Goal: Task Accomplishment & Management: Manage account settings

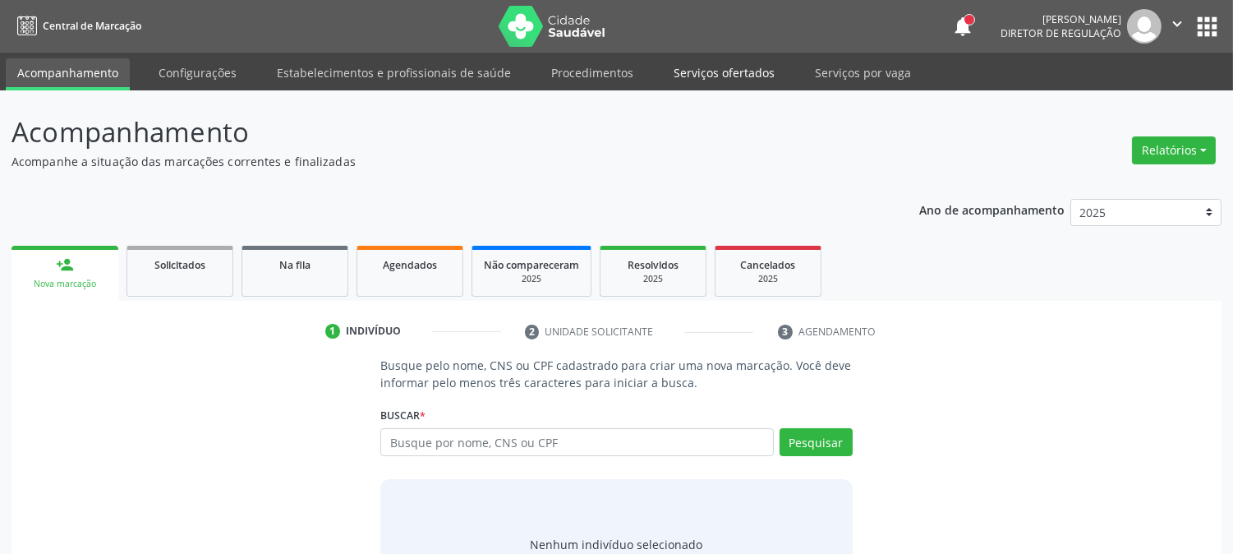
click at [696, 62] on link "Serviços ofertados" at bounding box center [724, 72] width 124 height 29
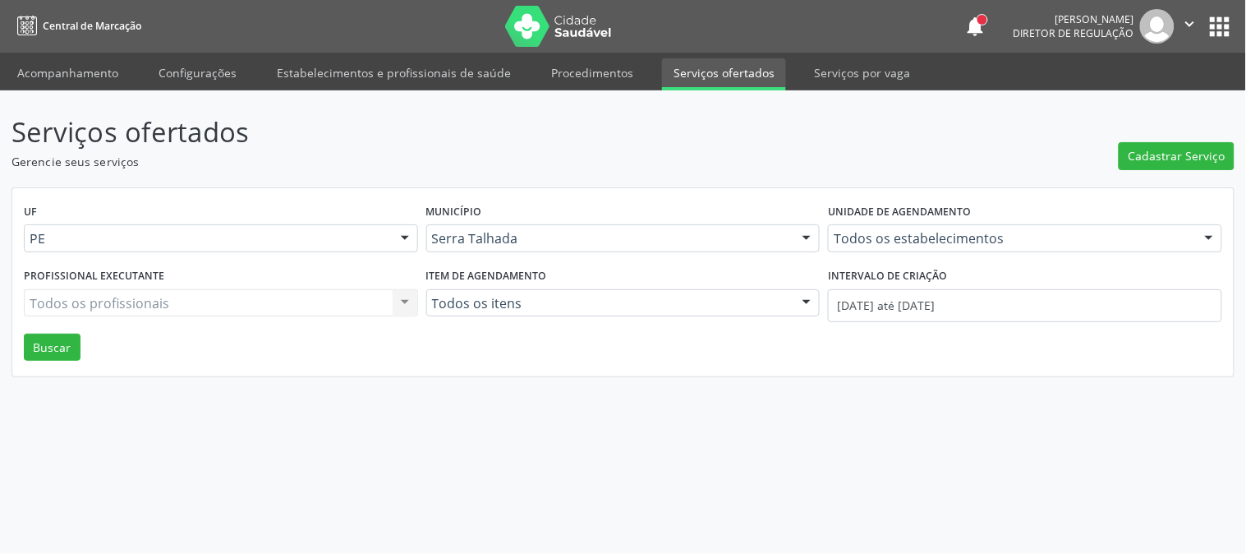
click at [855, 247] on div "Todos os estabelecimentos" at bounding box center [1025, 238] width 394 height 28
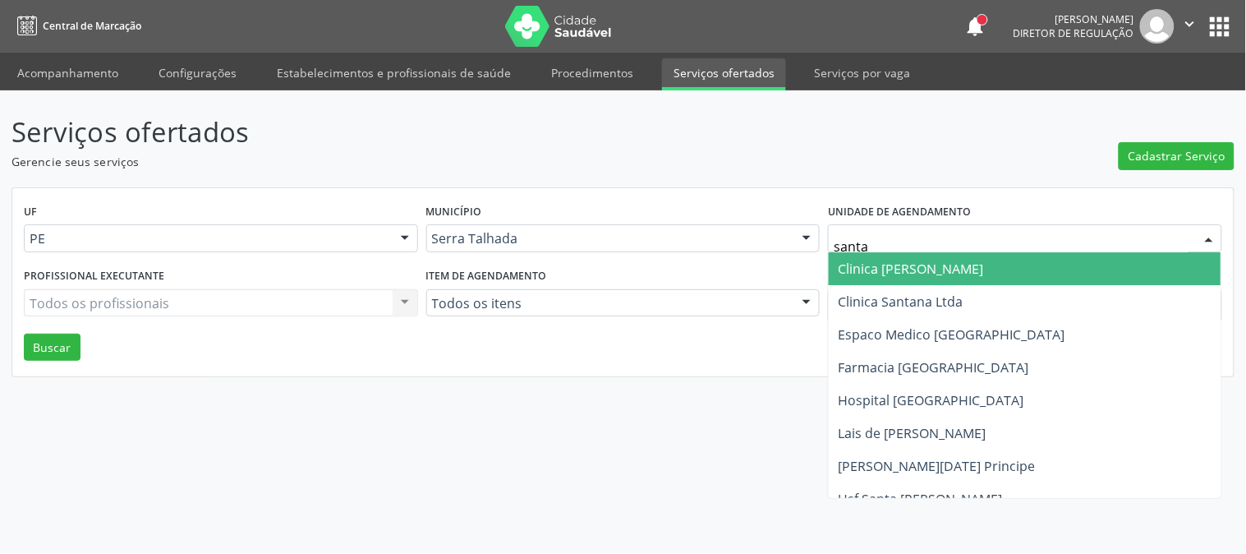
type input "santa m"
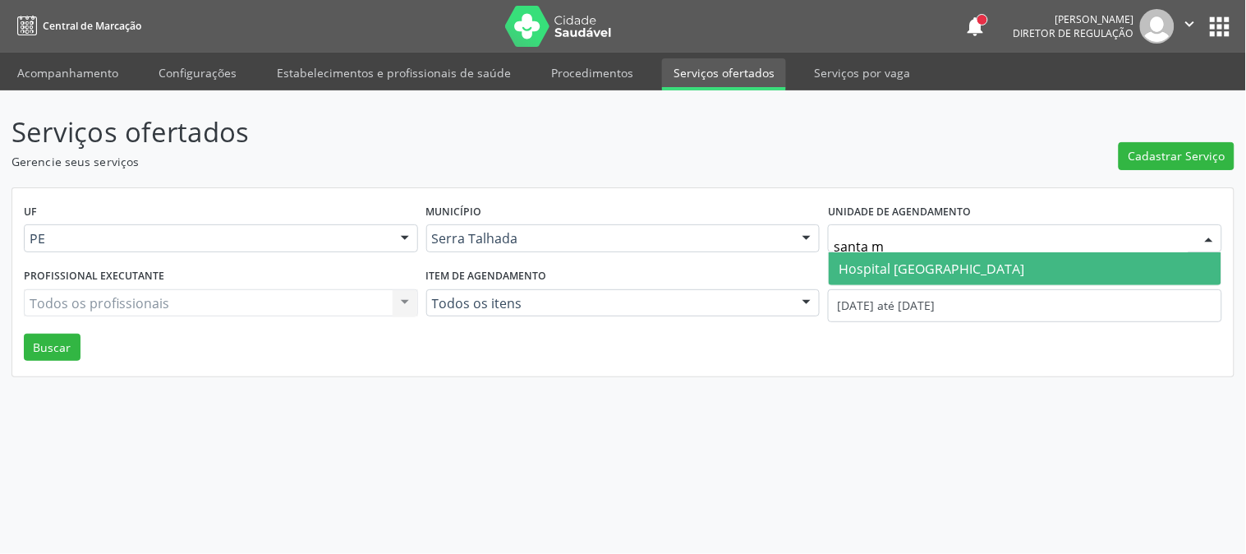
click at [888, 275] on span "Hospital [GEOGRAPHIC_DATA]" at bounding box center [932, 269] width 186 height 18
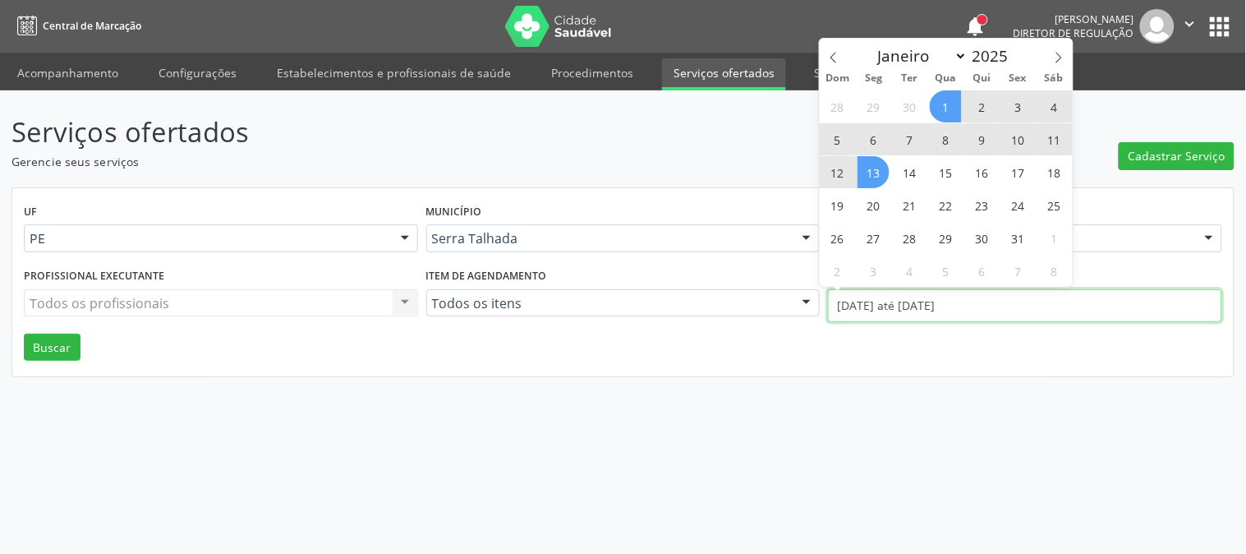
click at [889, 299] on input "0[DATE] até 1[DATE]" at bounding box center [1025, 305] width 394 height 33
click at [835, 61] on icon at bounding box center [834, 58] width 12 height 12
select select "8"
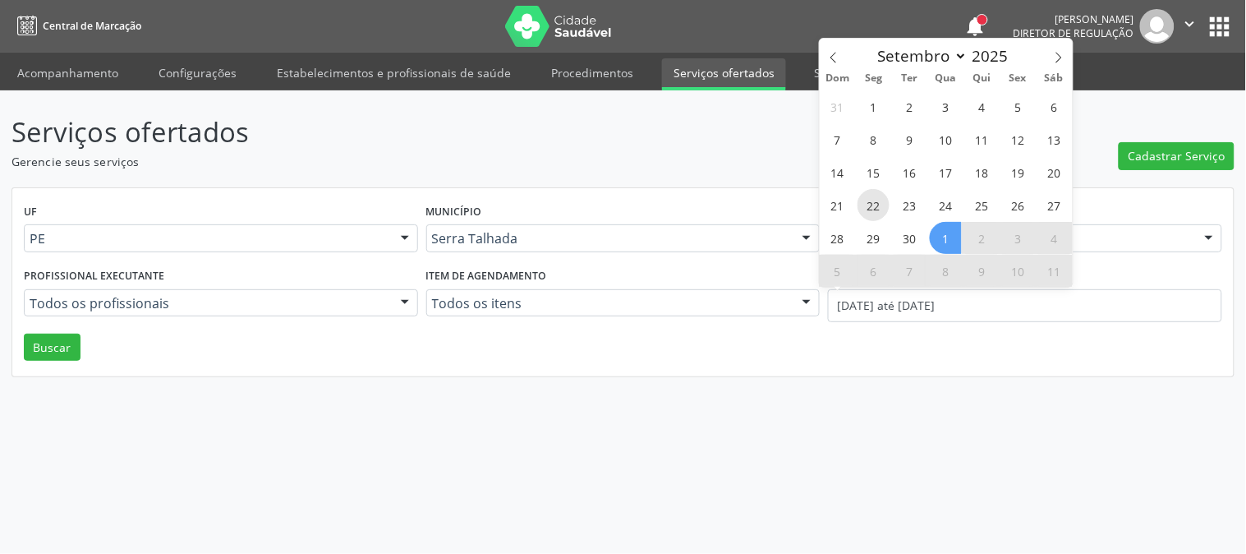
click at [866, 203] on span "22" at bounding box center [874, 205] width 32 height 32
type input "2[DATE]"
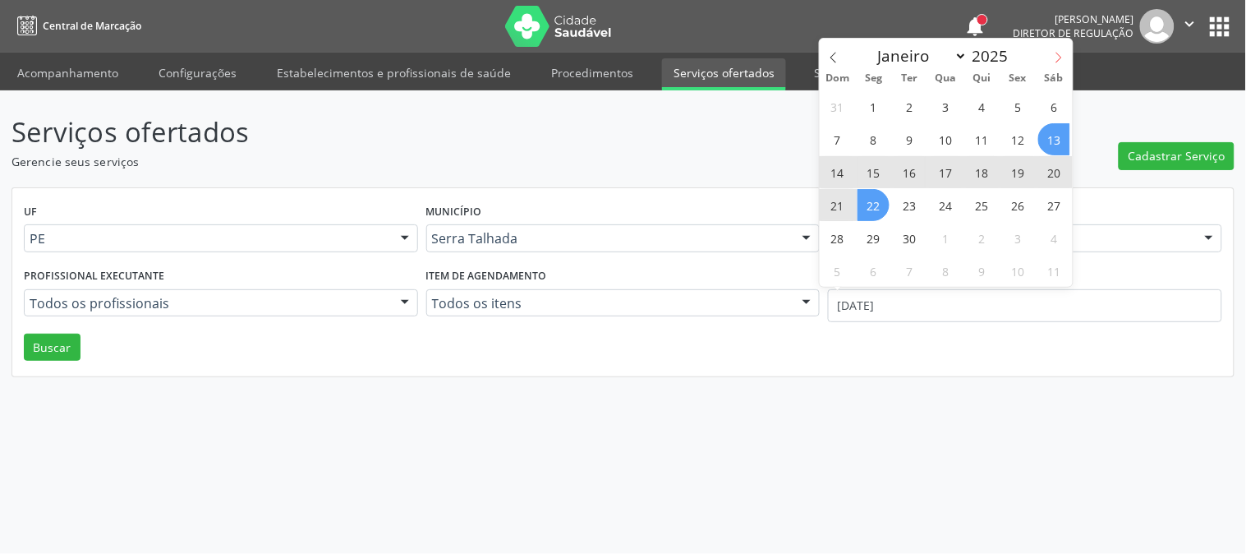
click at [1061, 58] on icon at bounding box center [1059, 58] width 6 height 11
select select "9"
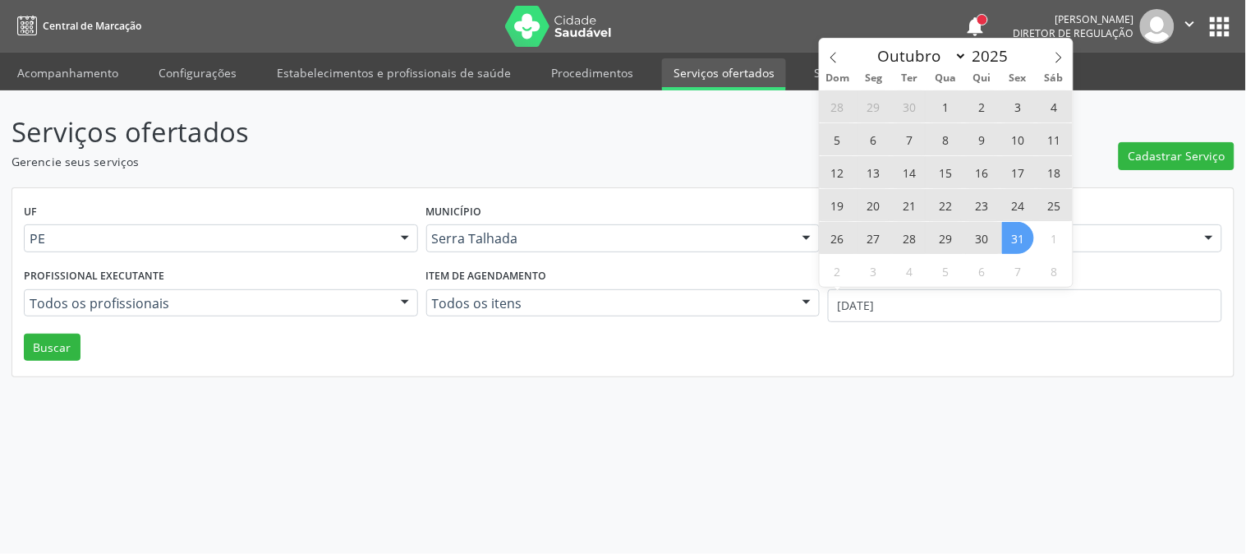
click at [1024, 234] on span "31" at bounding box center [1018, 238] width 32 height 32
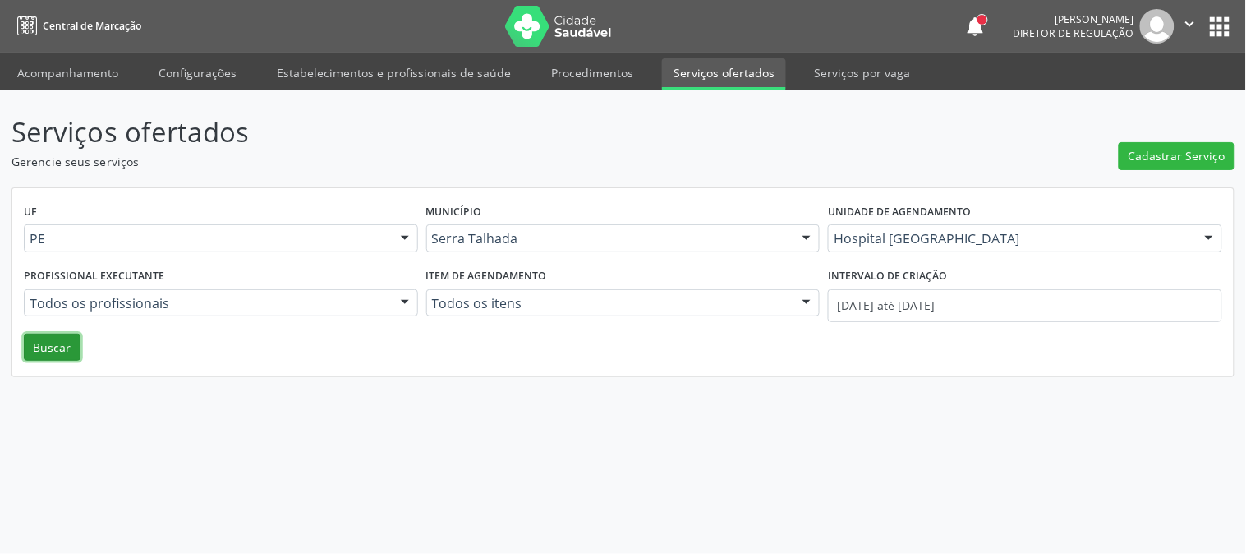
click at [79, 343] on button "Buscar" at bounding box center [52, 348] width 57 height 28
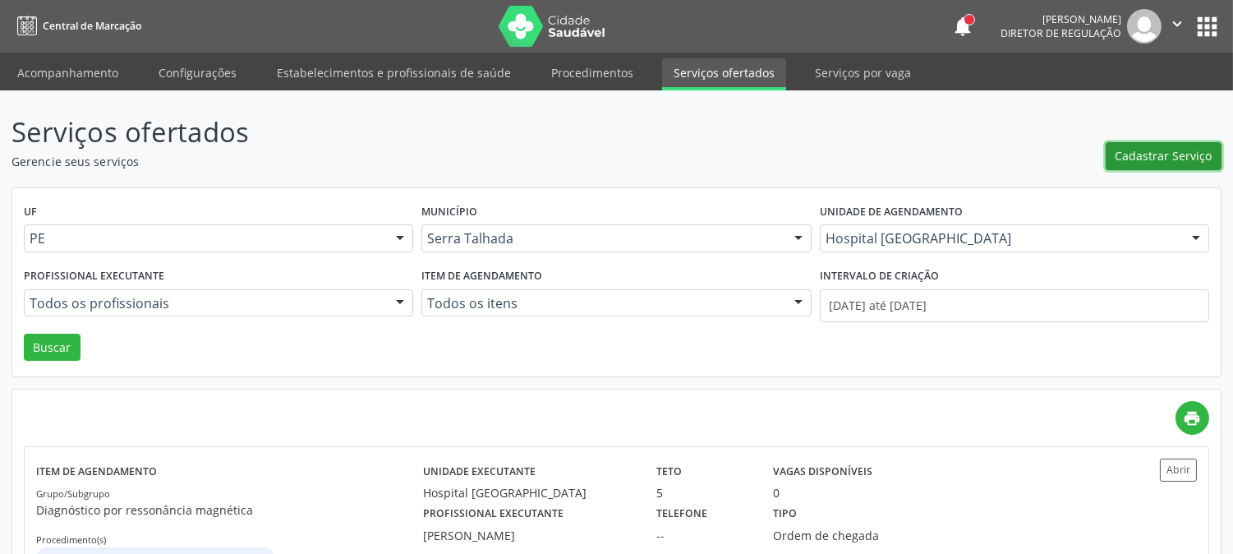
click at [1156, 167] on button "Cadastrar Serviço" at bounding box center [1164, 156] width 116 height 28
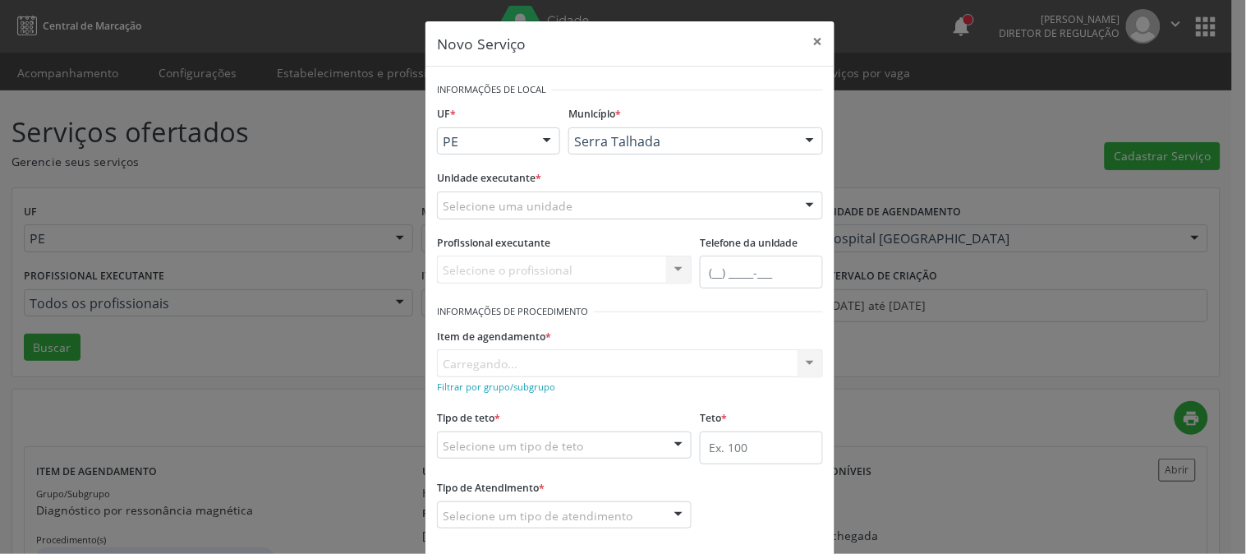
click at [503, 195] on div "Selecione uma unidade" at bounding box center [630, 205] width 386 height 28
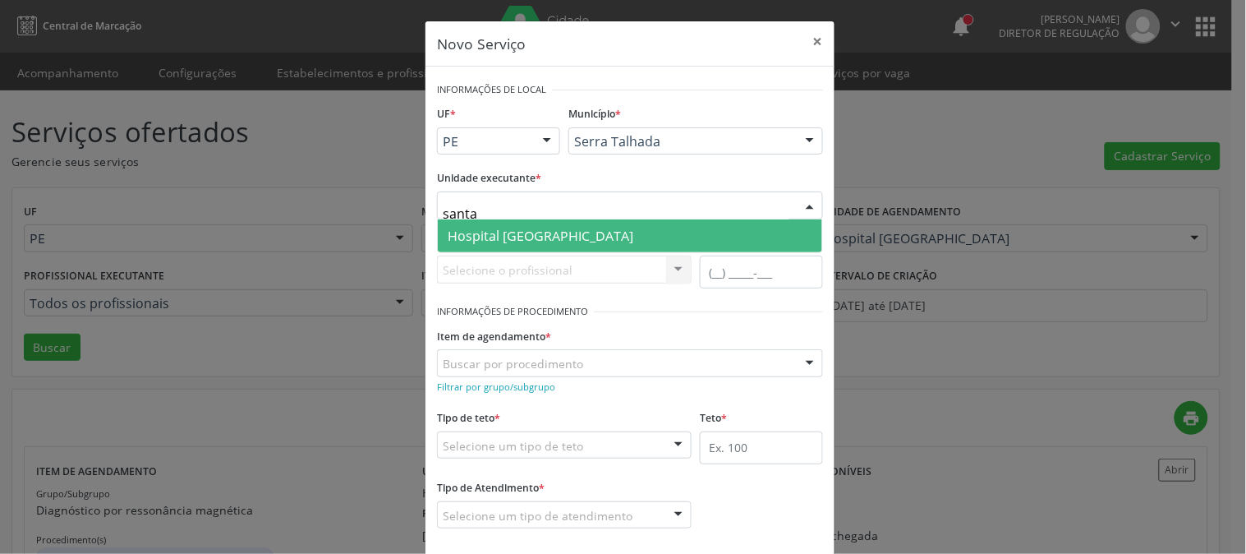
type input "santa m"
click at [505, 228] on span "Hospital [GEOGRAPHIC_DATA]" at bounding box center [541, 236] width 186 height 18
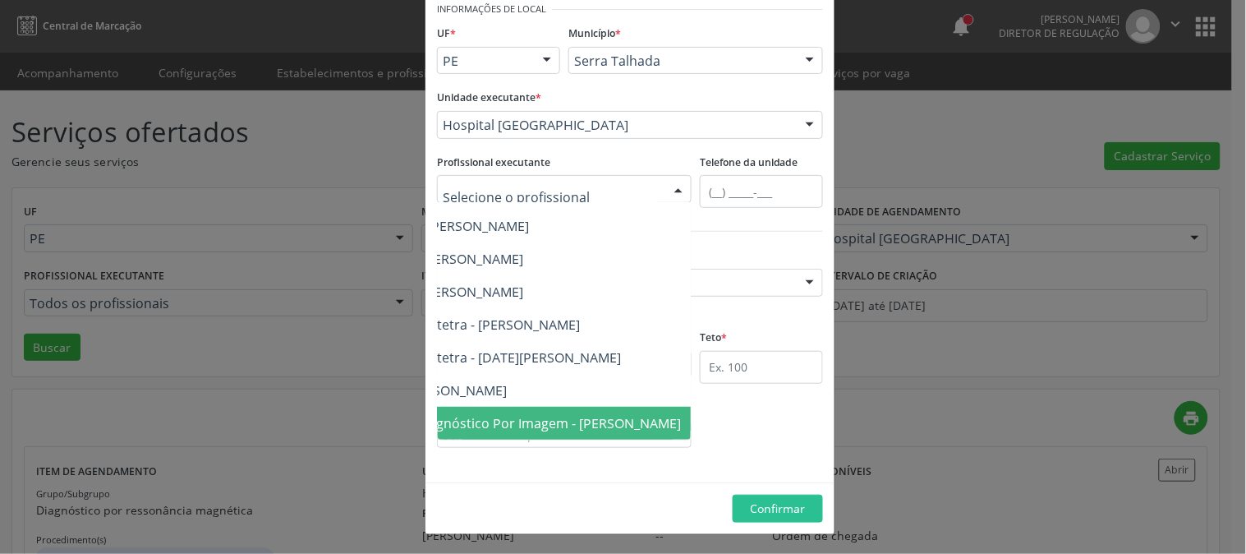
scroll to position [204, 242]
click at [622, 416] on span "Médico em Radiologia e Diagnóstico Por Imagem - Diogo Mariz Vasconcelos" at bounding box center [473, 423] width 416 height 18
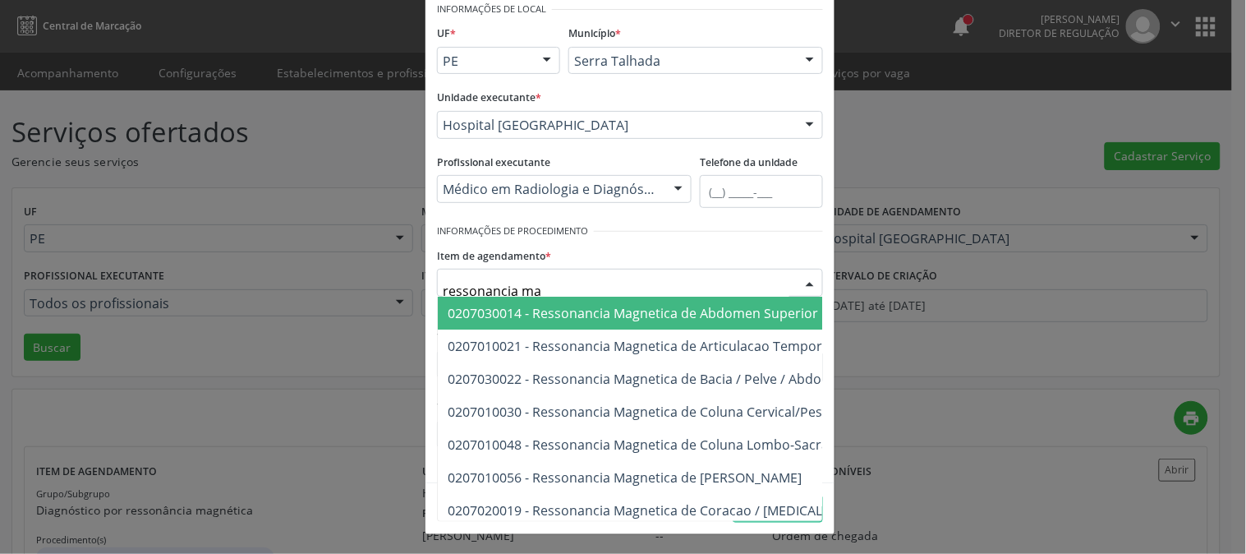
type input "ressonancia mag"
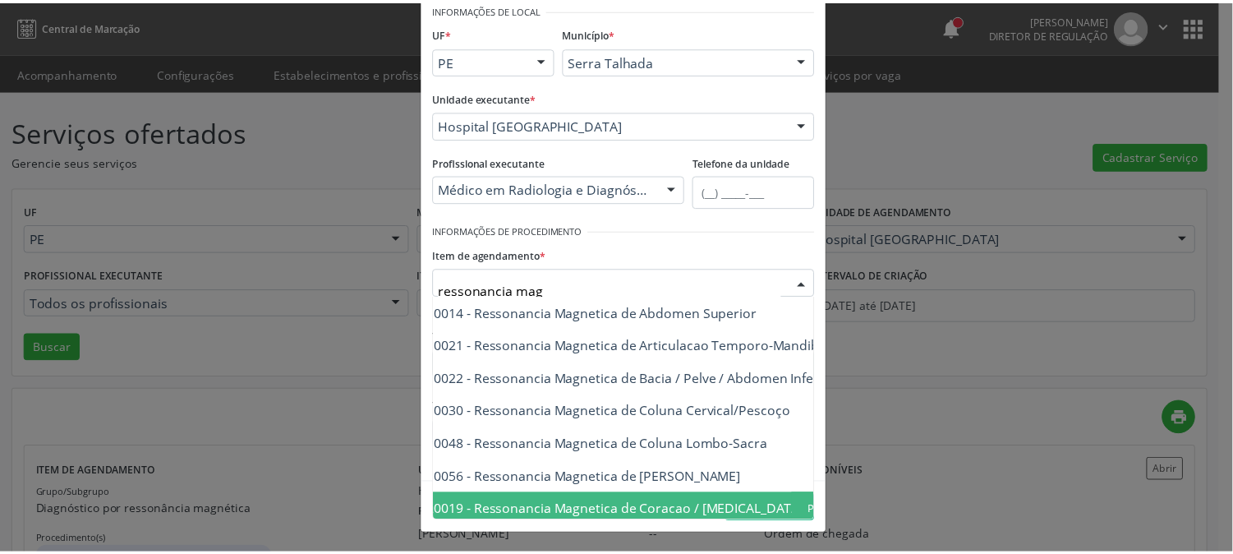
scroll to position [0, 61]
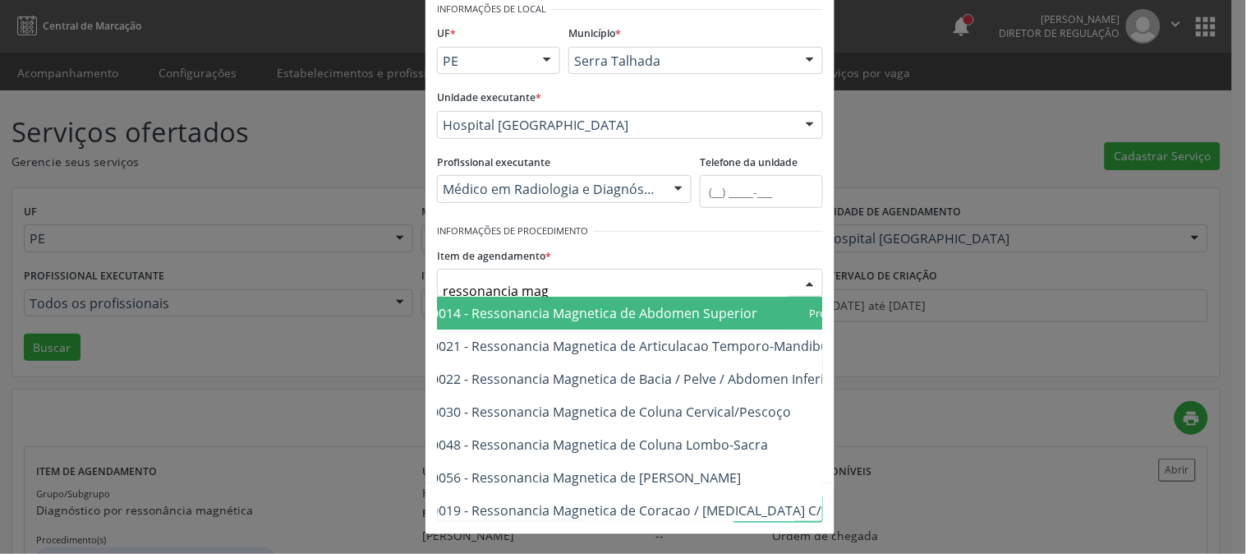
click at [596, 304] on span "0207030014 - Ressonancia Magnetica de Abdomen Superior" at bounding box center [572, 313] width 370 height 18
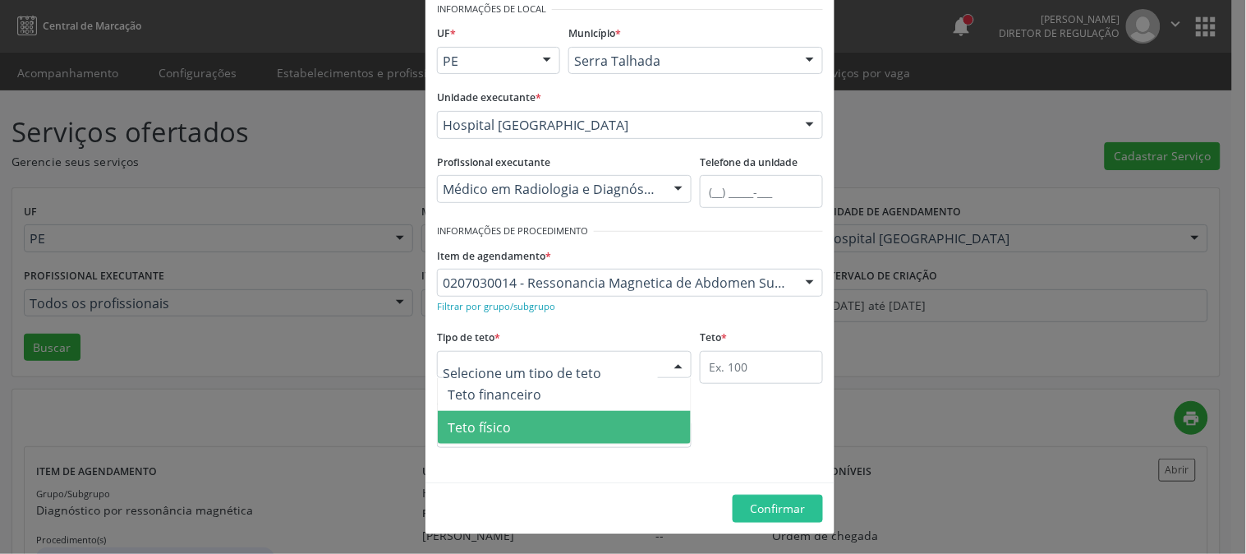
click at [475, 414] on span "Teto físico" at bounding box center [564, 427] width 253 height 33
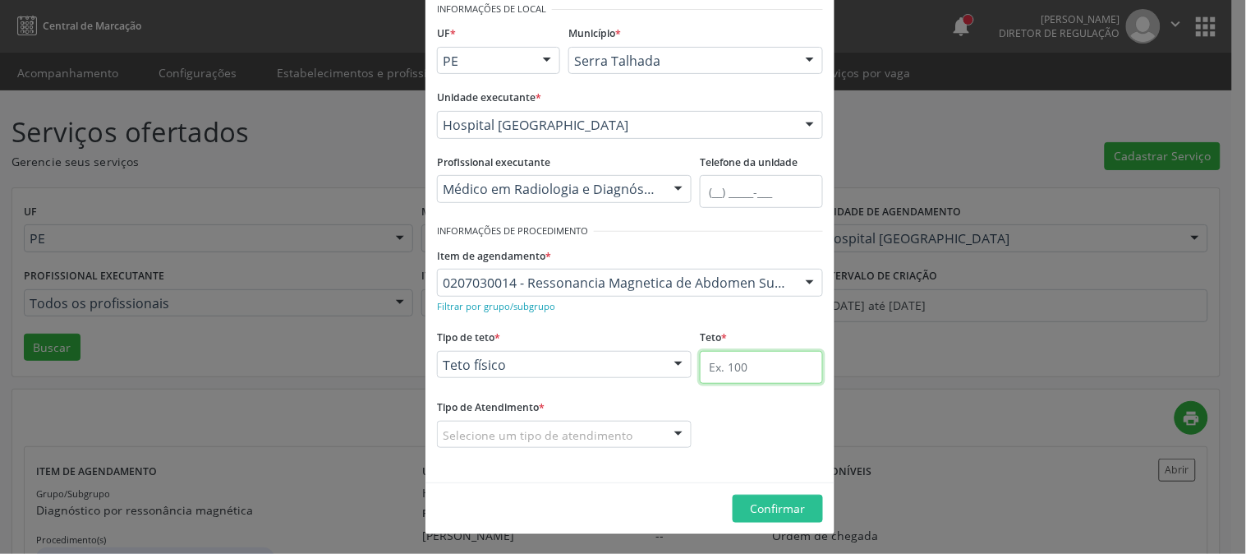
click at [754, 358] on input "text" at bounding box center [761, 367] width 123 height 33
type input "5"
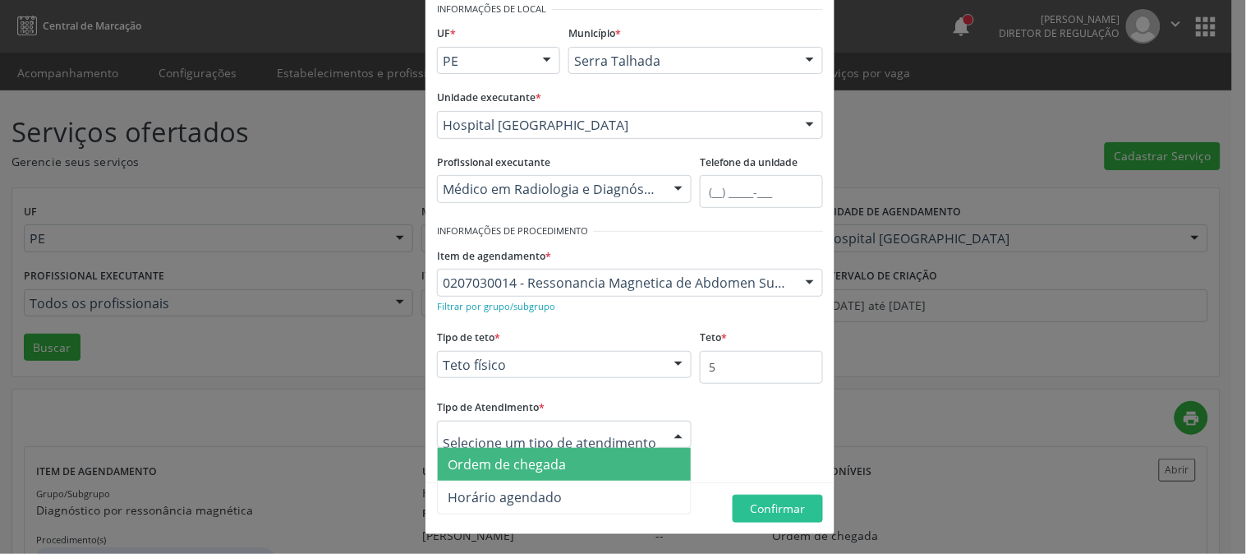
click at [513, 472] on span "Ordem de chegada" at bounding box center [564, 464] width 253 height 33
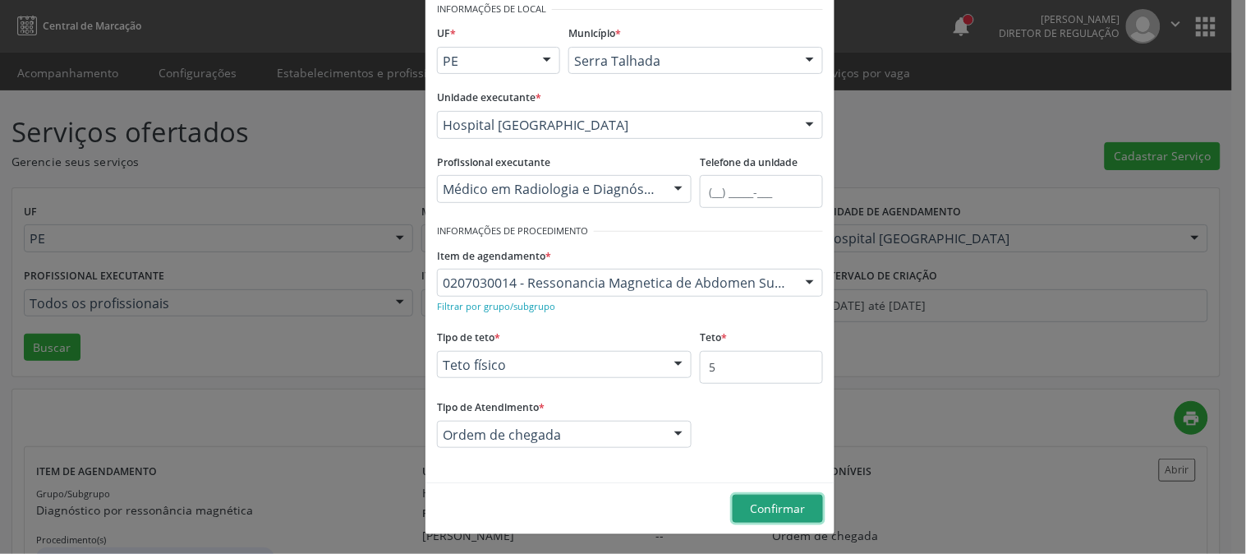
click at [799, 509] on button "Confirmar" at bounding box center [778, 509] width 90 height 28
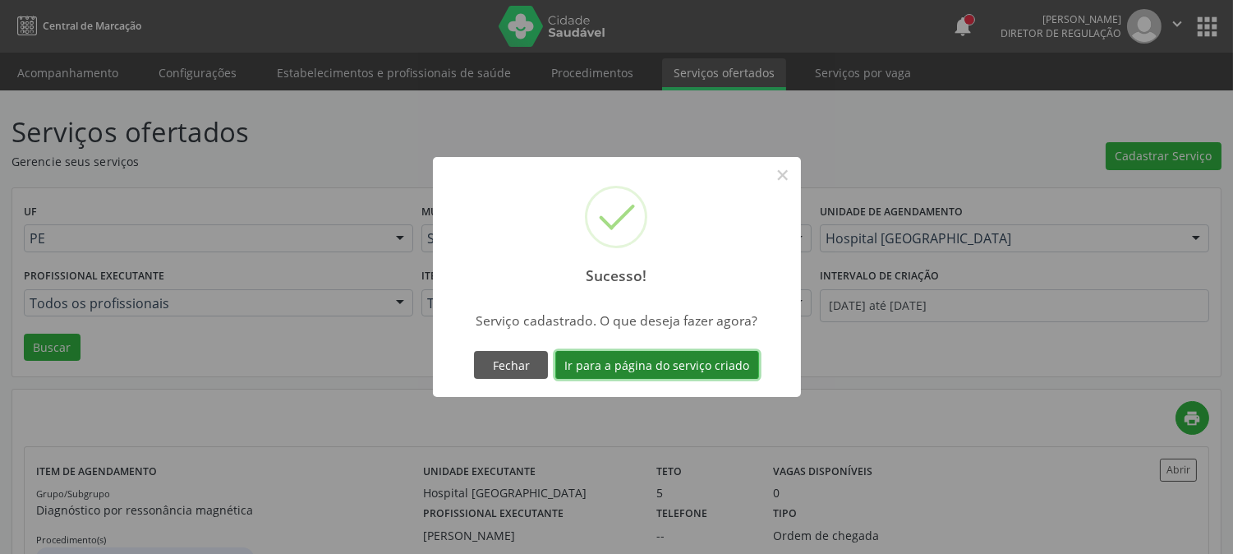
click at [644, 364] on button "Ir para a página do serviço criado" at bounding box center [657, 365] width 204 height 28
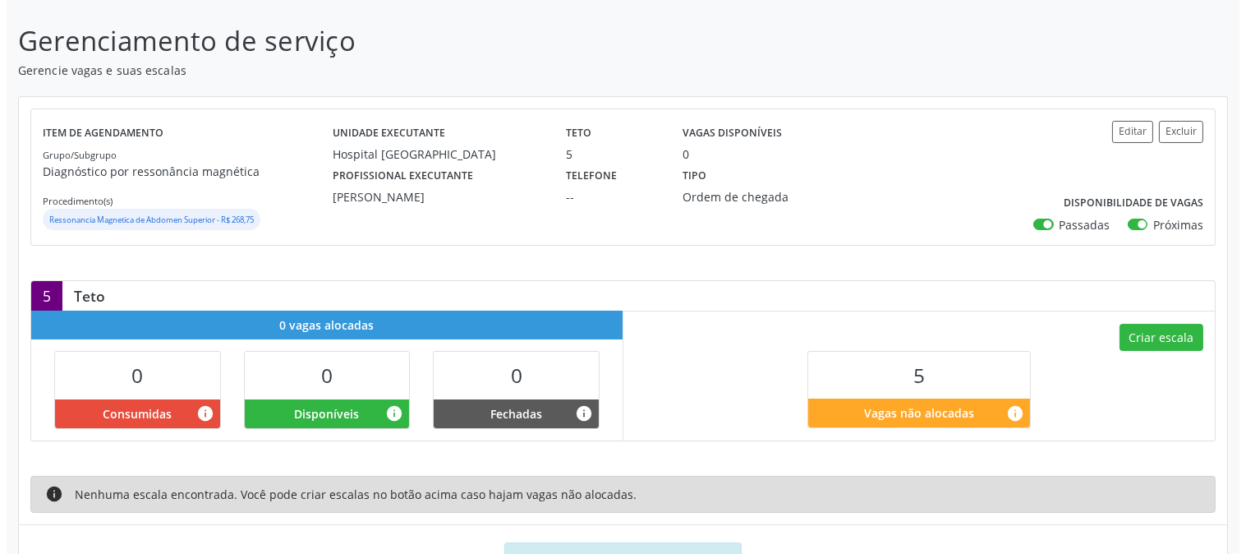
scroll to position [163, 0]
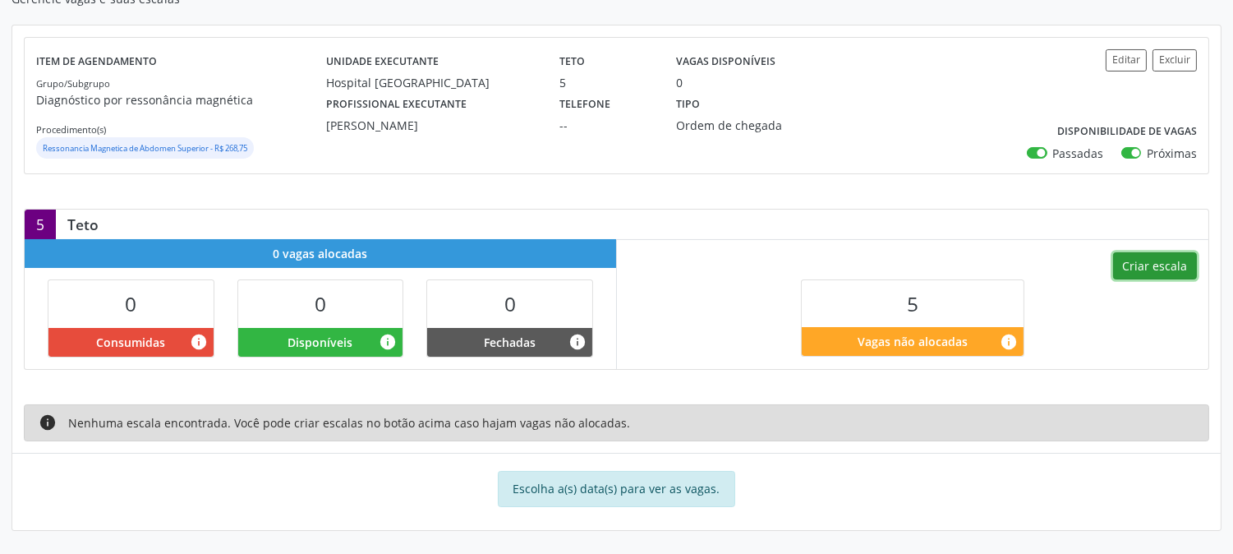
click at [1121, 265] on button "Criar escala" at bounding box center [1155, 266] width 84 height 28
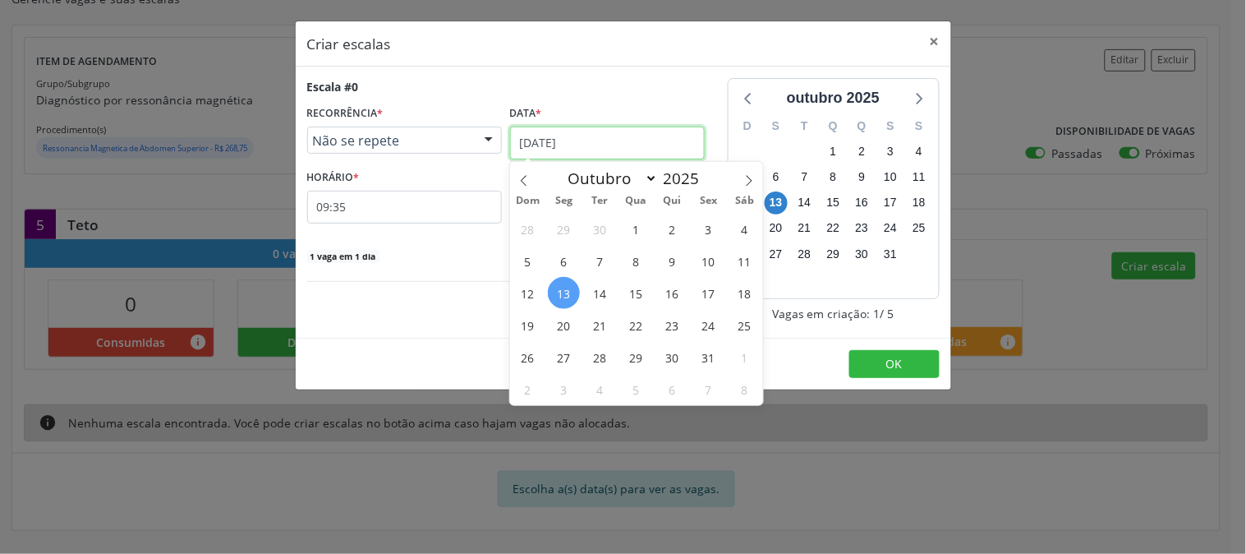
click at [565, 143] on input "1[DATE]" at bounding box center [607, 143] width 195 height 33
click at [559, 318] on span "20" at bounding box center [564, 325] width 32 height 32
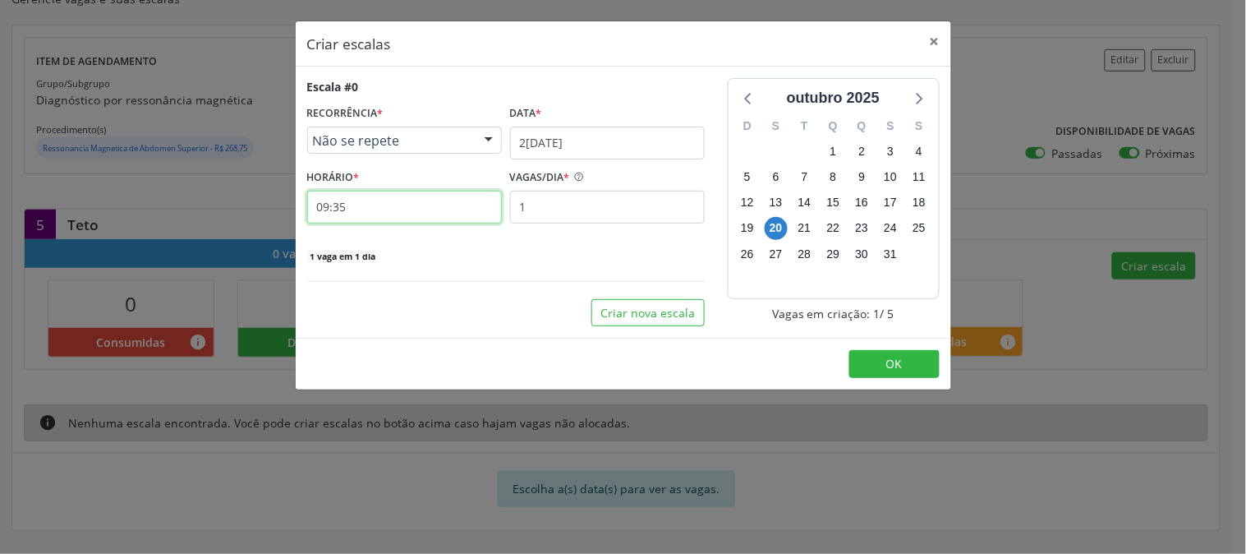
click at [419, 198] on input "09:35" at bounding box center [404, 207] width 195 height 33
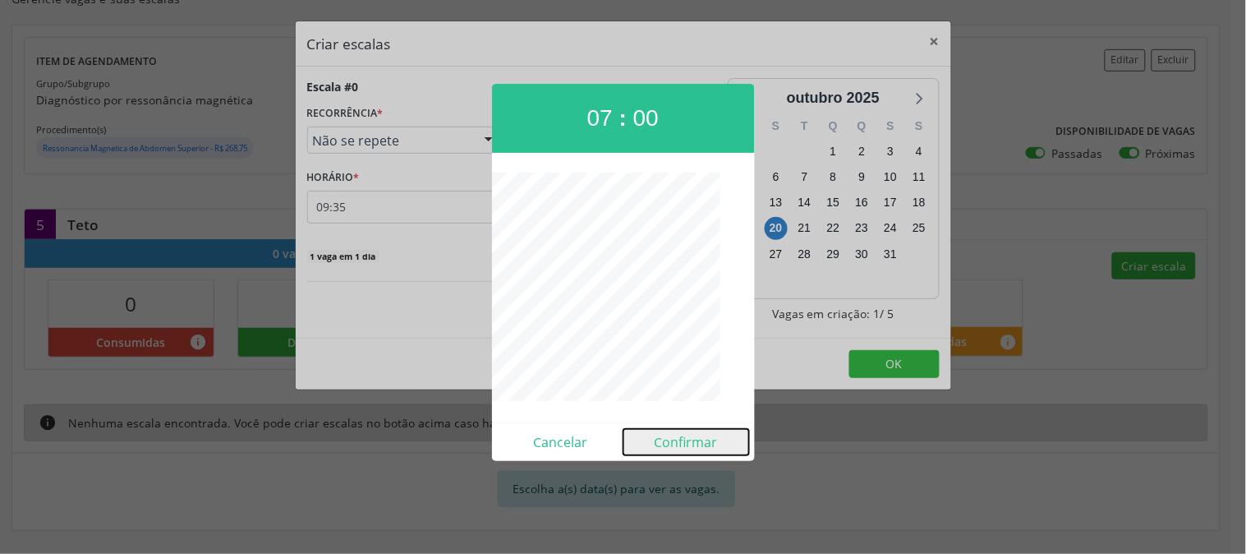
click at [665, 439] on button "Confirmar" at bounding box center [686, 442] width 126 height 26
type input "07:00"
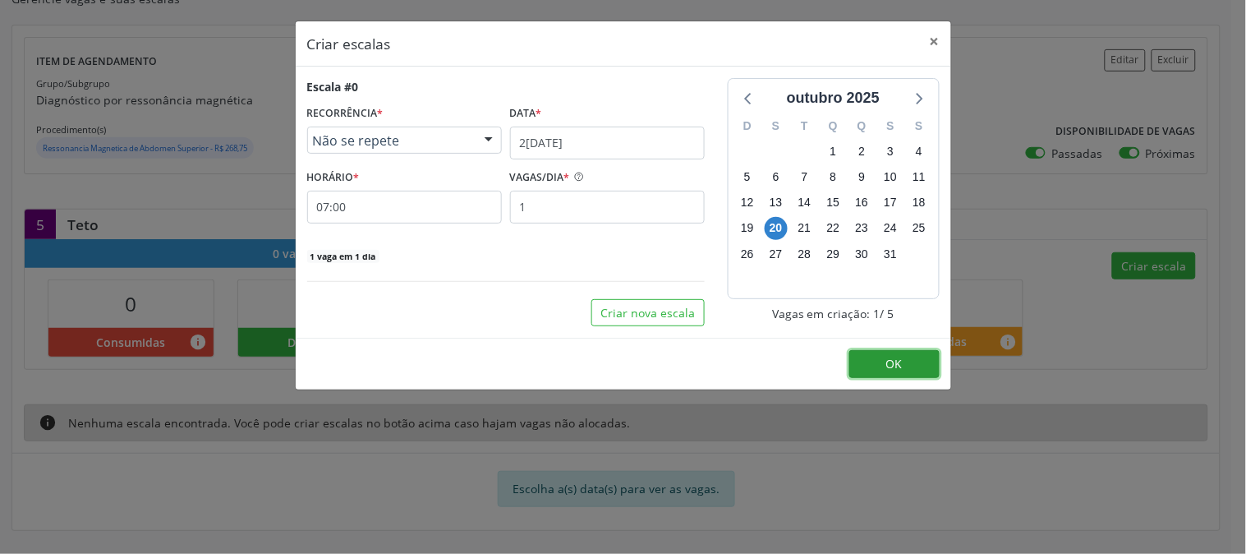
click at [890, 368] on span "OK" at bounding box center [894, 364] width 16 height 16
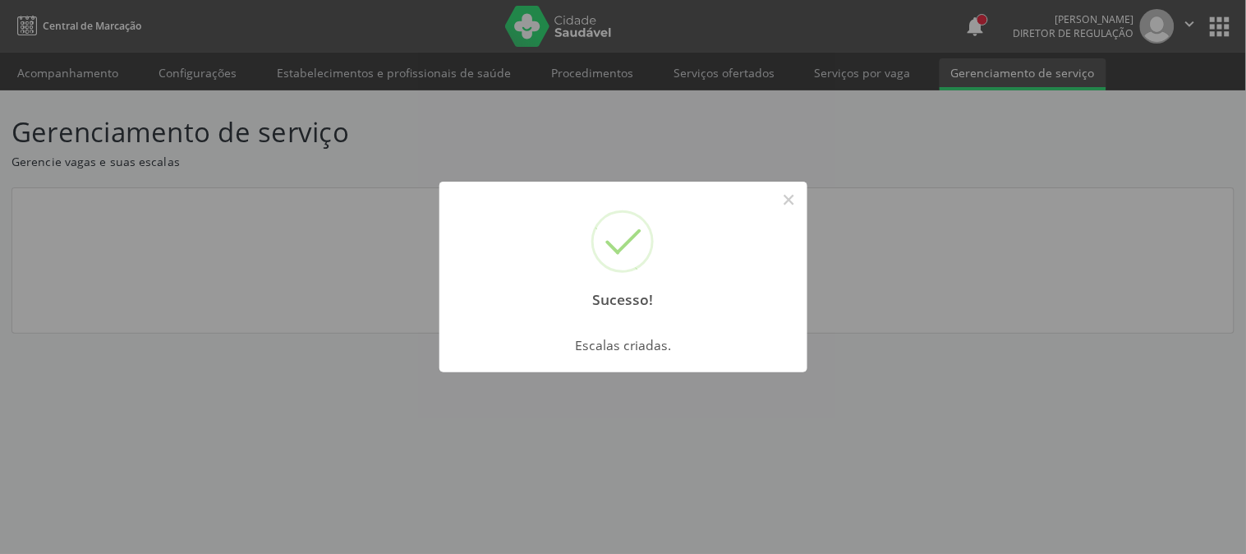
scroll to position [0, 0]
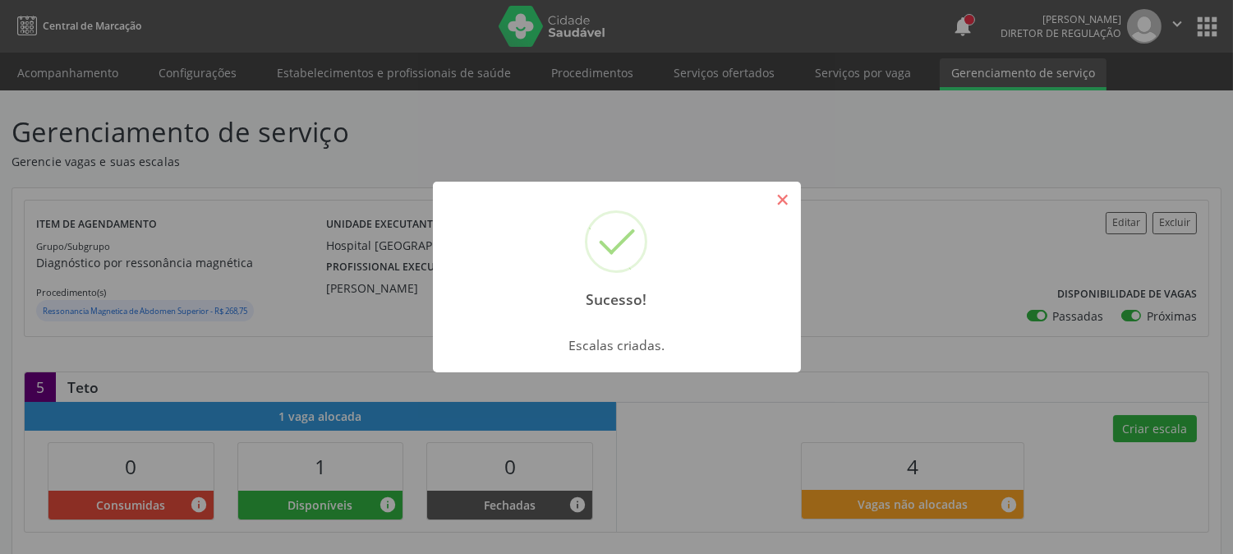
click at [771, 191] on button "×" at bounding box center [783, 200] width 28 height 28
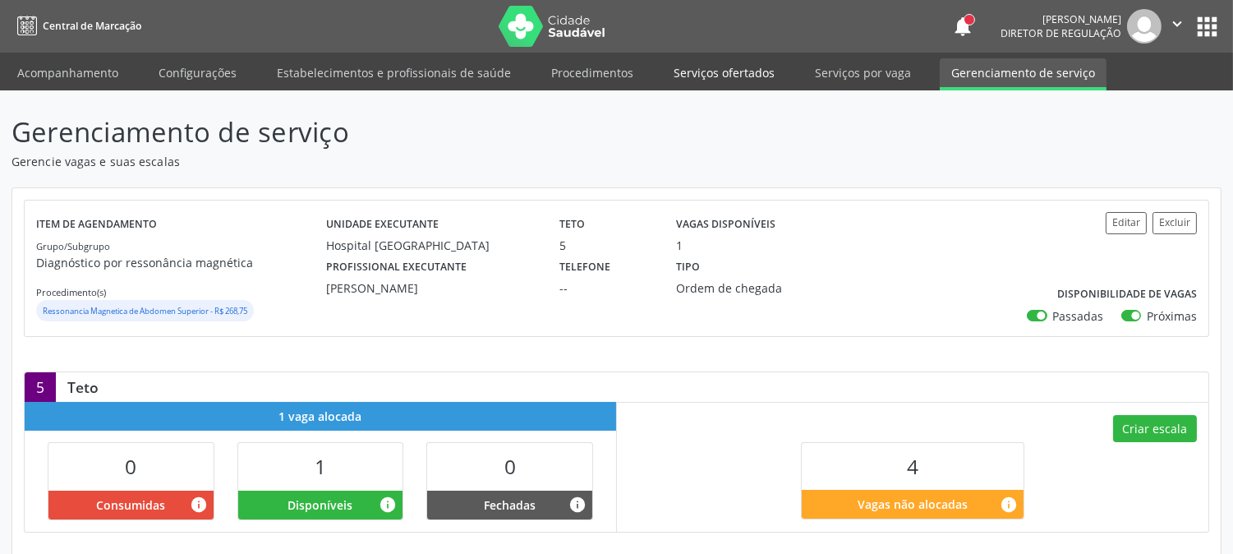
click at [740, 76] on link "Serviços ofertados" at bounding box center [724, 72] width 124 height 29
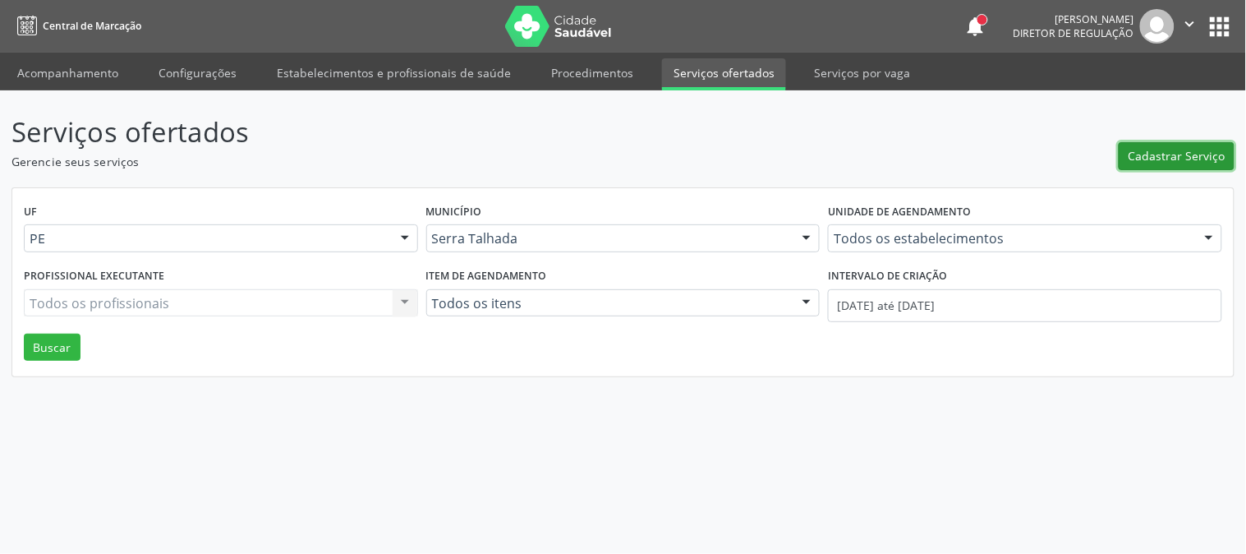
click at [1121, 159] on button "Cadastrar Serviço" at bounding box center [1177, 156] width 116 height 28
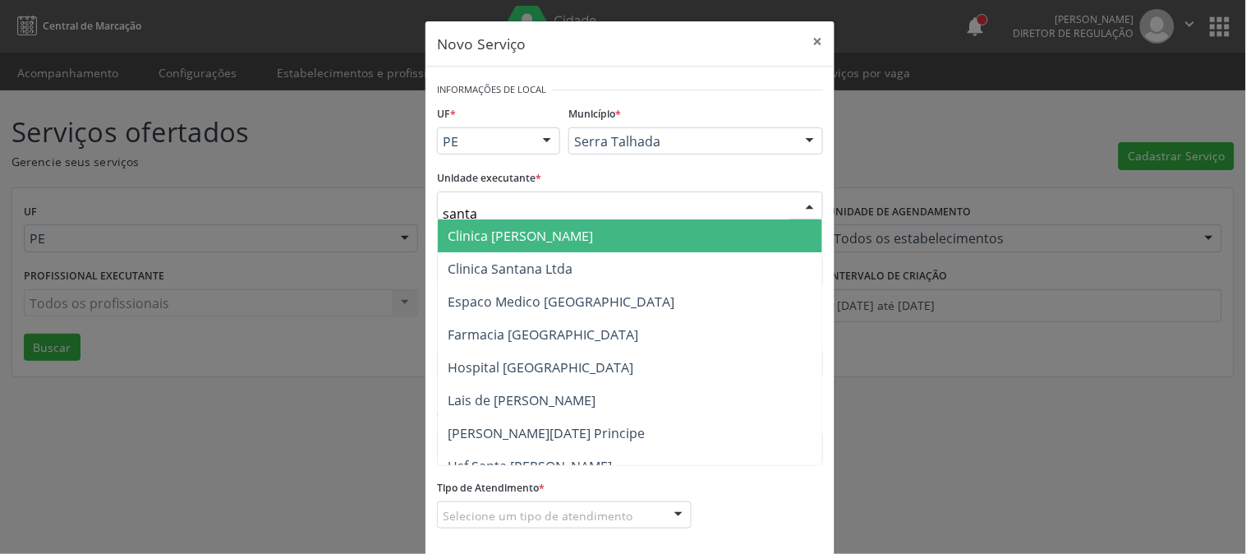
type input "santa m"
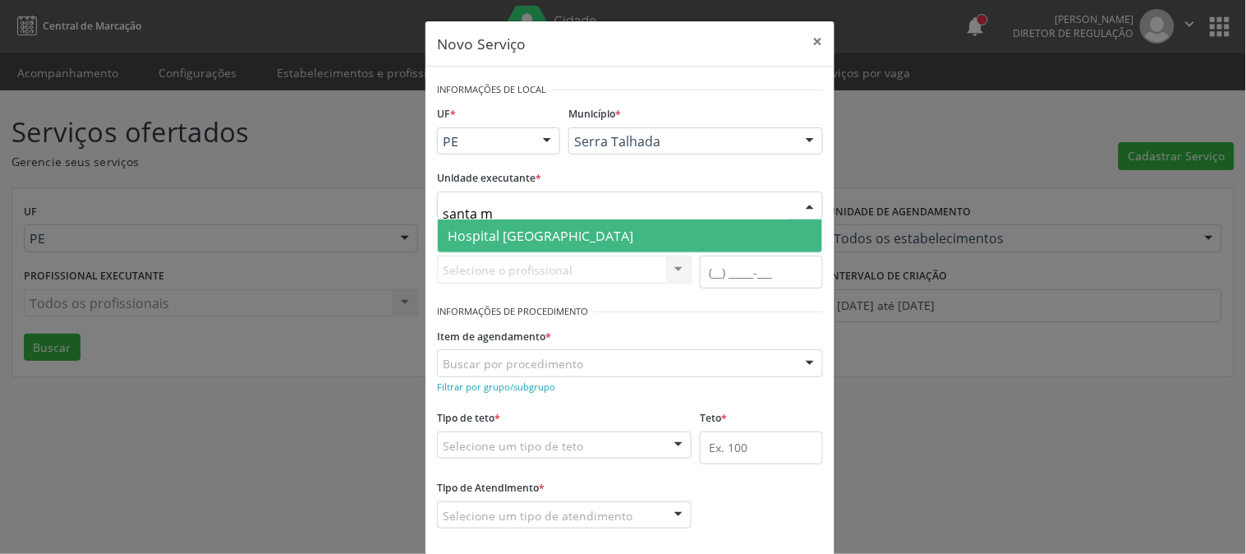
click at [537, 227] on span "Hospital [GEOGRAPHIC_DATA]" at bounding box center [541, 236] width 186 height 18
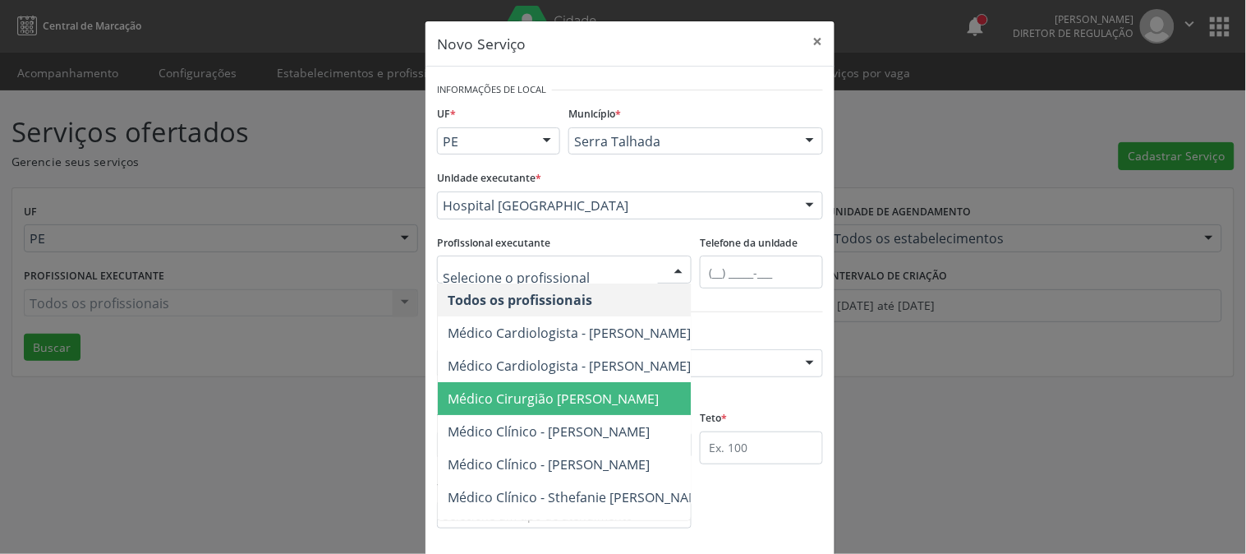
scroll to position [204, 0]
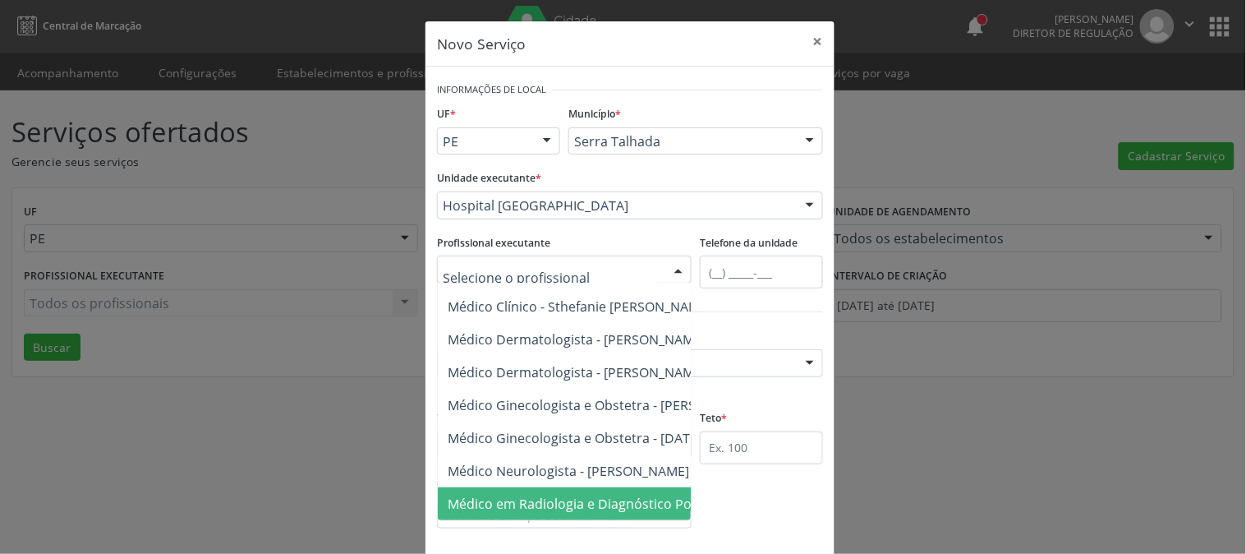
click at [641, 495] on span "Médico em Radiologia e Diagnóstico Por Imagem - Diogo Mariz Vasconcelos" at bounding box center [656, 504] width 416 height 18
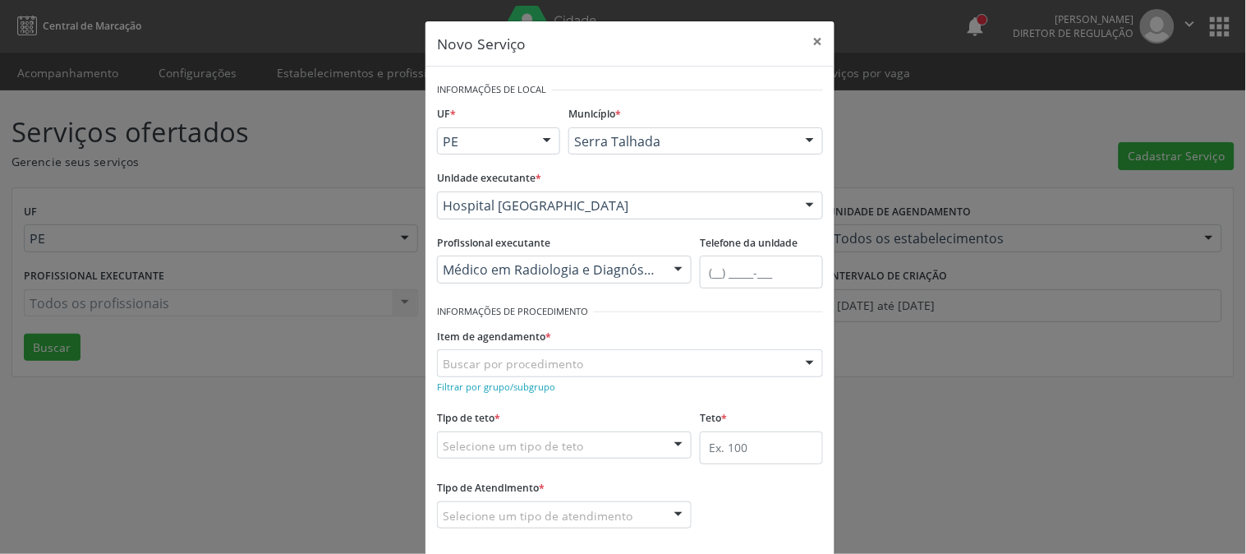
click at [631, 353] on div "Buscar por procedimento" at bounding box center [630, 363] width 386 height 28
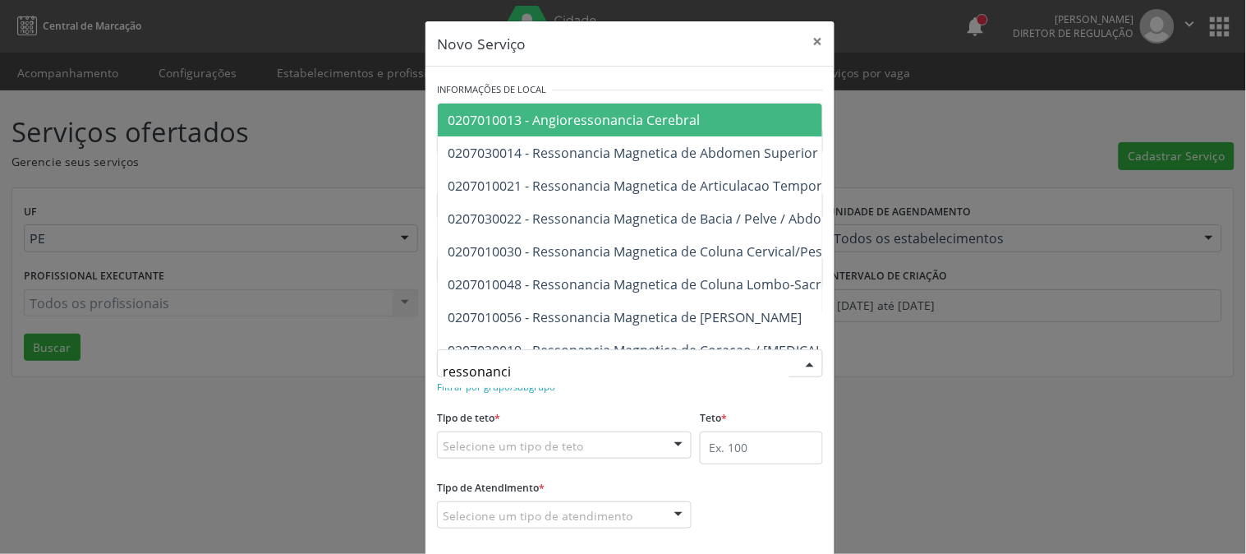
type input "ressonancia"
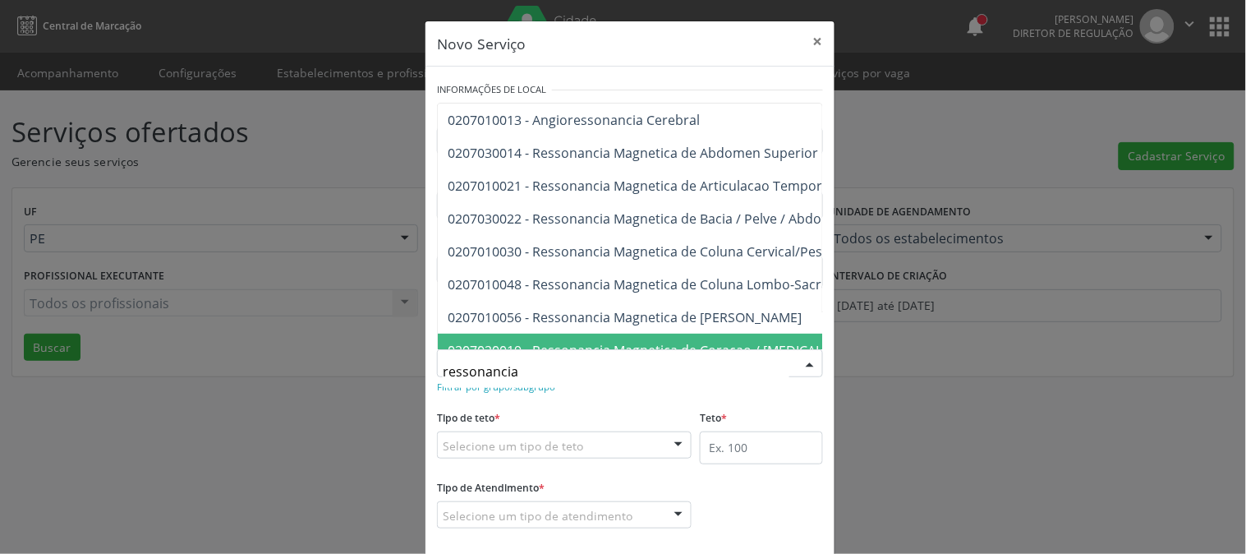
scroll to position [0, 44]
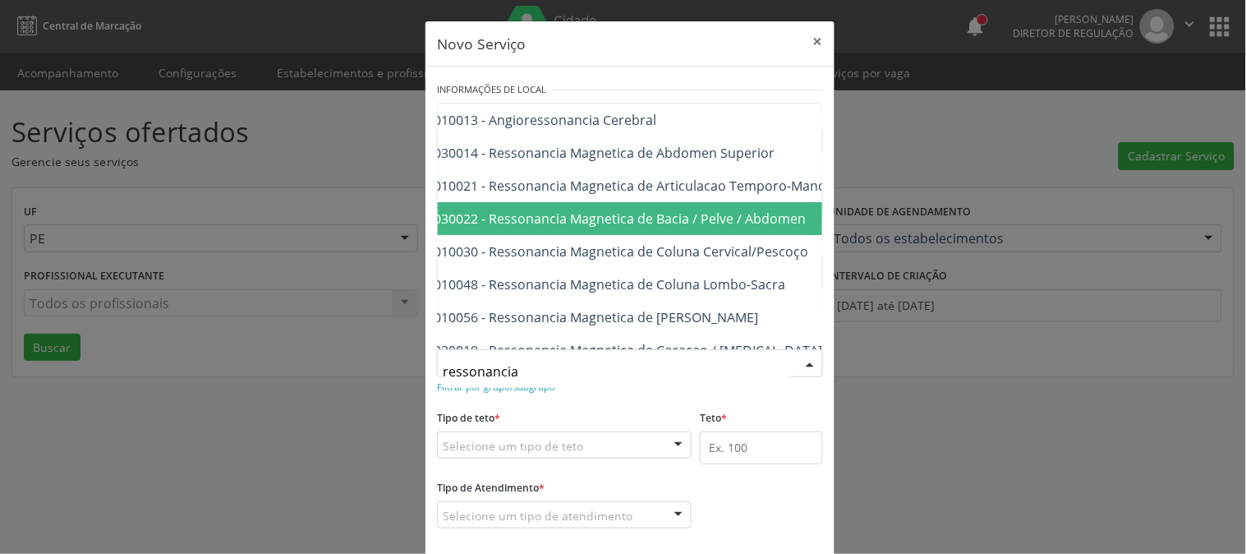
click at [616, 217] on span "0207030022 - Ressonancia Magnetica de Bacia / Pelve / Abdomen Inferior" at bounding box center [629, 218] width 451 height 18
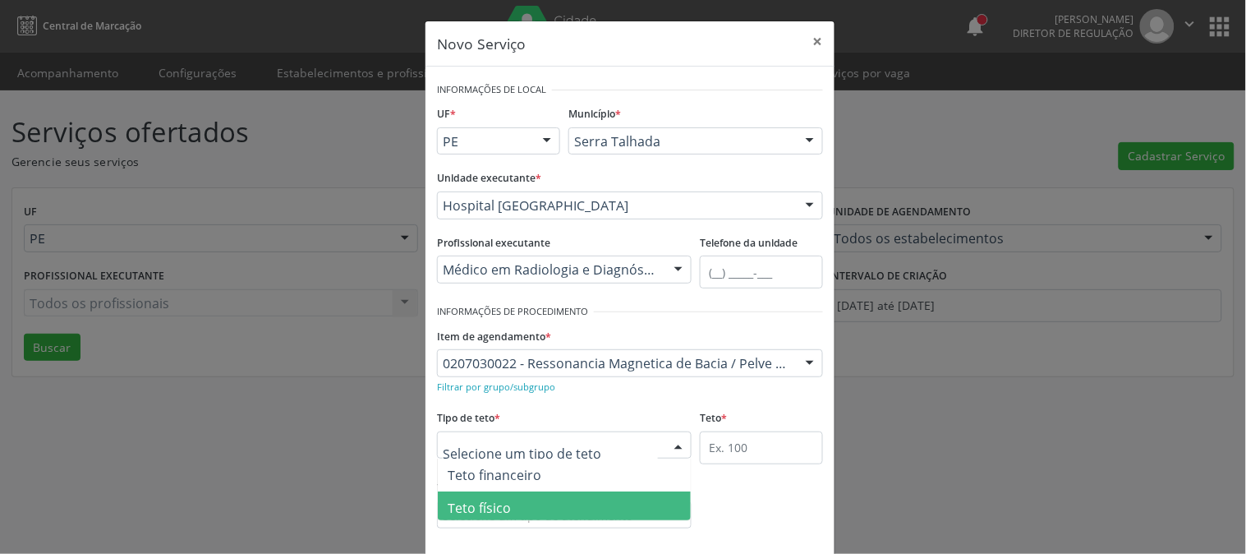
click at [524, 499] on span "Teto físico" at bounding box center [564, 507] width 253 height 33
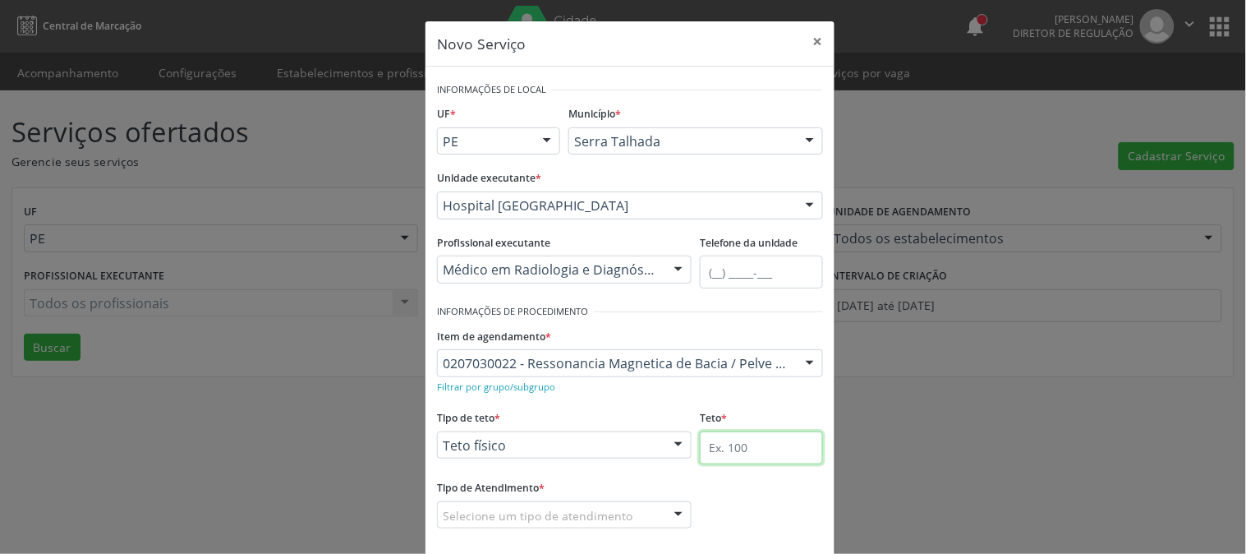
click at [769, 444] on input "text" at bounding box center [761, 447] width 123 height 33
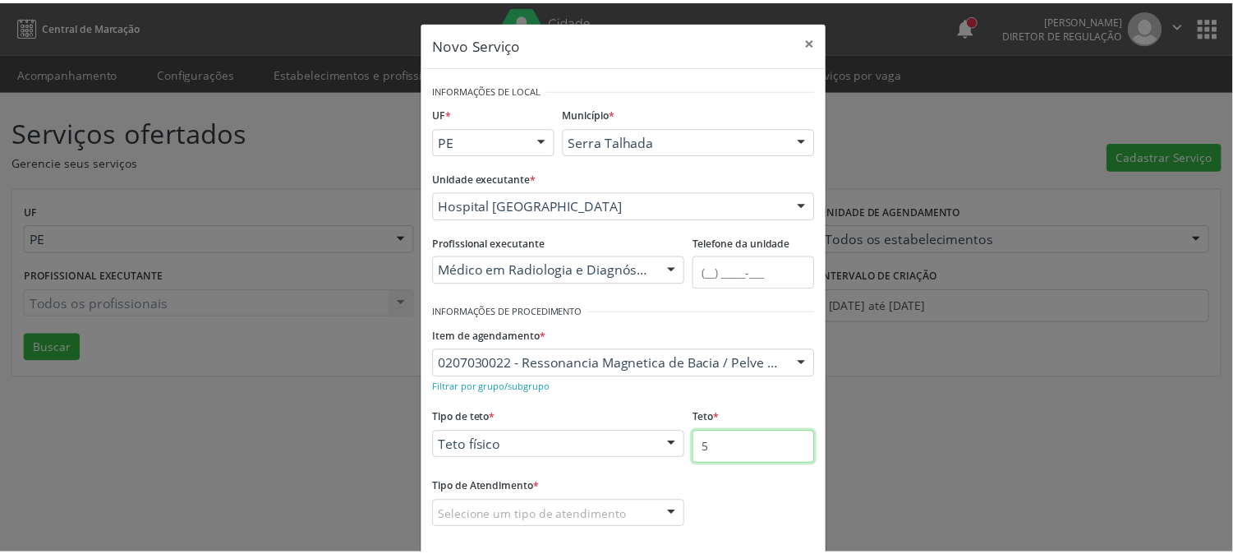
scroll to position [81, 0]
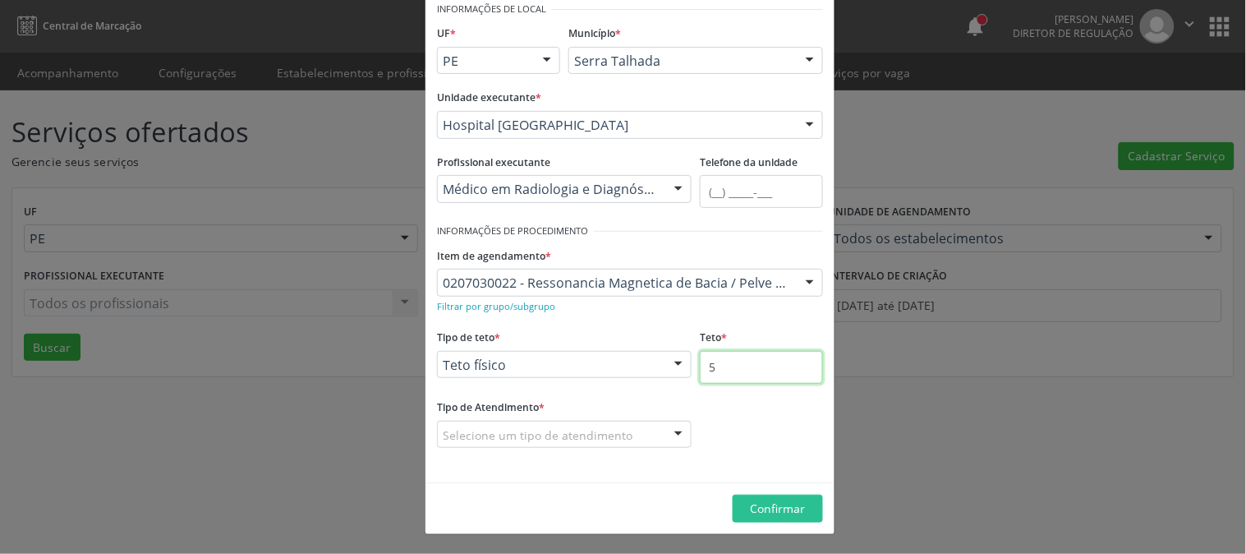
type input "5"
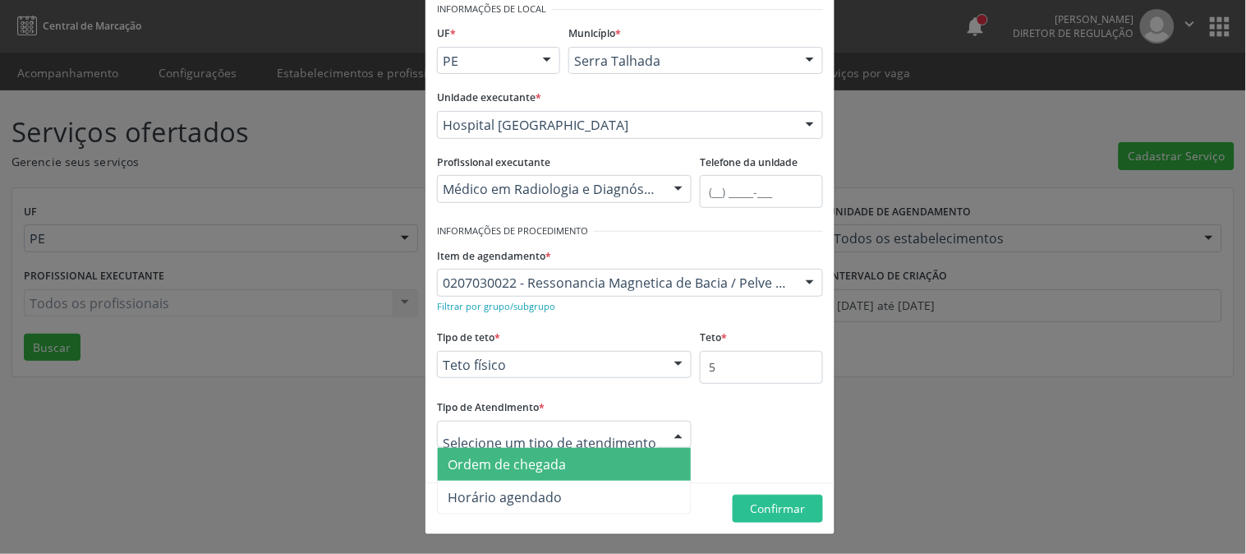
click at [675, 433] on div at bounding box center [678, 435] width 25 height 28
click at [634, 461] on span "Ordem de chegada" at bounding box center [564, 464] width 253 height 33
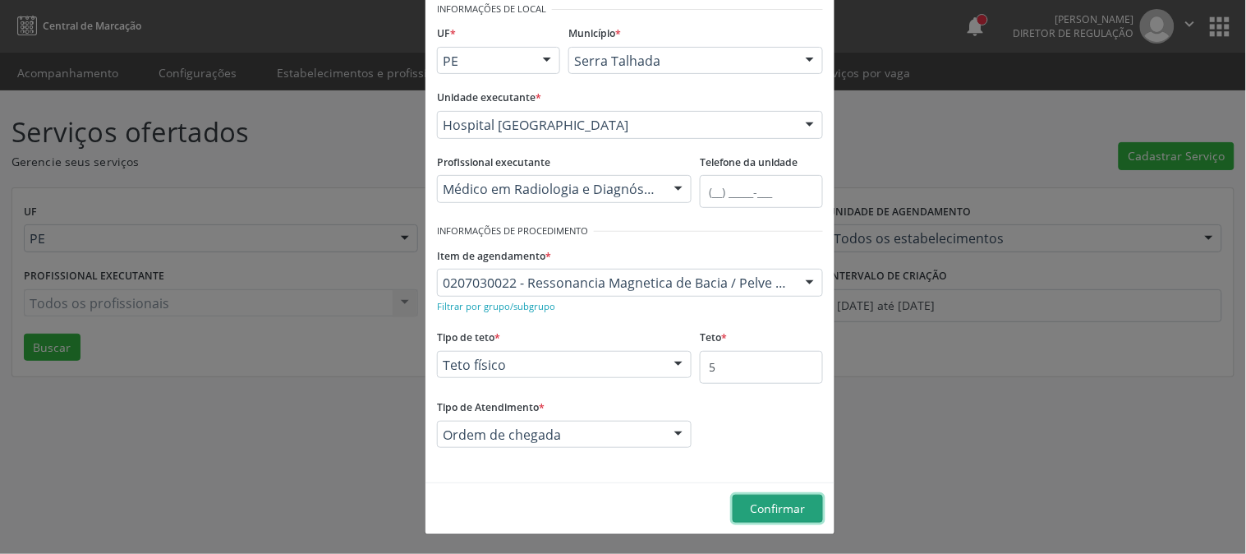
click at [752, 501] on span "Confirmar" at bounding box center [778, 508] width 55 height 16
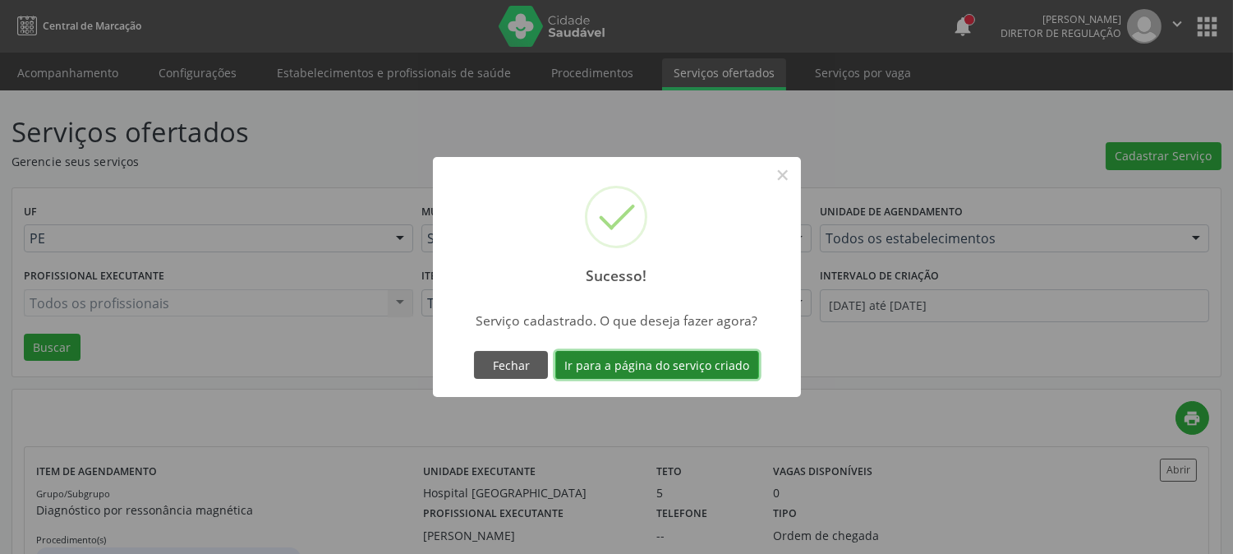
click at [684, 366] on button "Ir para a página do serviço criado" at bounding box center [657, 365] width 204 height 28
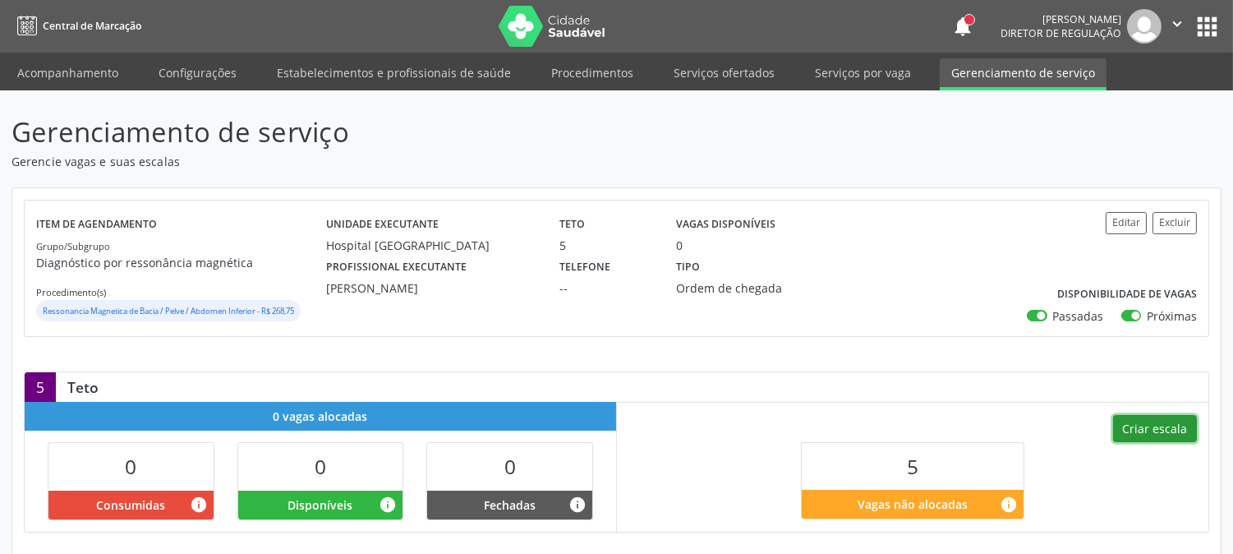
click at [1124, 416] on button "Criar escala" at bounding box center [1155, 429] width 84 height 28
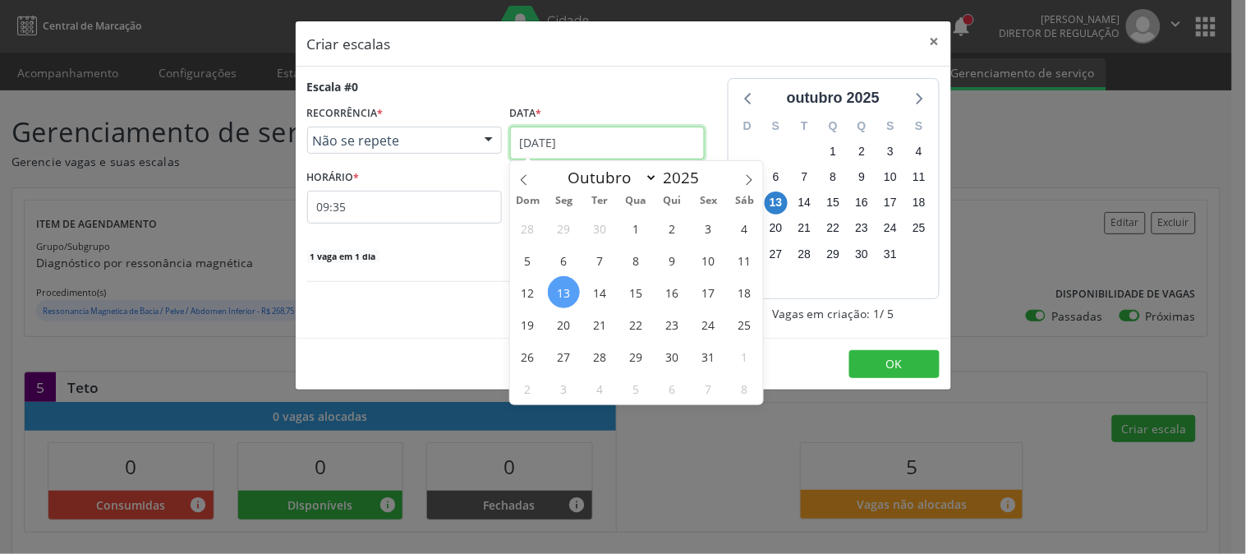
click at [569, 148] on input "1[DATE]" at bounding box center [607, 143] width 195 height 33
click at [560, 329] on span "20" at bounding box center [564, 324] width 32 height 32
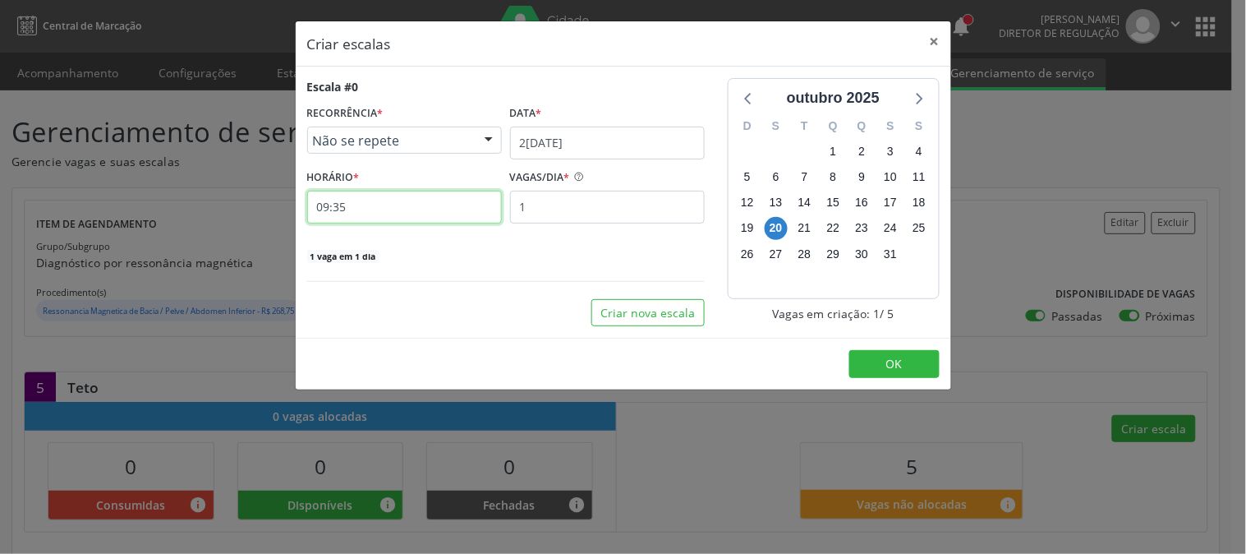
click at [382, 216] on input "09:35" at bounding box center [404, 207] width 195 height 33
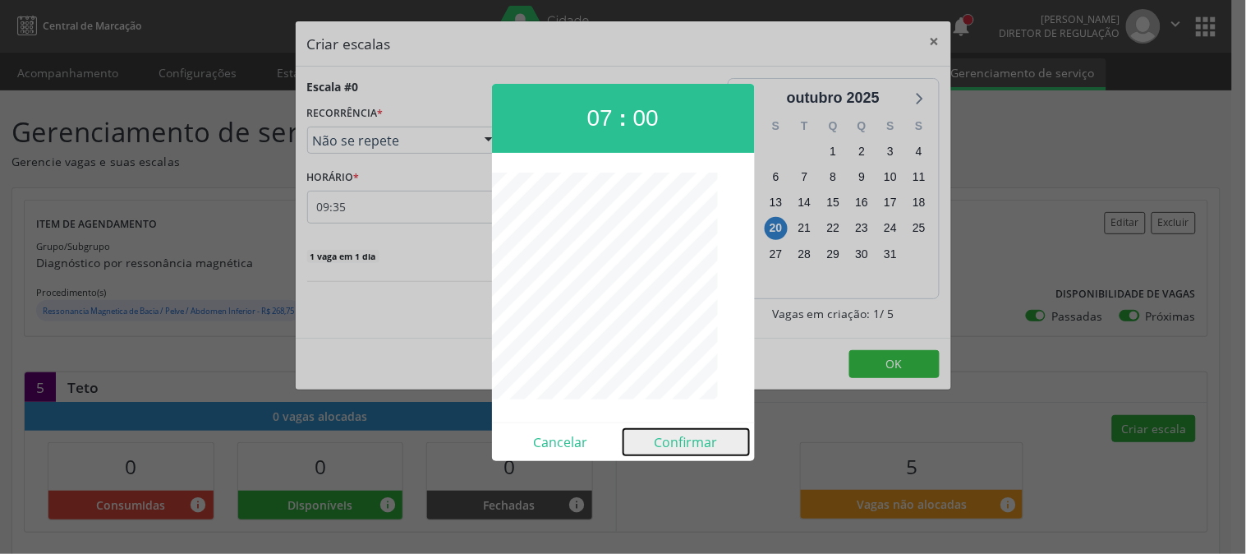
click at [705, 444] on button "Confirmar" at bounding box center [686, 442] width 126 height 26
type input "07:00"
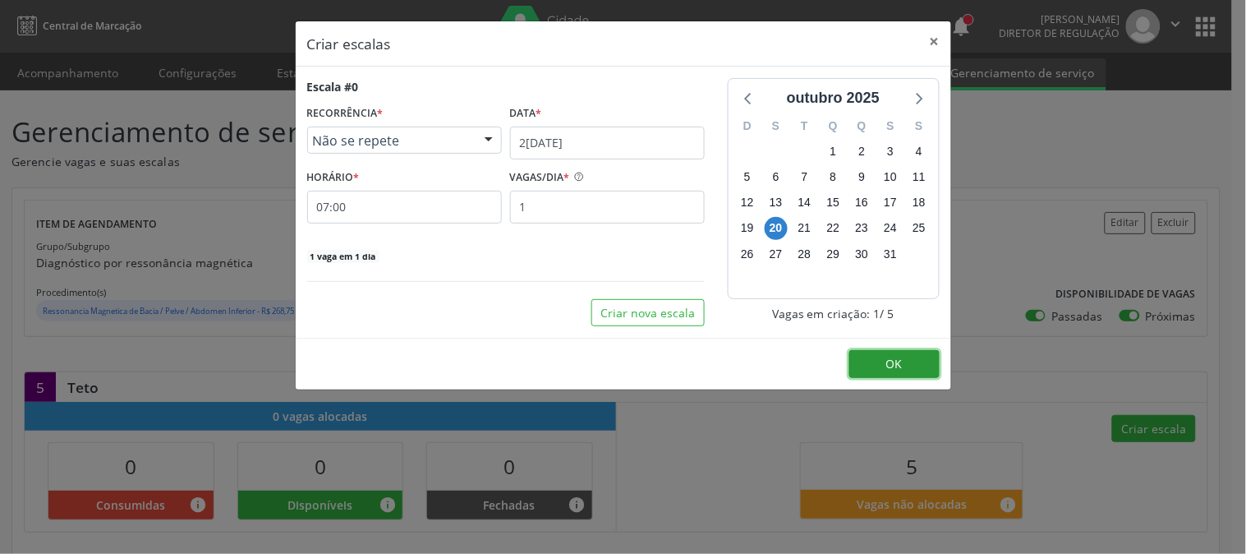
click at [892, 363] on span "OK" at bounding box center [894, 364] width 16 height 16
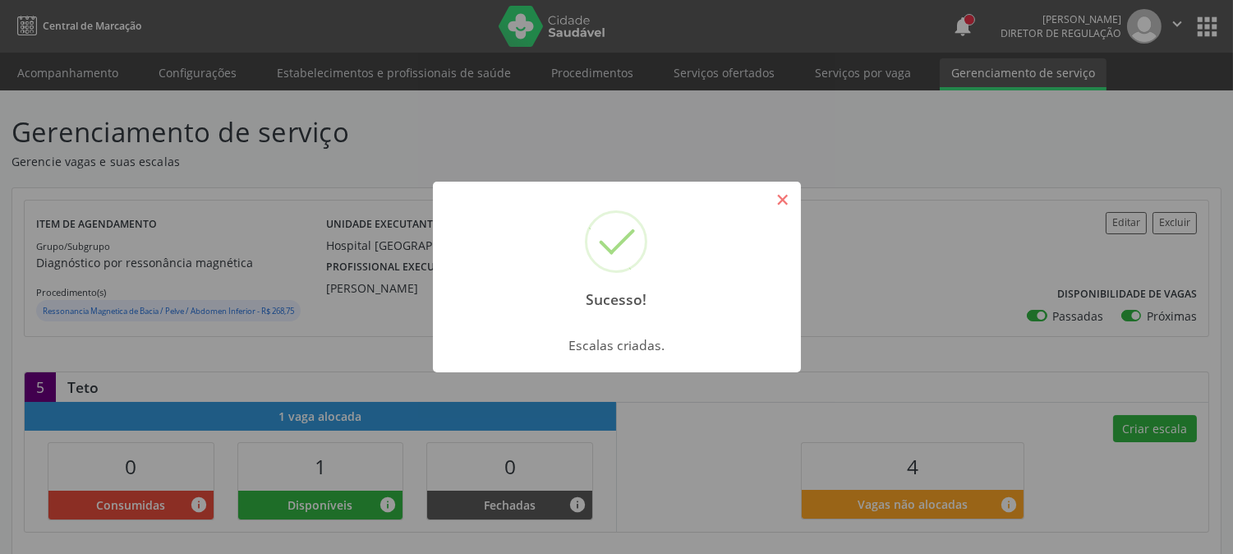
click at [783, 202] on button "×" at bounding box center [783, 200] width 28 height 28
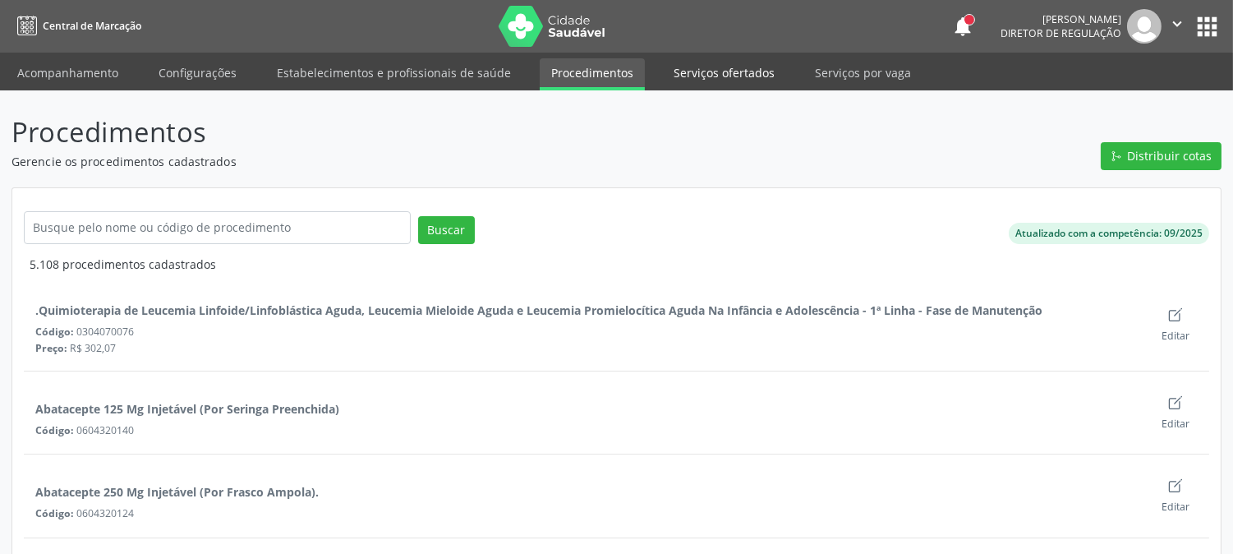
click at [710, 76] on link "Serviços ofertados" at bounding box center [724, 72] width 124 height 29
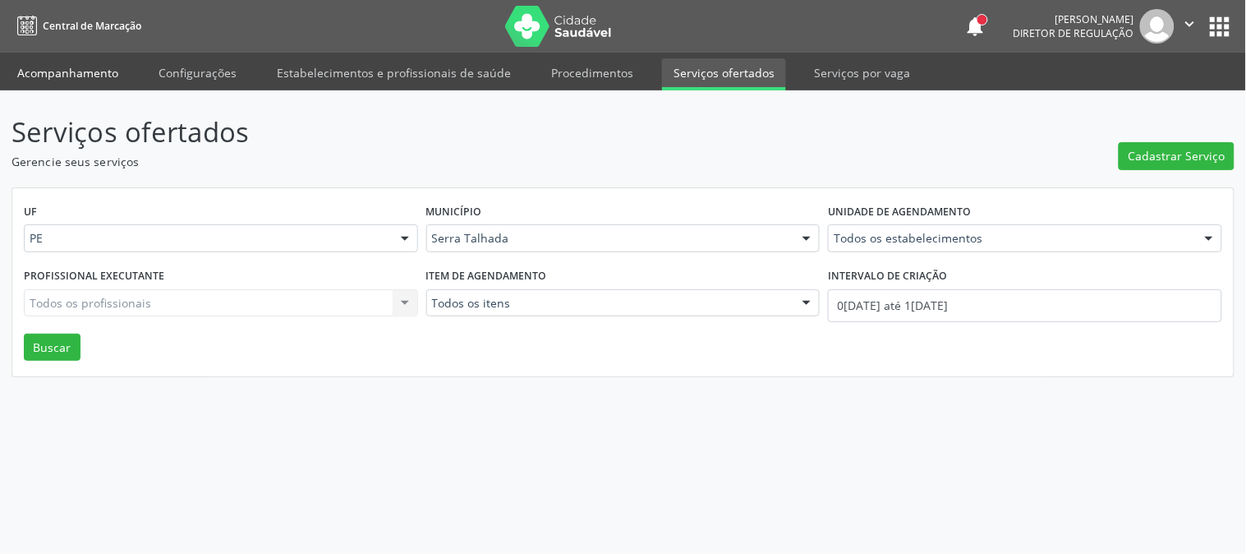
click at [103, 60] on link "Acompanhamento" at bounding box center [68, 72] width 124 height 29
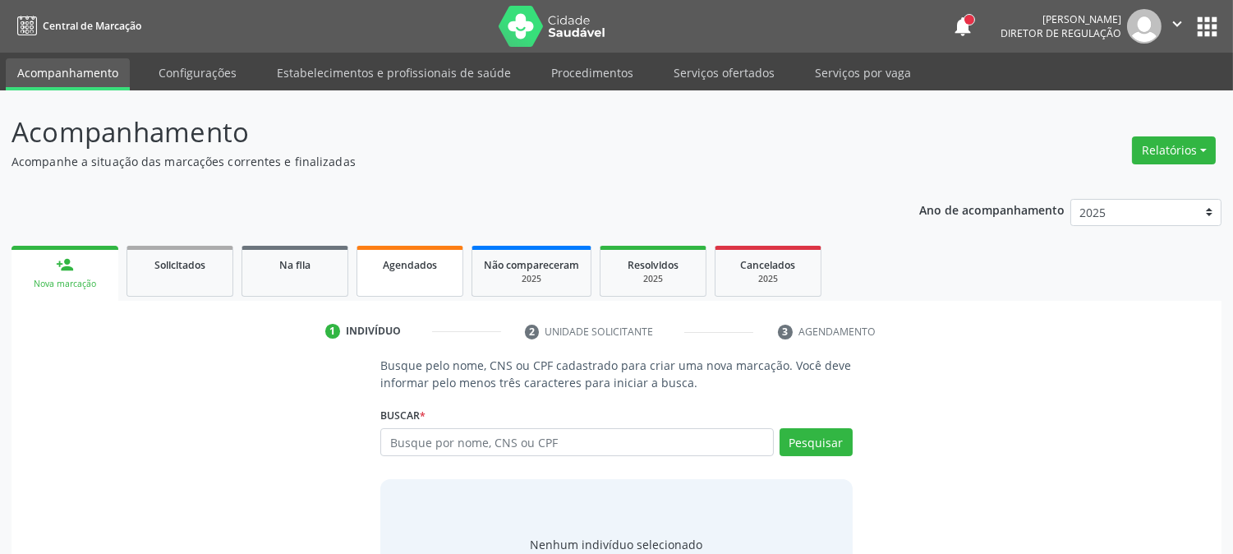
click at [392, 251] on link "Agendados" at bounding box center [410, 271] width 107 height 51
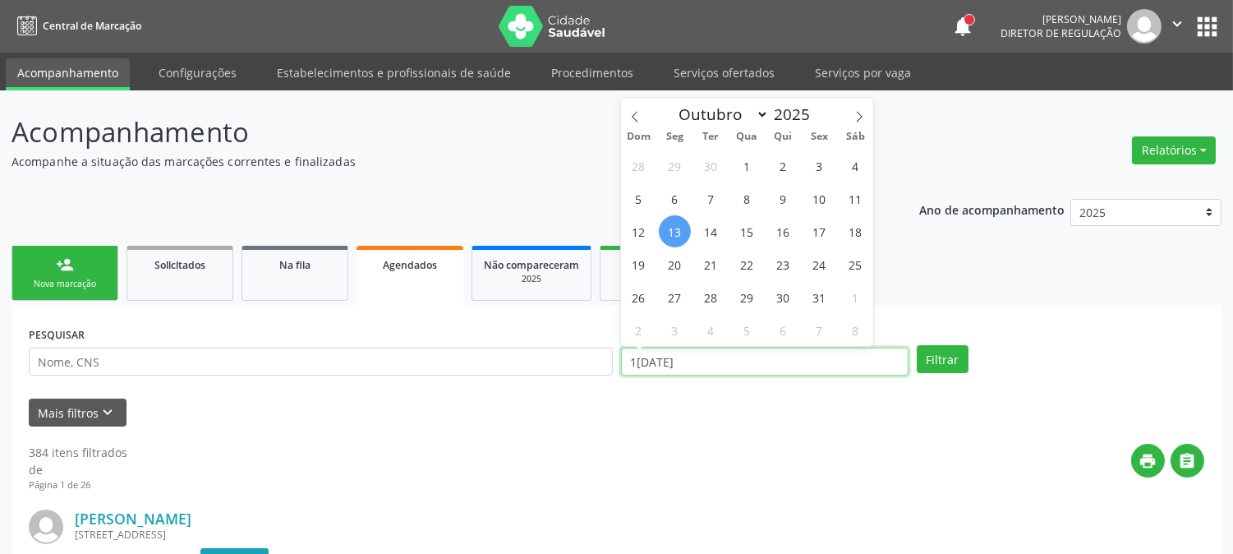
click at [694, 355] on input "1[DATE]" at bounding box center [765, 361] width 288 height 28
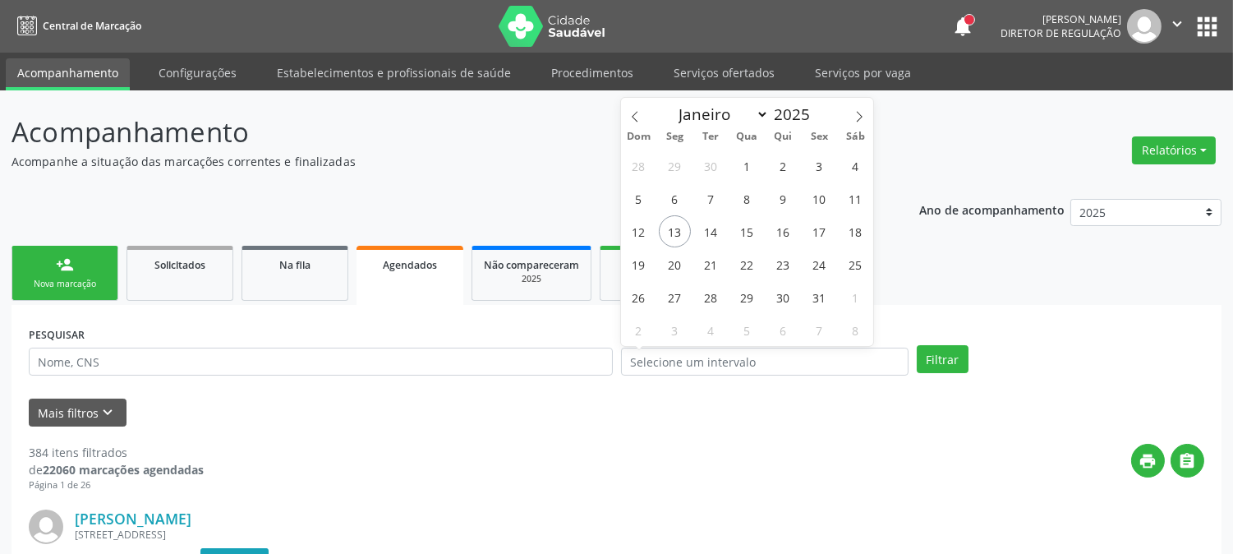
click at [743, 422] on div "Mais filtros keyboard_arrow_down" at bounding box center [617, 412] width 1184 height 29
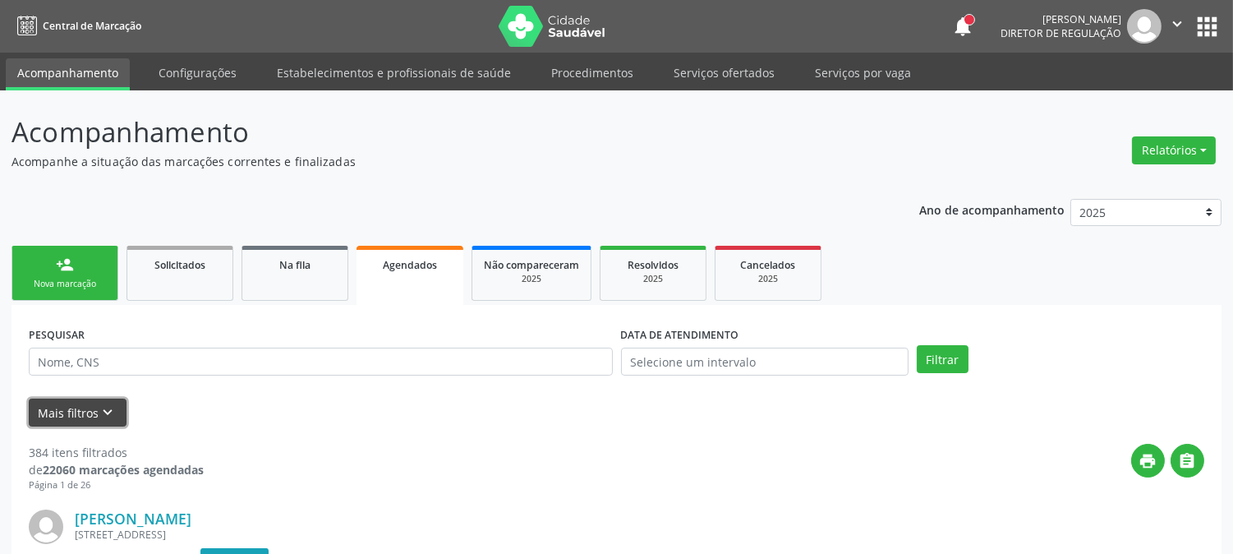
click at [99, 409] on icon "keyboard_arrow_down" at bounding box center [108, 412] width 18 height 18
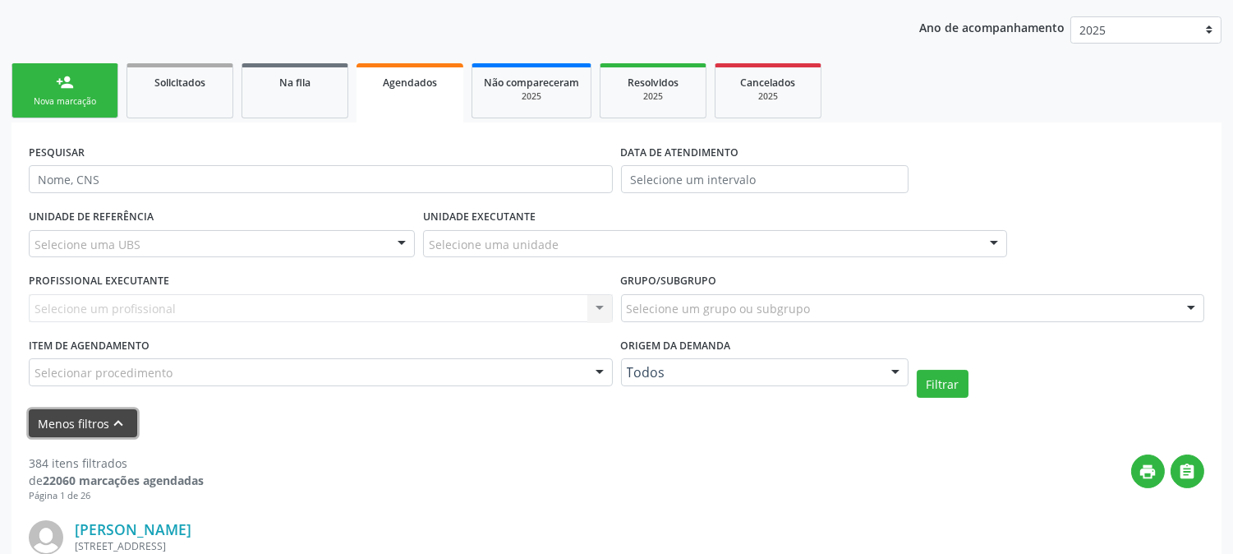
scroll to position [274, 0]
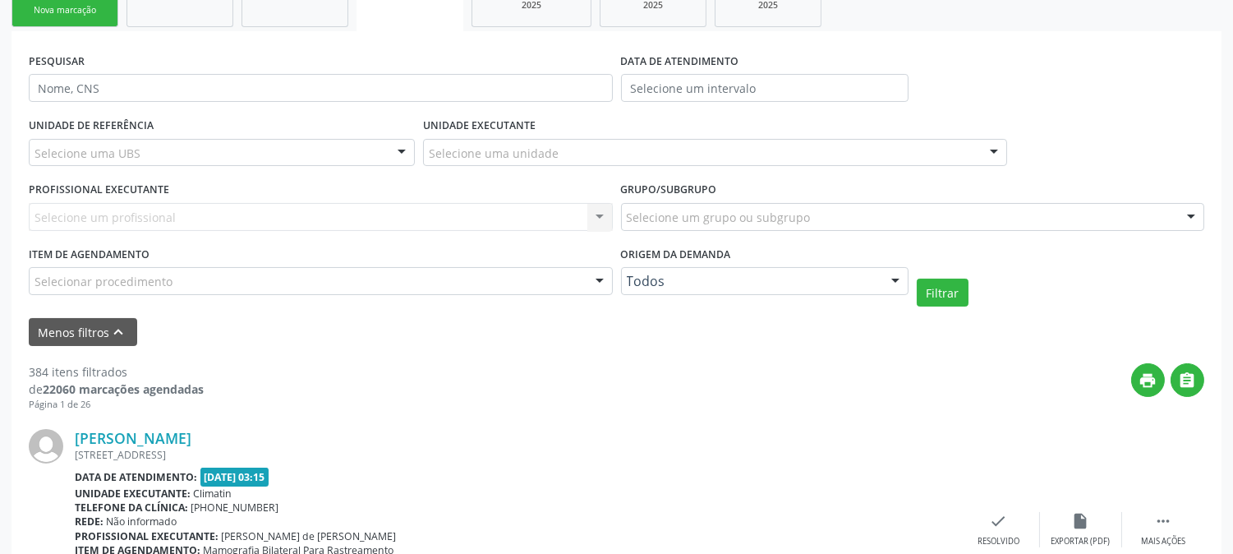
click at [227, 150] on div "Selecione uma UBS" at bounding box center [222, 153] width 386 height 28
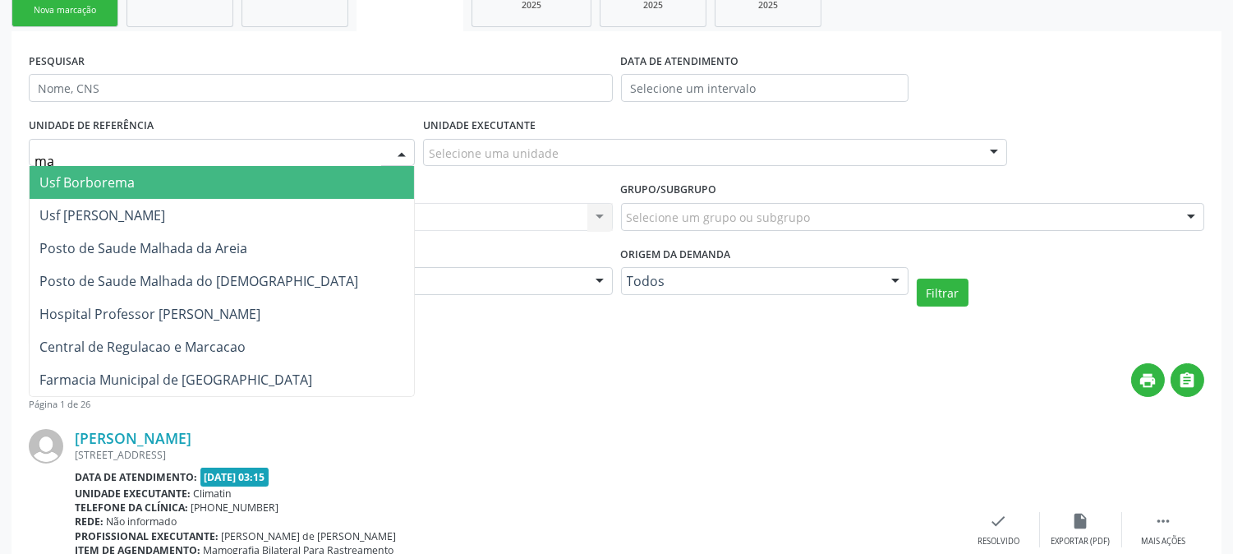
type input "mal"
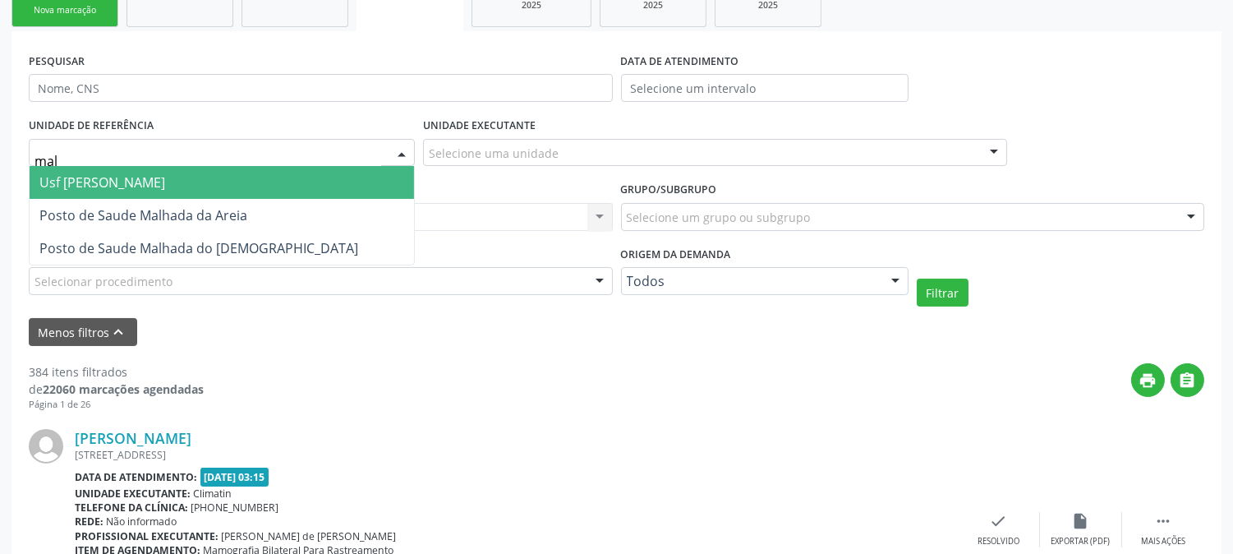
click at [225, 178] on span "Usf [PERSON_NAME]" at bounding box center [222, 182] width 384 height 33
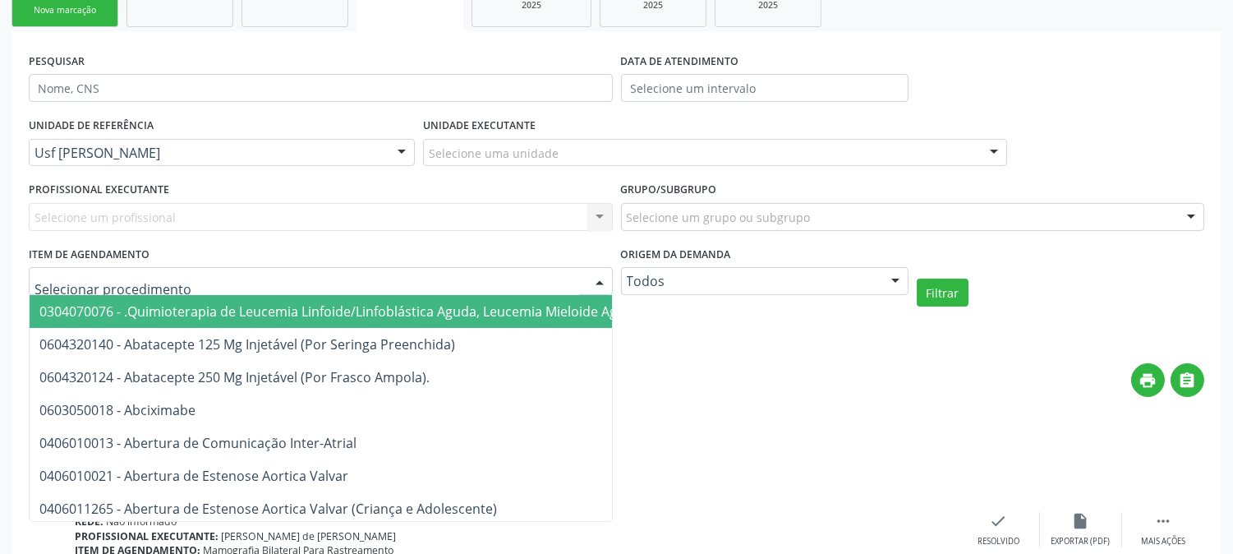
click at [223, 282] on div at bounding box center [321, 281] width 584 height 28
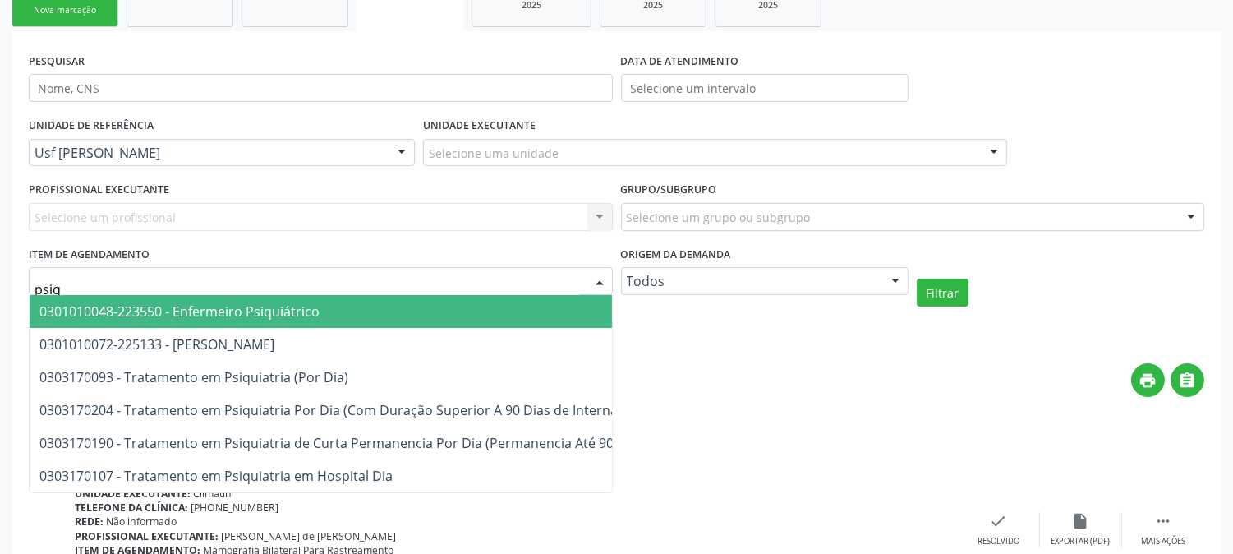
type input "psiqu"
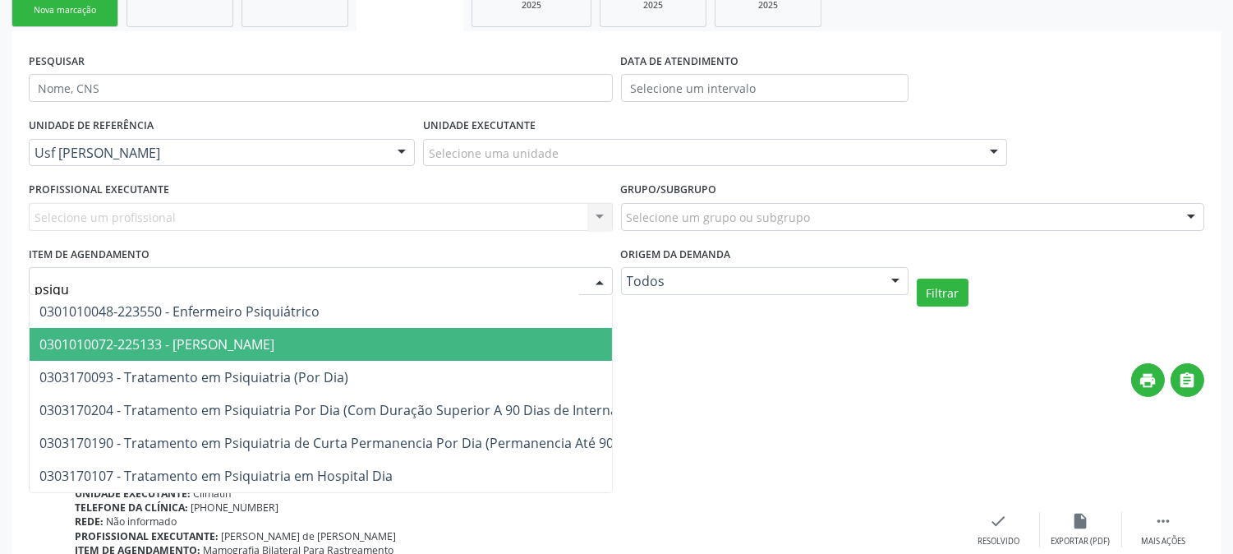
click at [238, 353] on span "0301010072-225133 - [PERSON_NAME]" at bounding box center [448, 344] width 836 height 33
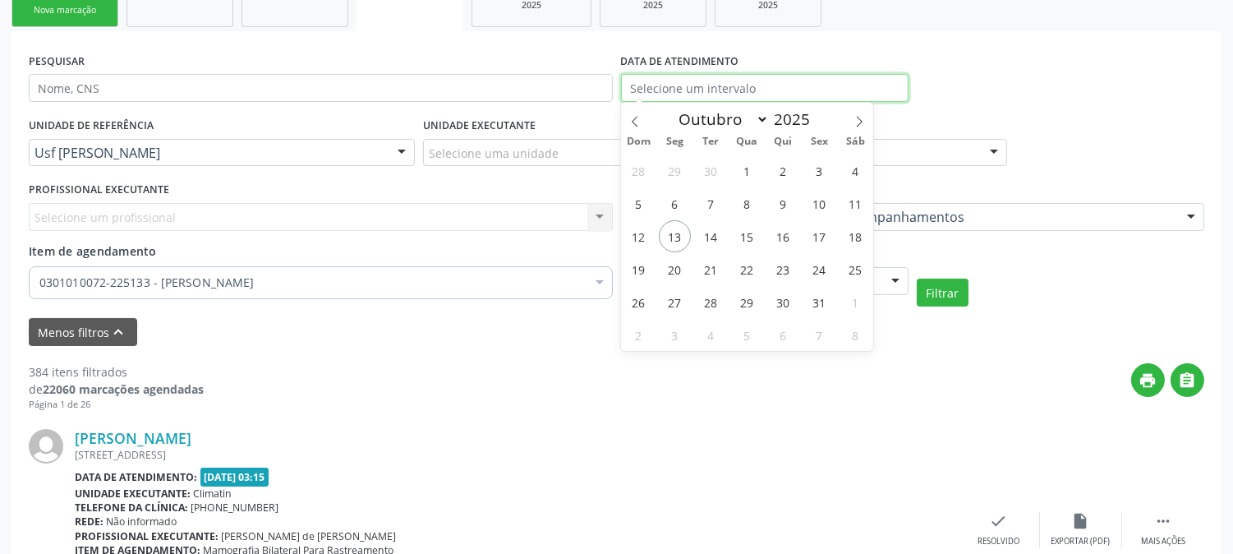
click at [698, 80] on input "text" at bounding box center [765, 88] width 288 height 28
click at [629, 116] on icon at bounding box center [635, 122] width 12 height 12
select select "8"
click at [753, 271] on span "24" at bounding box center [747, 269] width 32 height 32
type input "2[DATE]"
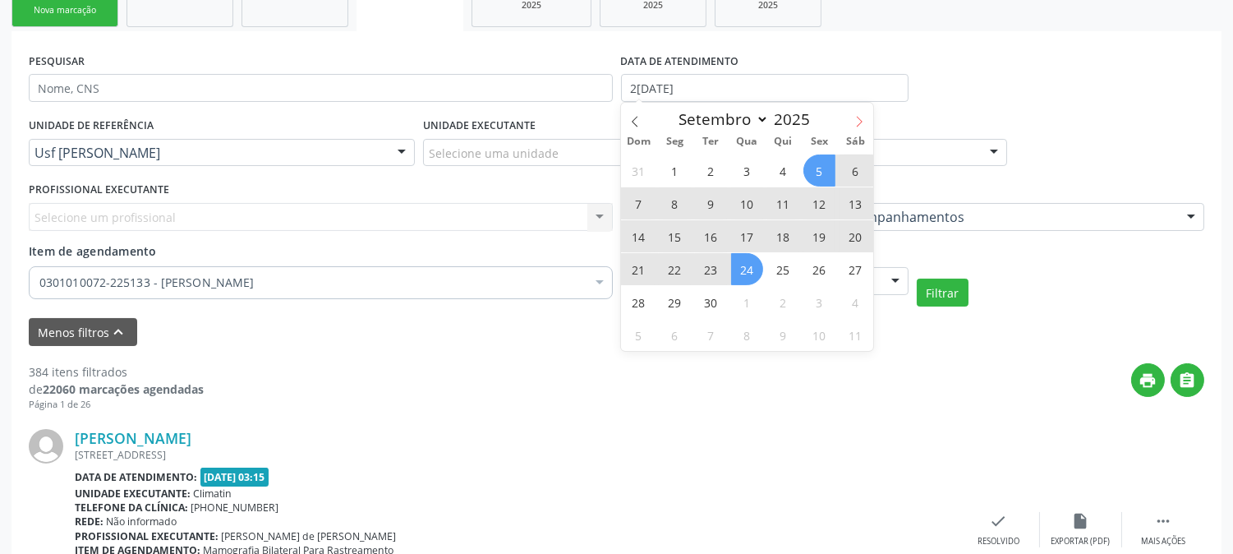
click at [858, 122] on icon at bounding box center [859, 122] width 12 height 12
select select "9"
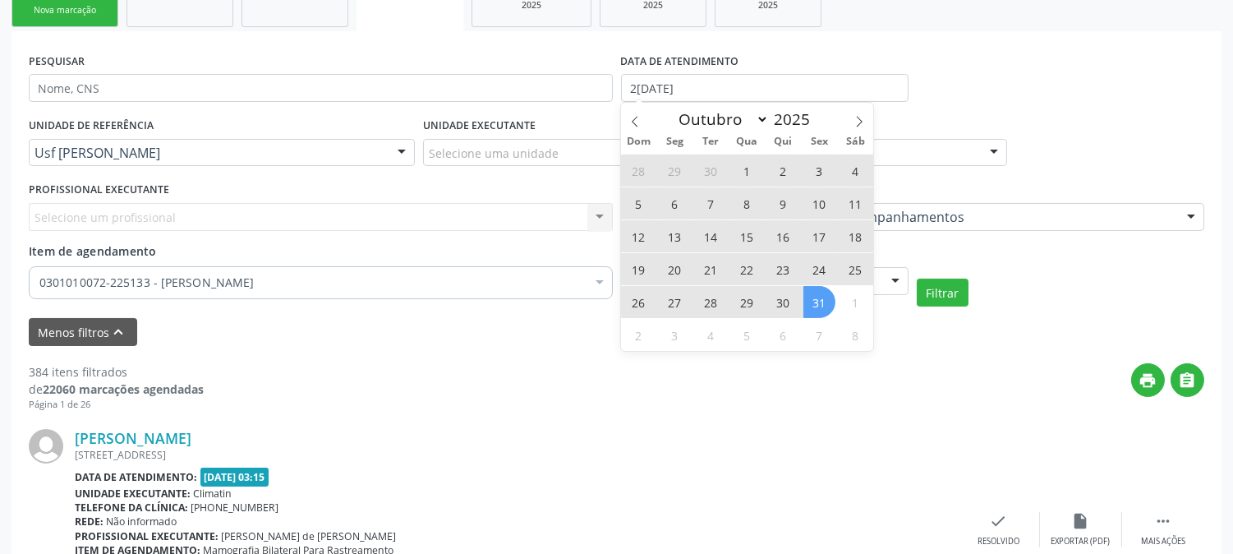
click at [822, 300] on span "31" at bounding box center [819, 302] width 32 height 32
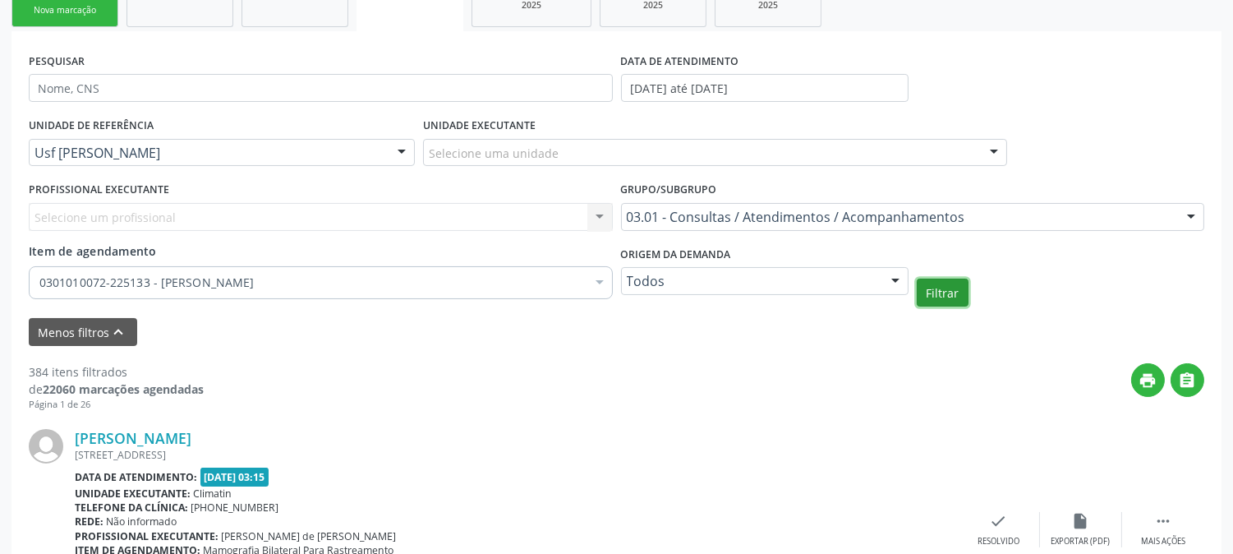
click at [936, 290] on button "Filtrar" at bounding box center [943, 292] width 52 height 28
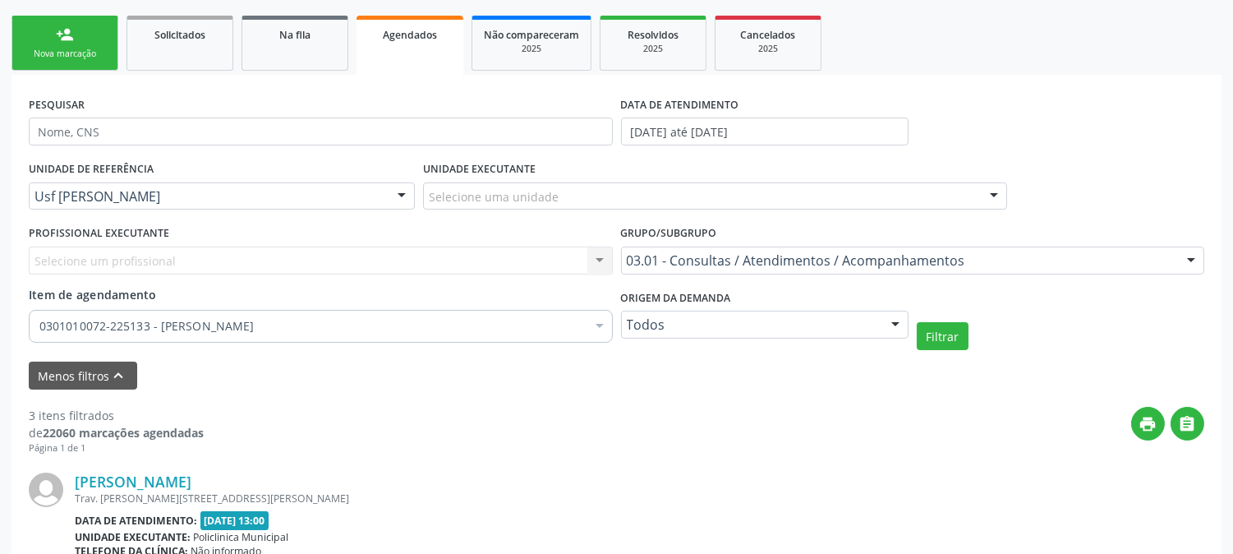
scroll to position [138, 0]
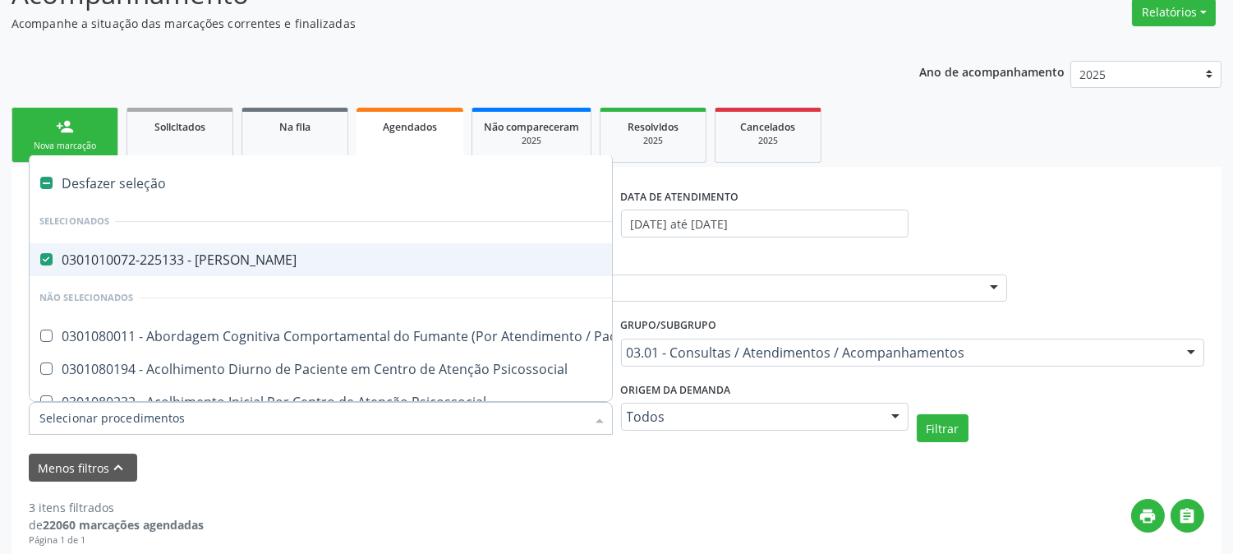
click at [282, 186] on div "Desfazer seleção" at bounding box center [909, 183] width 1759 height 33
checkbox Psiquiatra "false"
click at [1097, 214] on div "PESQUISAR DATA DE ATENDIMENTO 2[DATE] até 3[DATE]" at bounding box center [617, 216] width 1184 height 64
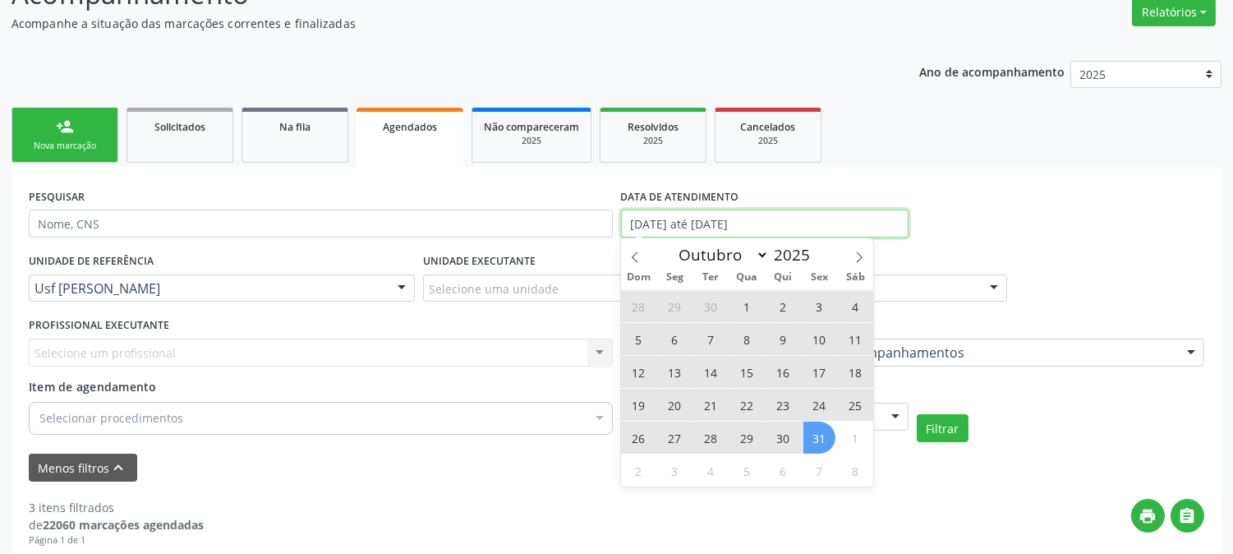
click at [757, 214] on input "[DATE] até [DATE]" at bounding box center [765, 223] width 288 height 28
click at [858, 261] on span at bounding box center [859, 252] width 28 height 28
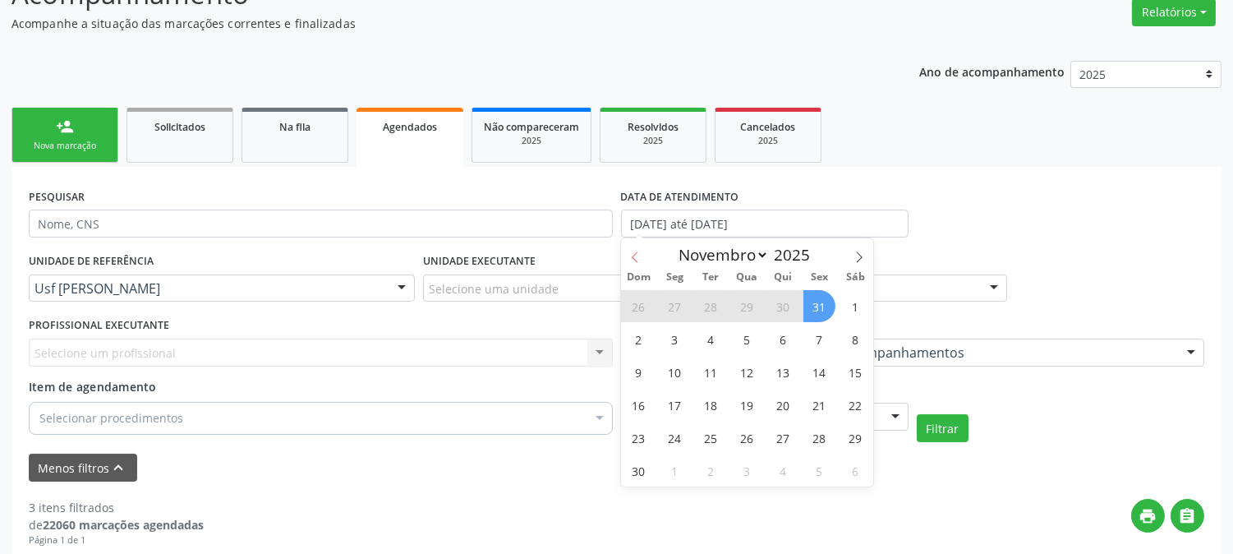
click at [641, 255] on span at bounding box center [635, 252] width 28 height 28
select select "9"
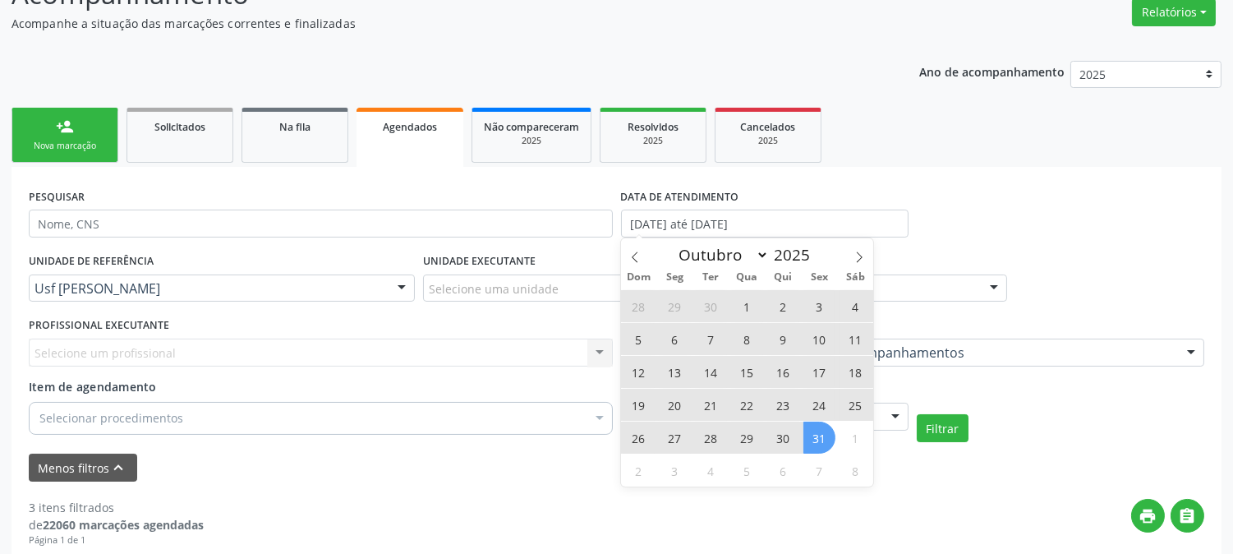
click at [742, 375] on span "15" at bounding box center [747, 372] width 32 height 32
type input "1[DATE]"
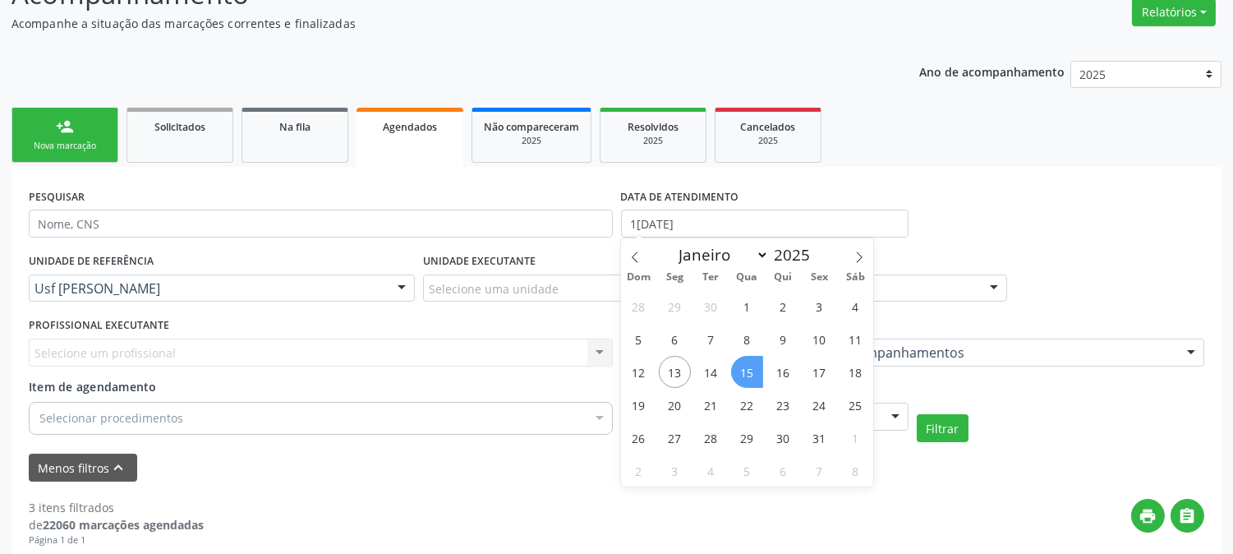
click at [742, 375] on span "15" at bounding box center [747, 372] width 32 height 32
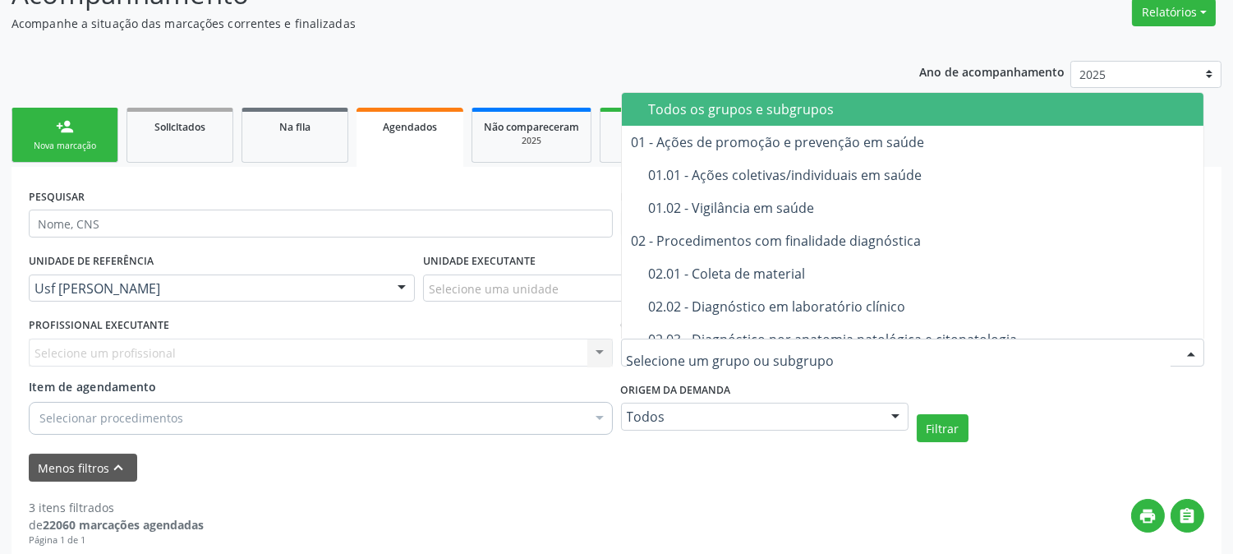
click at [741, 103] on div "Todos os grupos e subgrupos" at bounding box center [926, 109] width 555 height 13
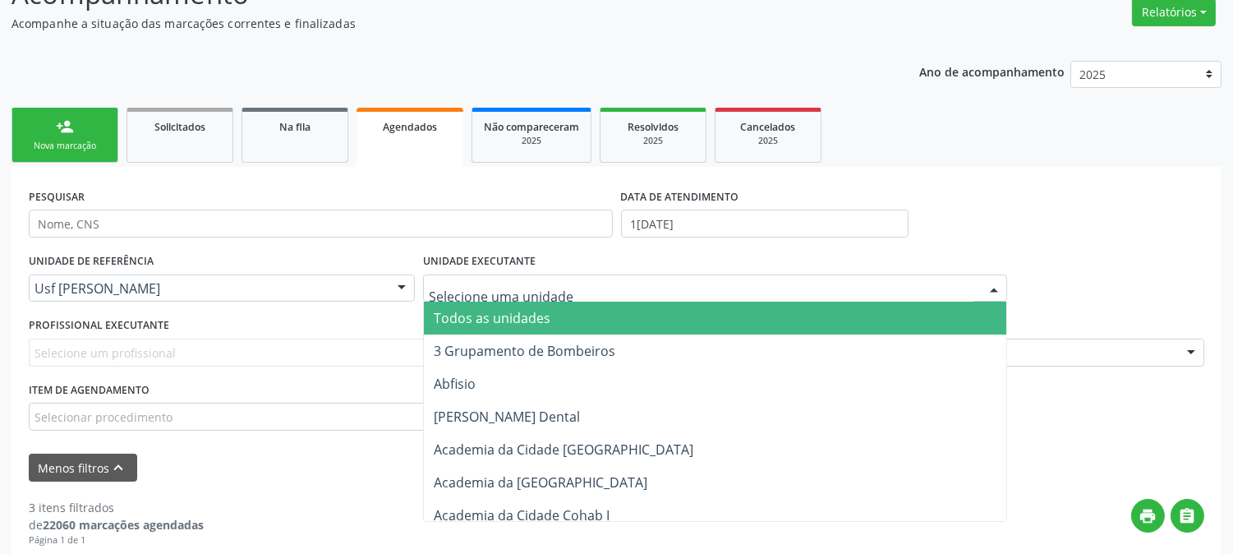
click at [570, 282] on div at bounding box center [715, 288] width 584 height 28
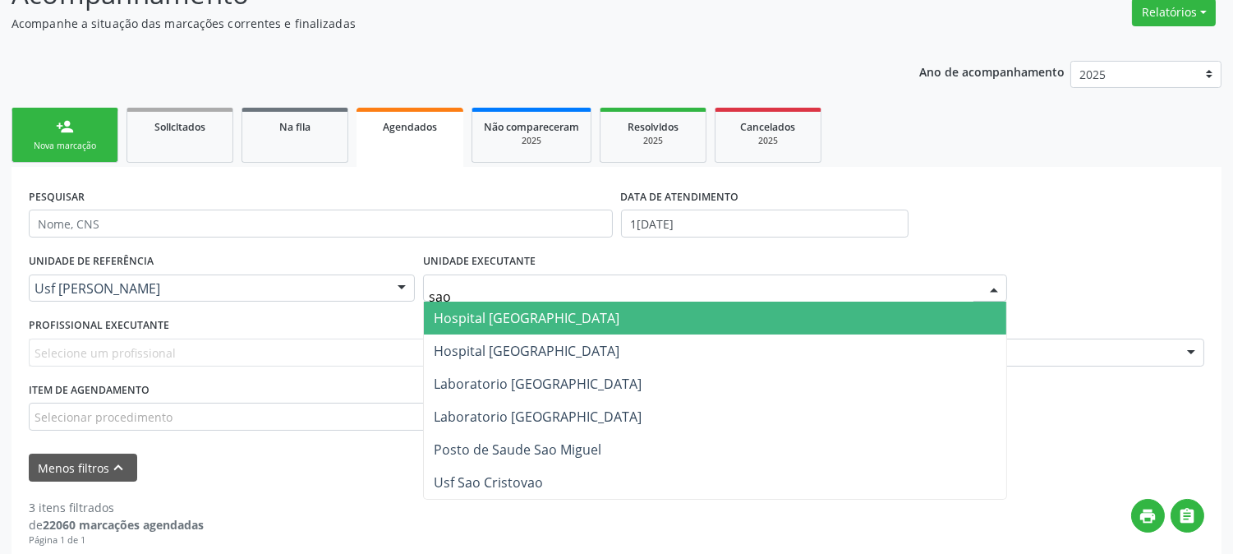
type input "sao f"
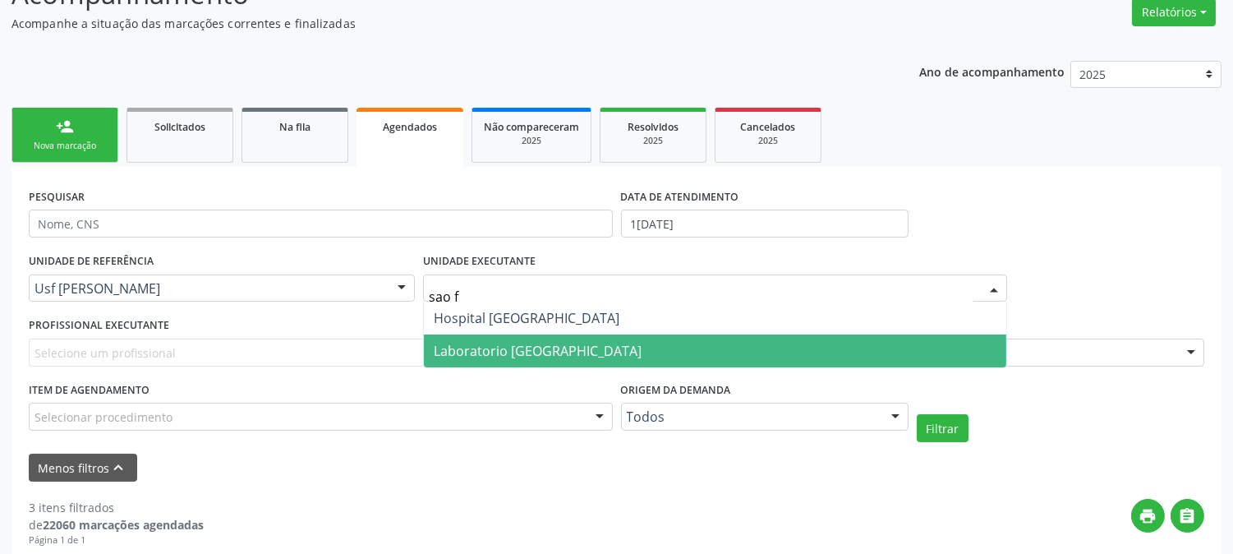
click at [572, 343] on span "Laboratorio [GEOGRAPHIC_DATA]" at bounding box center [538, 351] width 208 height 18
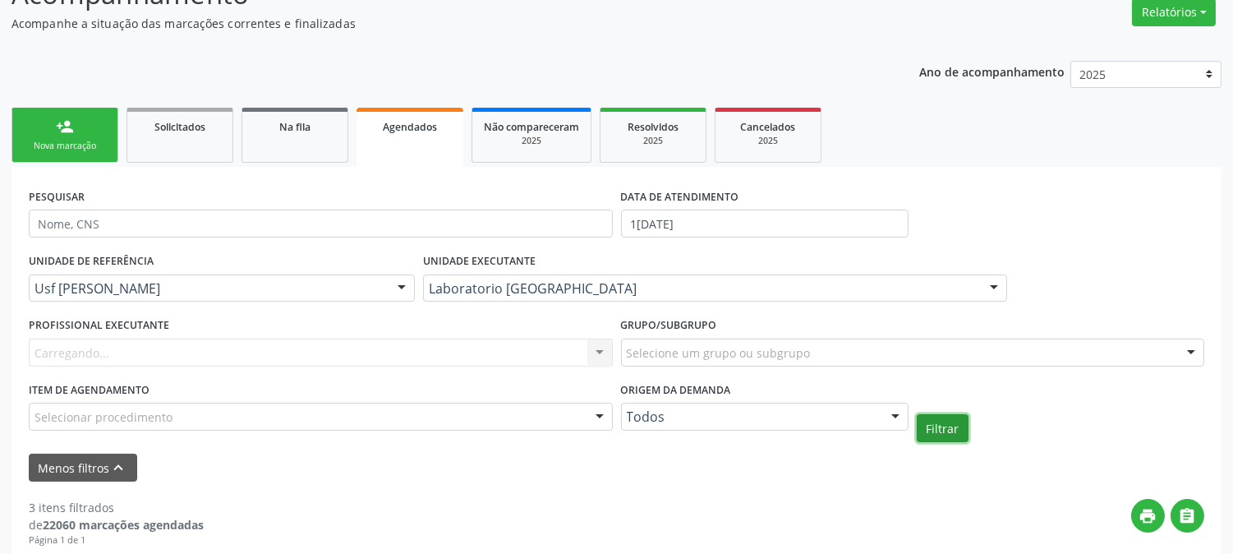
click at [942, 435] on button "Filtrar" at bounding box center [943, 428] width 52 height 28
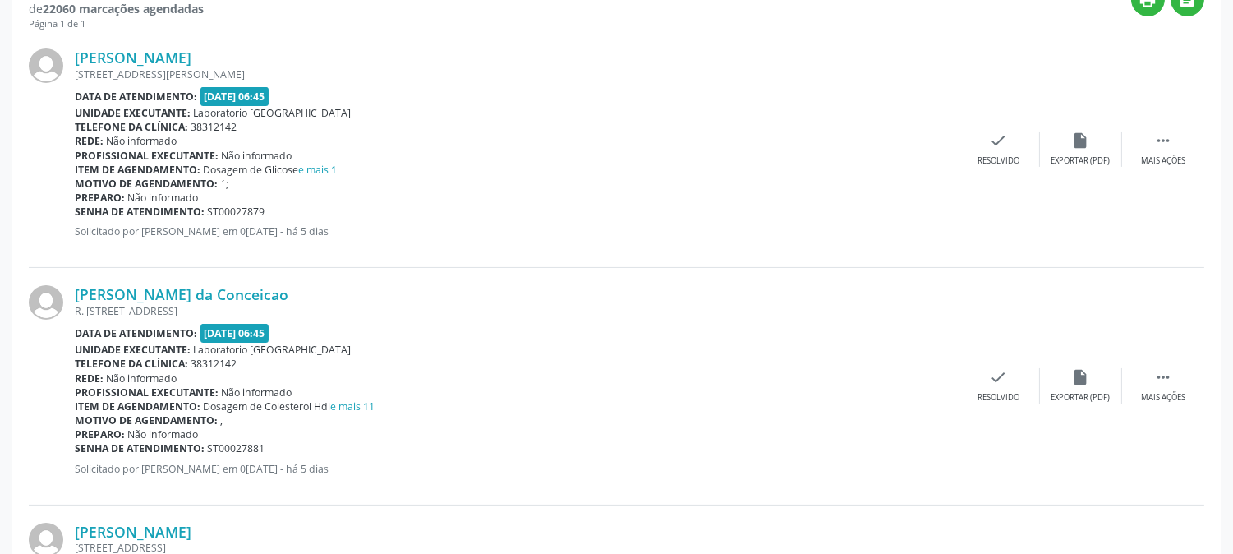
scroll to position [380, 0]
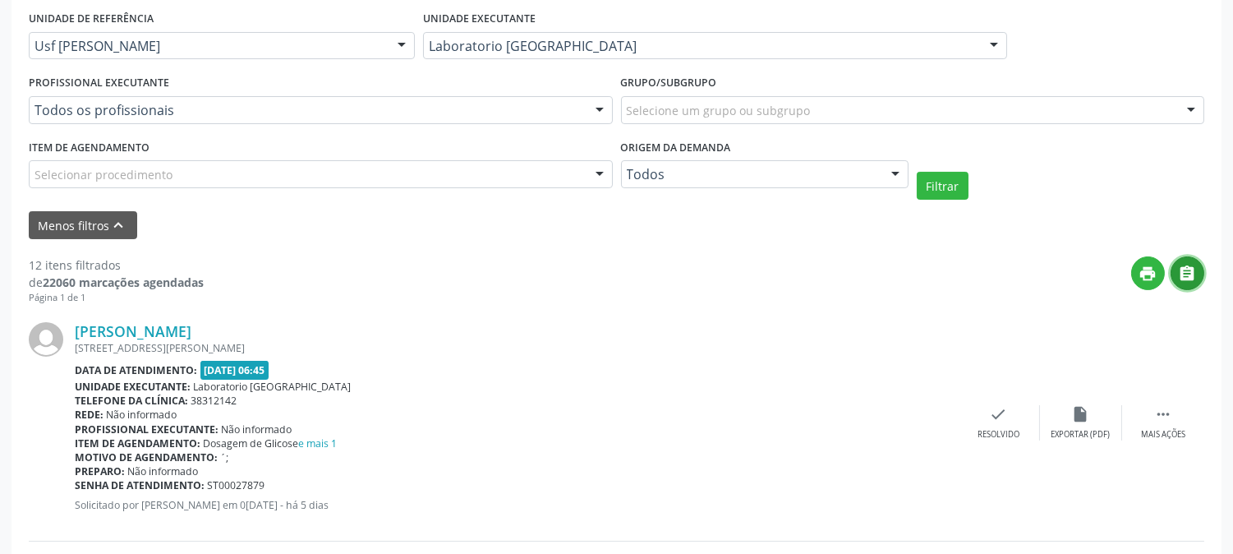
click at [1183, 267] on icon "" at bounding box center [1188, 274] width 18 height 18
click at [1151, 274] on icon "print" at bounding box center [1148, 274] width 18 height 18
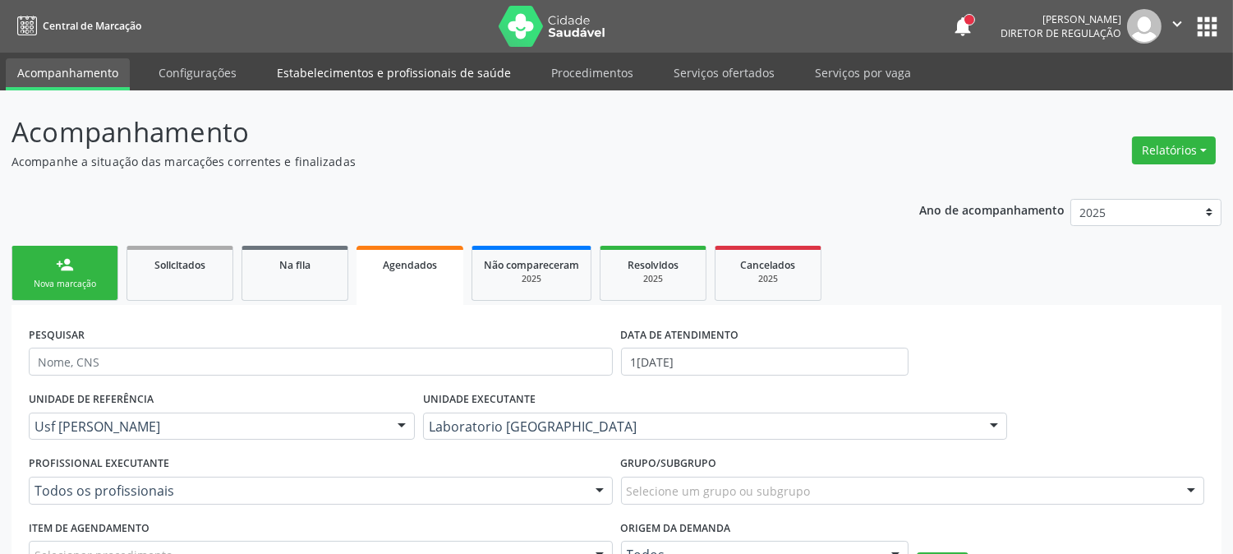
click at [273, 70] on link "Estabelecimentos e profissionais de saúde" at bounding box center [393, 72] width 257 height 29
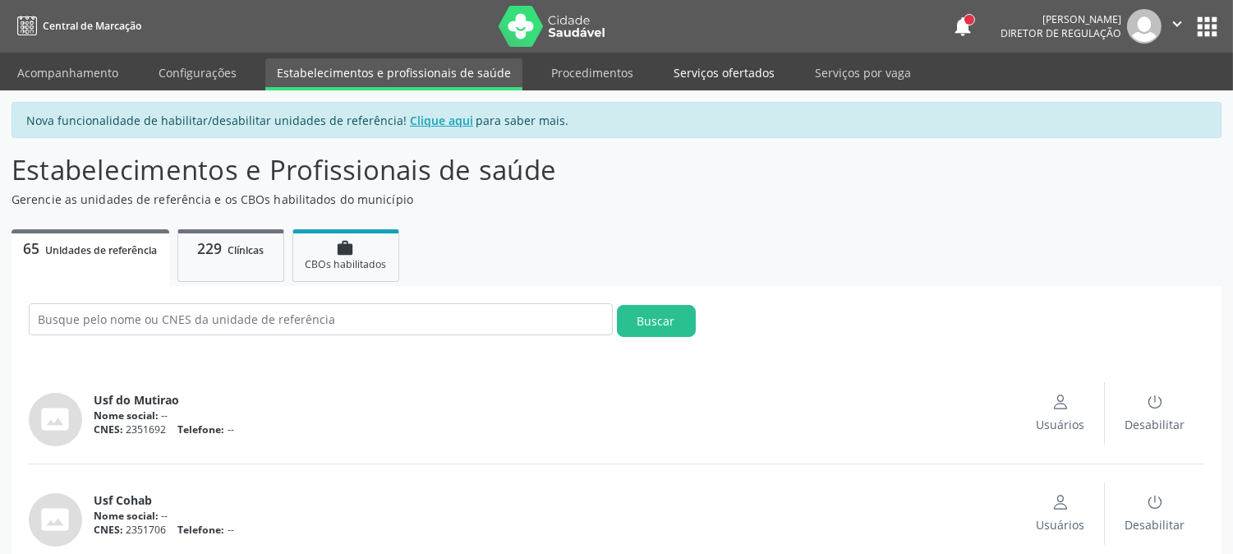
click at [702, 80] on link "Serviços ofertados" at bounding box center [724, 72] width 124 height 29
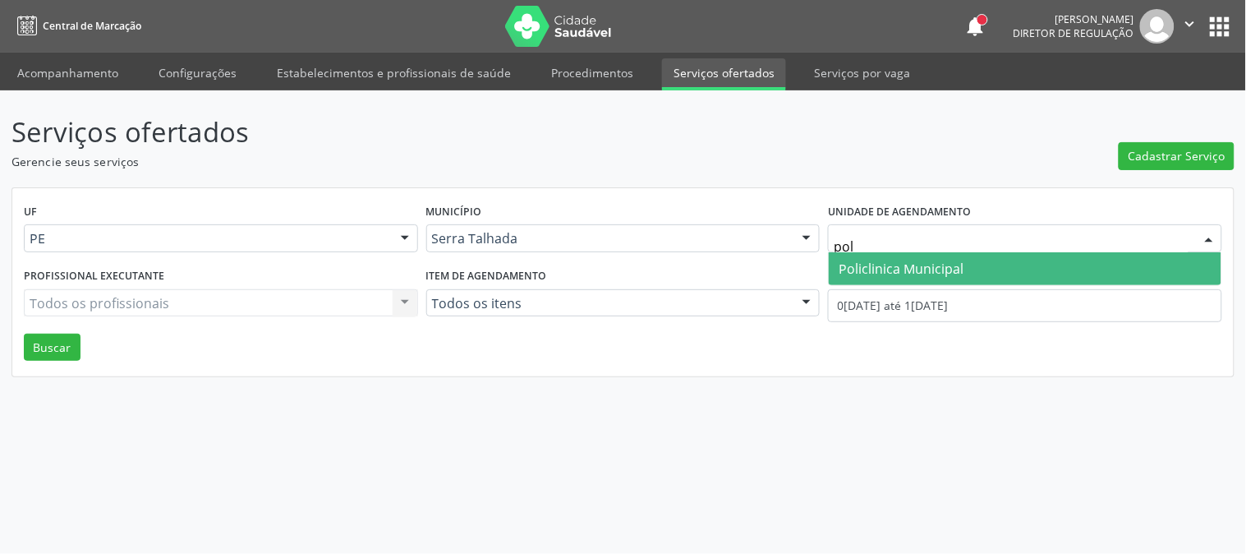
type input "poli"
click at [866, 261] on span "Policlinica Municipal" at bounding box center [901, 269] width 125 height 18
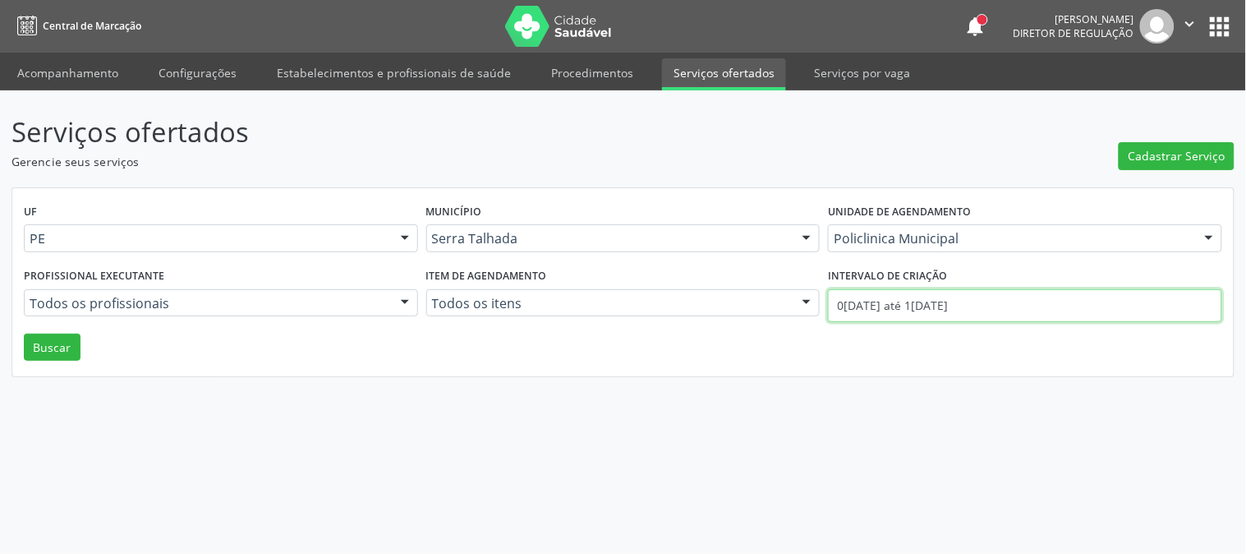
click at [876, 301] on input "0[DATE] até 1[DATE]" at bounding box center [1025, 305] width 394 height 33
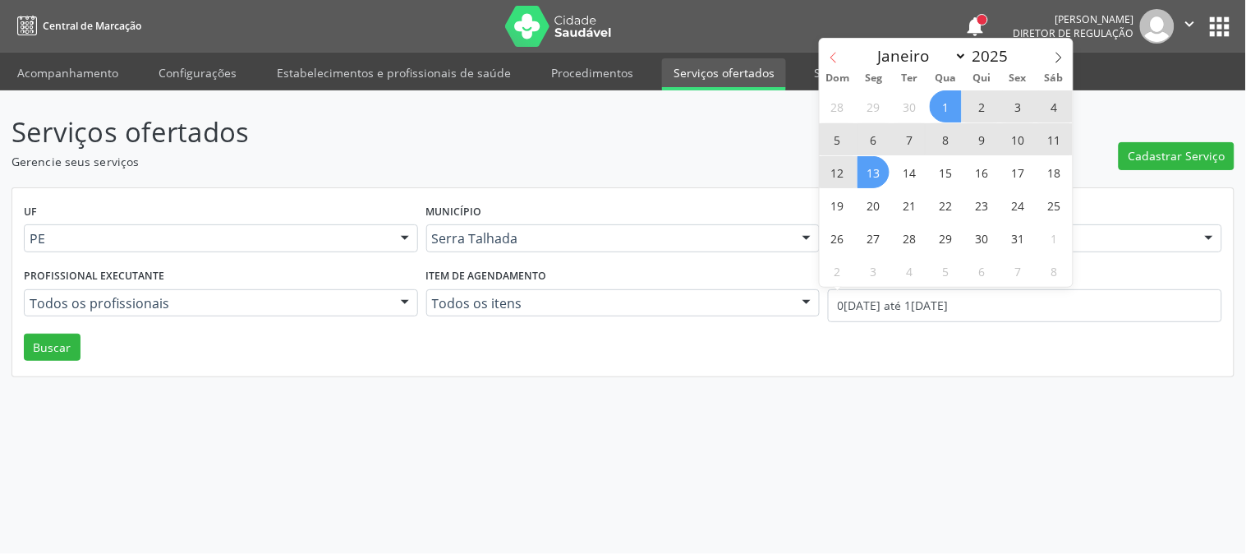
click at [830, 54] on icon at bounding box center [834, 58] width 12 height 12
select select "8"
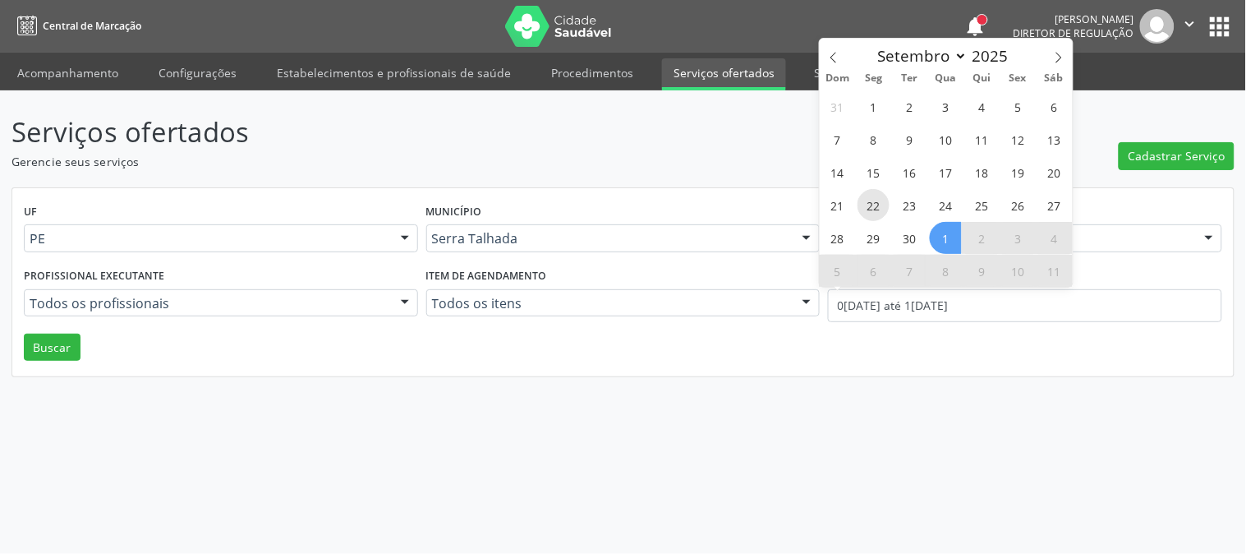
click at [881, 198] on span "22" at bounding box center [874, 205] width 32 height 32
type input "2[DATE]"
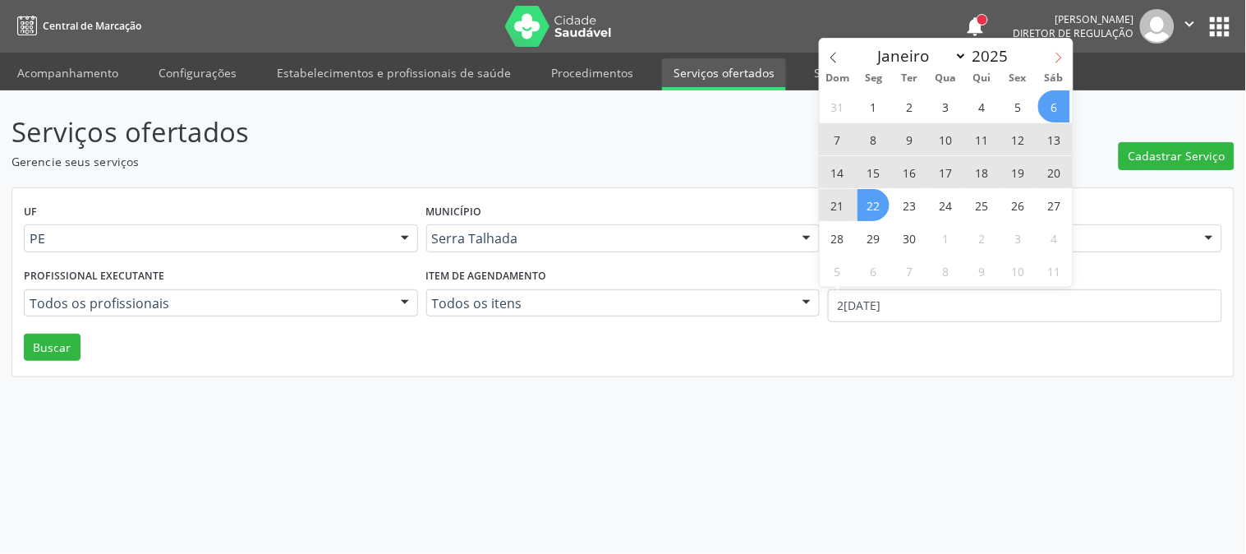
click at [1055, 55] on icon at bounding box center [1059, 58] width 12 height 12
select select "9"
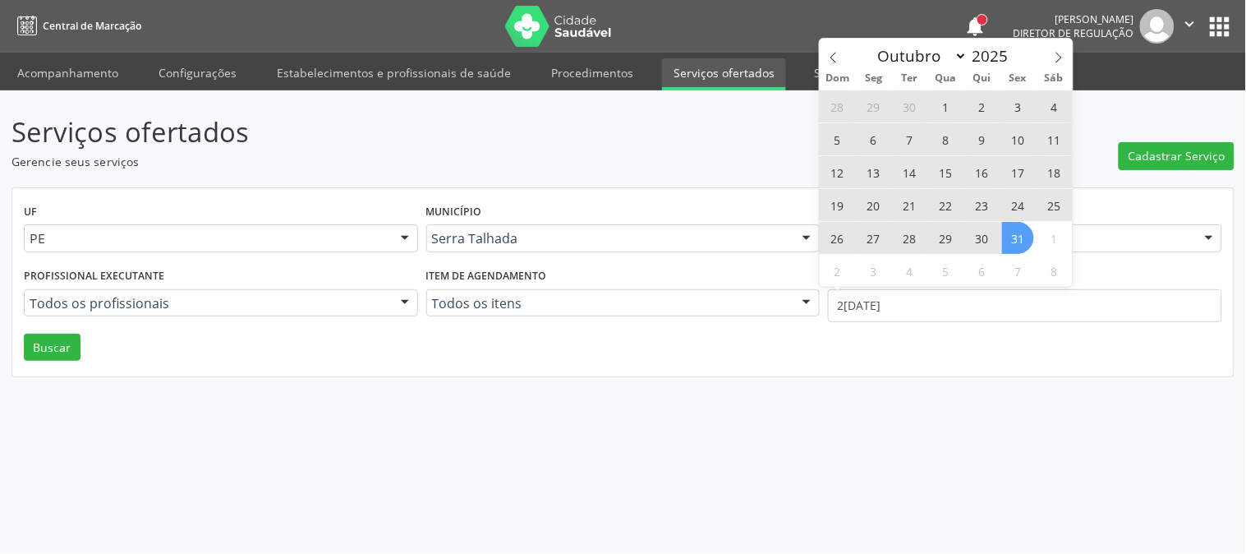
click at [1005, 242] on span "31" at bounding box center [1018, 238] width 32 height 32
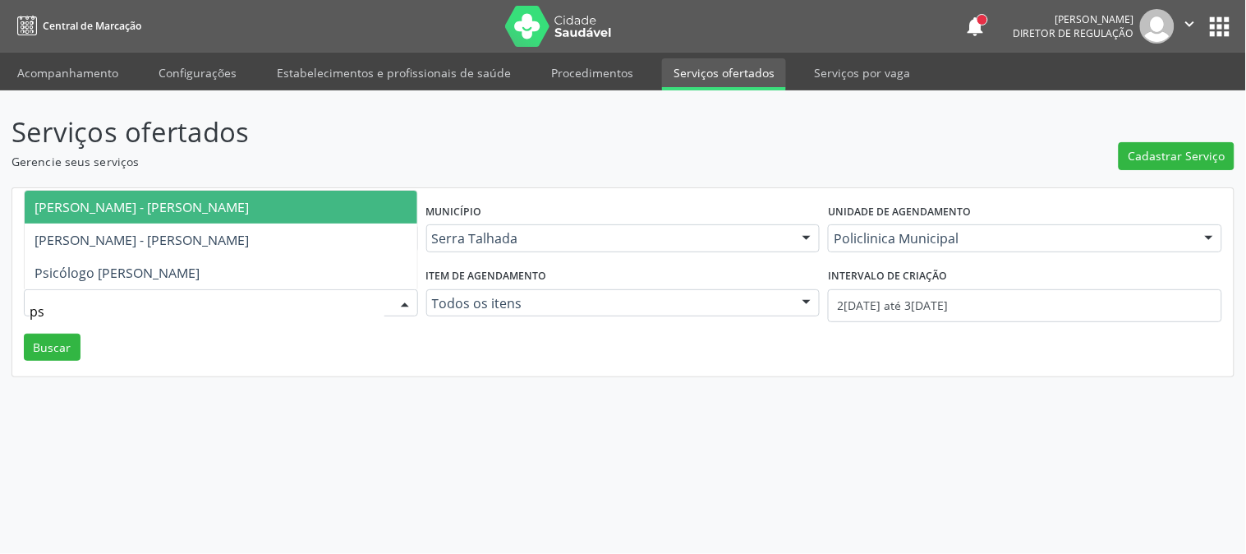
type input "psi"
drag, startPoint x: 72, startPoint y: 311, endPoint x: 17, endPoint y: 305, distance: 55.3
click at [17, 305] on div "UF PE PE Nenhum resultado encontrado para: " " Não há nenhuma opção para ser ex…" at bounding box center [622, 282] width 1221 height 189
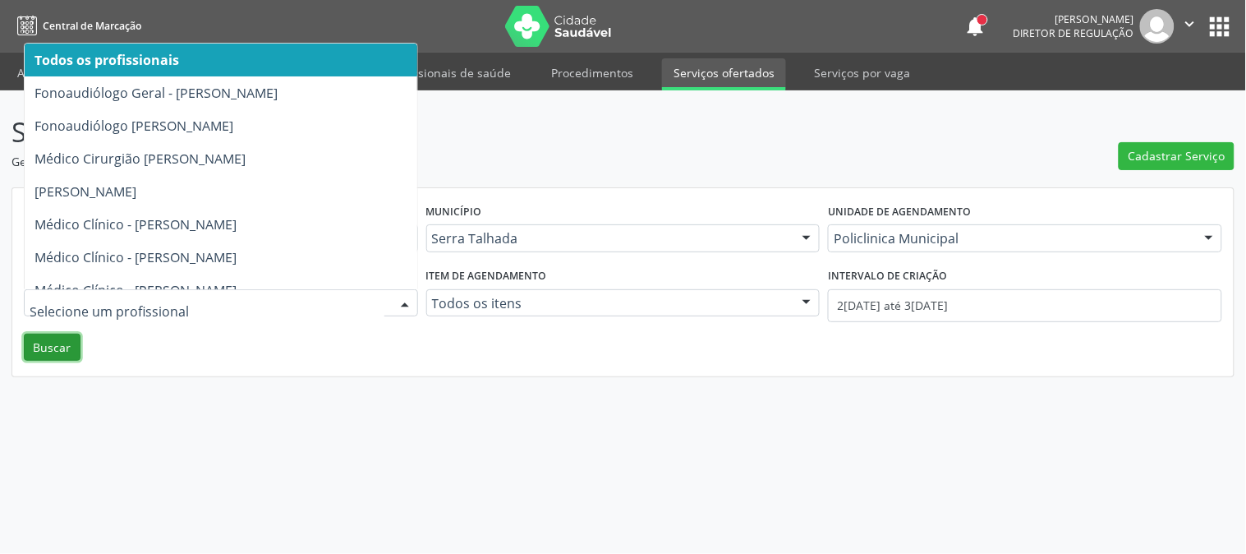
click at [52, 348] on button "Buscar" at bounding box center [52, 348] width 57 height 28
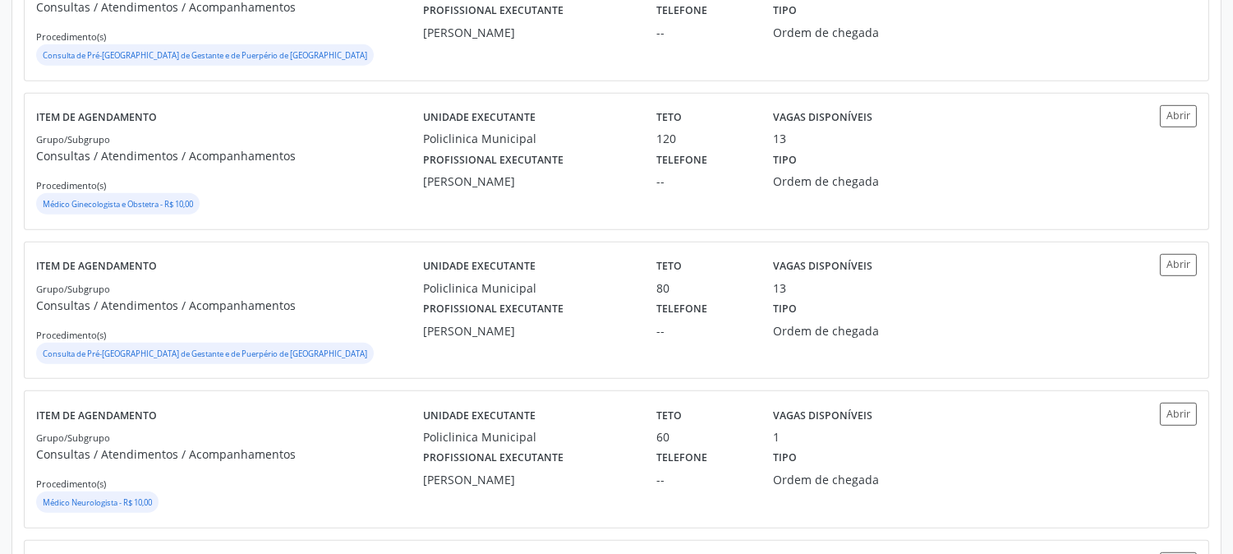
scroll to position [2331, 0]
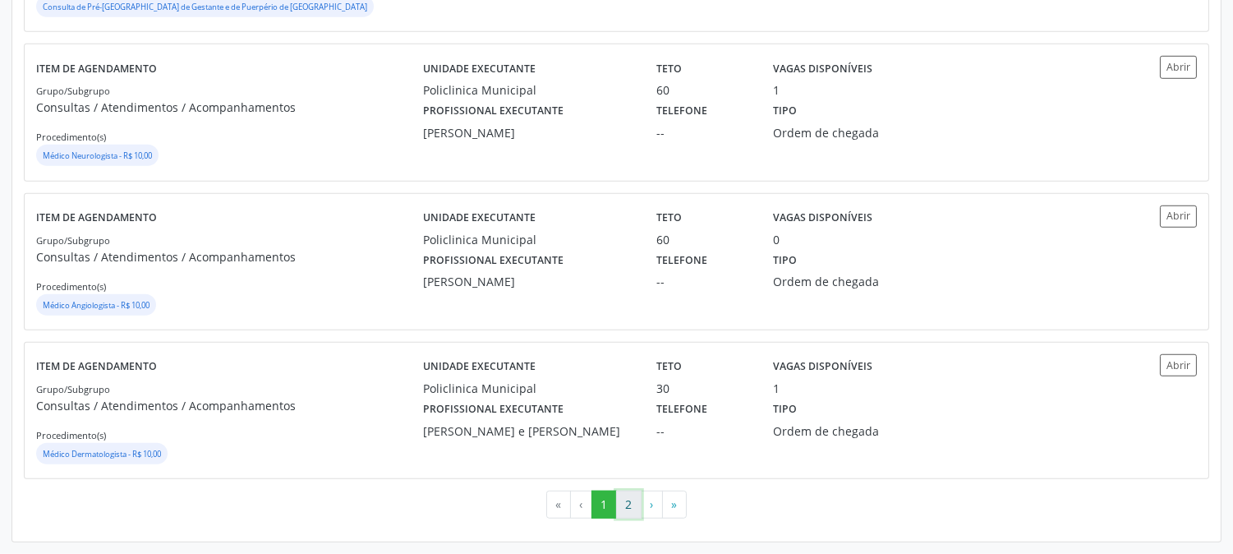
click at [619, 496] on button "2" at bounding box center [628, 504] width 25 height 28
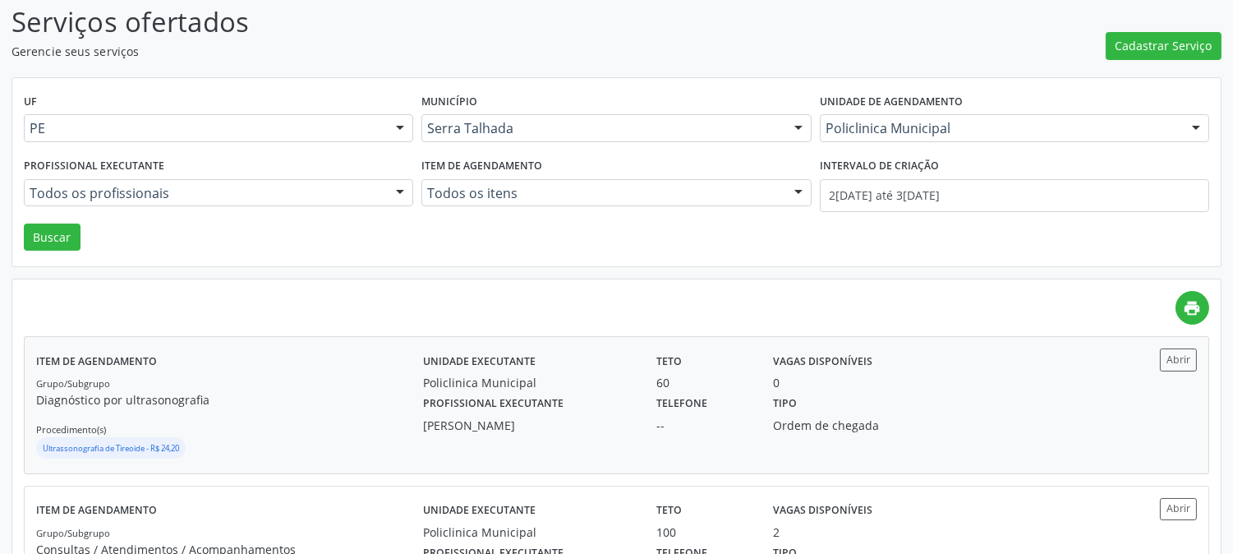
scroll to position [0, 0]
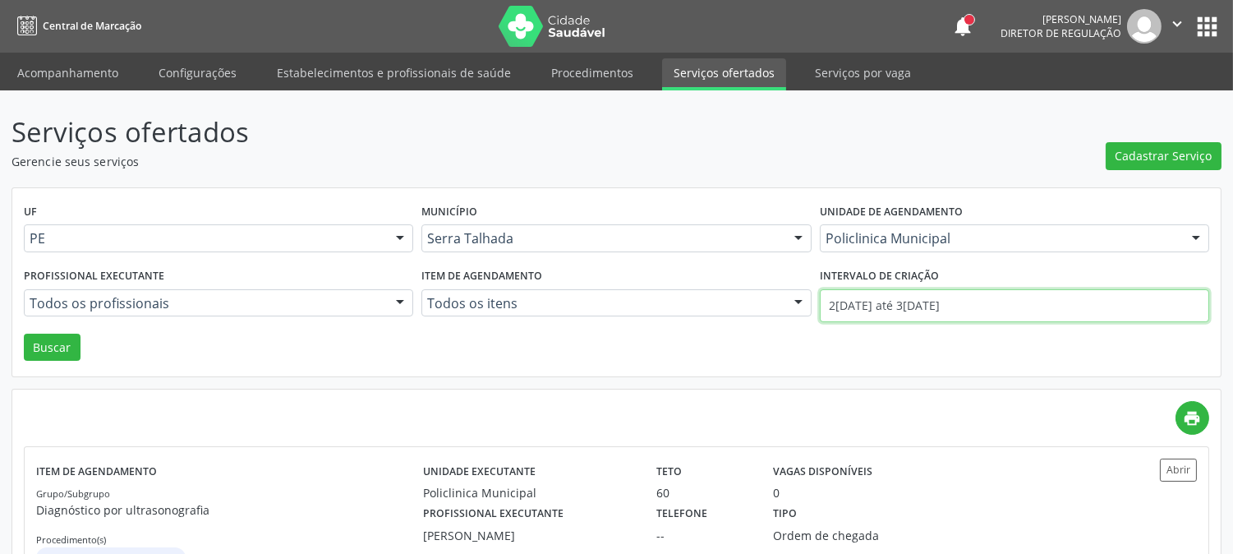
click at [853, 314] on input "2[DATE] até 3[DATE]" at bounding box center [1014, 305] width 389 height 33
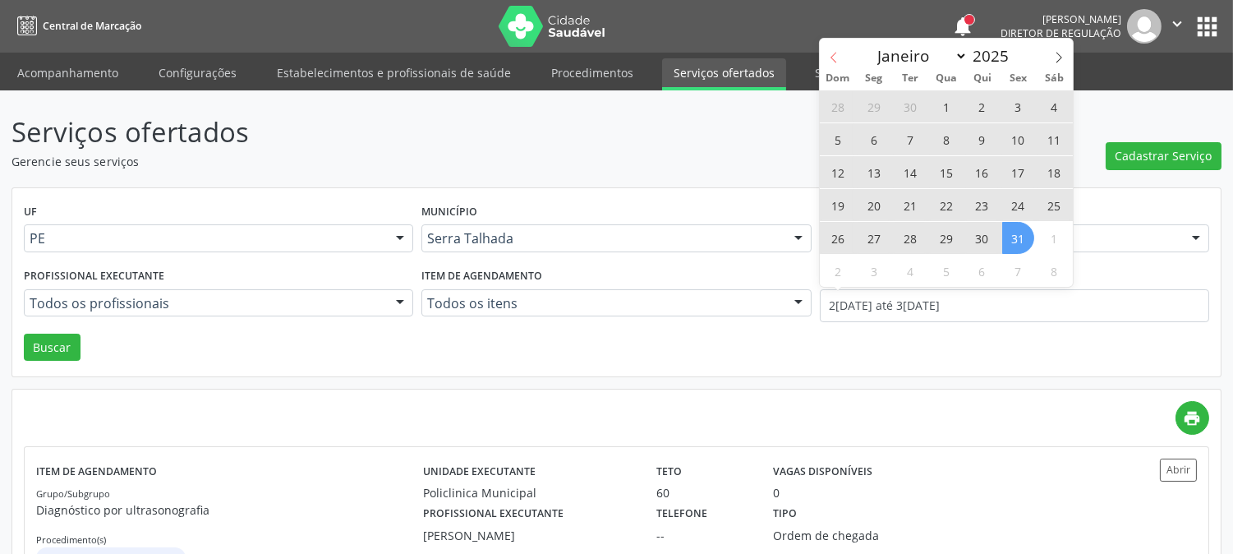
click at [828, 60] on icon at bounding box center [834, 58] width 12 height 12
select select "8"
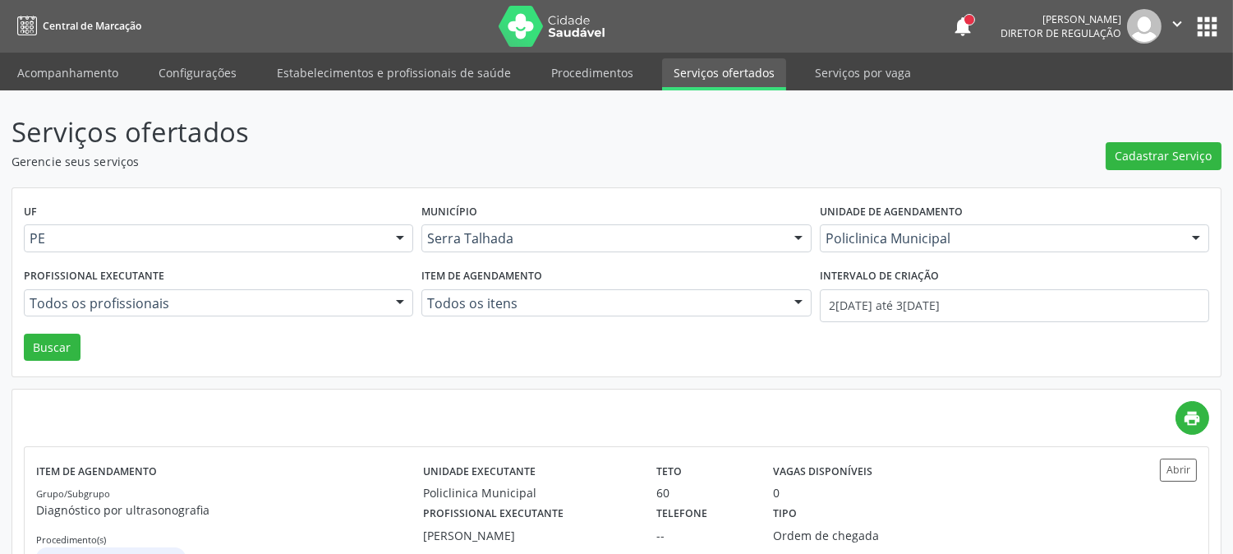
click at [363, 136] on p "Serviços ofertados" at bounding box center [435, 132] width 847 height 41
click at [577, 81] on link "Procedimentos" at bounding box center [592, 72] width 105 height 29
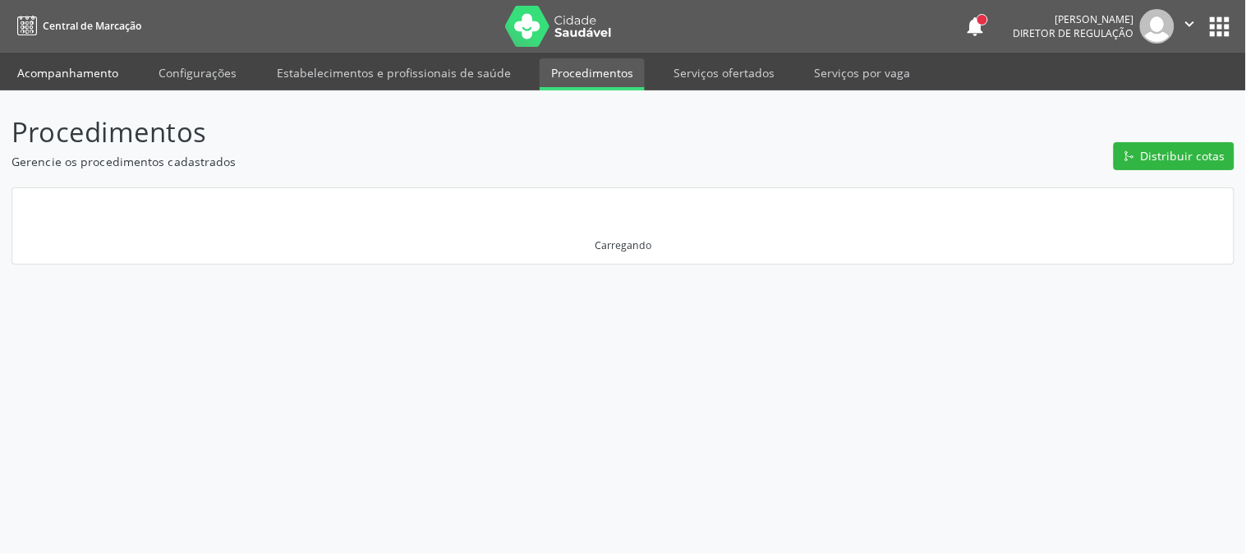
click at [31, 64] on link "Acompanhamento" at bounding box center [68, 72] width 124 height 29
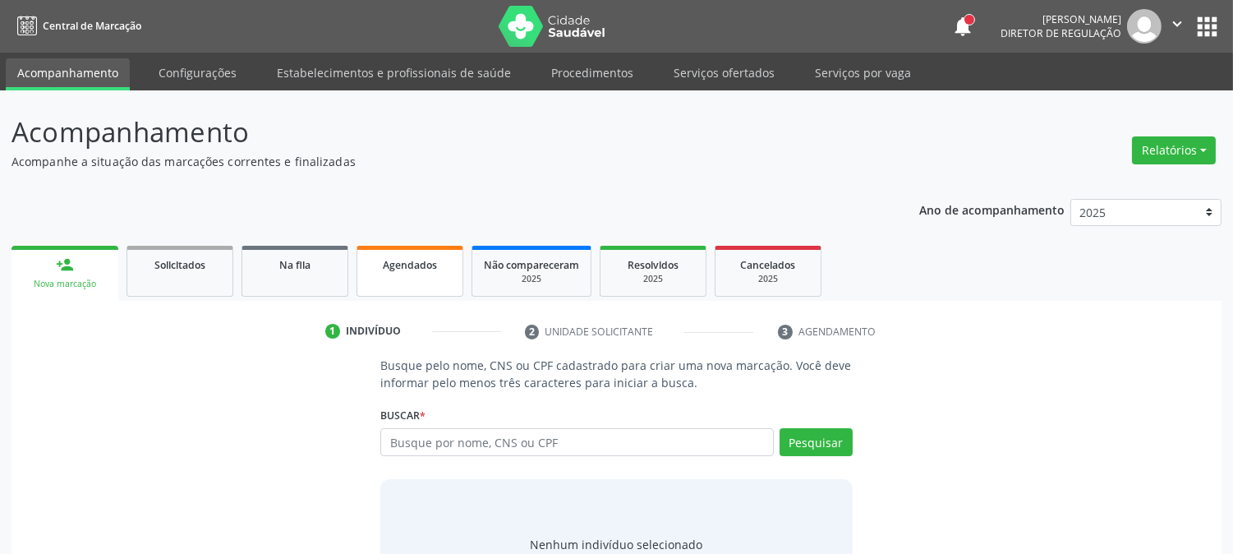
click at [394, 282] on link "Agendados" at bounding box center [410, 271] width 107 height 51
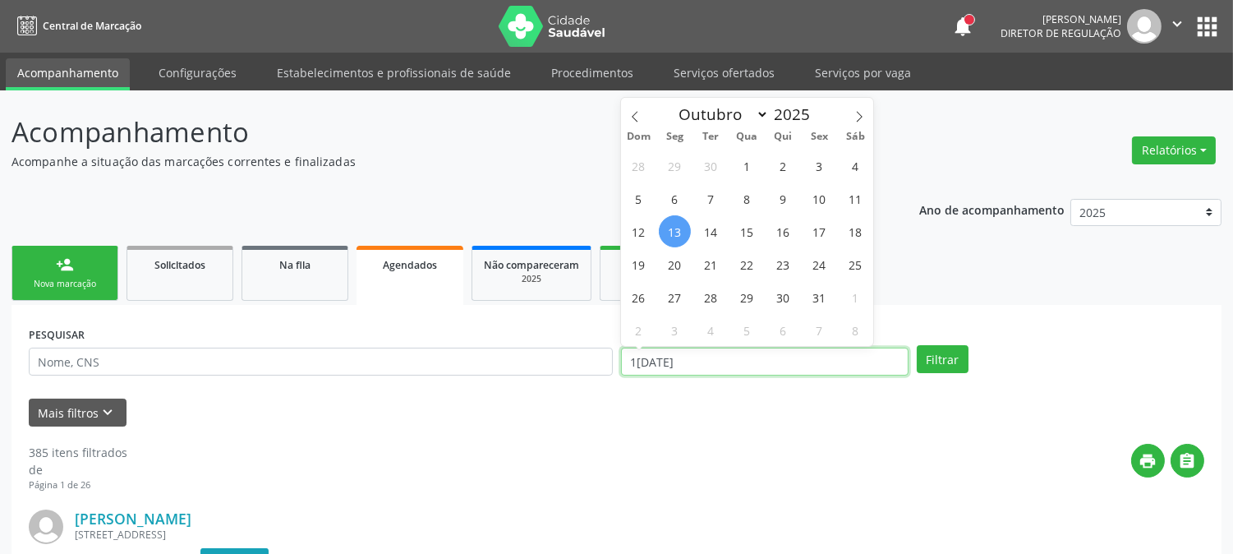
click at [705, 363] on input "1[DATE]" at bounding box center [765, 361] width 288 height 28
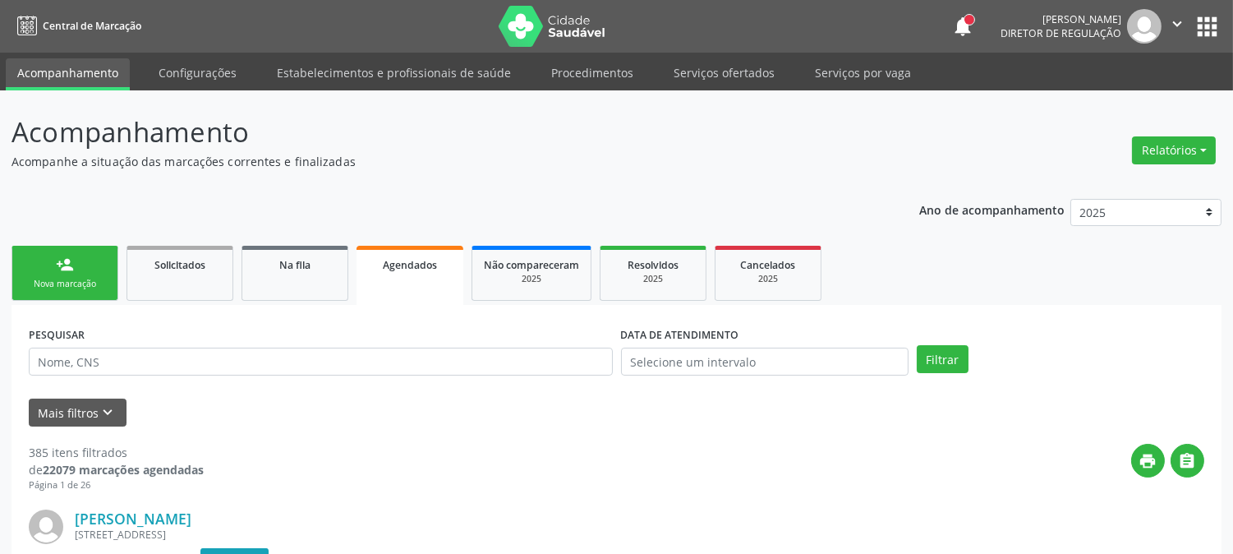
click at [1088, 349] on div "Filtrar" at bounding box center [1061, 359] width 296 height 28
click at [74, 413] on button "Mais filtros keyboard_arrow_down" at bounding box center [78, 412] width 98 height 29
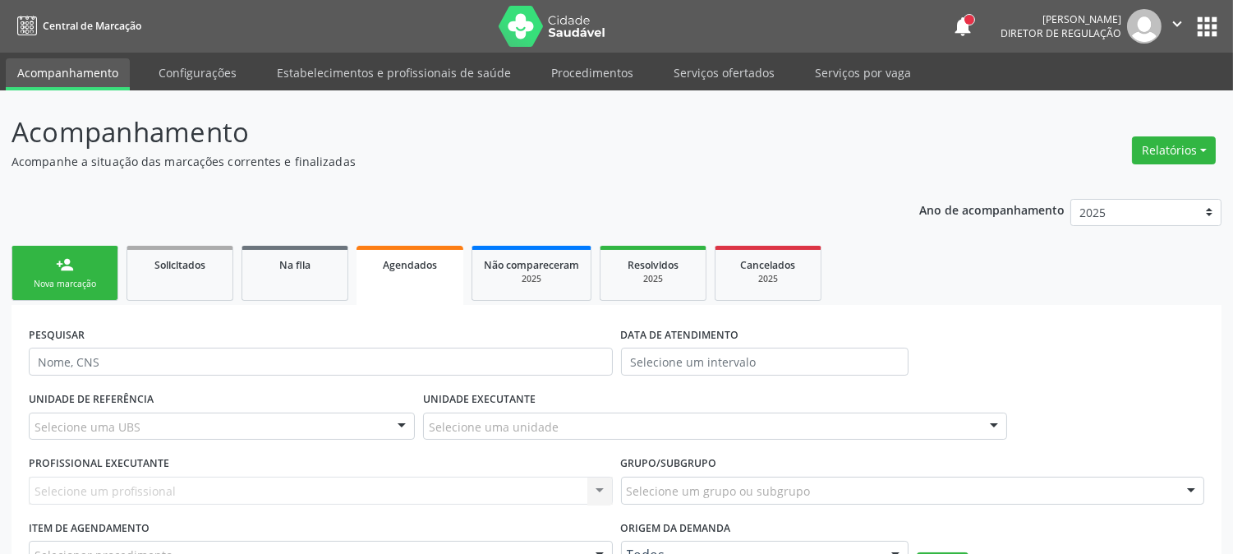
scroll to position [182, 0]
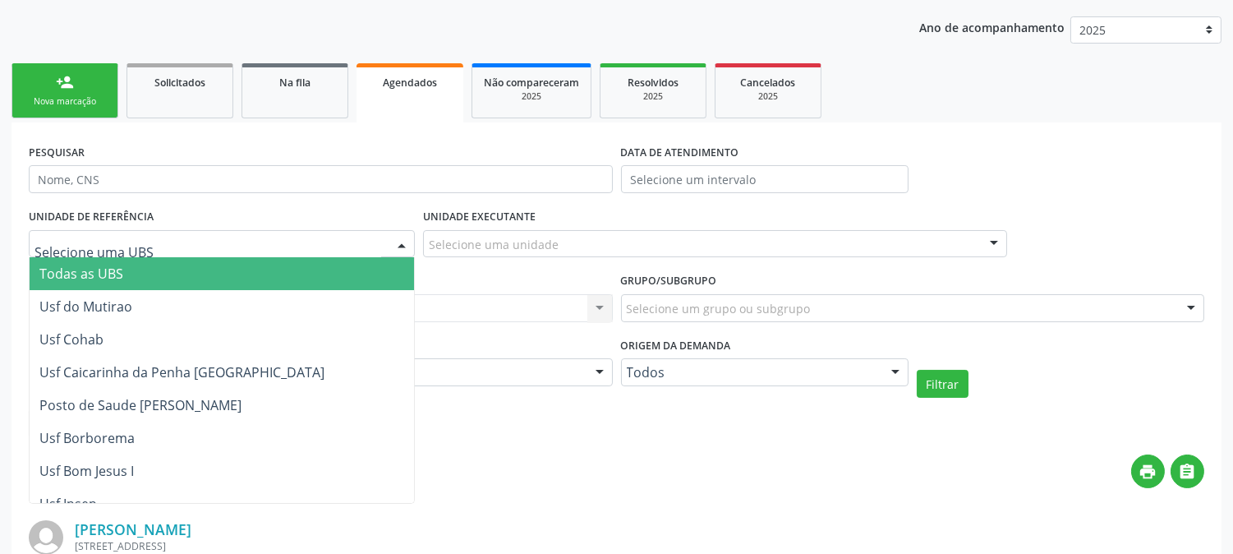
click at [164, 242] on div at bounding box center [222, 244] width 386 height 28
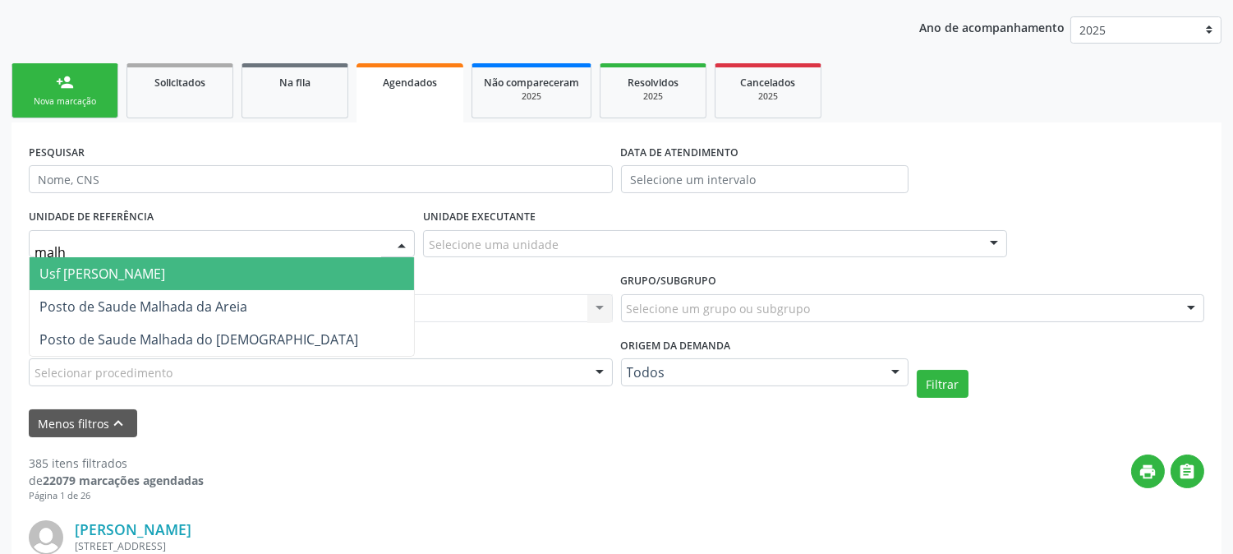
type input "malha"
click at [165, 276] on span "Usf [PERSON_NAME]" at bounding box center [102, 274] width 126 height 18
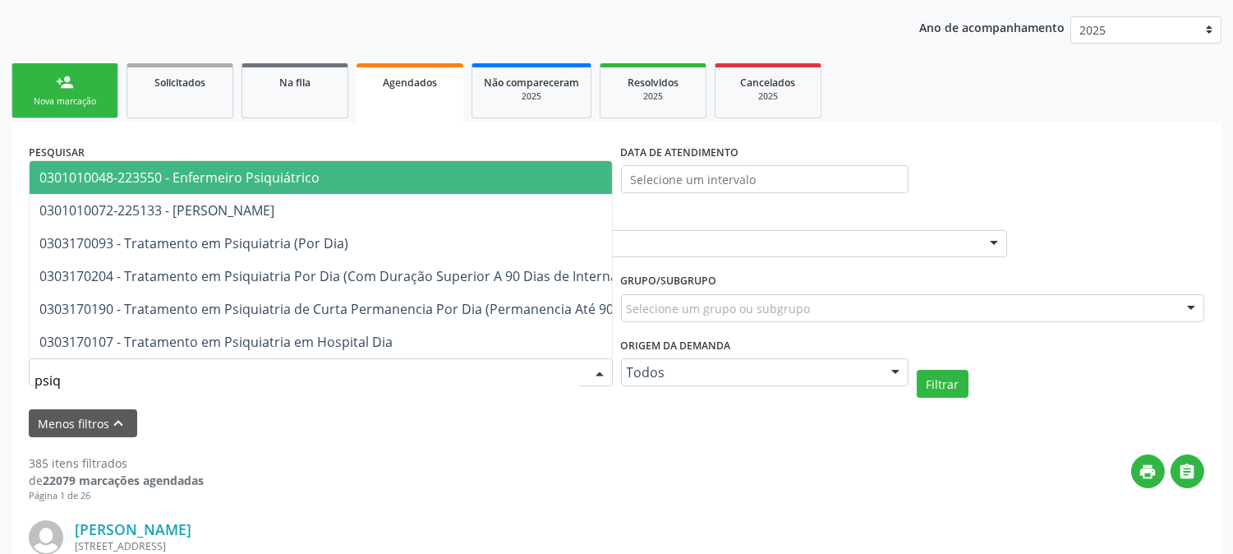
type input "psiqu"
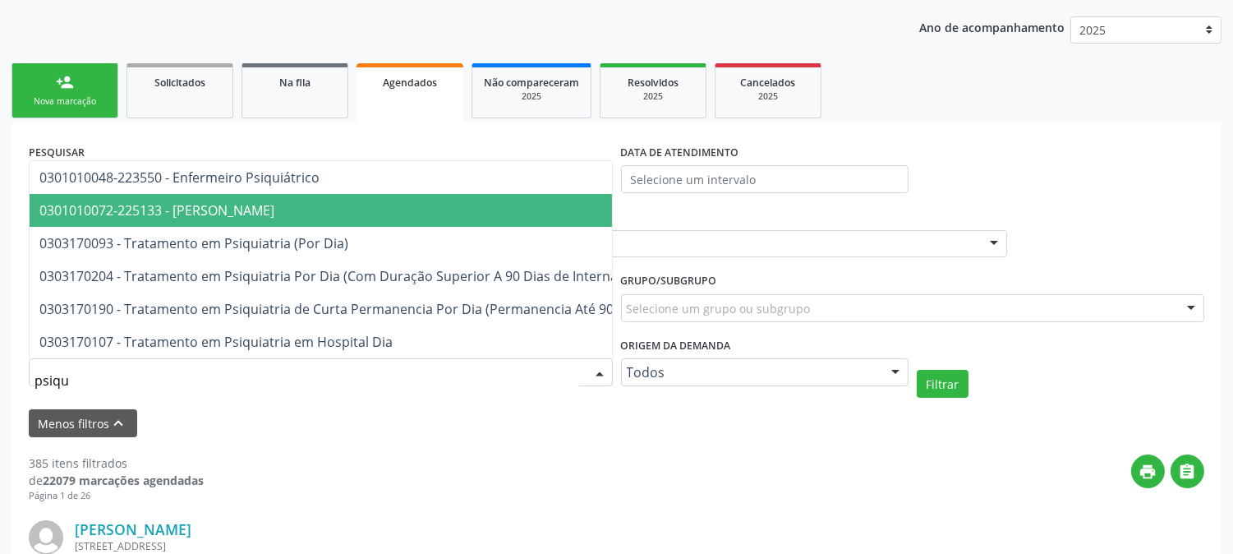
click at [211, 201] on span "0301010072-225133 - [PERSON_NAME]" at bounding box center [156, 210] width 235 height 18
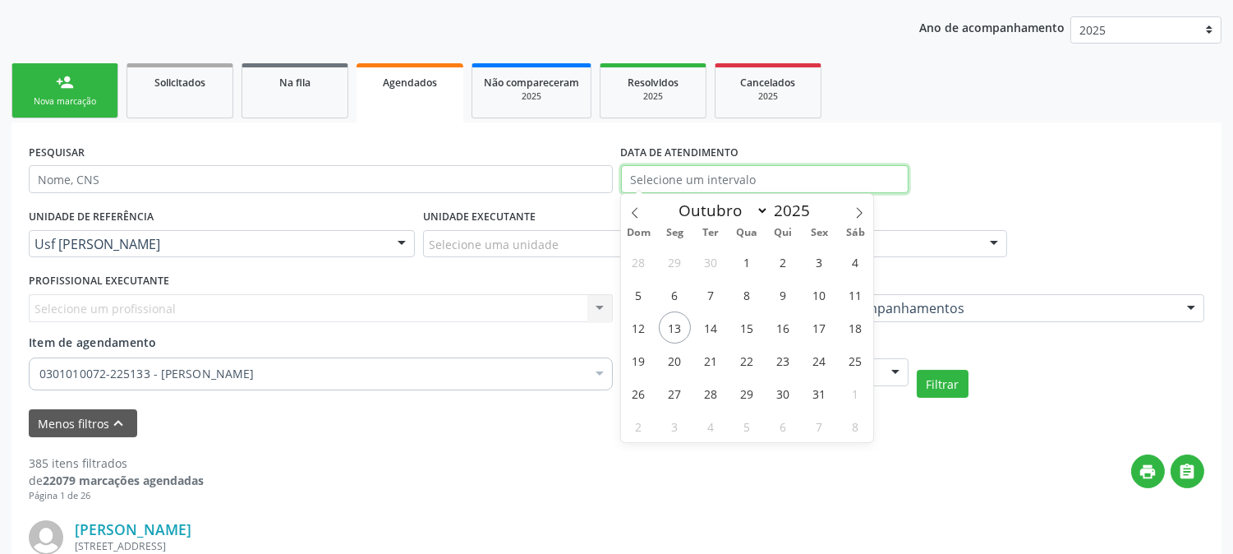
click at [822, 183] on input "text" at bounding box center [765, 179] width 288 height 28
click at [639, 215] on icon at bounding box center [635, 213] width 12 height 12
select select "8"
click at [671, 359] on span "22" at bounding box center [675, 360] width 32 height 32
type input "2[DATE]"
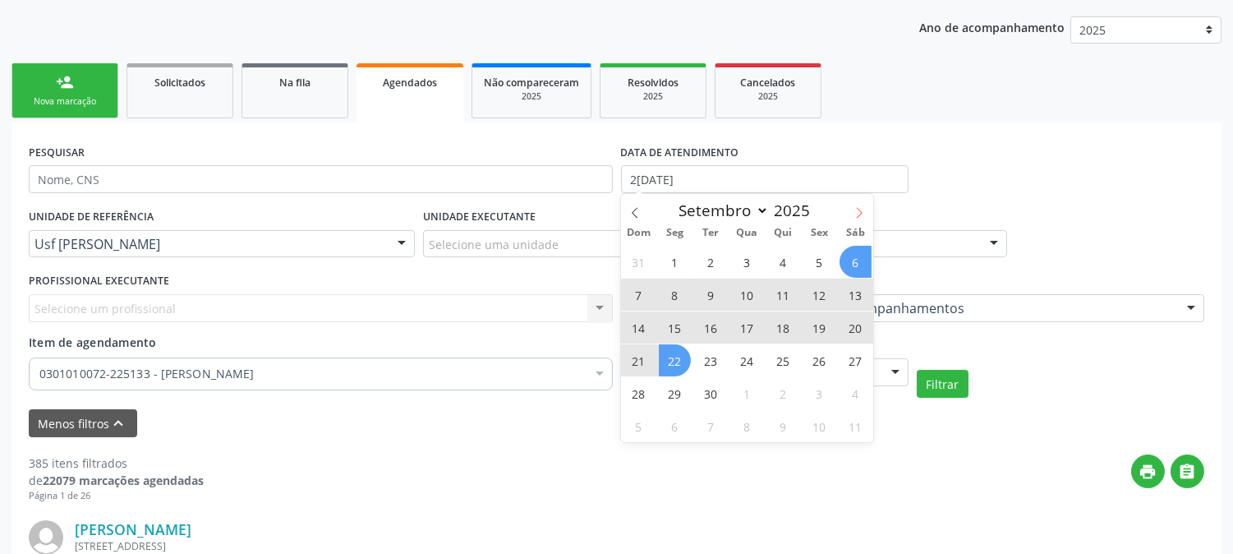
click at [857, 211] on icon at bounding box center [859, 213] width 12 height 12
select select "9"
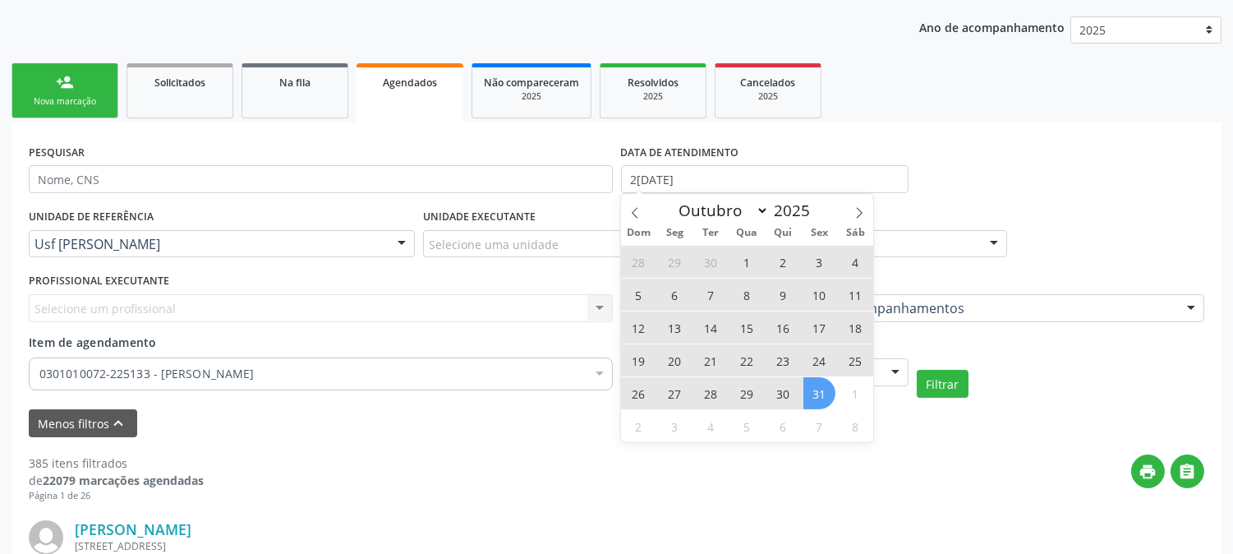
click at [822, 398] on span "31" at bounding box center [819, 393] width 32 height 32
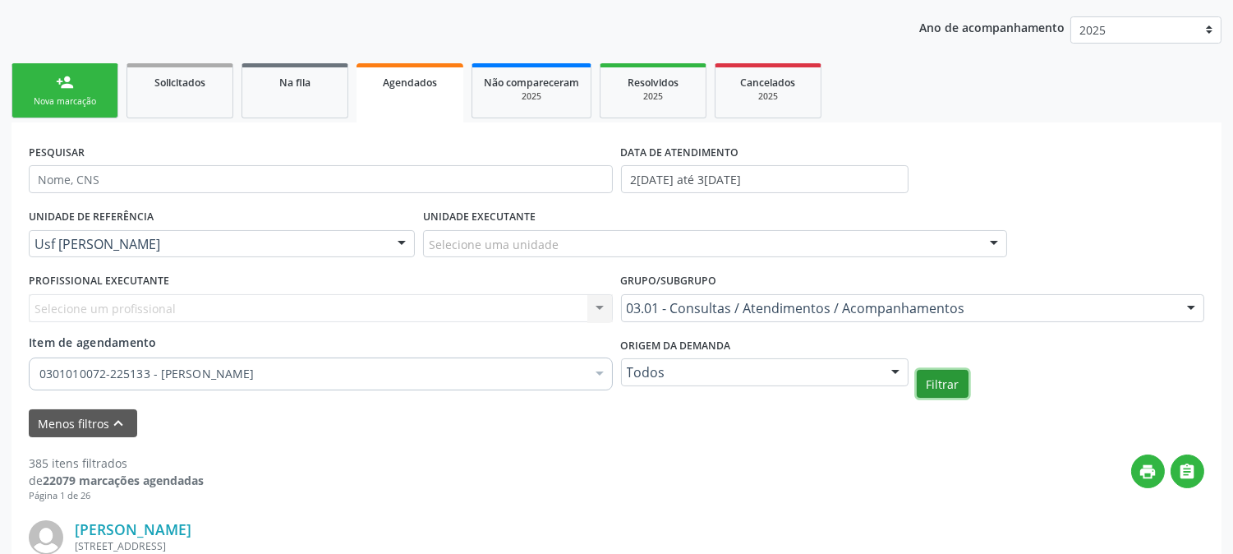
click at [947, 376] on button "Filtrar" at bounding box center [943, 384] width 52 height 28
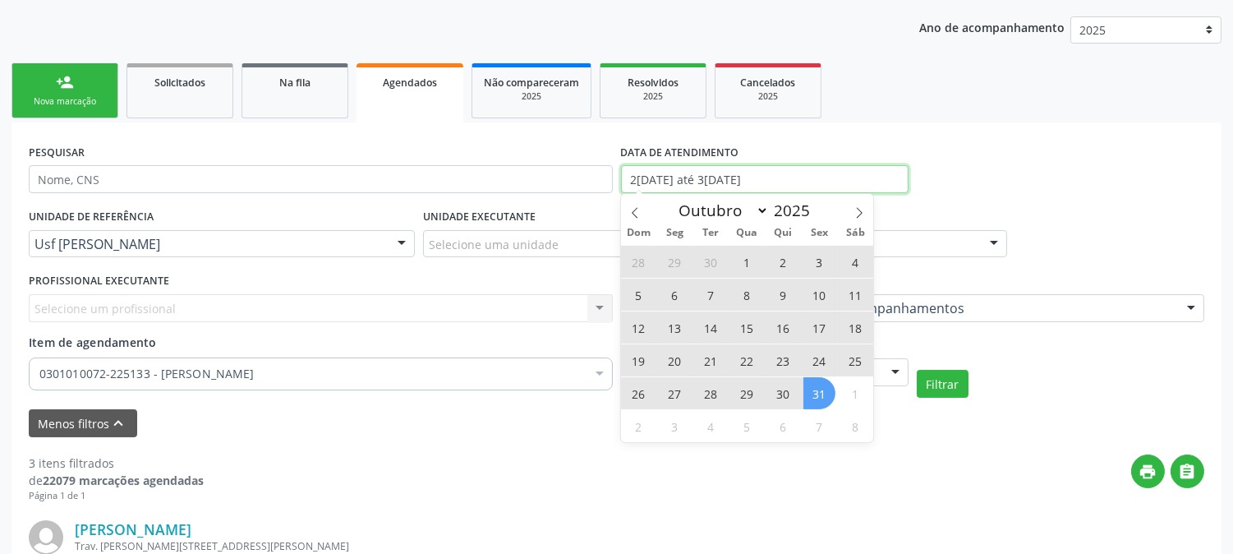
click at [720, 178] on input "2[DATE] até 3[DATE]" at bounding box center [765, 179] width 288 height 28
click at [637, 216] on icon at bounding box center [635, 213] width 12 height 12
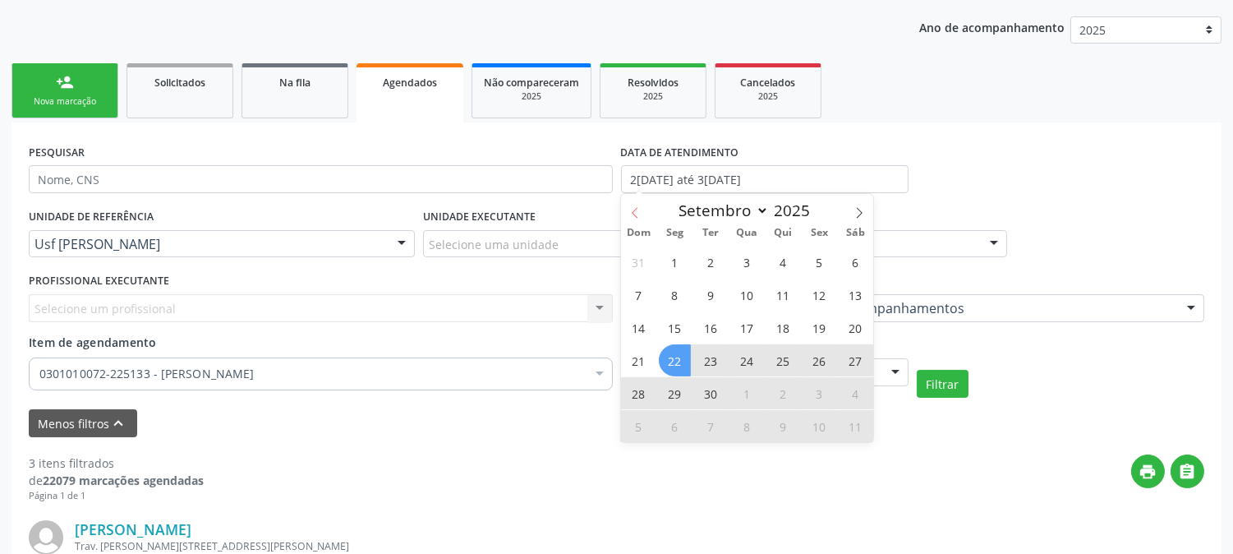
click at [637, 216] on icon at bounding box center [635, 213] width 12 height 12
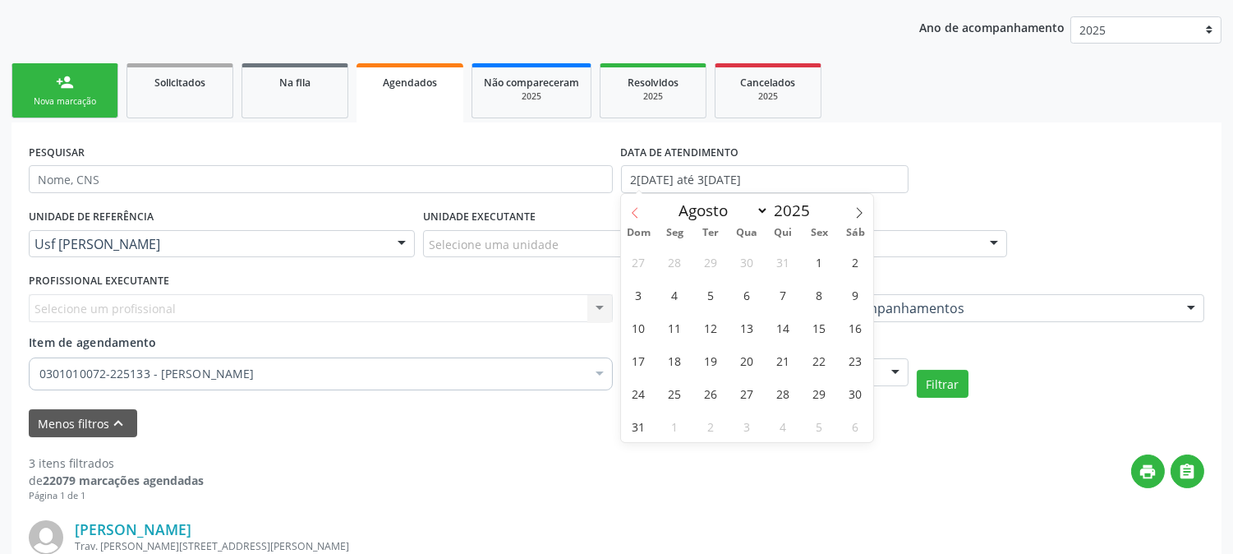
click at [637, 216] on icon at bounding box center [635, 213] width 12 height 12
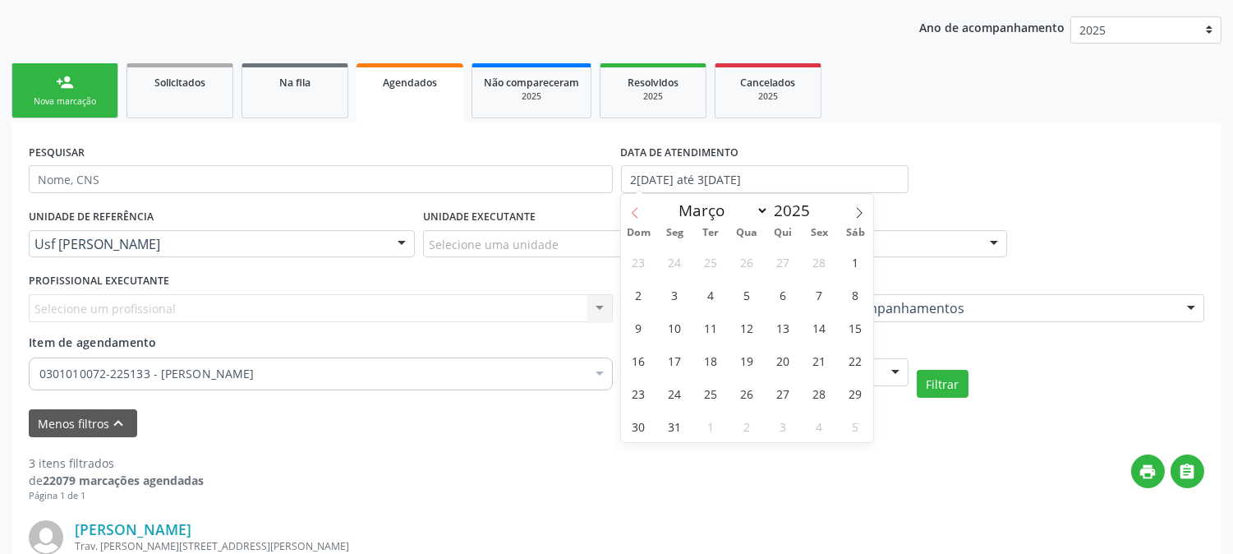
click at [637, 216] on icon at bounding box center [635, 213] width 12 height 12
select select "0"
click at [637, 216] on icon at bounding box center [635, 213] width 12 height 12
type input "2024"
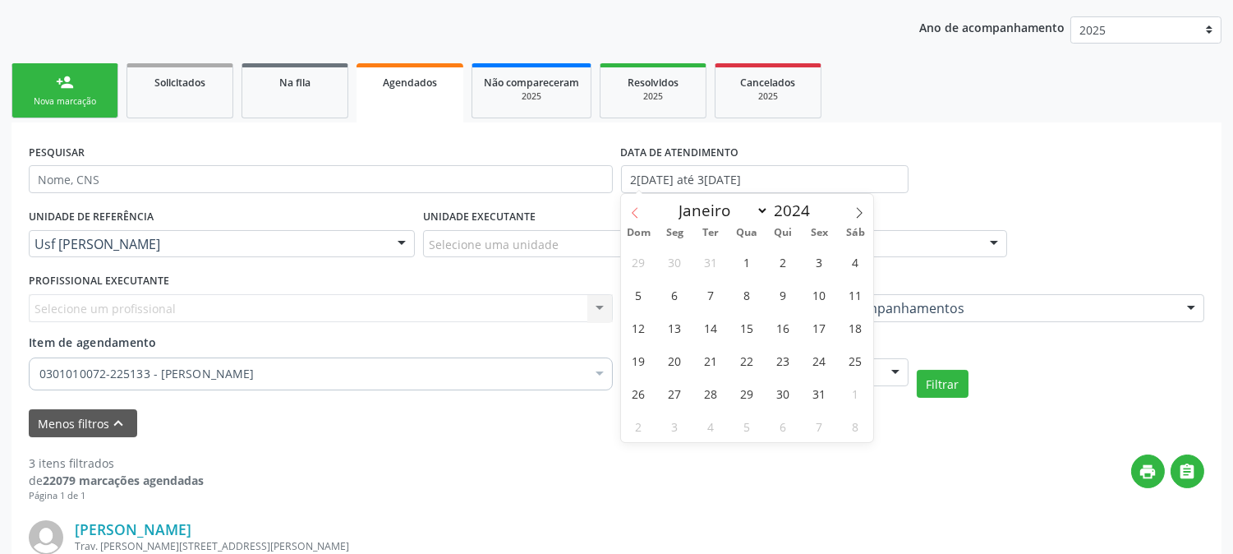
select select "11"
click at [861, 210] on icon at bounding box center [859, 213] width 12 height 12
type input "2025"
select select "0"
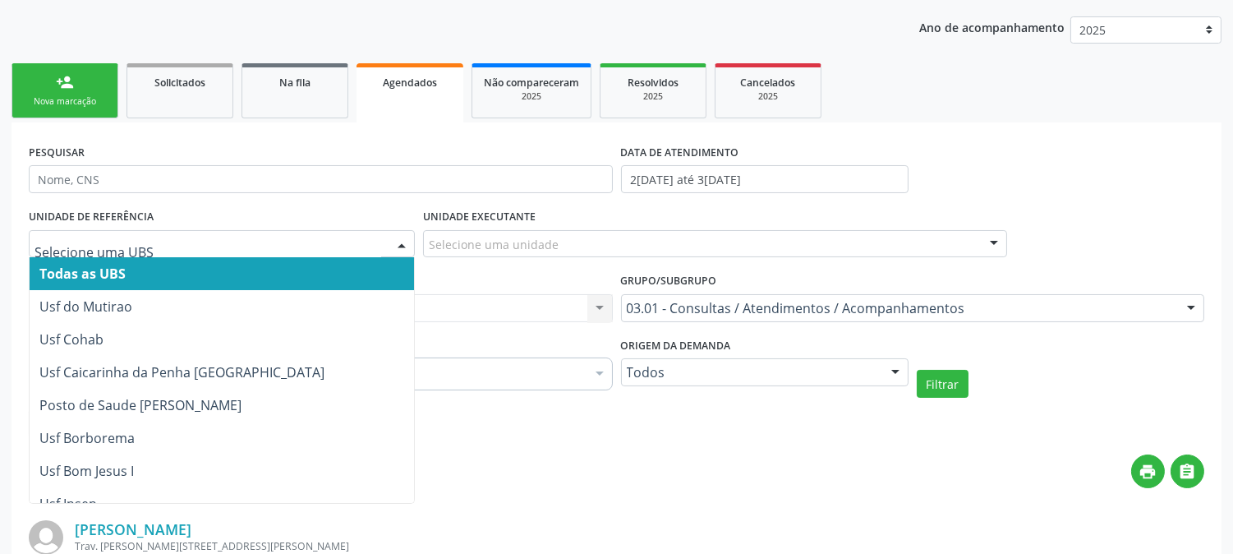
click at [80, 268] on span "Todas as UBS" at bounding box center [82, 274] width 86 height 18
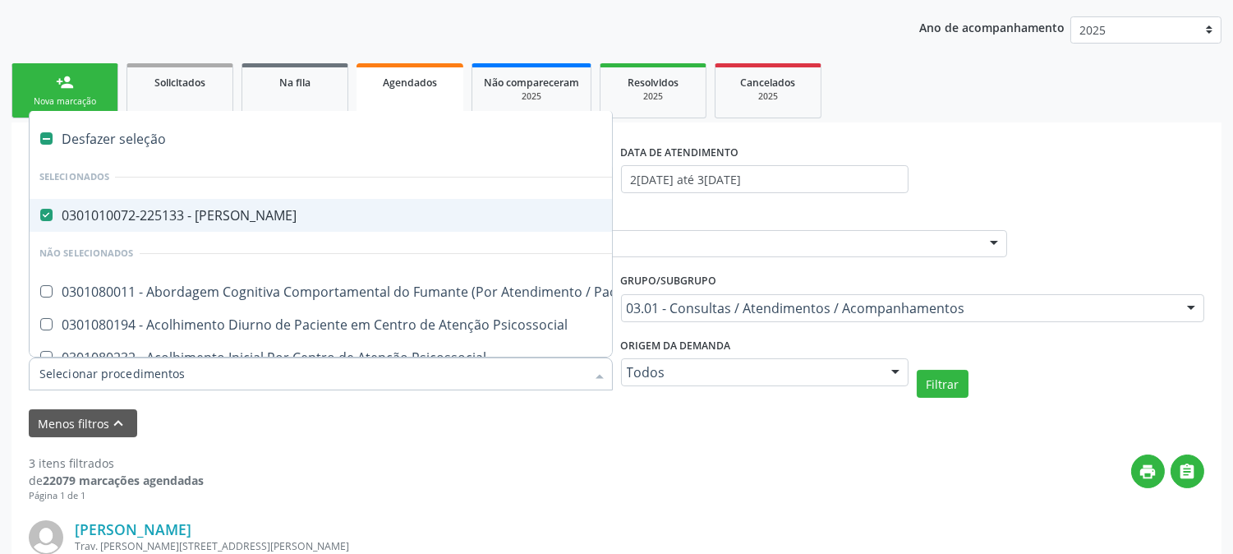
click at [207, 209] on div "0301010072-225133 - [PERSON_NAME]" at bounding box center [908, 215] width 1739 height 13
checkbox Psiquiatra "false"
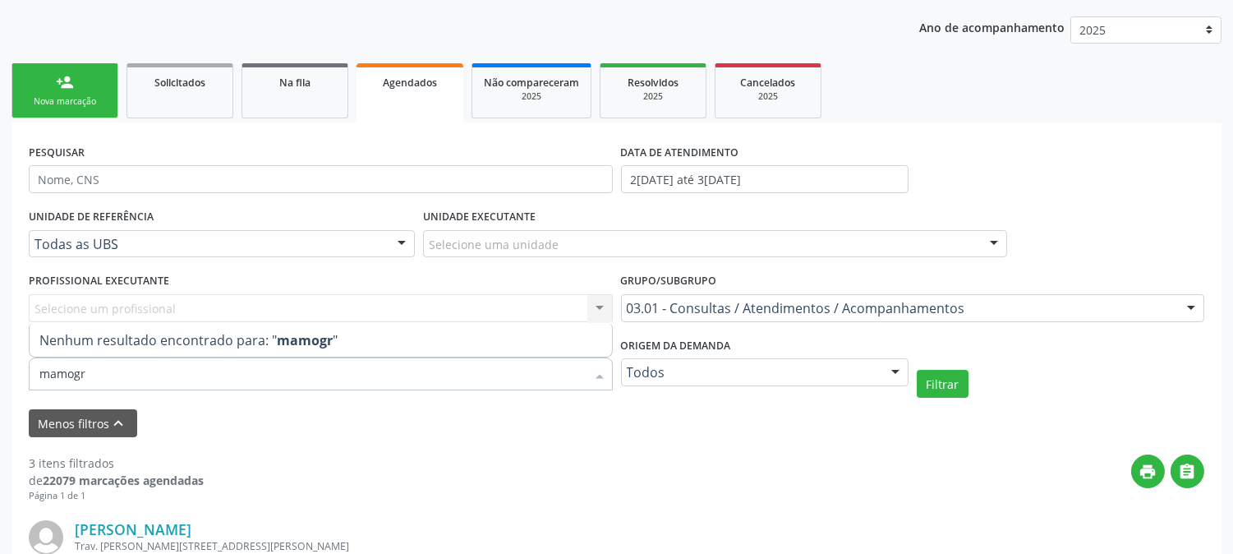
type input "mamog"
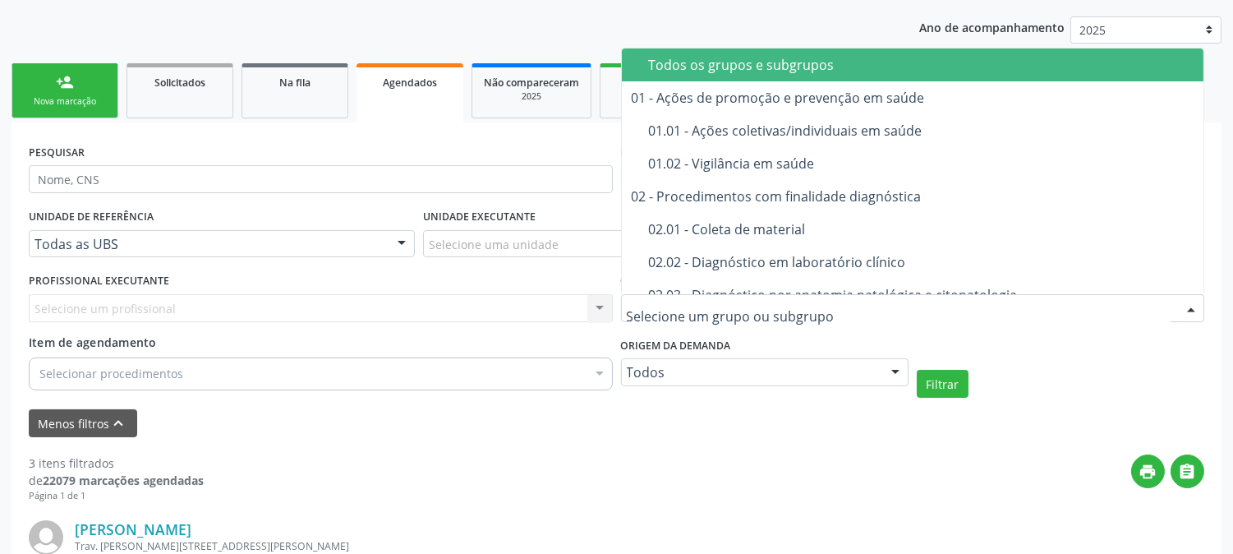
click at [753, 58] on div "Todos os grupos e subgrupos" at bounding box center [926, 64] width 555 height 13
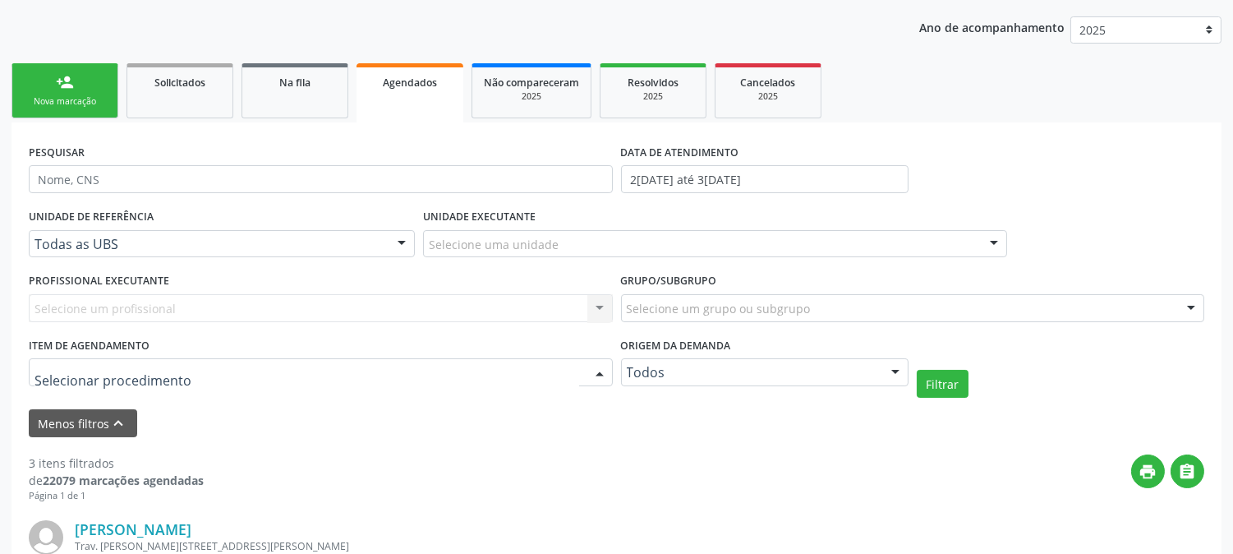
click at [167, 370] on input "text" at bounding box center [307, 380] width 545 height 33
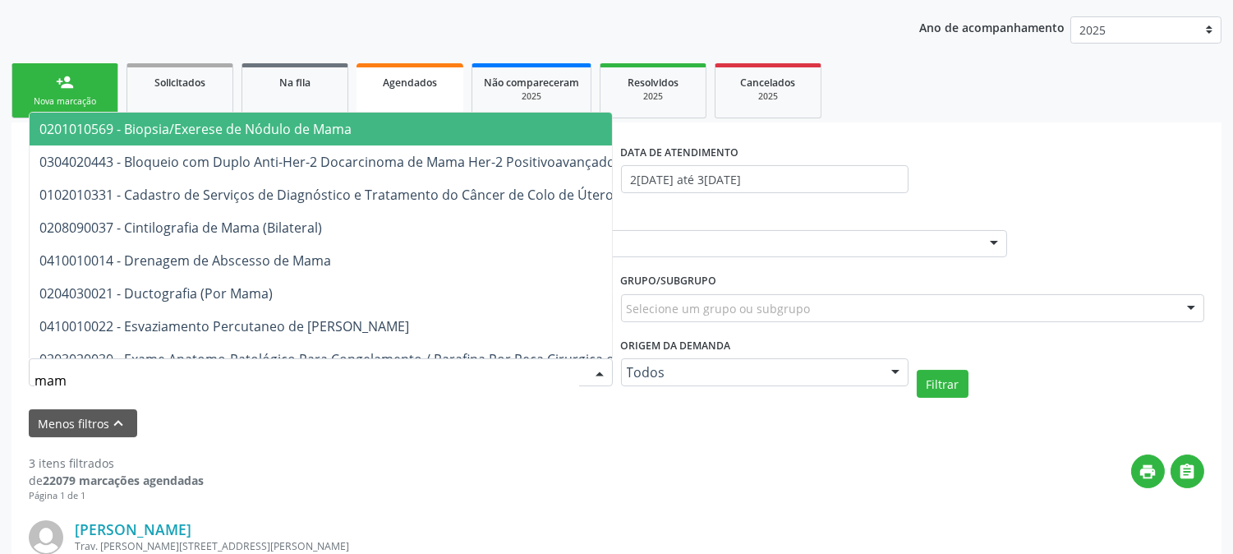
type input "mamo"
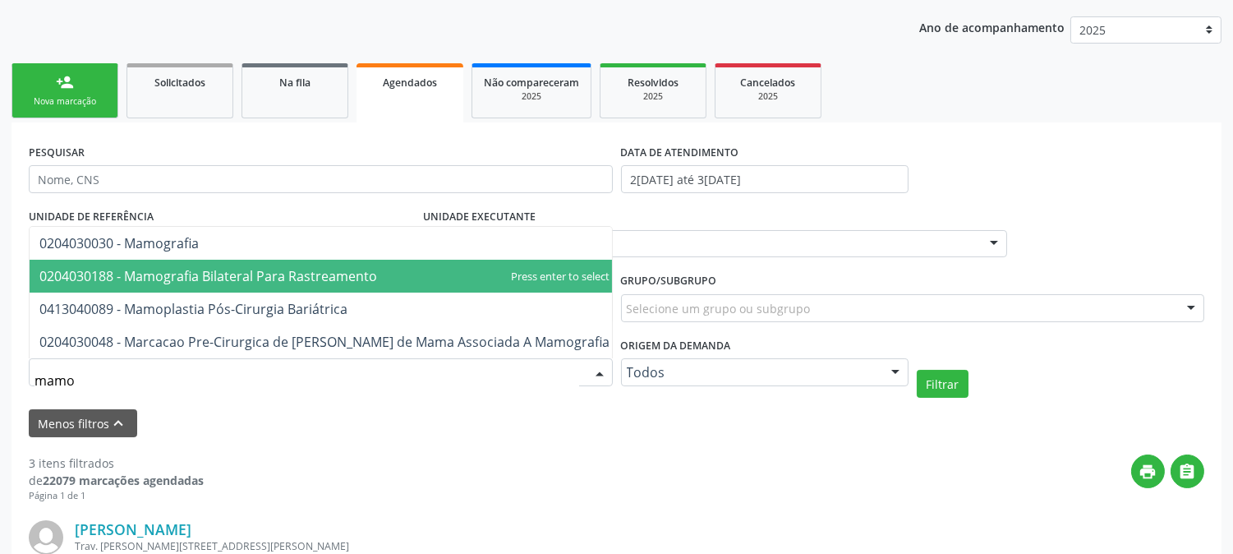
click at [297, 267] on span "0204030188 - Mamografia Bilateral Para Rastreamento" at bounding box center [208, 276] width 338 height 18
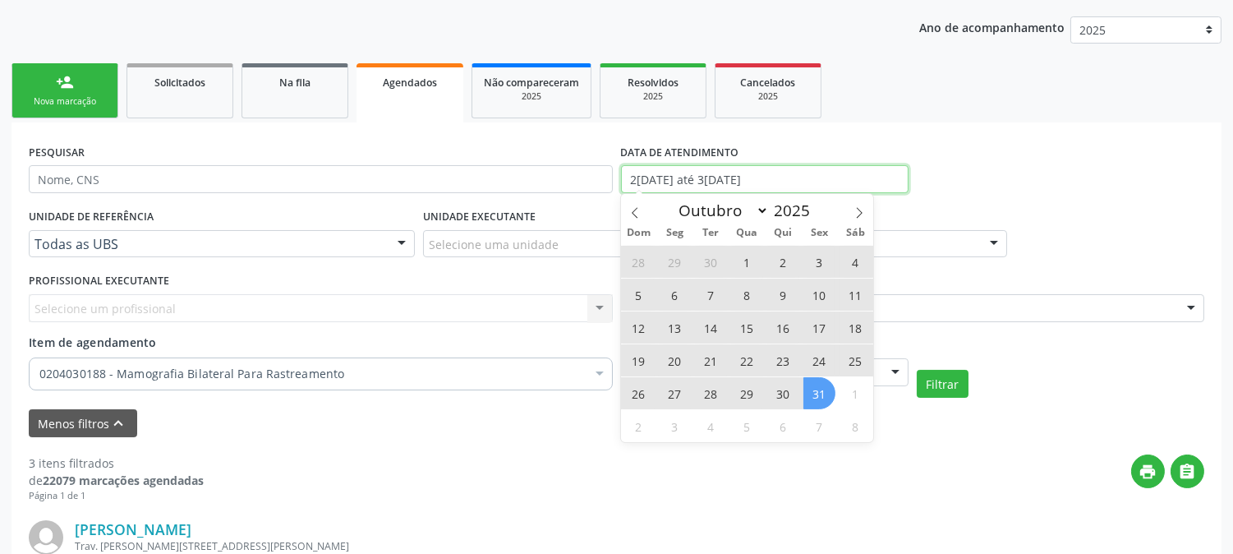
click at [700, 176] on input "2[DATE] até 3[DATE]" at bounding box center [765, 179] width 288 height 28
click at [639, 207] on icon at bounding box center [635, 213] width 12 height 12
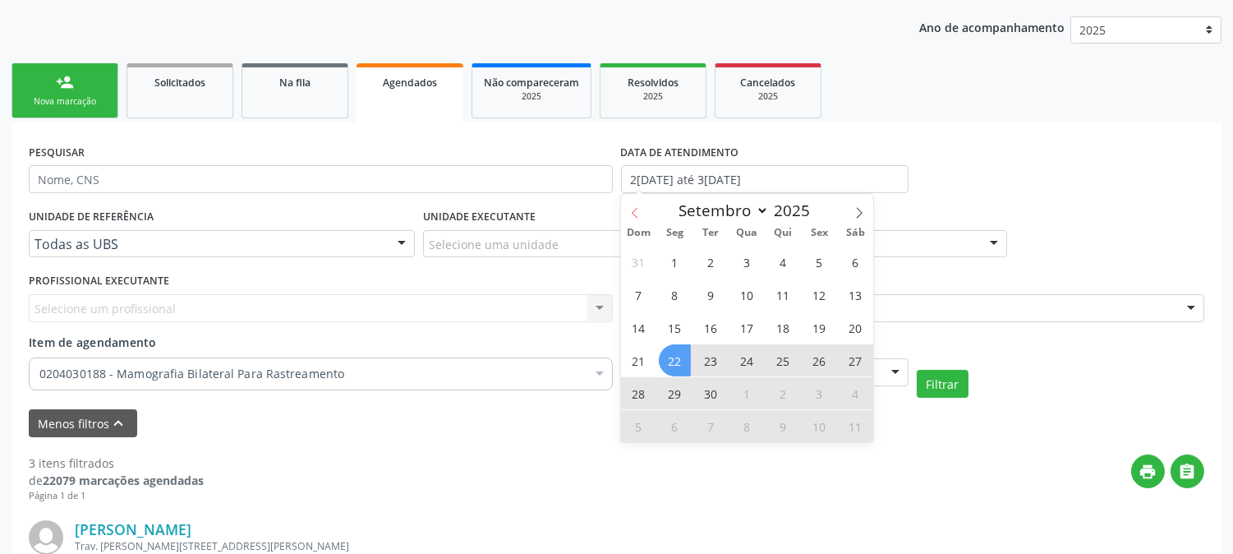
click at [639, 207] on icon at bounding box center [635, 213] width 12 height 12
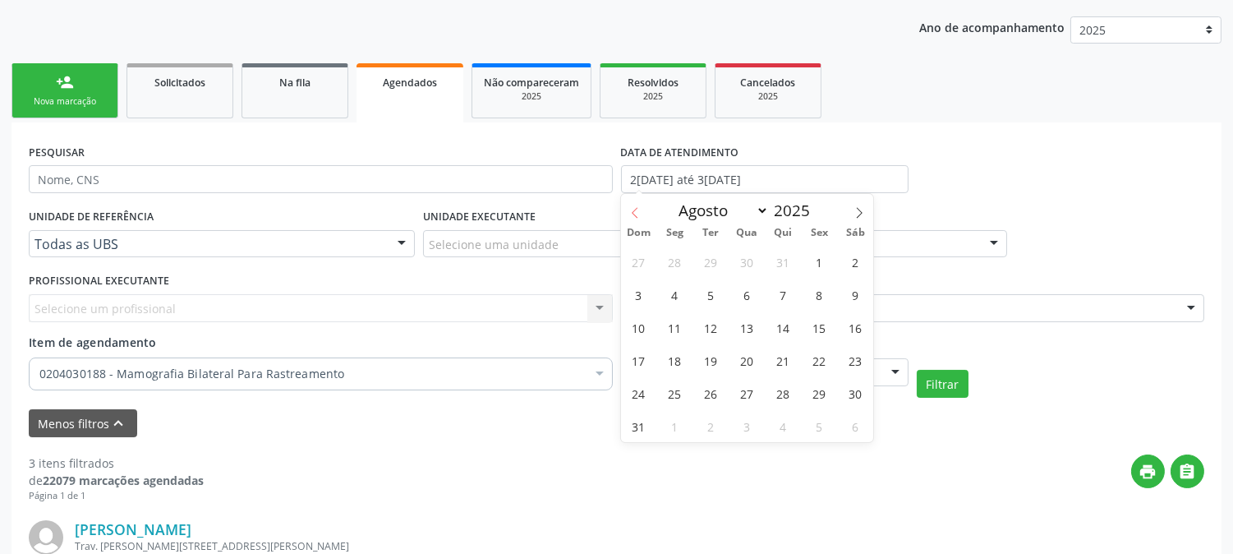
click at [639, 207] on icon at bounding box center [635, 213] width 12 height 12
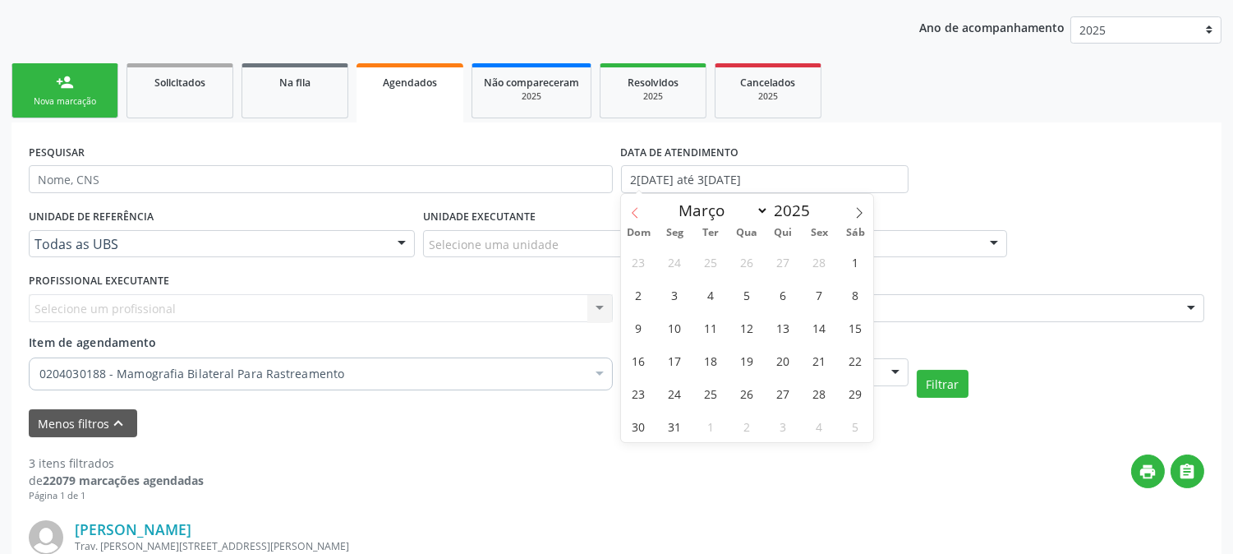
click at [639, 207] on icon at bounding box center [635, 213] width 12 height 12
select select "1"
click at [847, 261] on span "1" at bounding box center [856, 262] width 32 height 32
type input "0[DATE]"
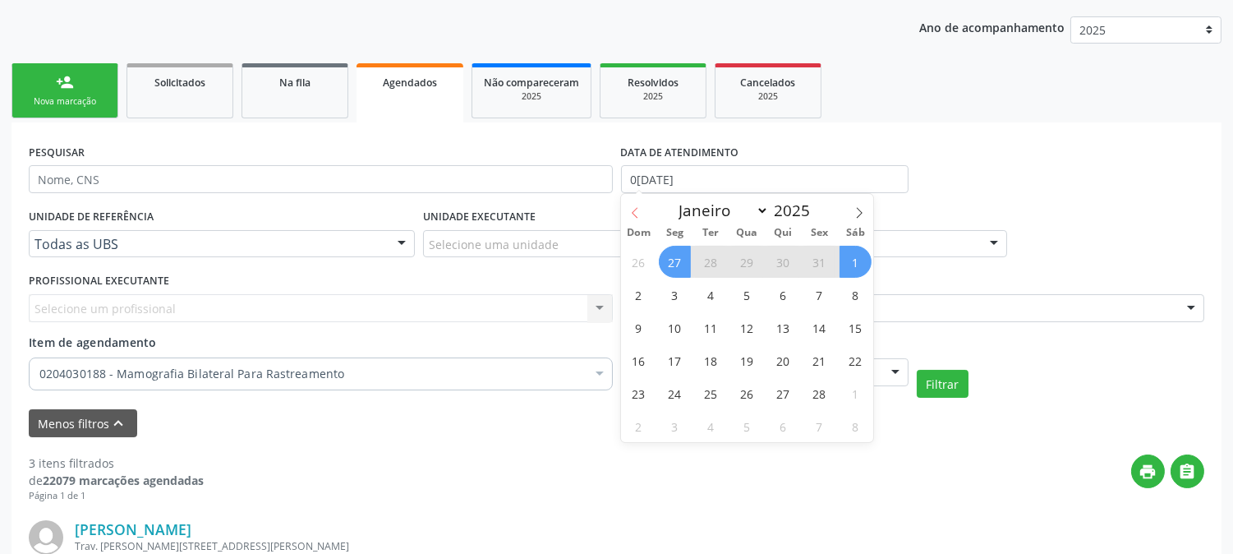
click at [637, 210] on icon at bounding box center [635, 213] width 12 height 12
select select "0"
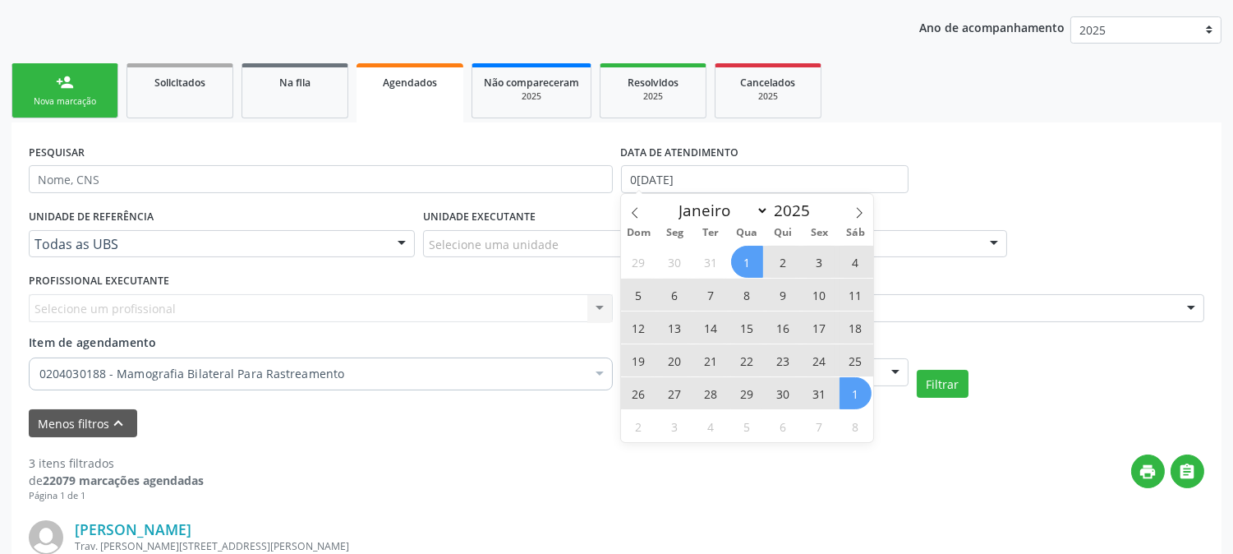
click at [745, 260] on span "1" at bounding box center [747, 262] width 32 height 32
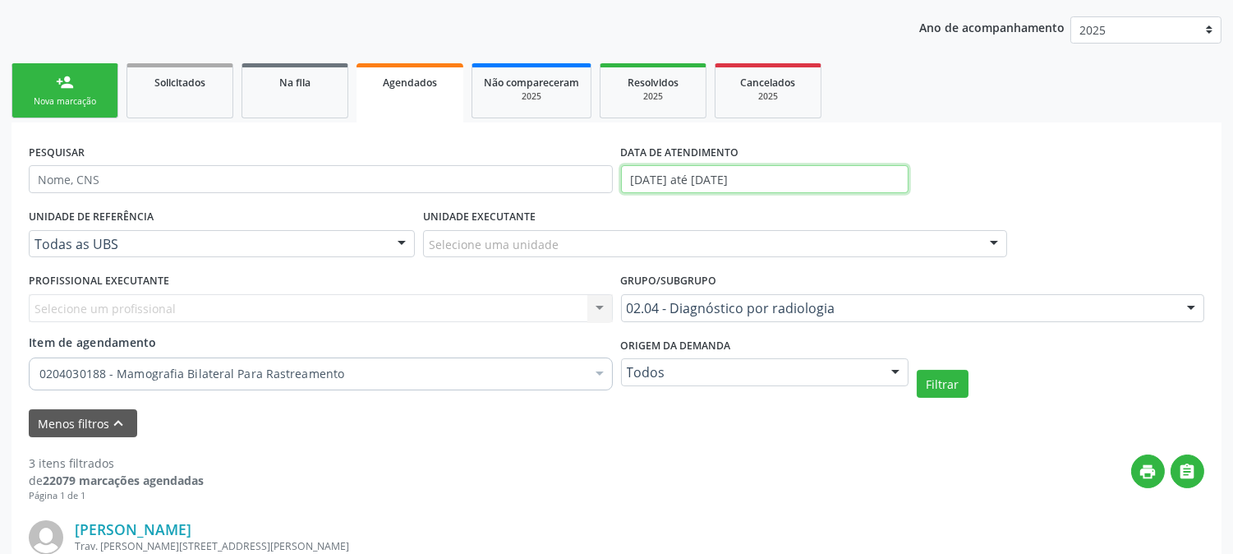
click at [715, 186] on input "[DATE] até [DATE]" at bounding box center [765, 179] width 288 height 28
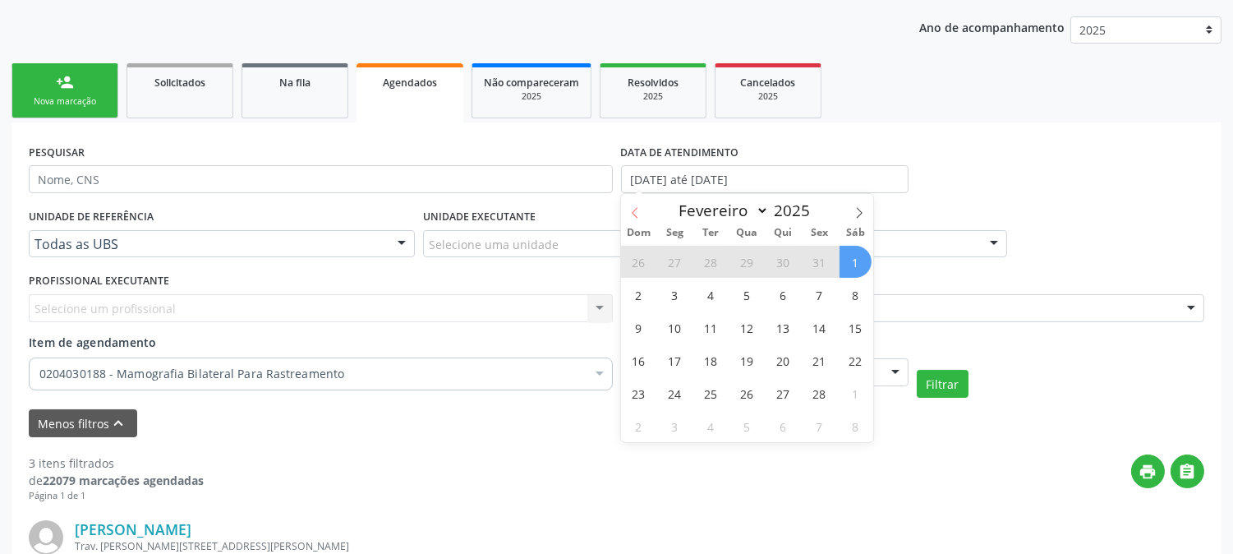
click at [633, 217] on icon at bounding box center [635, 213] width 12 height 12
select select "0"
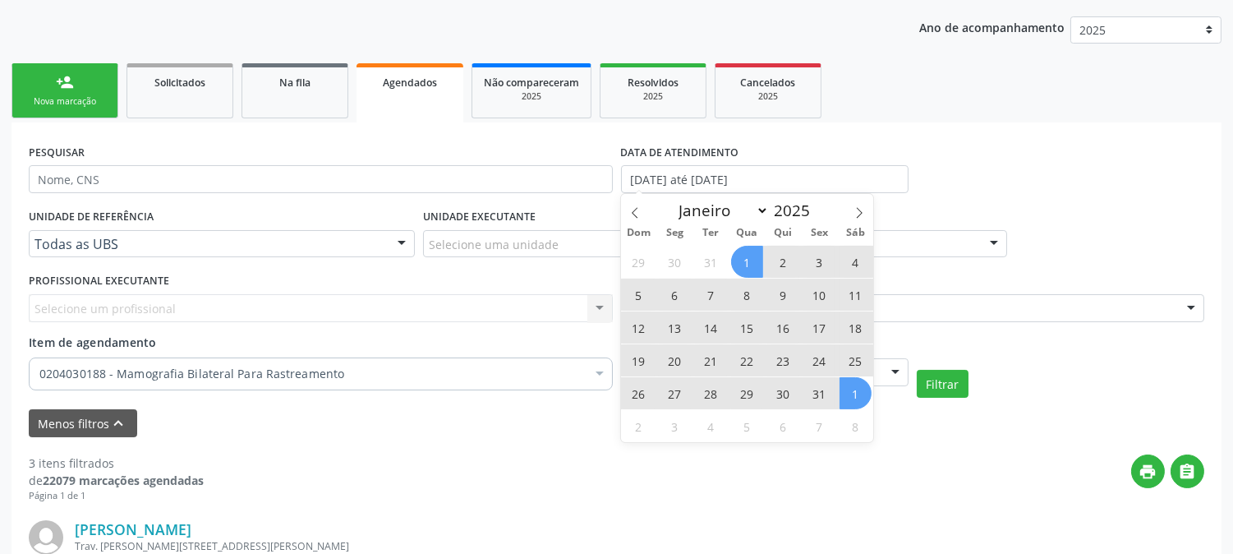
click at [754, 265] on span "1" at bounding box center [747, 262] width 32 height 32
type input "0[DATE]"
click at [816, 386] on span "31" at bounding box center [819, 393] width 32 height 32
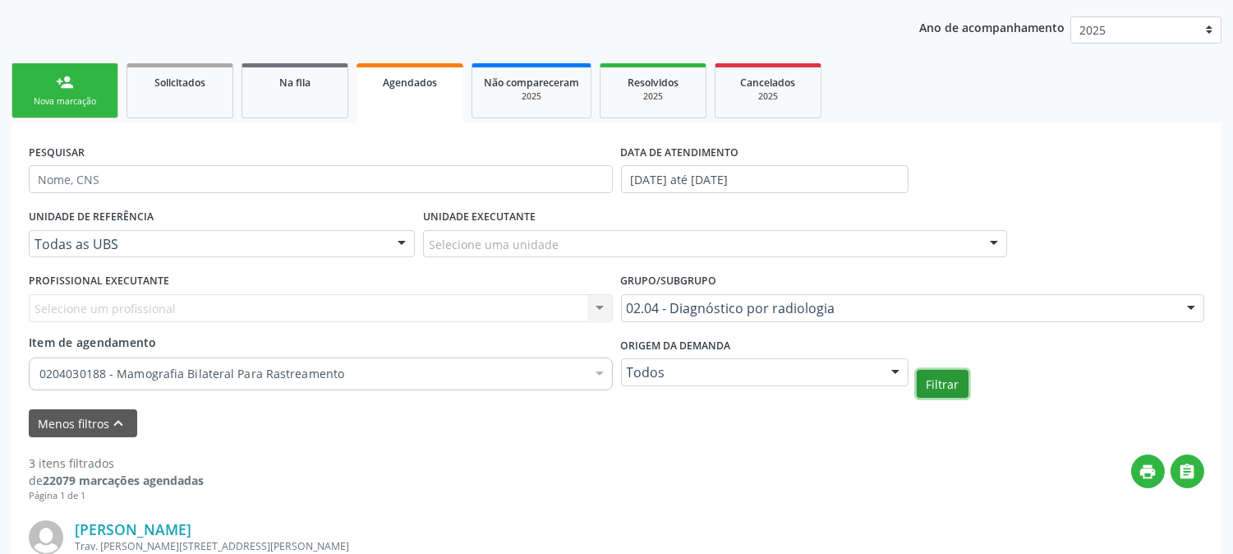
click at [927, 382] on button "Filtrar" at bounding box center [943, 384] width 52 height 28
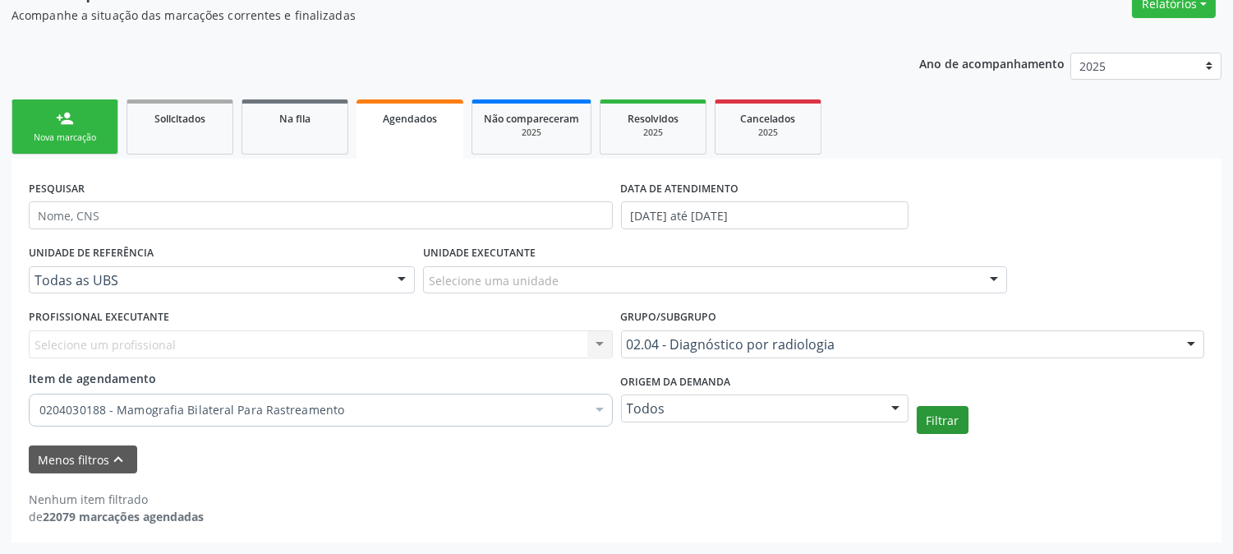
scroll to position [145, 0]
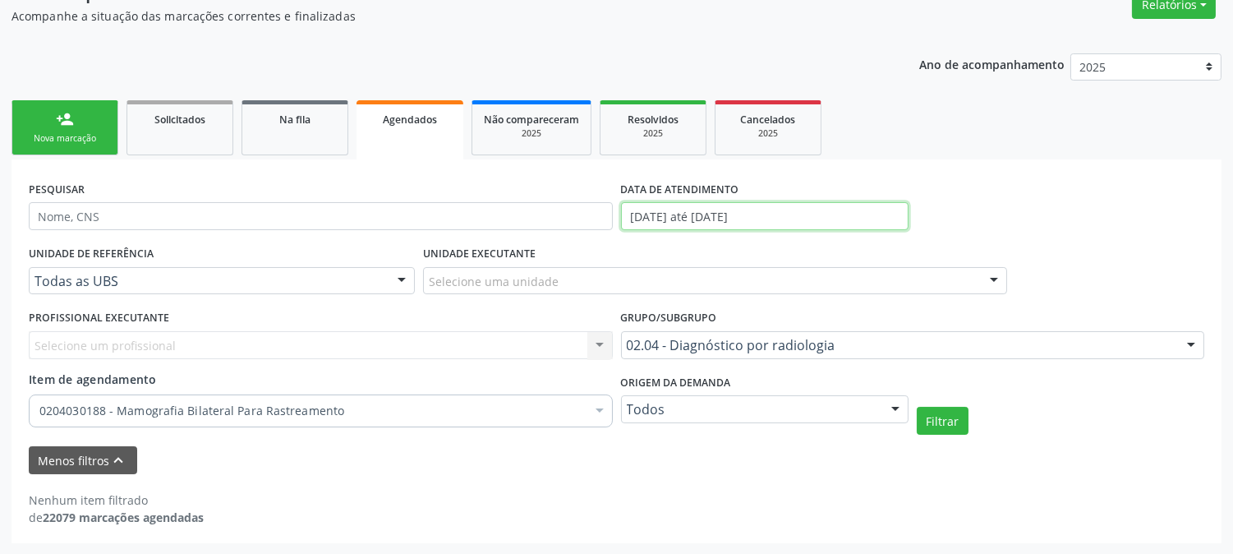
click at [734, 222] on input "[DATE] até [DATE]" at bounding box center [765, 216] width 288 height 28
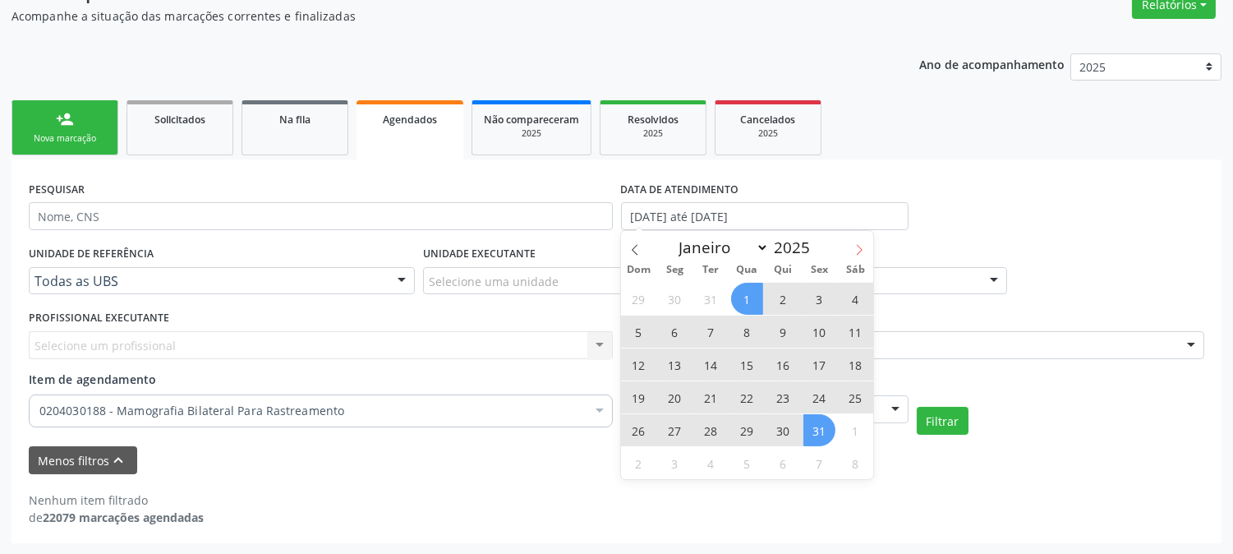
click at [859, 242] on span at bounding box center [859, 245] width 28 height 28
select select "1"
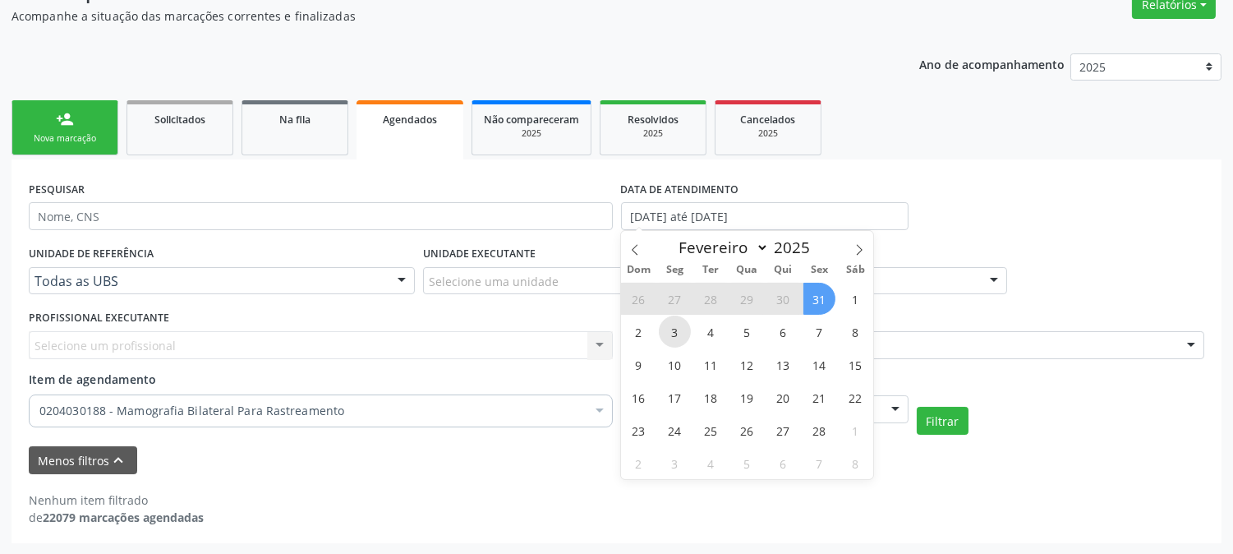
click at [674, 338] on span "3" at bounding box center [675, 331] width 32 height 32
type input "[DATE]"
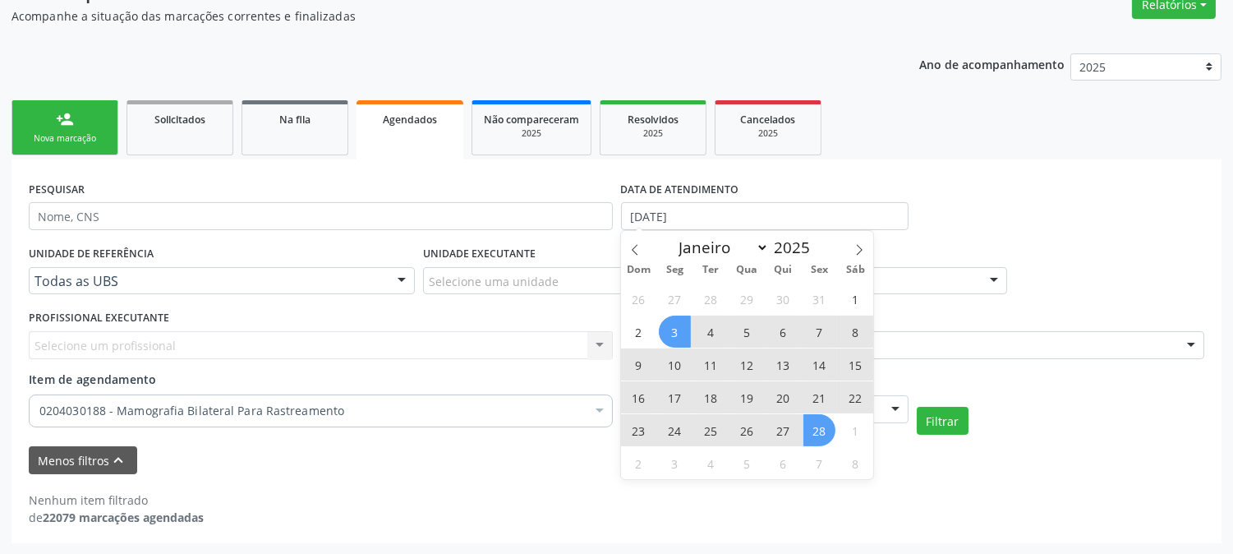
click at [817, 429] on span "28" at bounding box center [819, 430] width 32 height 32
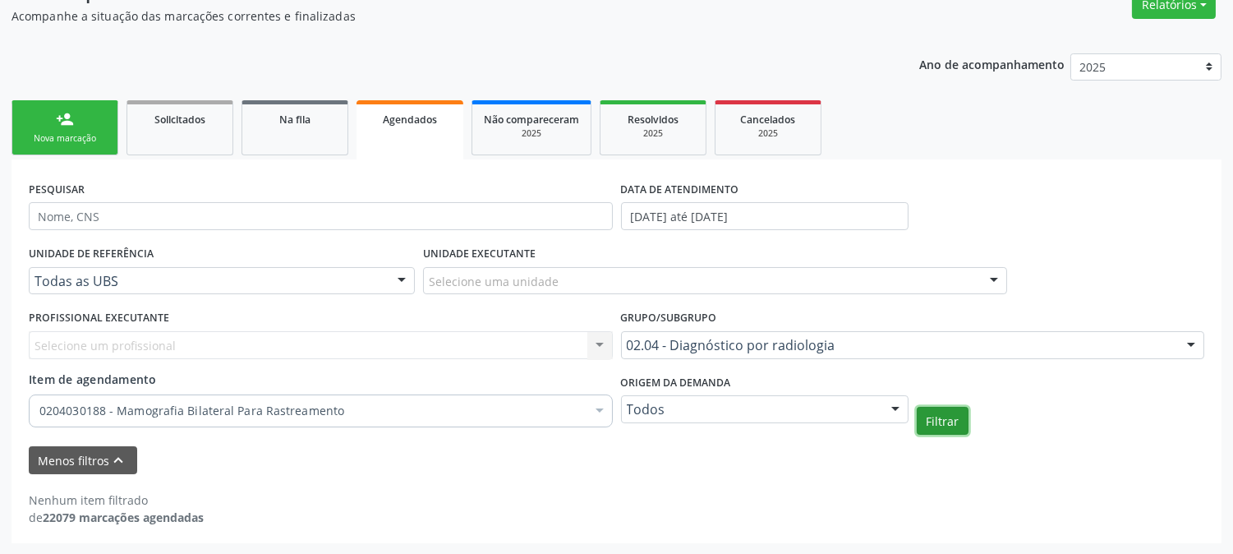
click at [941, 416] on button "Filtrar" at bounding box center [943, 421] width 52 height 28
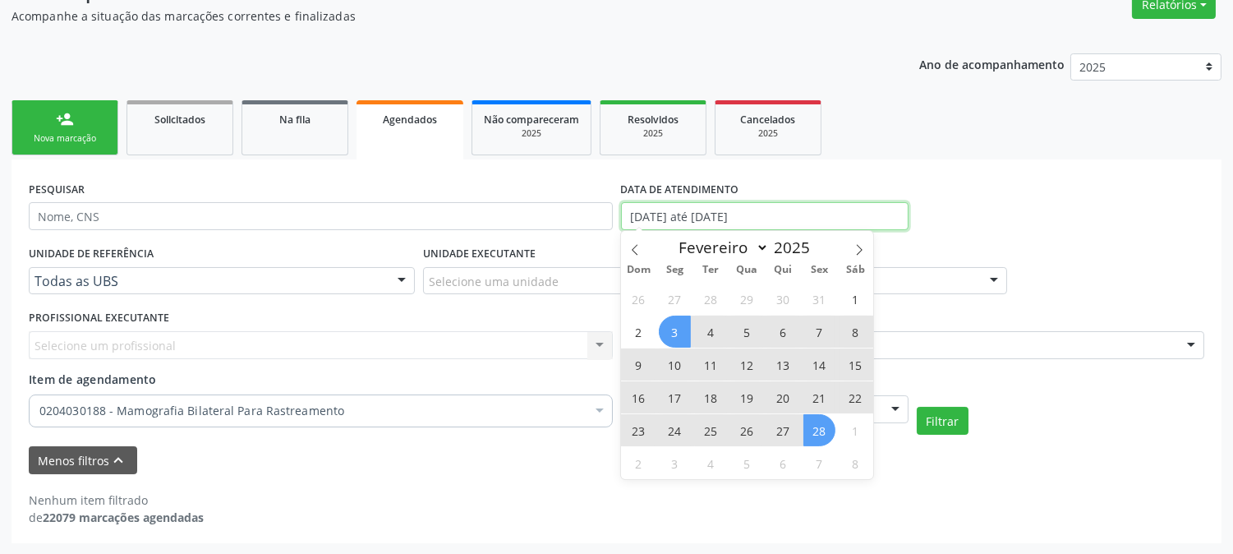
click at [766, 220] on input "[DATE] até [DATE]" at bounding box center [765, 216] width 288 height 28
click at [851, 248] on span at bounding box center [859, 245] width 28 height 28
select select "2"
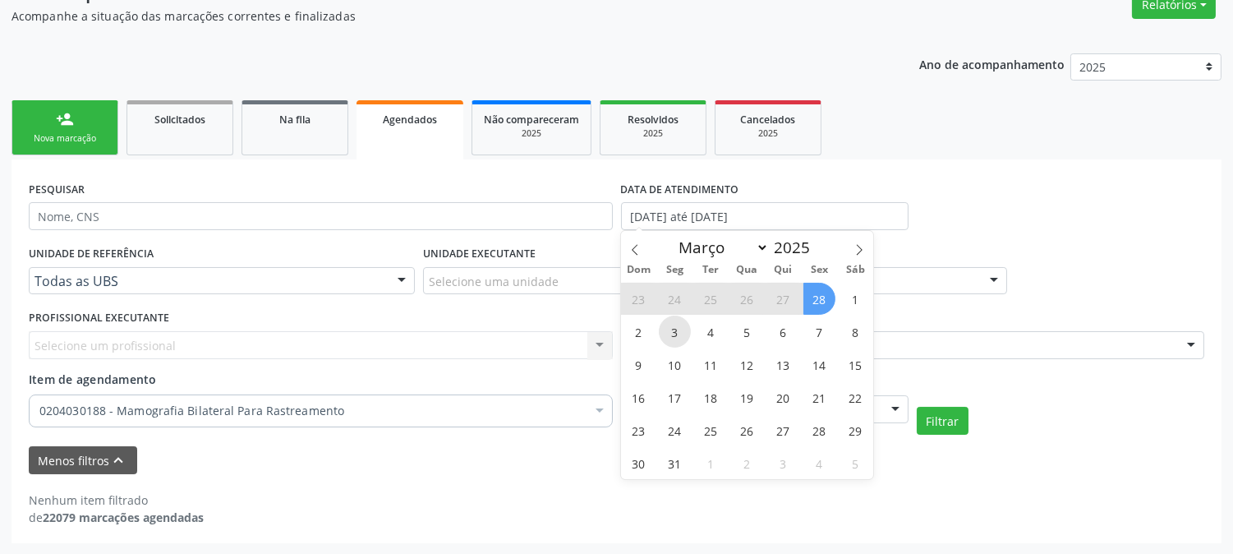
click at [665, 325] on span "3" at bounding box center [675, 331] width 32 height 32
type input "[DATE]"
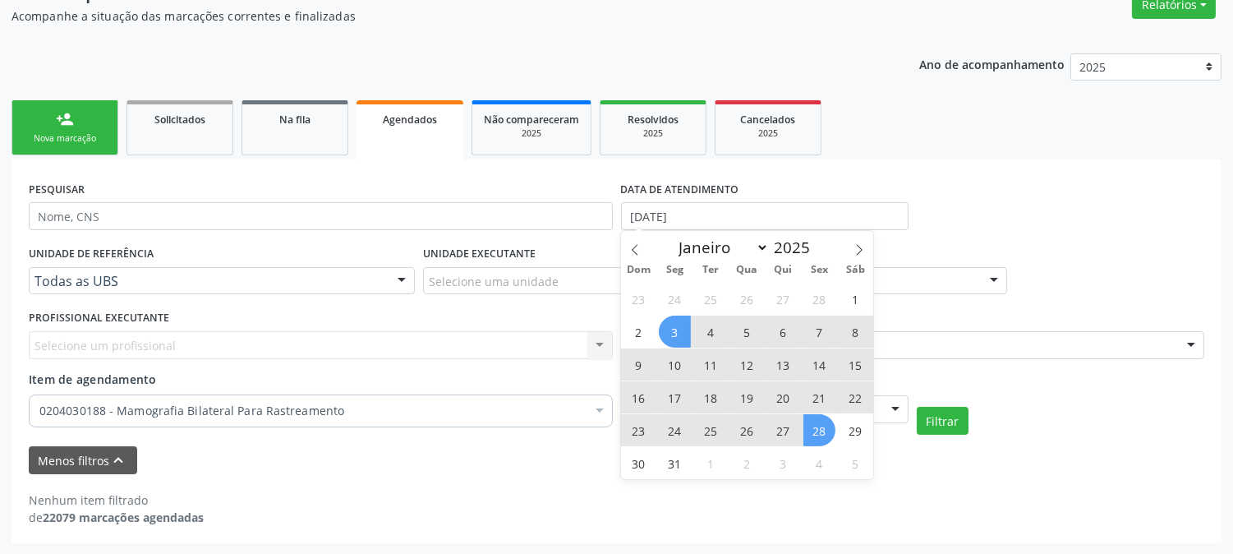
click at [818, 434] on span "28" at bounding box center [819, 430] width 32 height 32
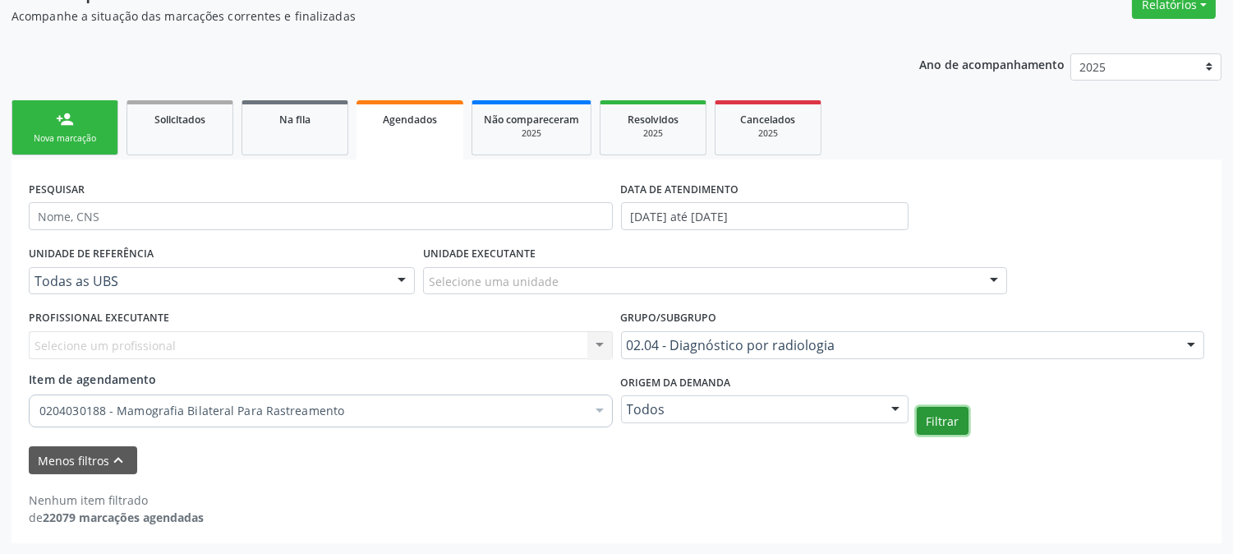
click at [939, 407] on button "Filtrar" at bounding box center [943, 421] width 52 height 28
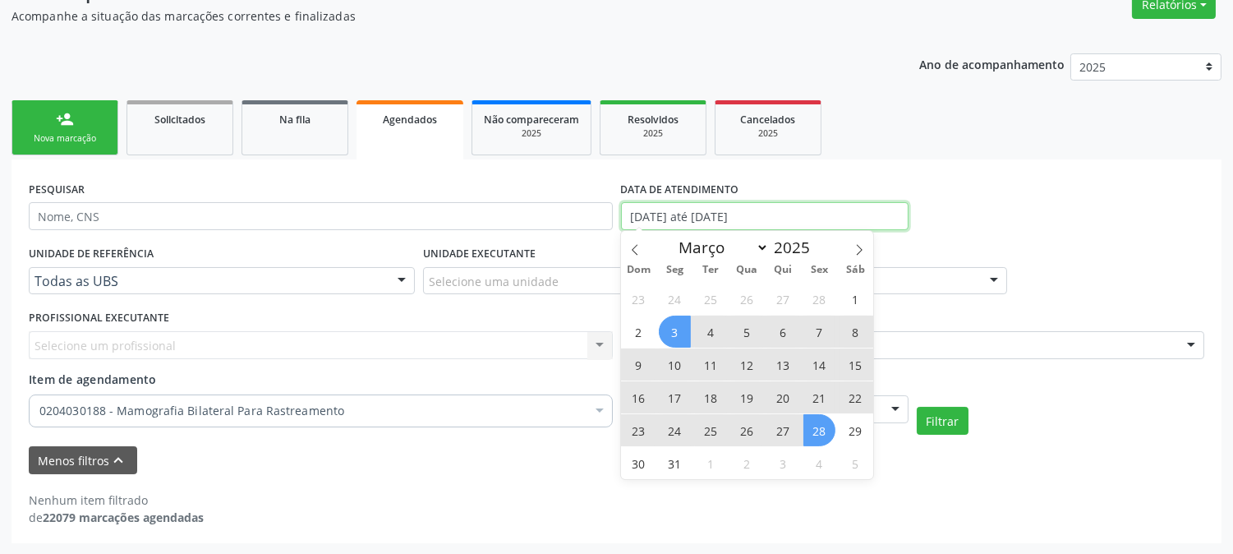
click at [782, 220] on input "[DATE] até [DATE]" at bounding box center [765, 216] width 288 height 28
click at [861, 247] on icon at bounding box center [859, 250] width 12 height 12
select select "3"
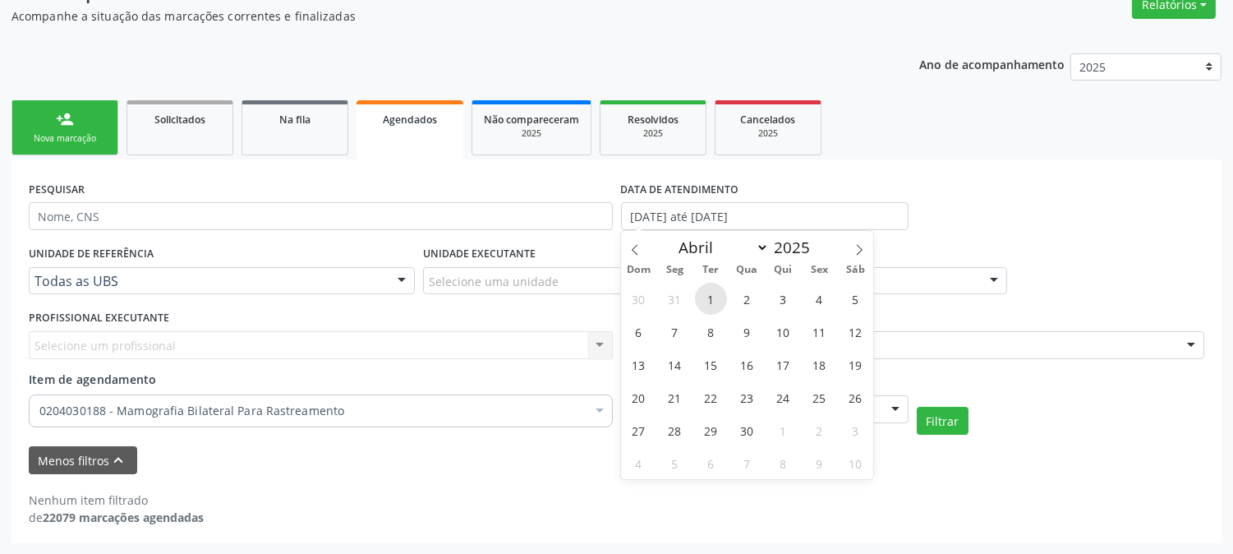
click at [721, 297] on span "1" at bounding box center [711, 299] width 32 height 32
type input "[DATE]"
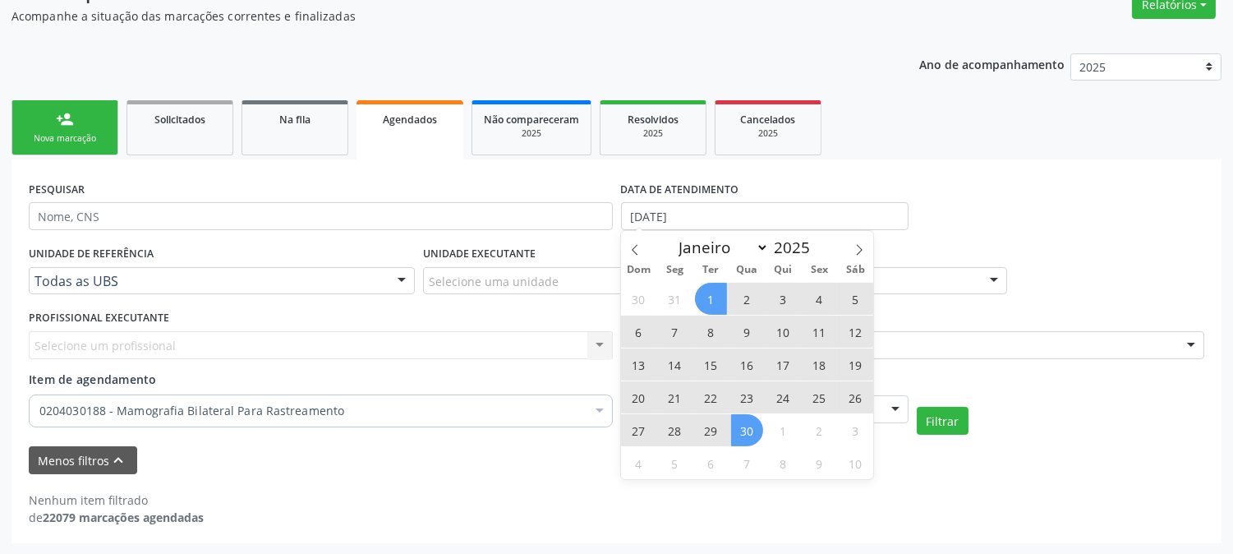
click at [754, 430] on span "30" at bounding box center [747, 430] width 32 height 32
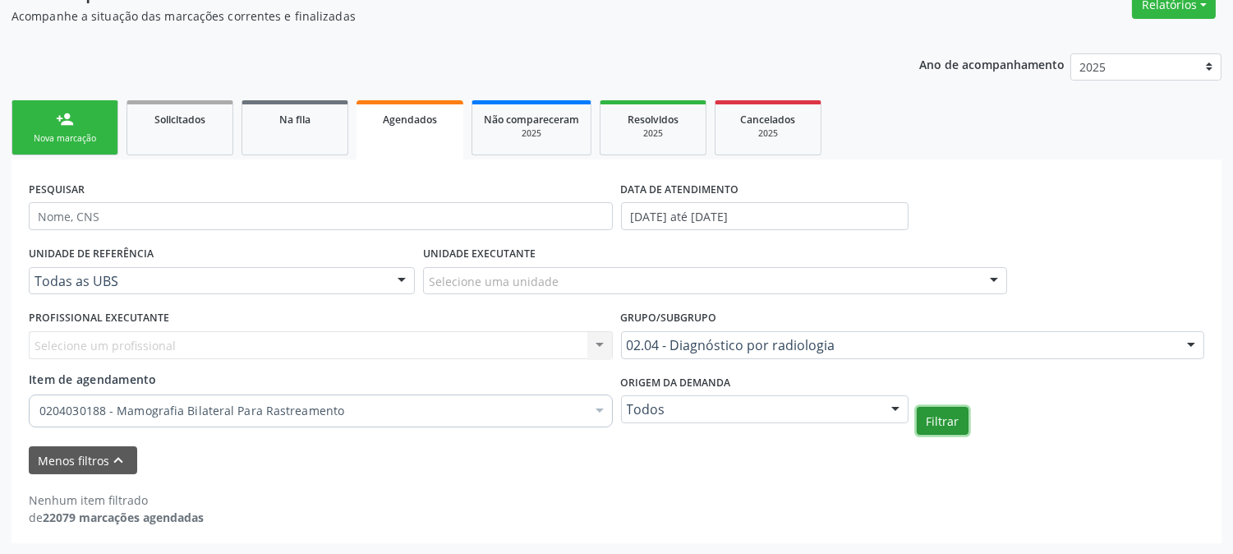
click at [950, 423] on button "Filtrar" at bounding box center [943, 421] width 52 height 28
click at [760, 214] on input "[DATE] até [DATE]" at bounding box center [765, 216] width 288 height 28
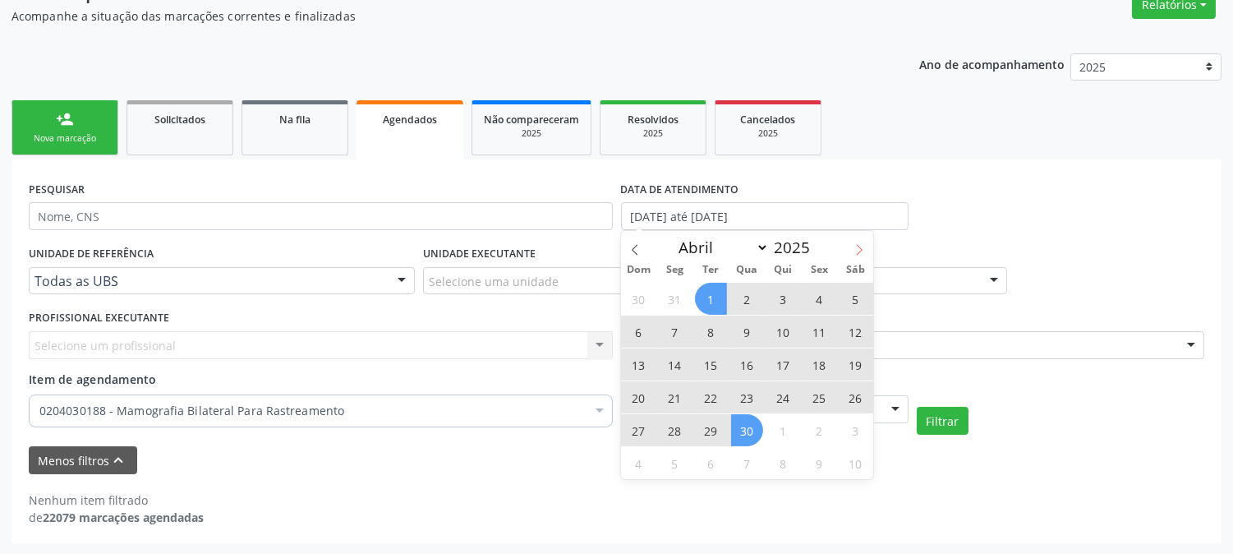
click at [865, 248] on icon at bounding box center [859, 250] width 12 height 12
select select "4"
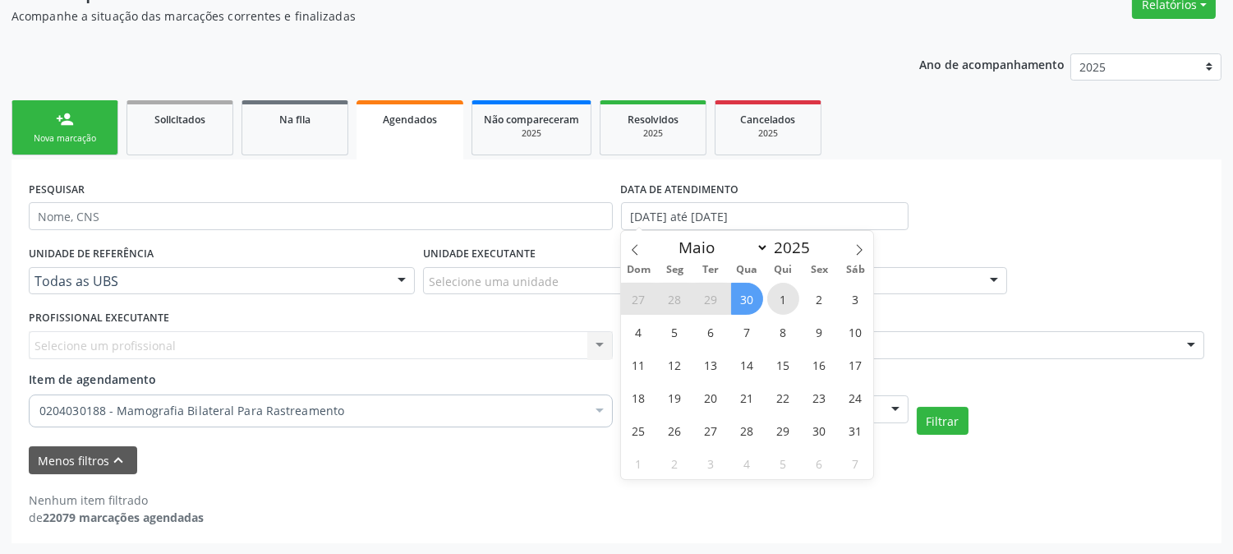
click at [781, 300] on span "1" at bounding box center [783, 299] width 32 height 32
type input "[DATE]"
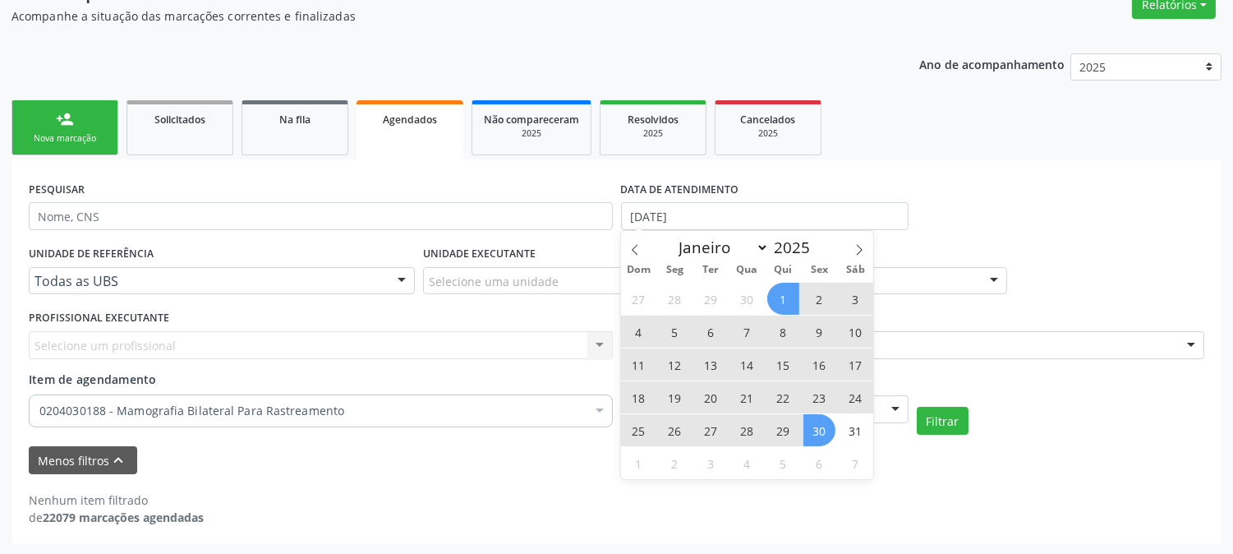
click at [827, 425] on span "30" at bounding box center [819, 430] width 32 height 32
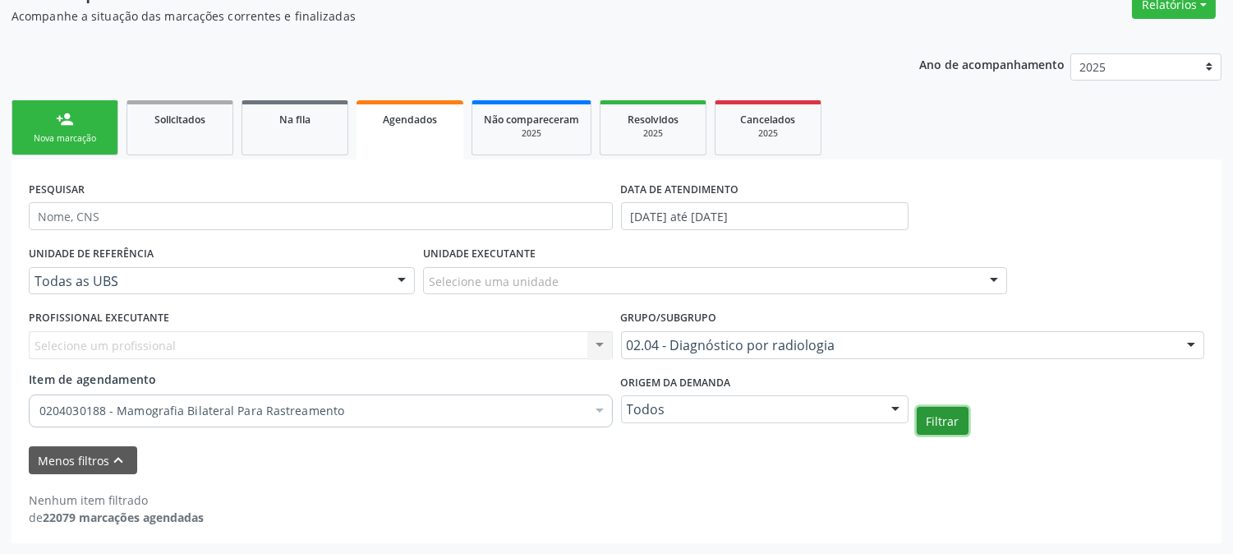
click at [941, 425] on button "Filtrar" at bounding box center [943, 421] width 52 height 28
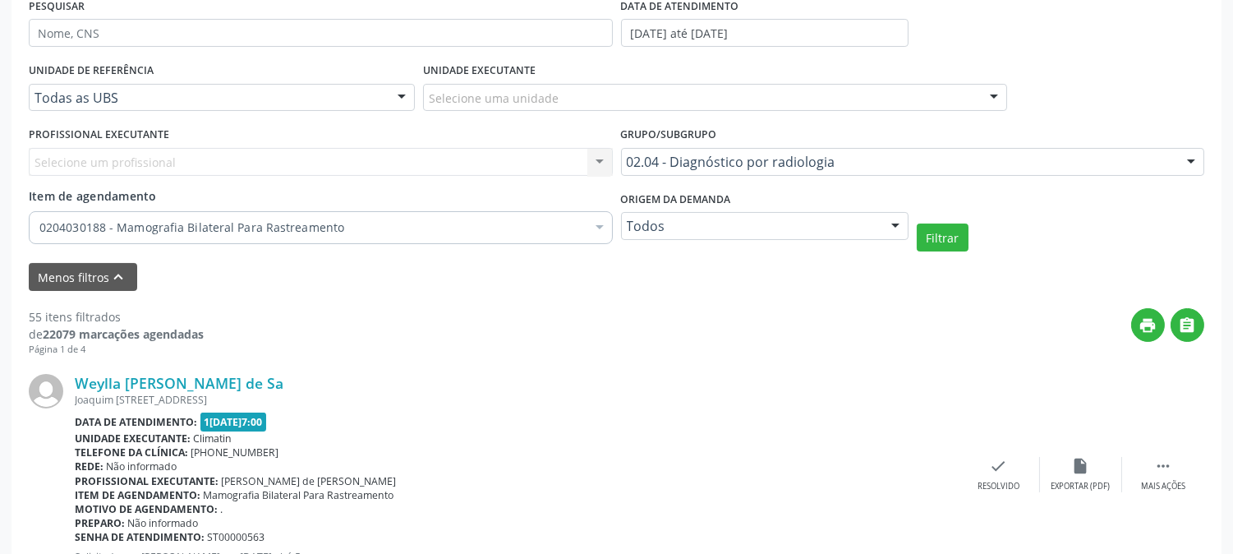
scroll to position [237, 0]
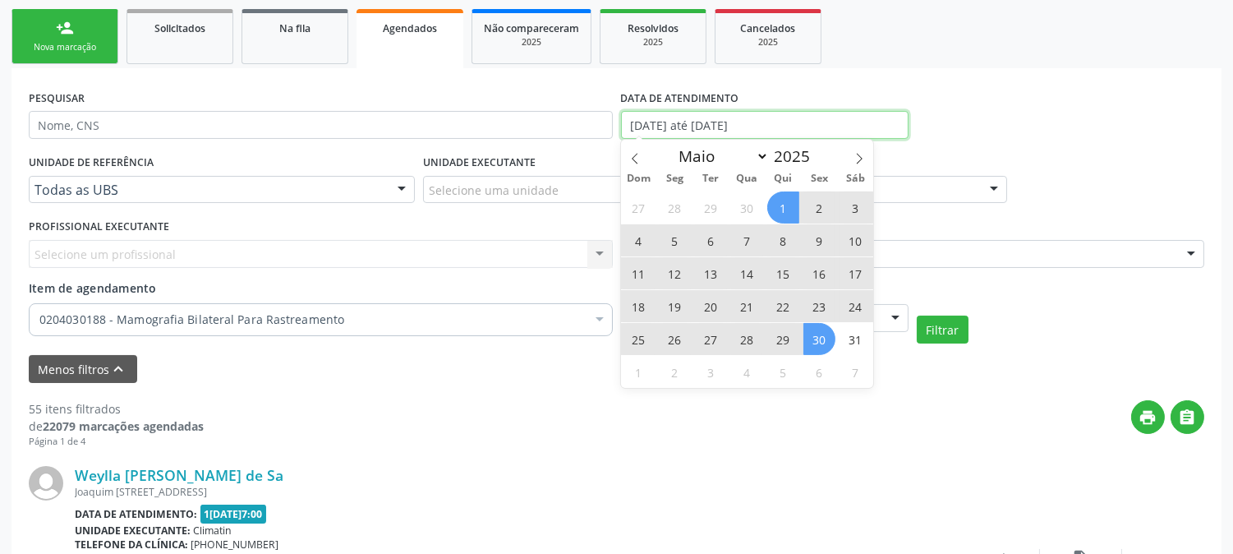
click at [727, 123] on input "[DATE] até [DATE]" at bounding box center [765, 125] width 288 height 28
click at [852, 152] on span at bounding box center [859, 154] width 28 height 28
select select "5"
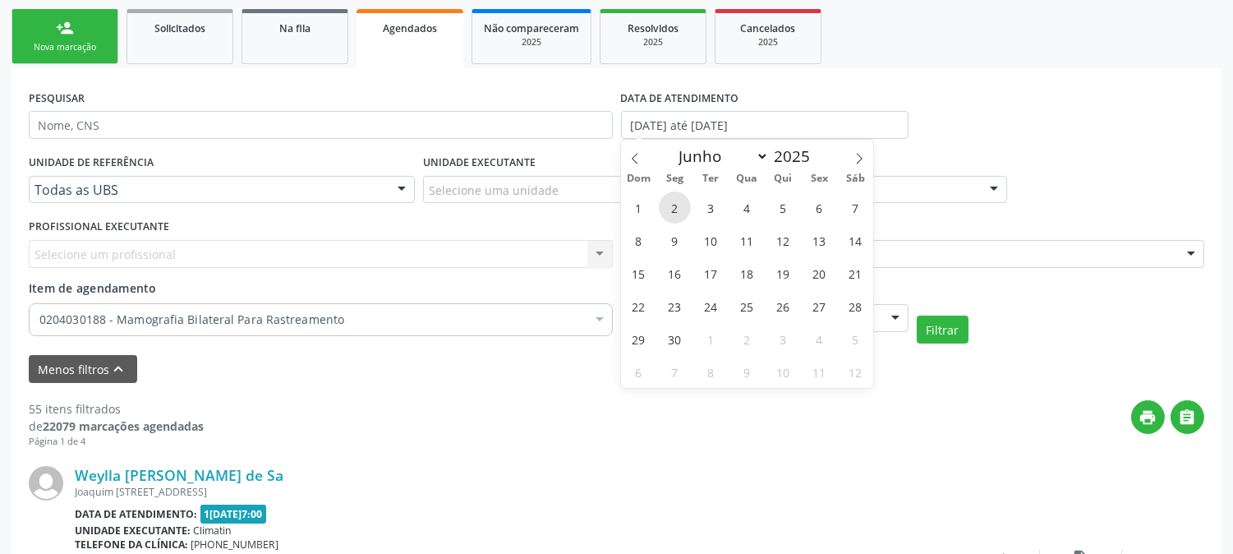
click at [678, 203] on span "2" at bounding box center [675, 207] width 32 height 32
type input "[DATE]"
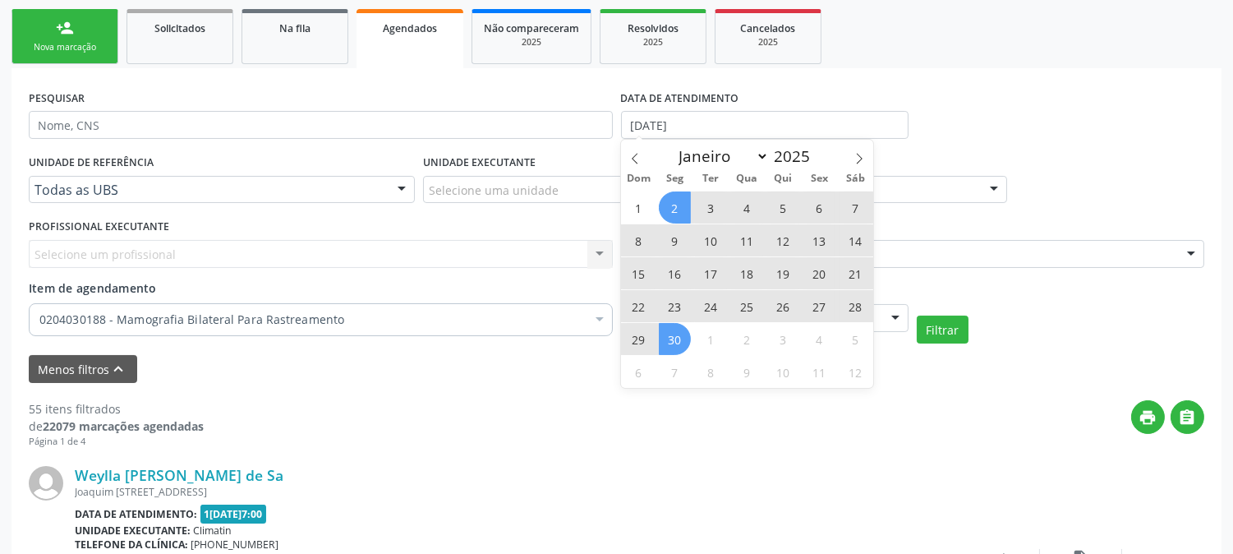
click at [674, 325] on span "30" at bounding box center [675, 339] width 32 height 32
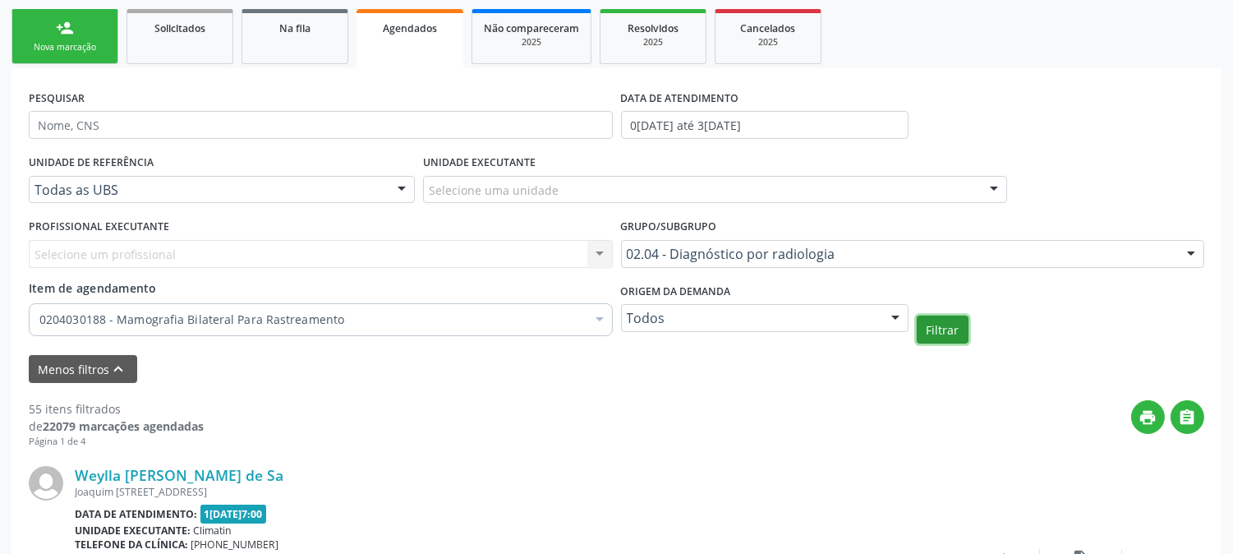
click at [938, 329] on button "Filtrar" at bounding box center [943, 329] width 52 height 28
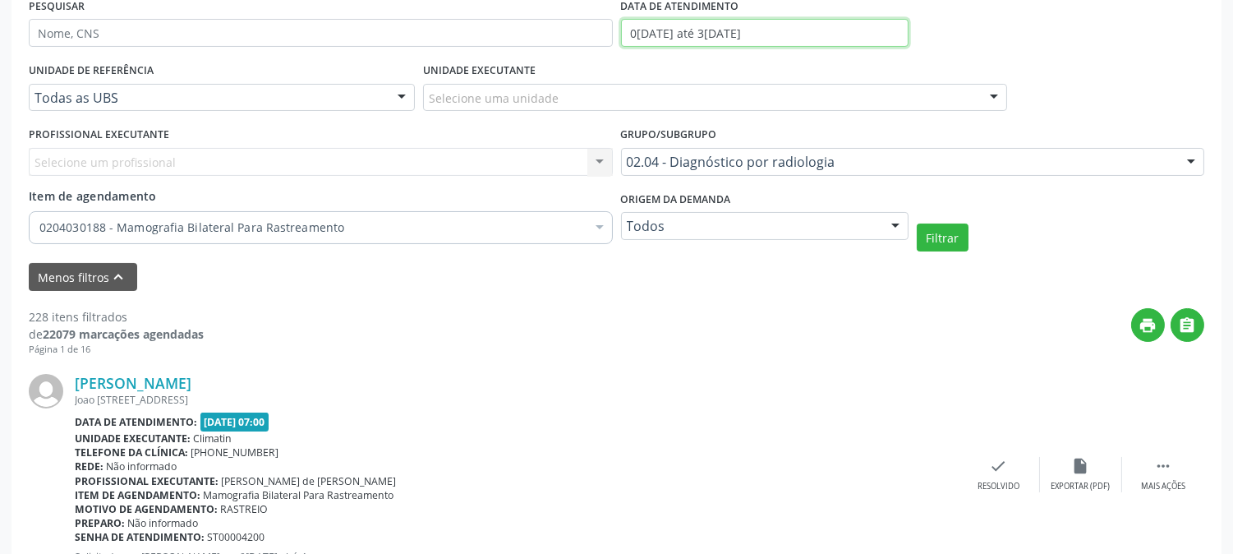
click at [771, 21] on input "0[DATE] até 3[DATE]" at bounding box center [765, 33] width 288 height 28
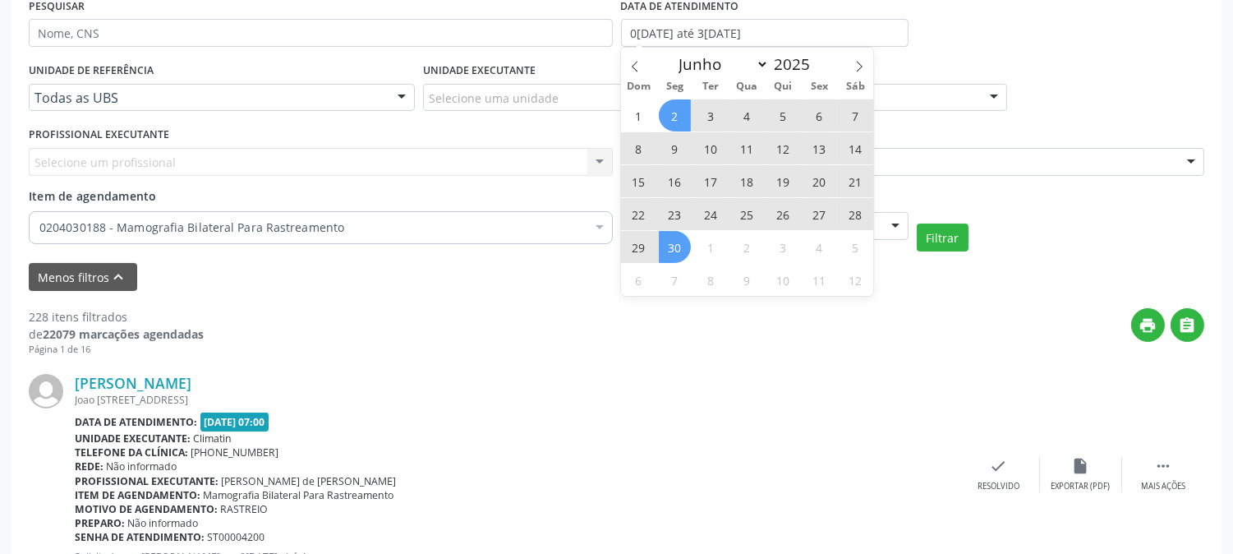
click at [1139, 84] on div "UNIDADE DE REFERÊNCIA Todas as UBS Todas as UBS Usf do Mutirao Usf Cohab Usf Ca…" at bounding box center [617, 154] width 1184 height 193
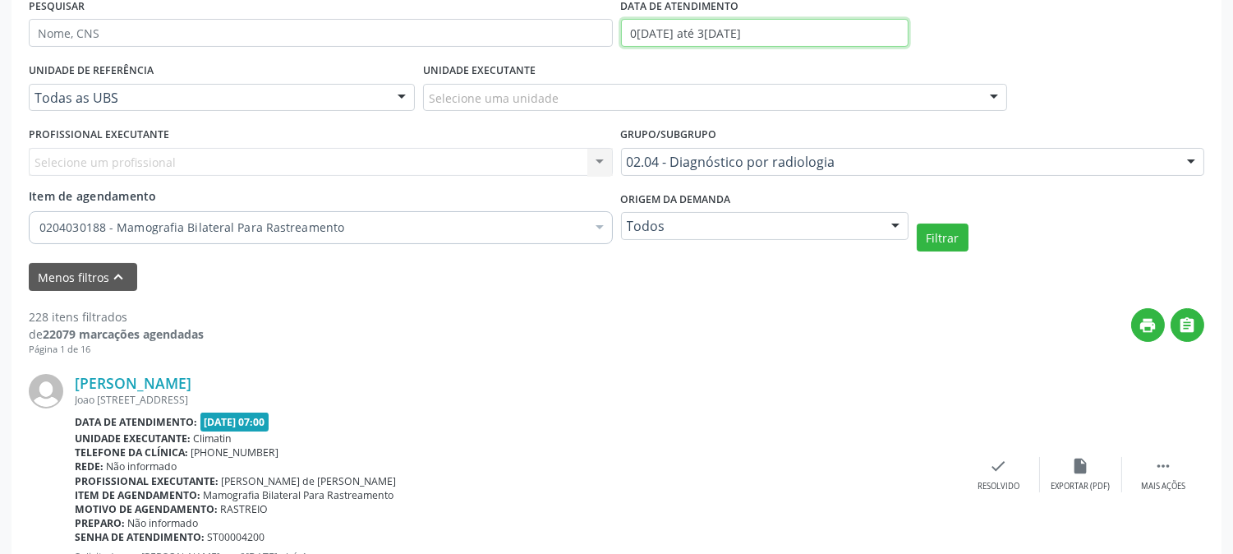
click at [812, 27] on input "0[DATE] até 3[DATE]" at bounding box center [765, 33] width 288 height 28
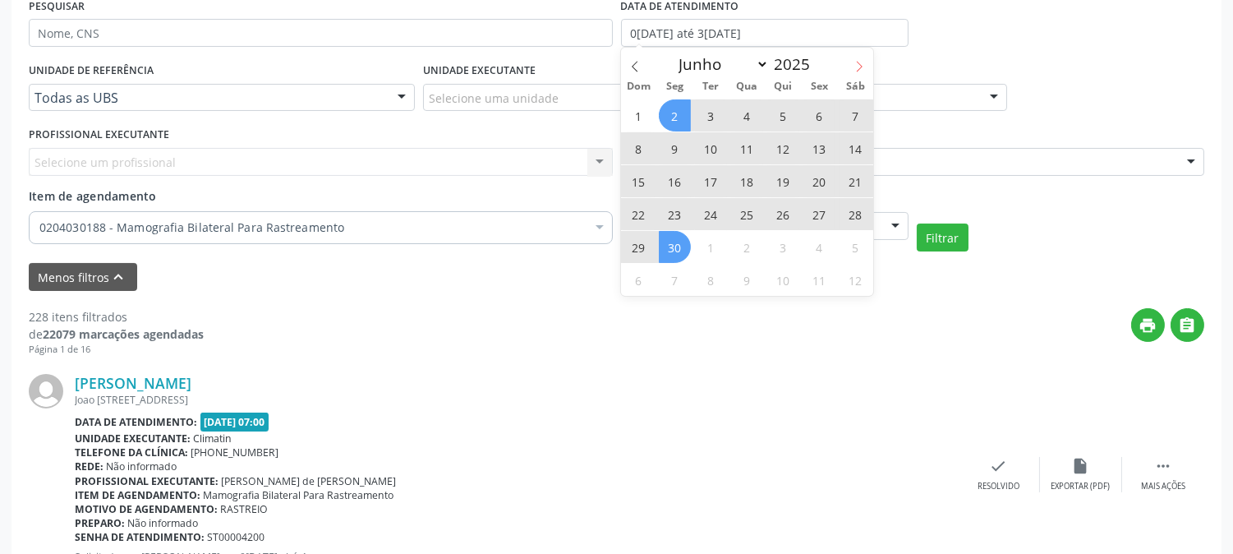
click at [857, 62] on icon at bounding box center [859, 67] width 12 height 12
select select "6"
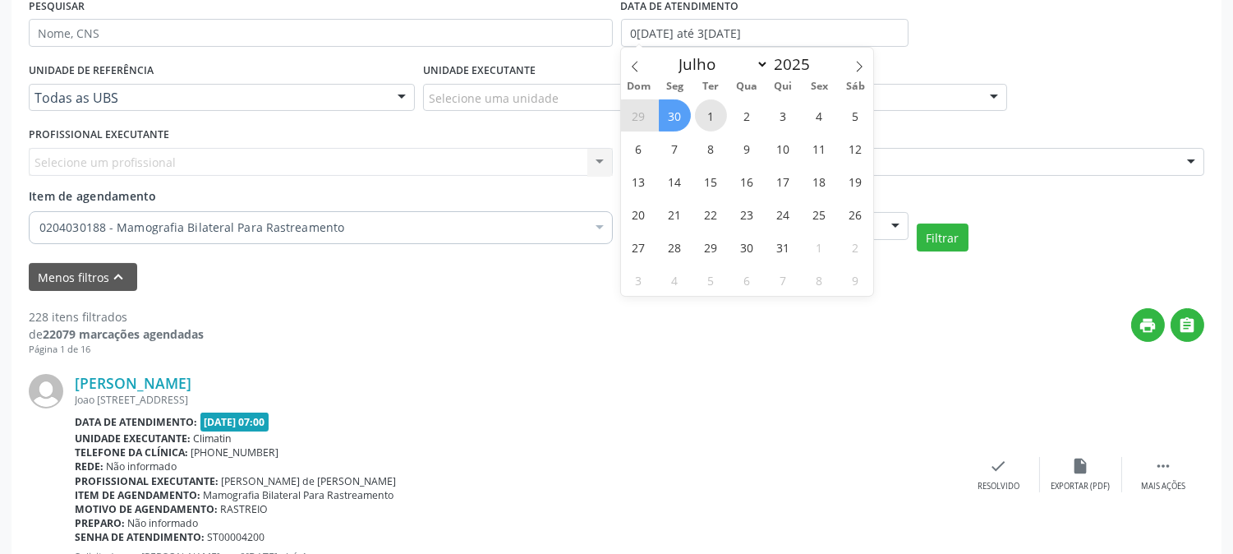
click at [716, 116] on span "1" at bounding box center [711, 115] width 32 height 32
type input "[DATE]"
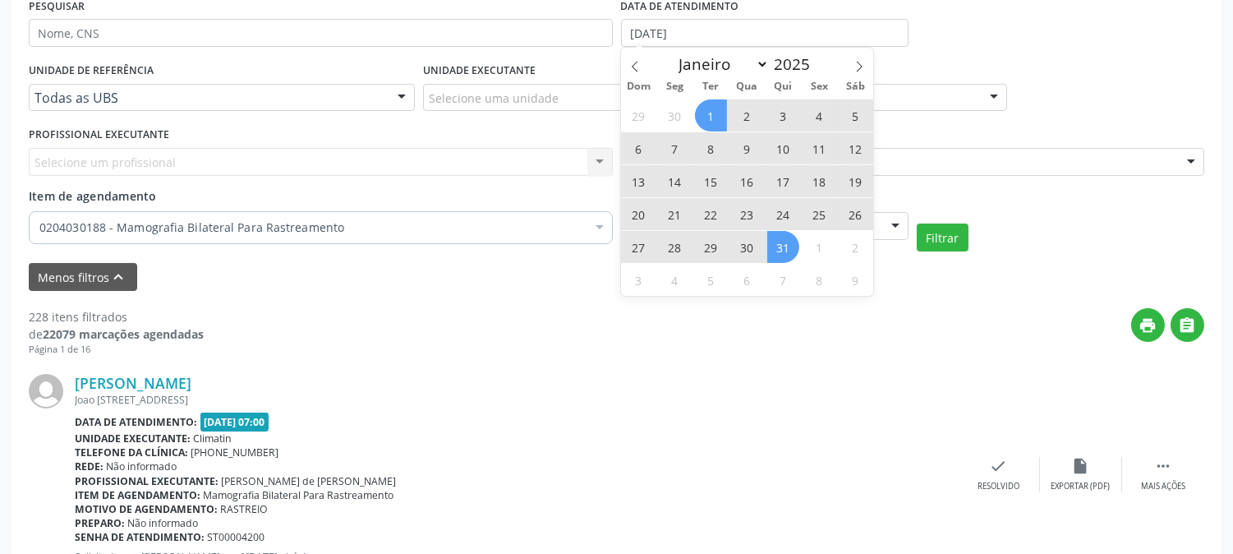
click at [777, 247] on span "31" at bounding box center [783, 247] width 32 height 32
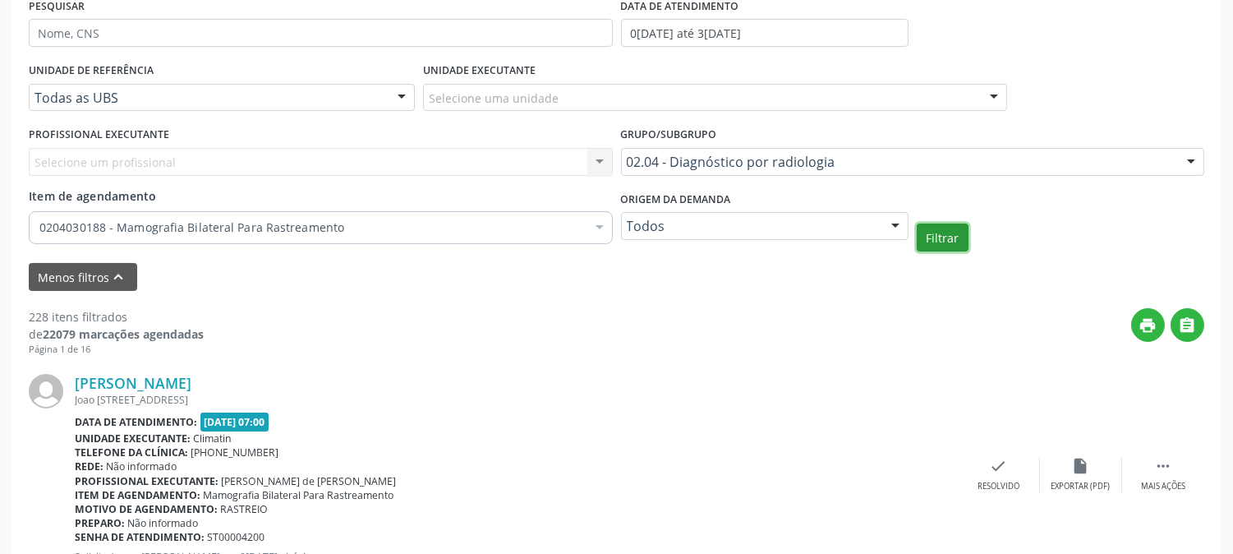
click at [954, 246] on button "Filtrar" at bounding box center [943, 237] width 52 height 28
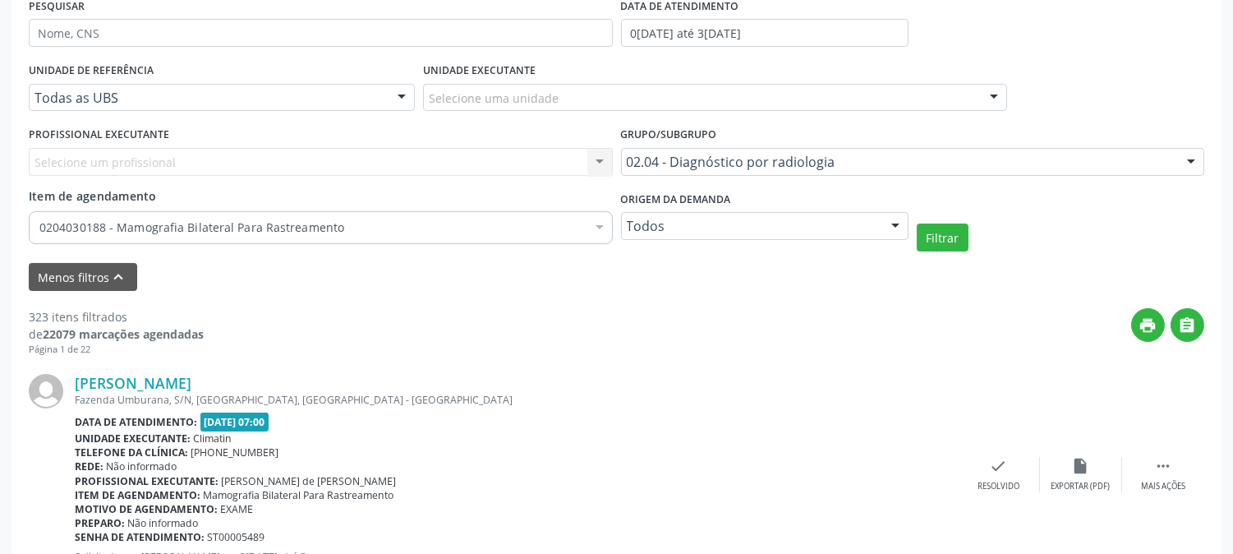
scroll to position [145, 0]
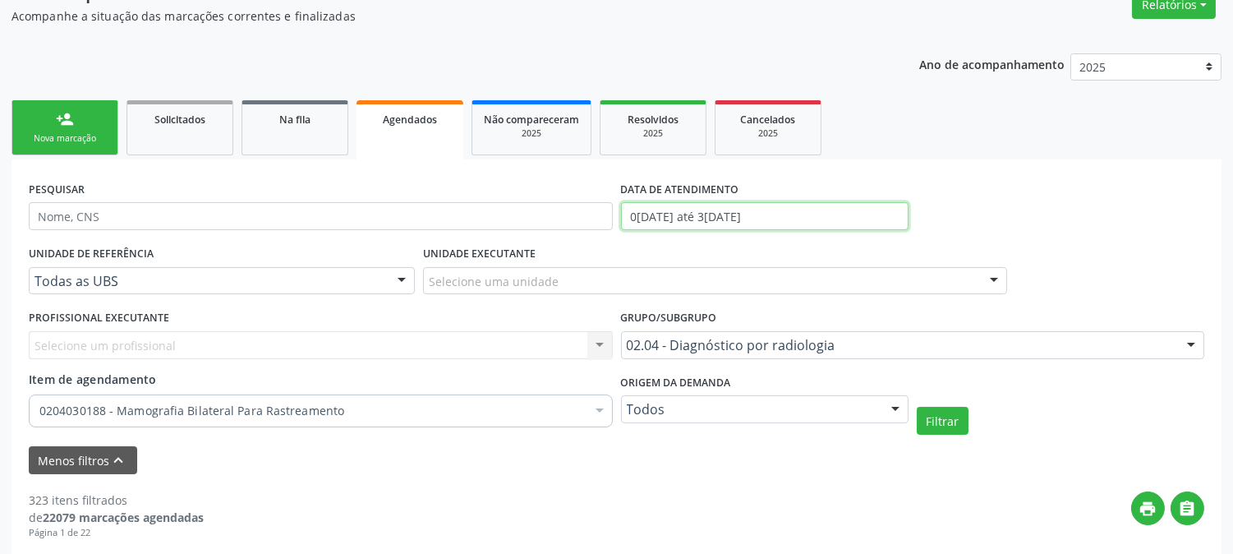
click at [770, 219] on input "0[DATE] até 3[DATE]" at bounding box center [765, 216] width 288 height 28
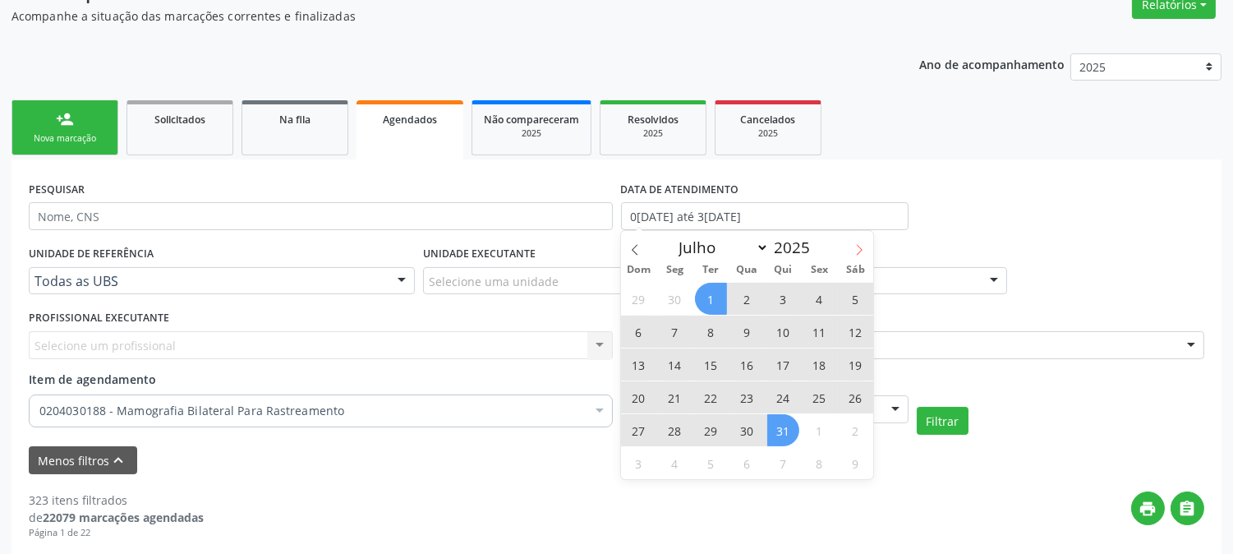
click at [855, 253] on icon at bounding box center [859, 250] width 12 height 12
select select "7"
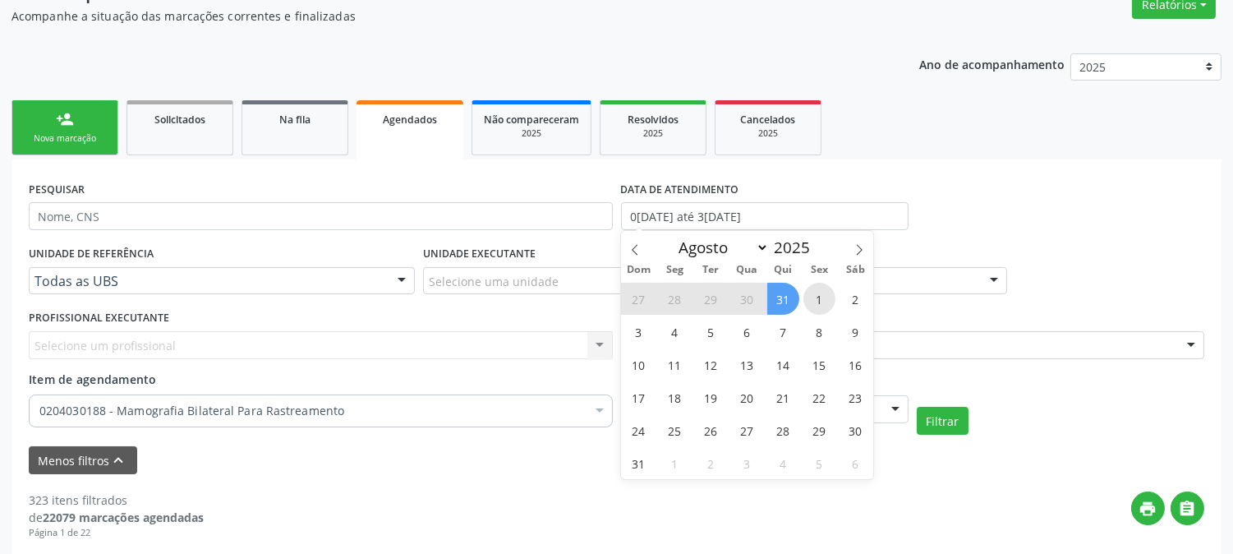
click at [821, 305] on span "1" at bounding box center [819, 299] width 32 height 32
type input "[DATE]"
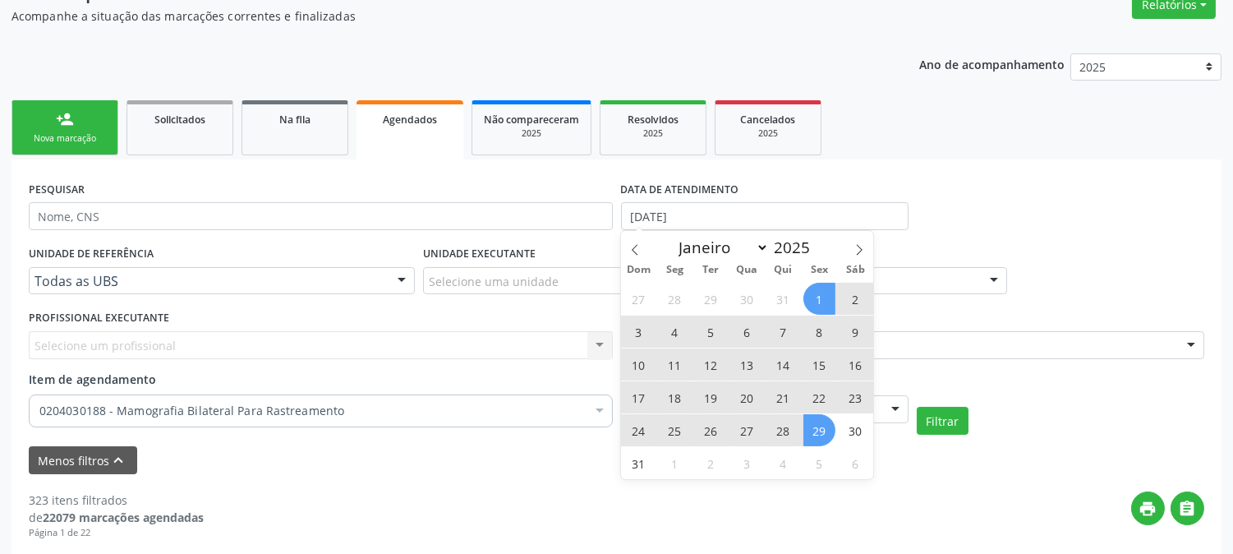
click at [820, 427] on span "29" at bounding box center [819, 430] width 32 height 32
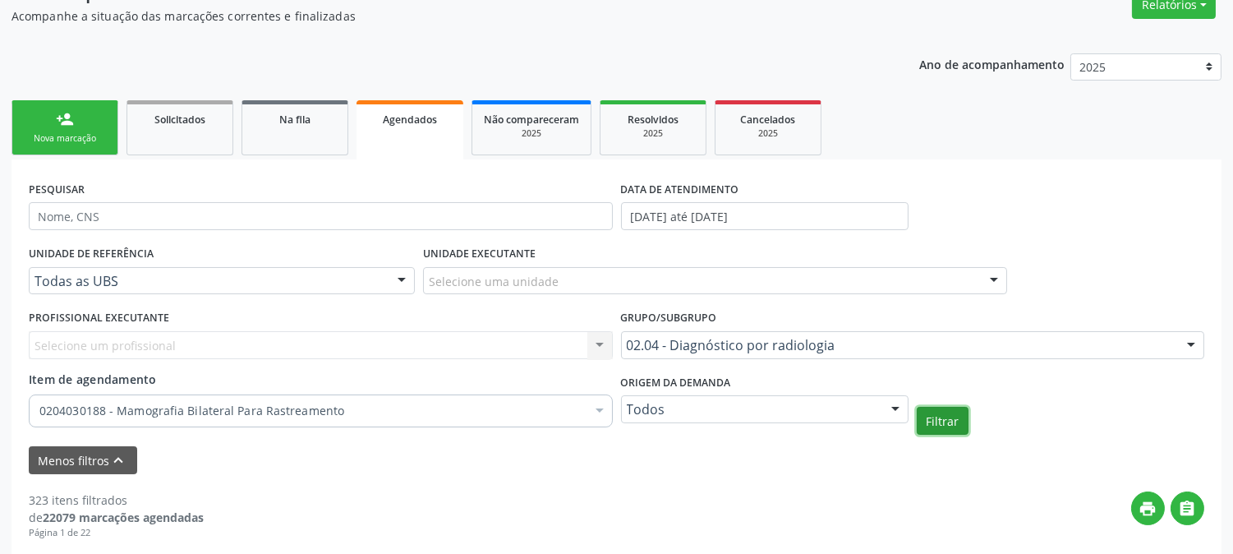
click at [932, 414] on button "Filtrar" at bounding box center [943, 421] width 52 height 28
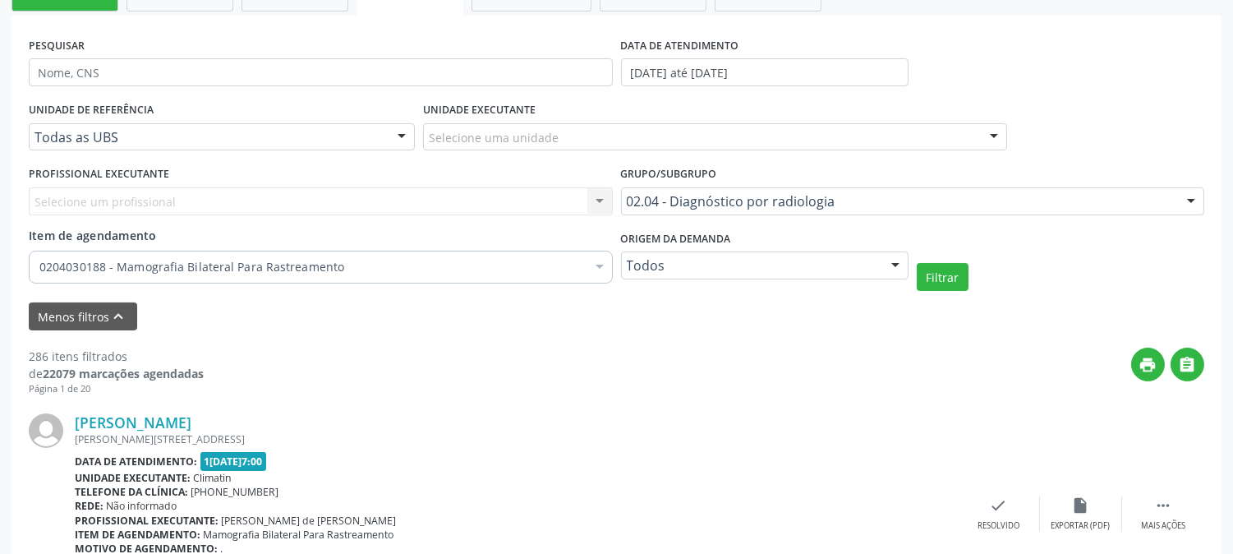
scroll to position [198, 0]
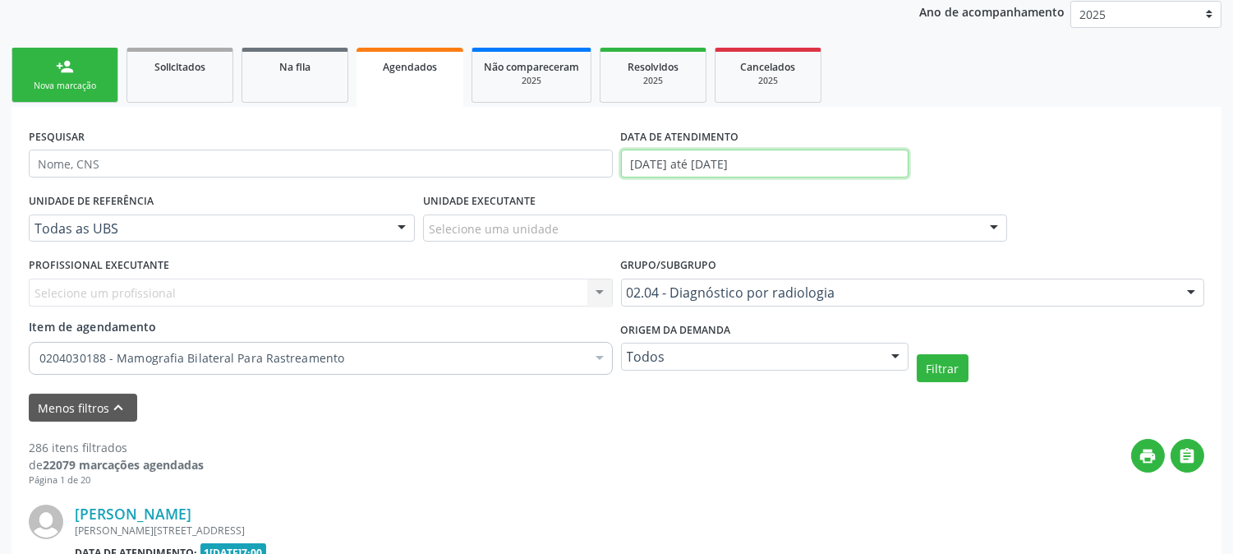
click at [754, 164] on input "[DATE] até [DATE]" at bounding box center [765, 164] width 288 height 28
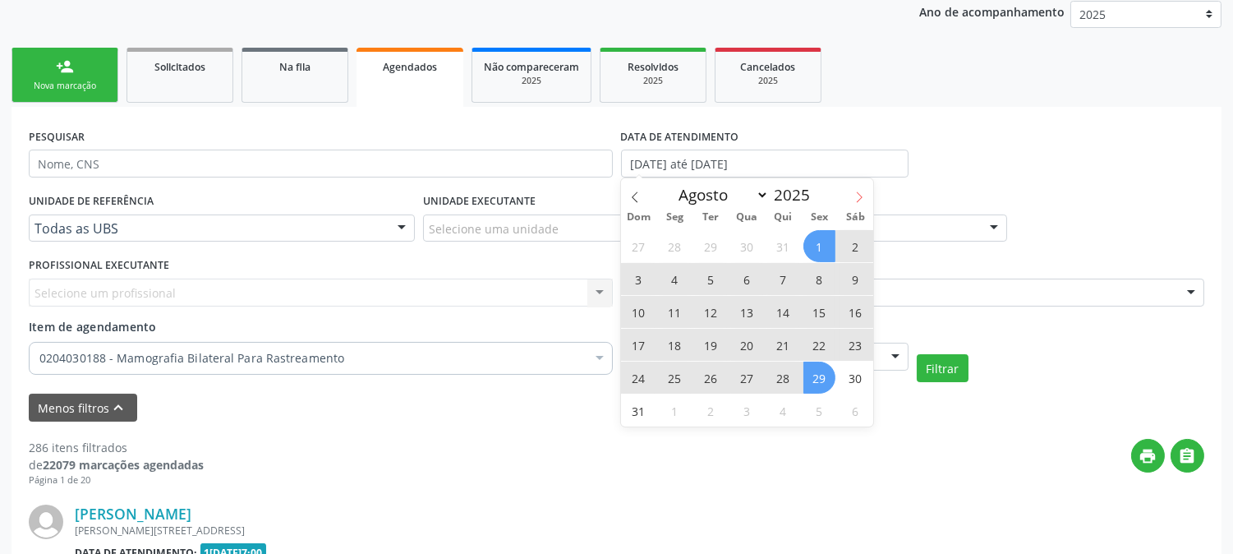
click at [855, 196] on icon at bounding box center [859, 197] width 12 height 12
select select "8"
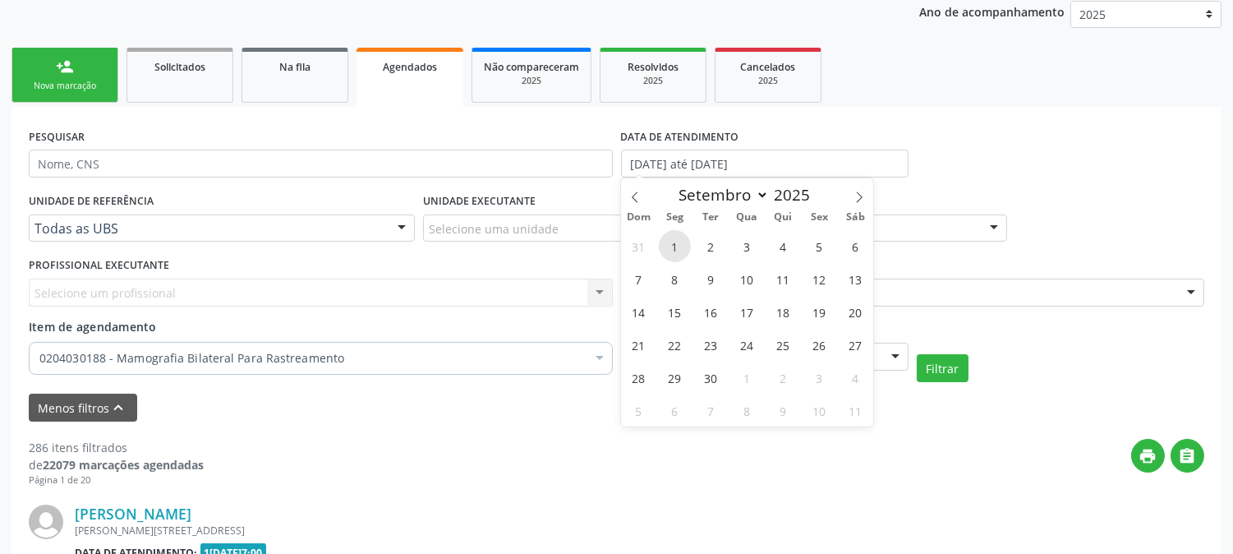
click at [685, 243] on span "1" at bounding box center [675, 246] width 32 height 32
type input "[DATE]"
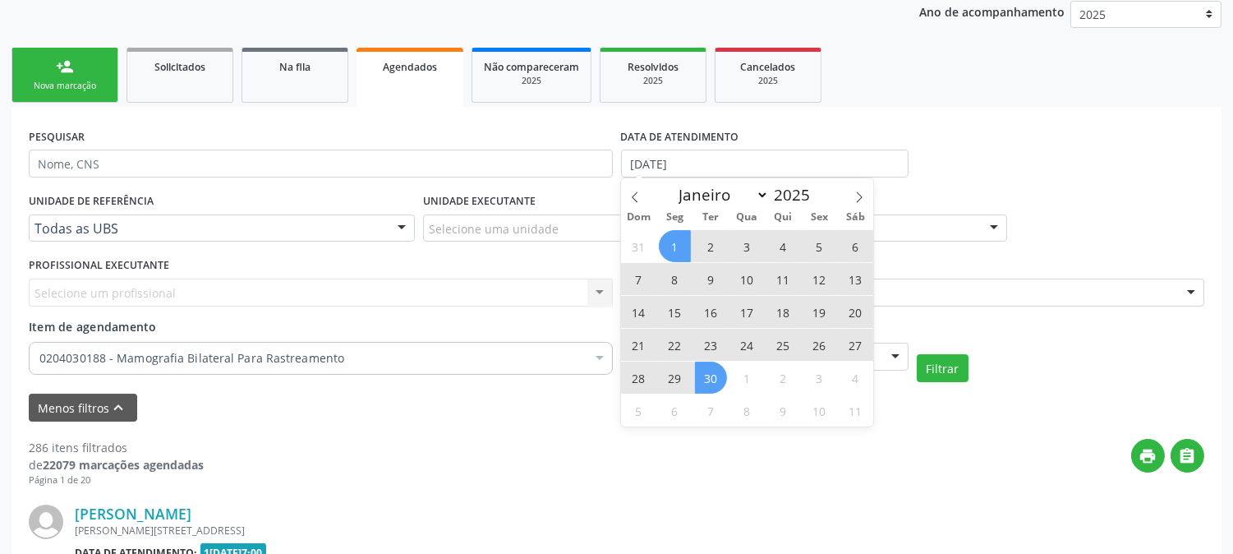
click at [719, 374] on span "30" at bounding box center [711, 377] width 32 height 32
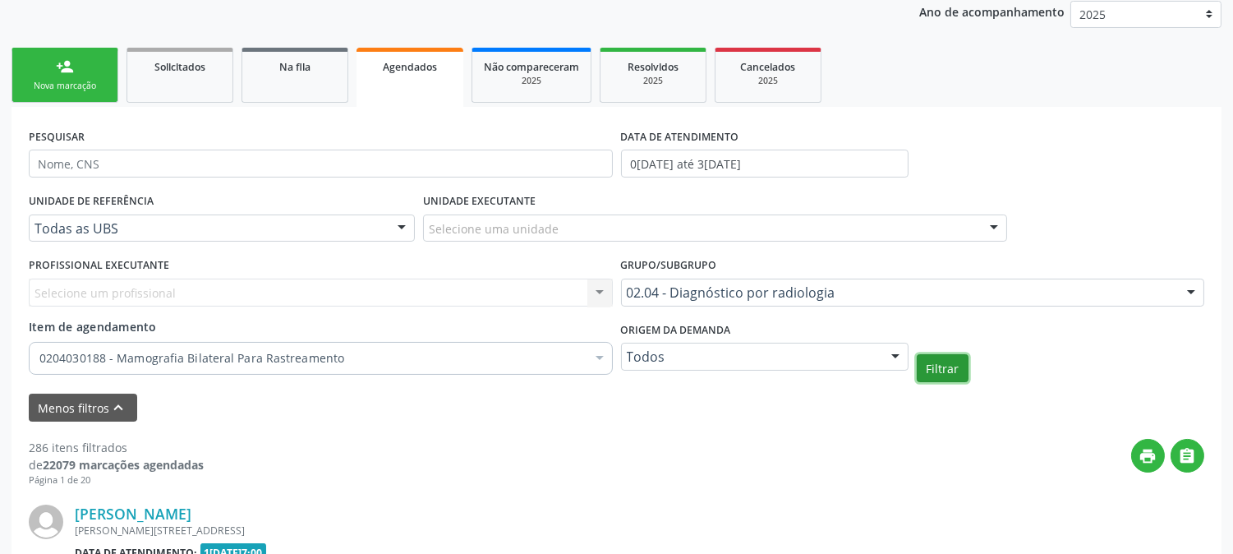
click at [932, 362] on button "Filtrar" at bounding box center [943, 368] width 52 height 28
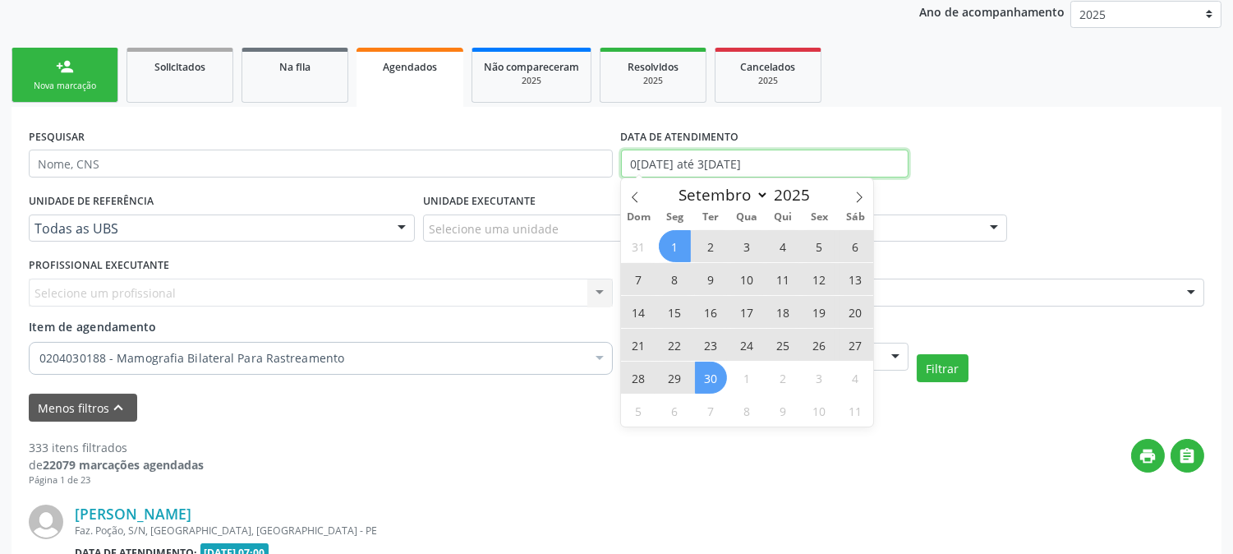
click at [734, 154] on input "0[DATE] até 3[DATE]" at bounding box center [765, 164] width 288 height 28
click at [858, 196] on icon at bounding box center [859, 197] width 12 height 12
select select "9"
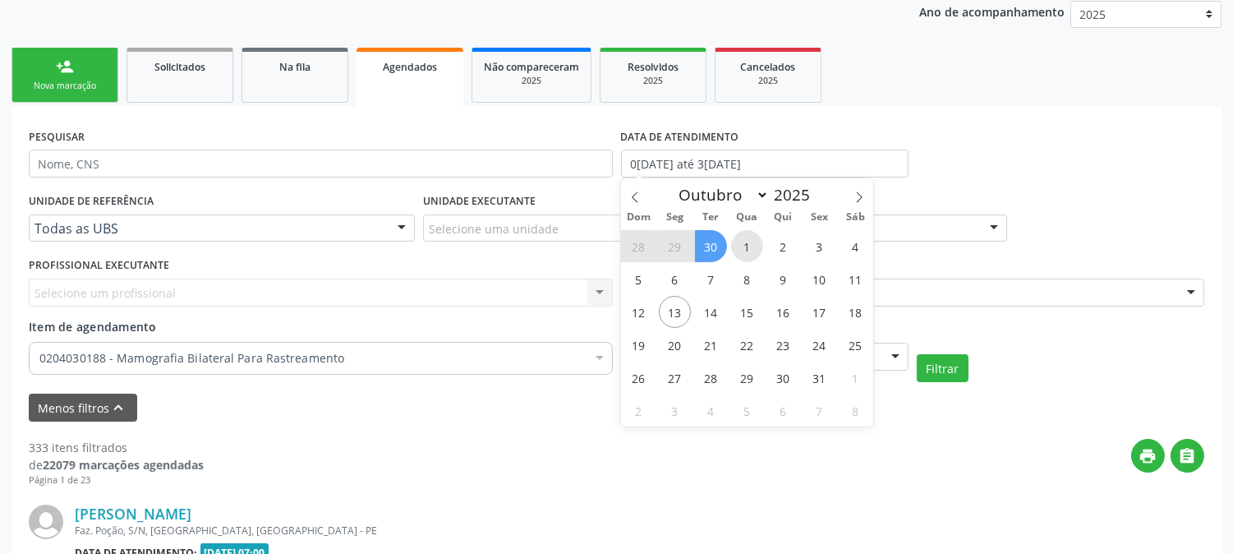
click at [760, 246] on span "1" at bounding box center [747, 246] width 32 height 32
type input "01/10/2025"
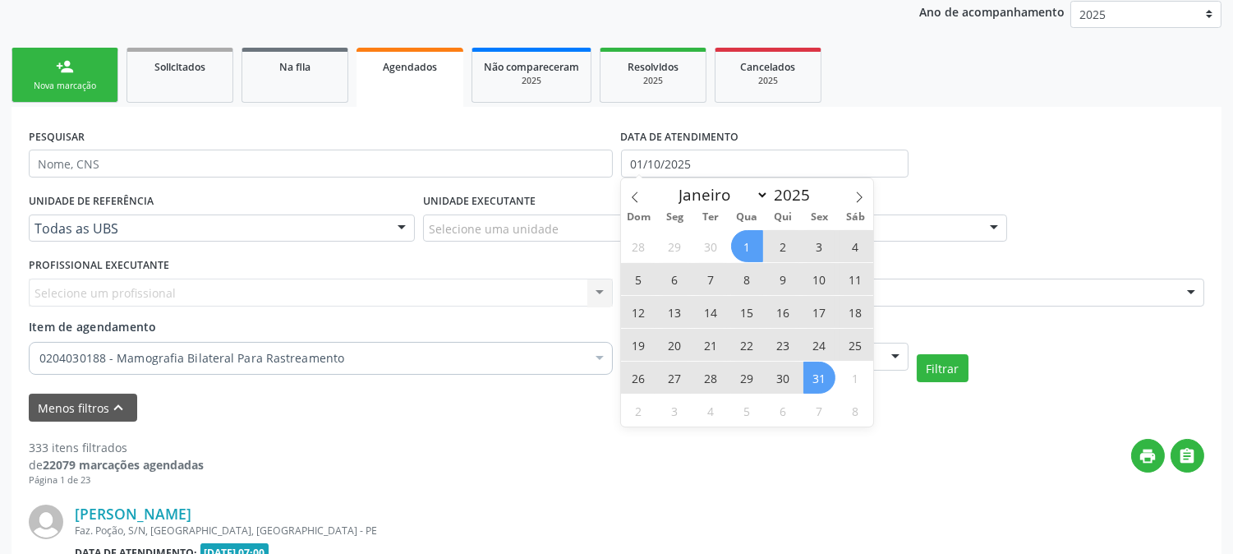
click at [818, 378] on span "31" at bounding box center [819, 377] width 32 height 32
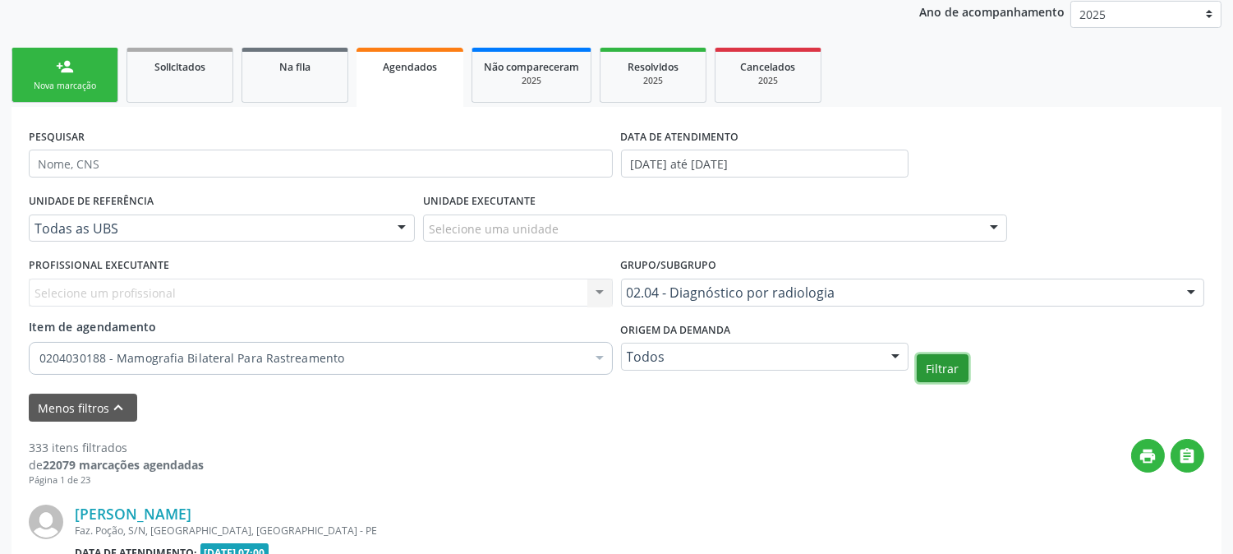
click at [922, 365] on button "Filtrar" at bounding box center [943, 368] width 52 height 28
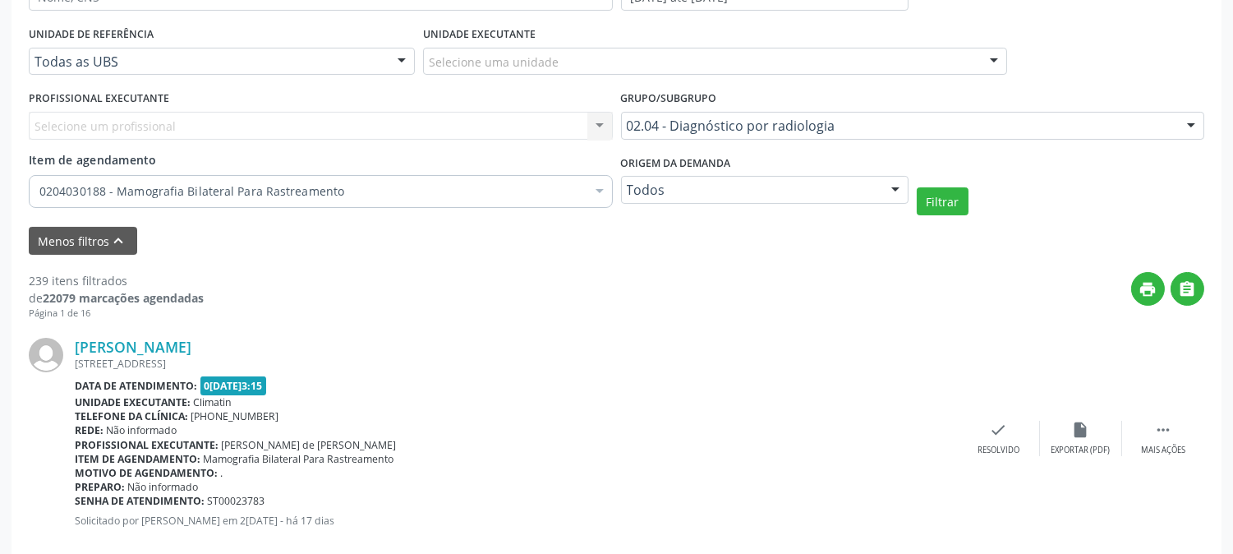
scroll to position [274, 0]
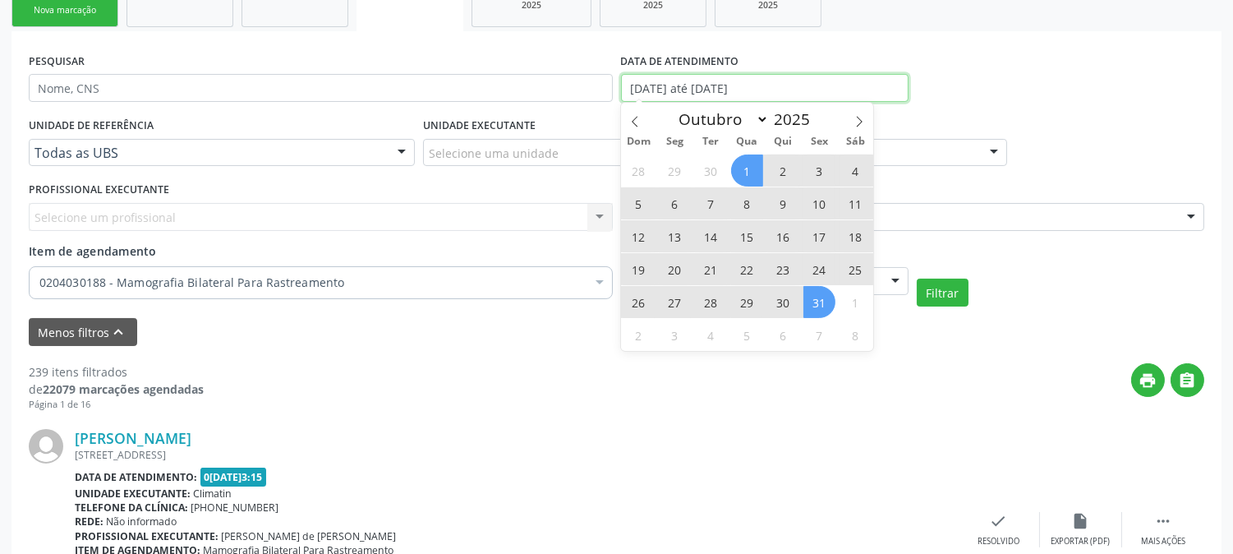
click at [778, 88] on input "[DATE] até [DATE]" at bounding box center [765, 88] width 288 height 28
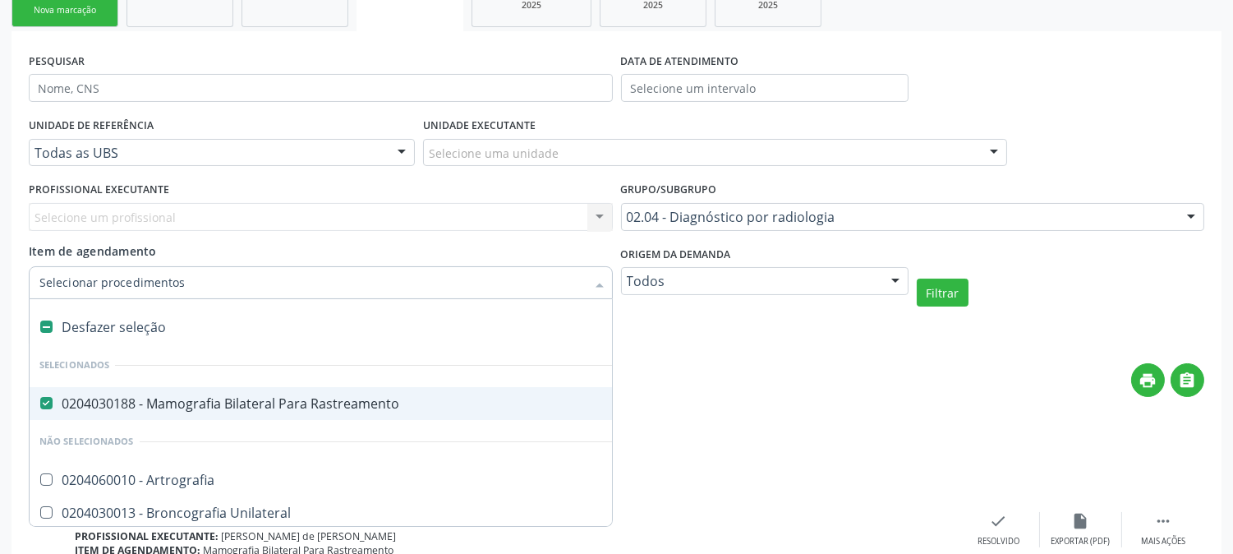
click at [152, 334] on div "Desfazer seleção" at bounding box center [380, 327] width 701 height 33
checkbox Rastreamento "false"
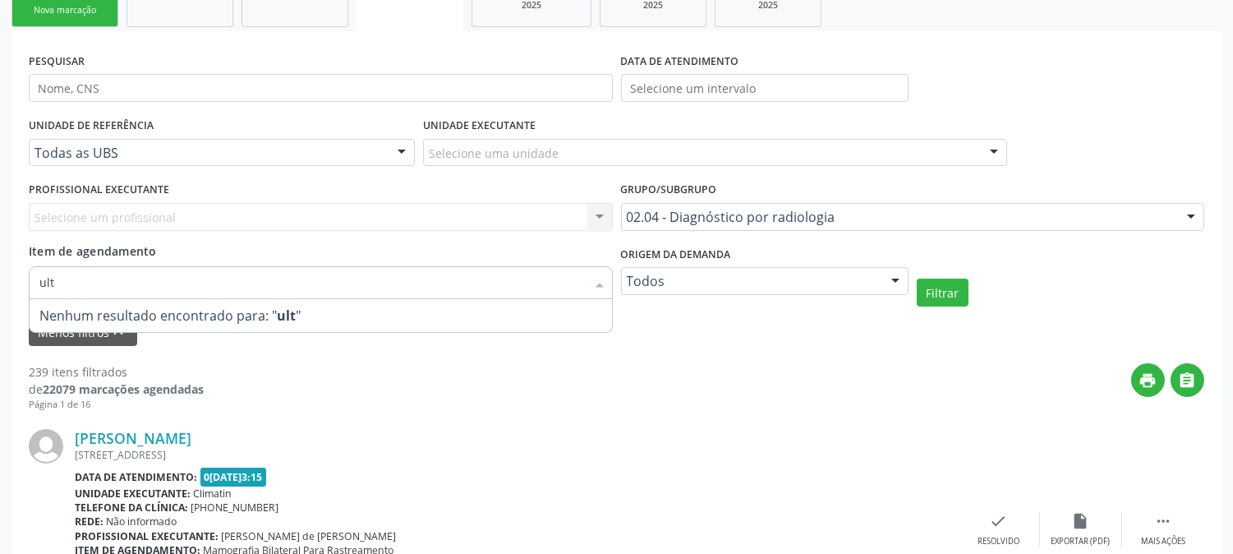
type input "ultr"
drag, startPoint x: 74, startPoint y: 282, endPoint x: 13, endPoint y: 282, distance: 60.8
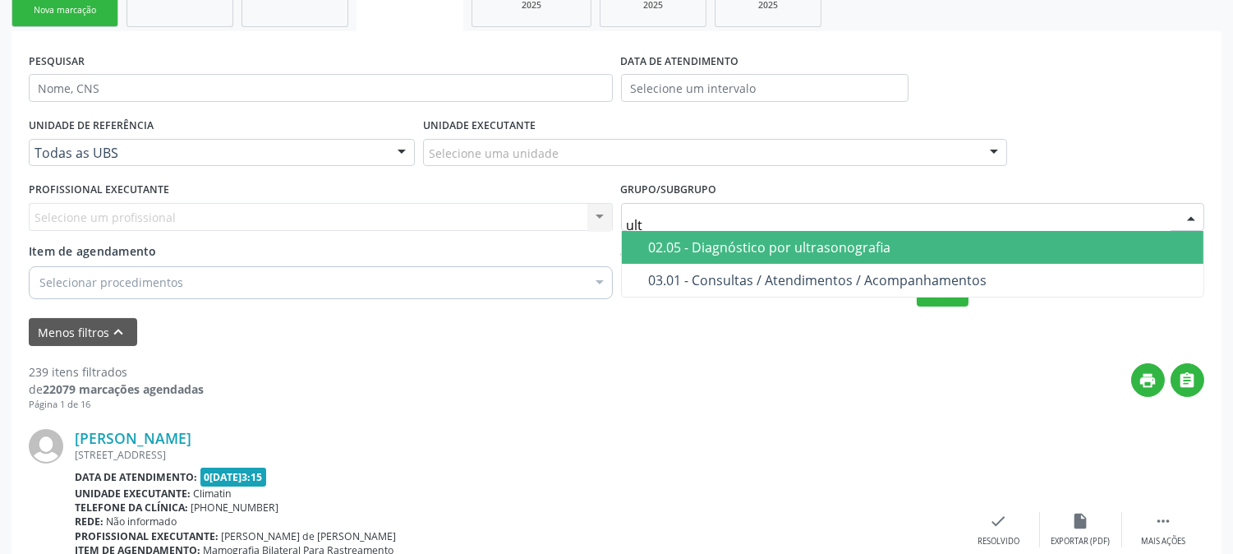
type input "ultr"
click at [671, 243] on div "02.05 - Diagnóstico por ultrasonografia" at bounding box center [921, 247] width 545 height 13
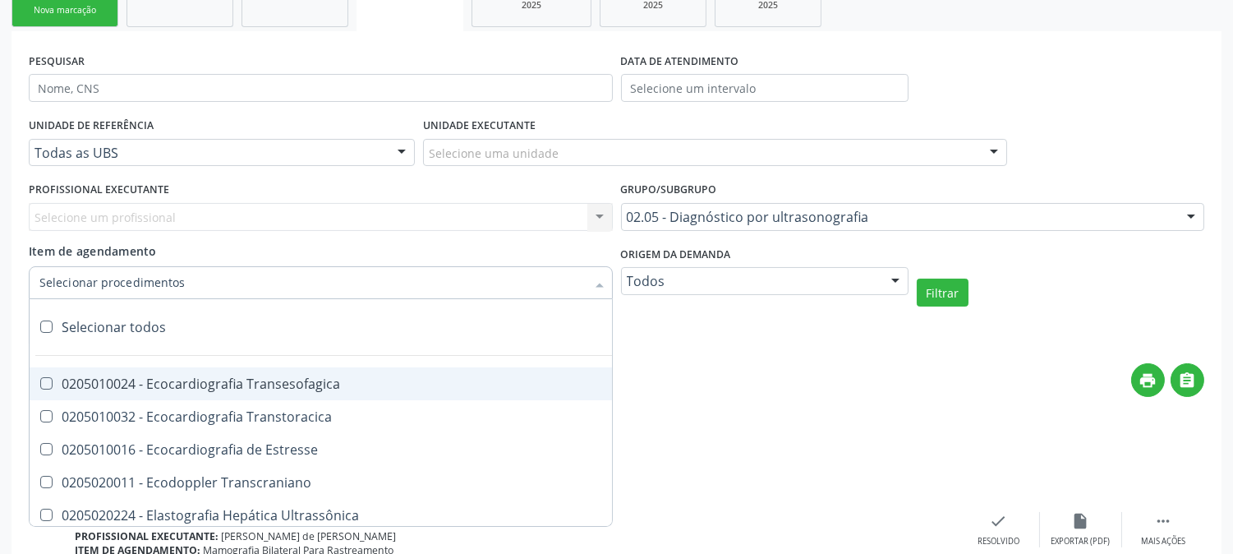
click at [493, 281] on div at bounding box center [321, 282] width 584 height 33
type input "m"
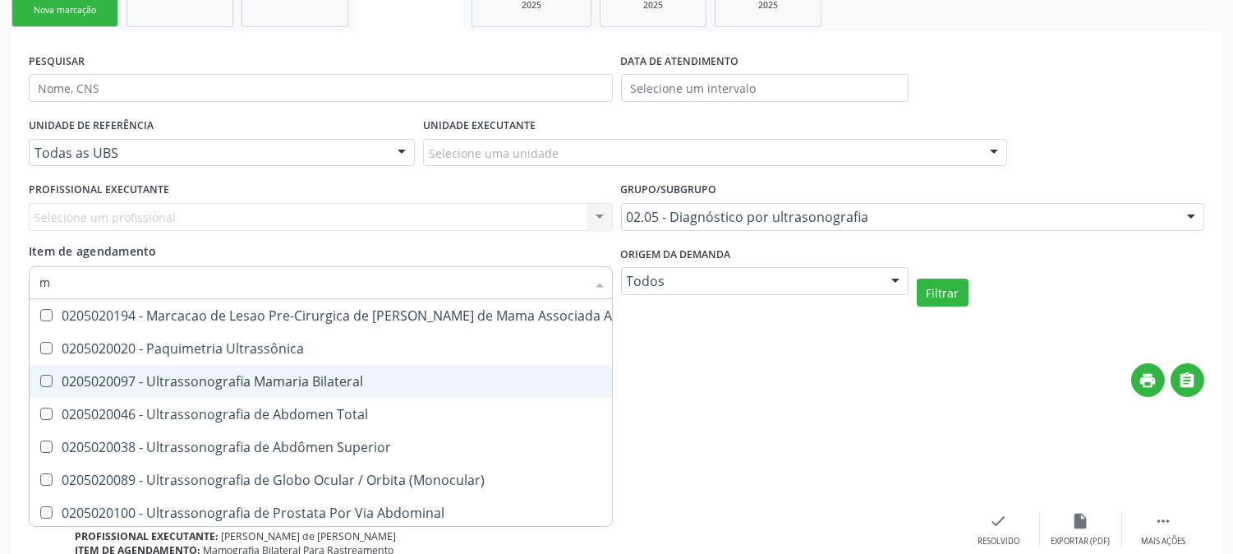
click at [468, 394] on span "0205020097 - Ultrassonografia Mamaria Bilateral" at bounding box center [380, 381] width 700 height 33
checkbox Bilateral "true"
checkbox Ultrassônica "true"
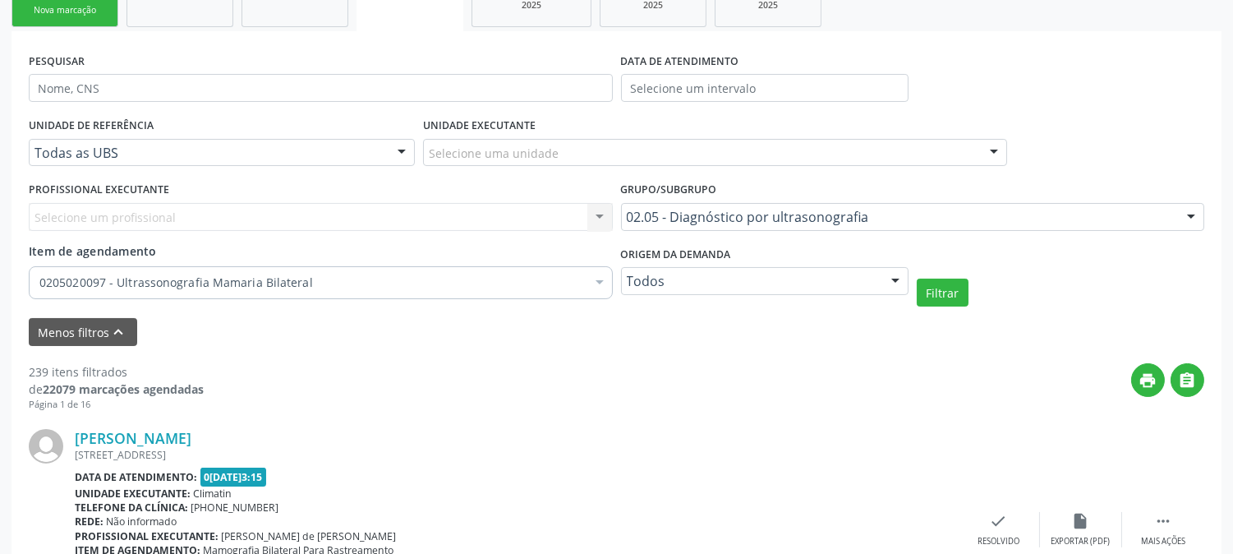
click at [775, 389] on div "print " at bounding box center [704, 387] width 1001 height 48
click at [746, 99] on body "Central de Marcação notifications [PERSON_NAME] Diretor de regulação  Configur…" at bounding box center [616, 3] width 1233 height 554
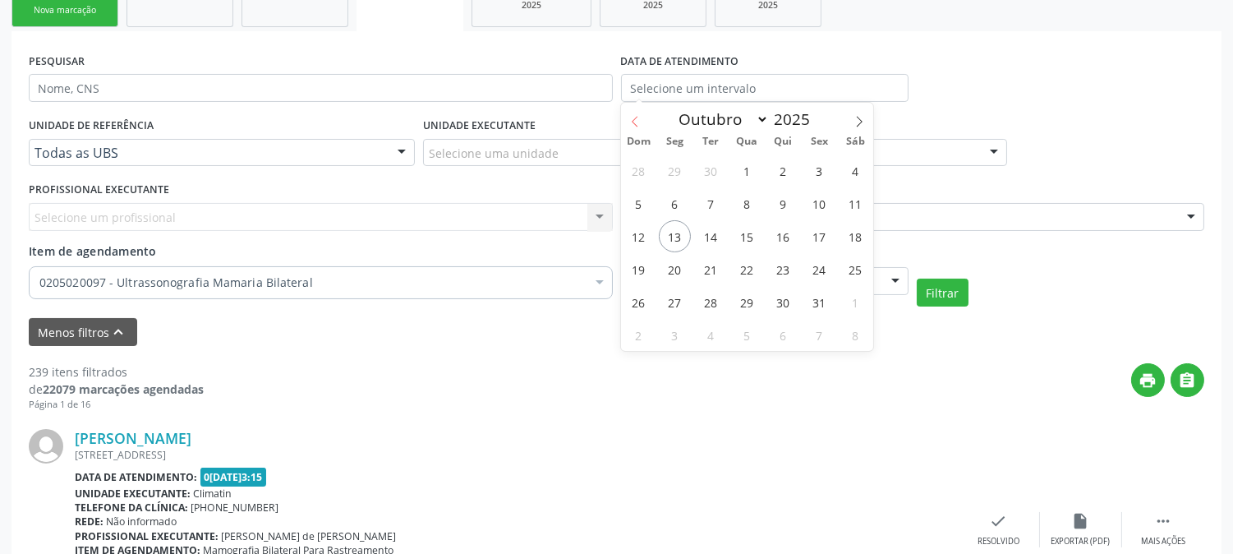
click at [637, 124] on icon at bounding box center [635, 122] width 12 height 12
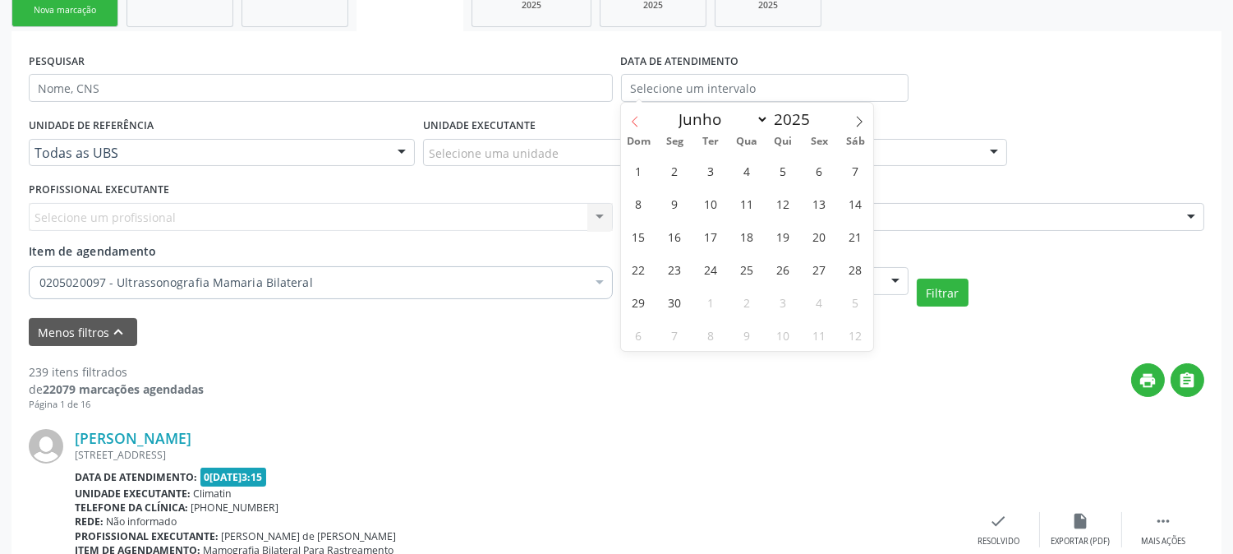
select select "4"
click at [785, 177] on span "1" at bounding box center [783, 170] width 32 height 32
type input "[DATE]"
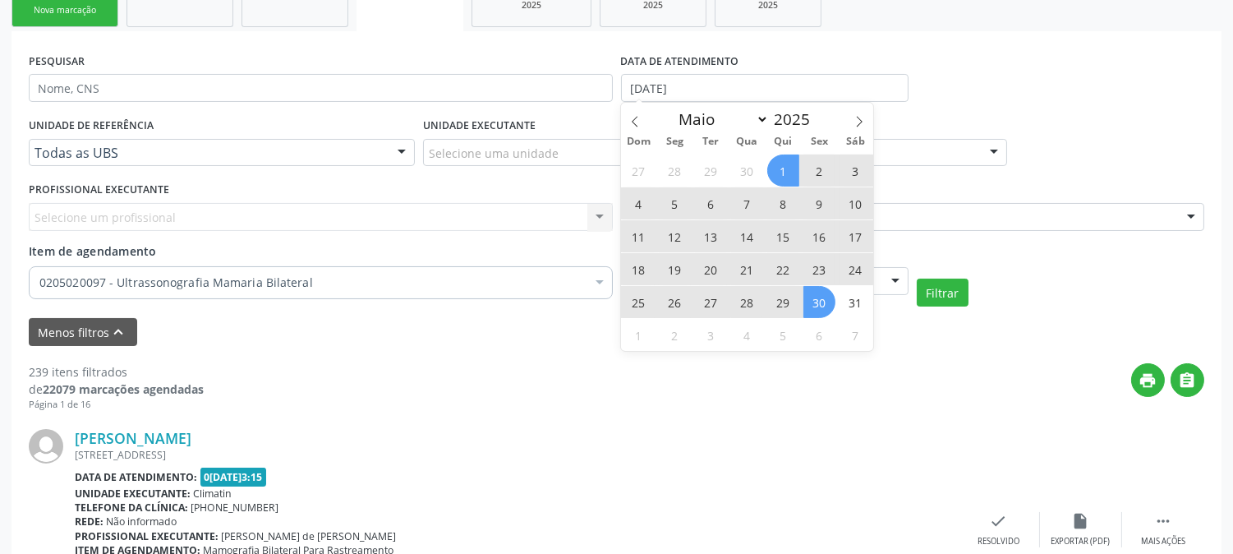
click at [824, 305] on span "30" at bounding box center [819, 302] width 32 height 32
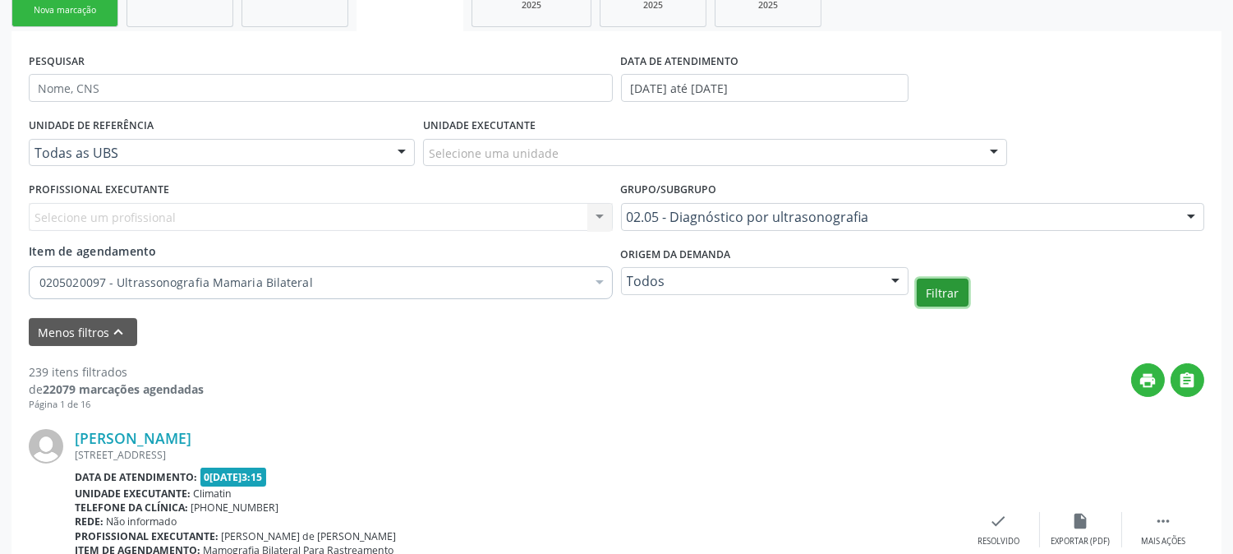
click at [922, 296] on button "Filtrar" at bounding box center [943, 292] width 52 height 28
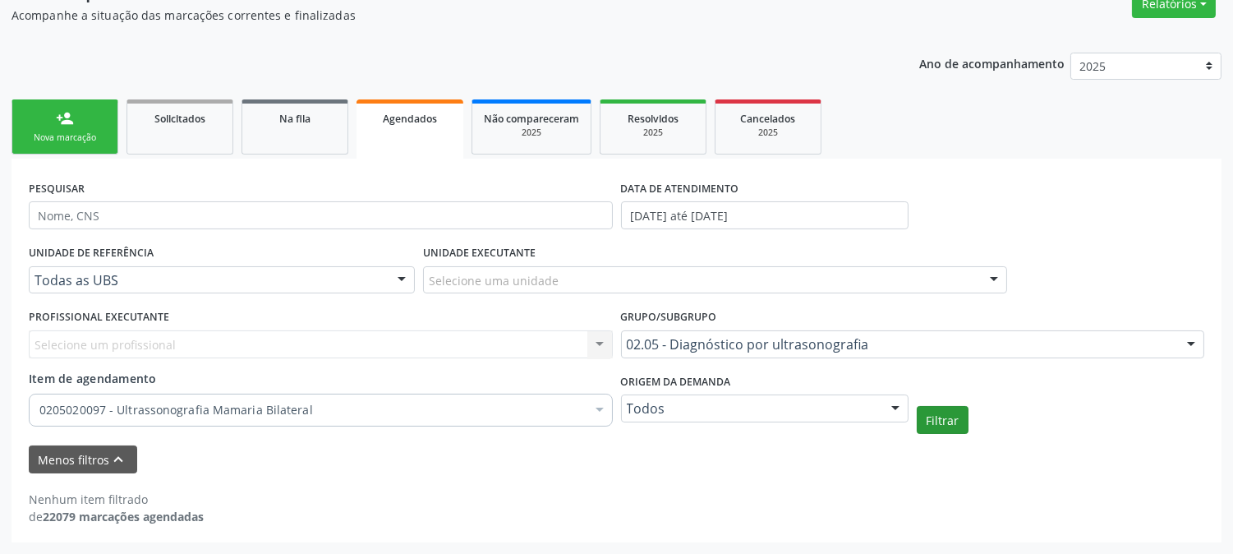
scroll to position [145, 0]
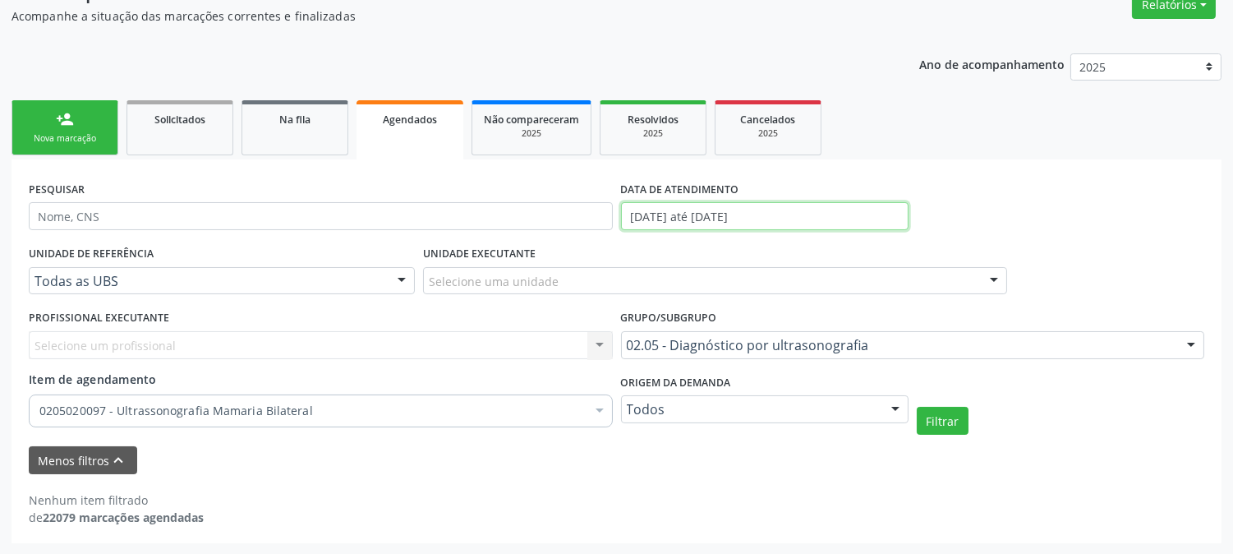
click at [817, 224] on input "[DATE] até [DATE]" at bounding box center [765, 216] width 288 height 28
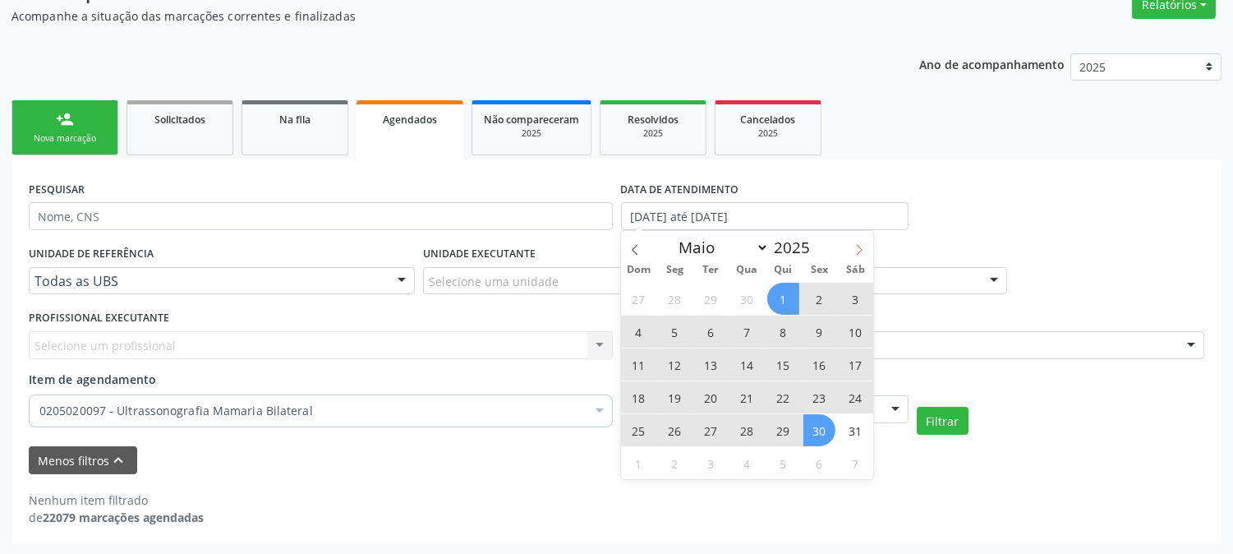
click at [864, 242] on span at bounding box center [859, 245] width 28 height 28
select select "5"
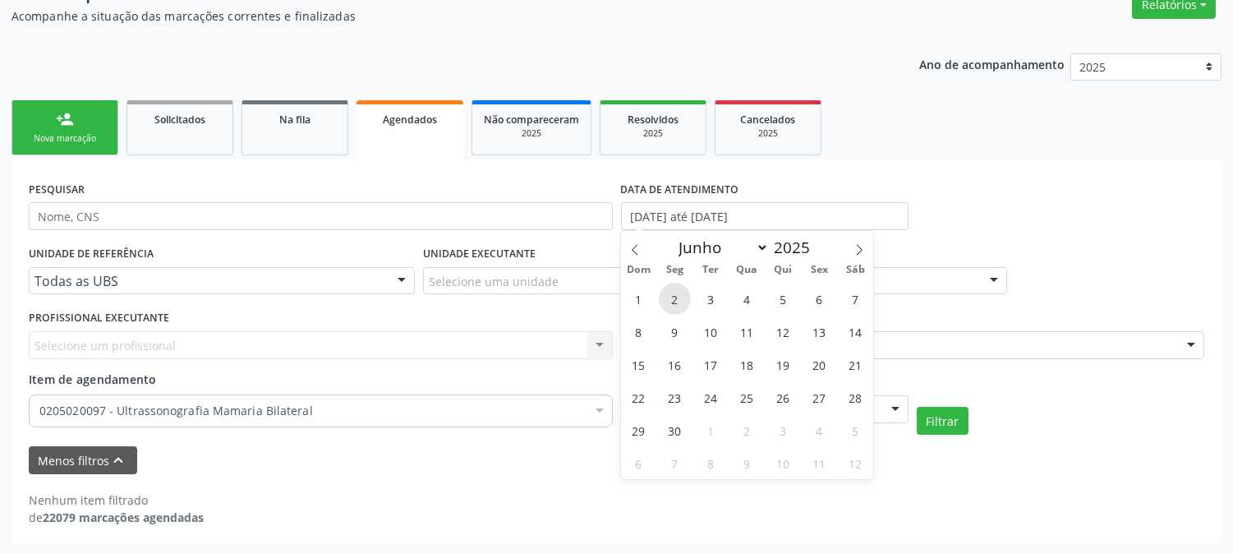
click at [683, 299] on span "2" at bounding box center [675, 299] width 32 height 32
type input "[DATE]"
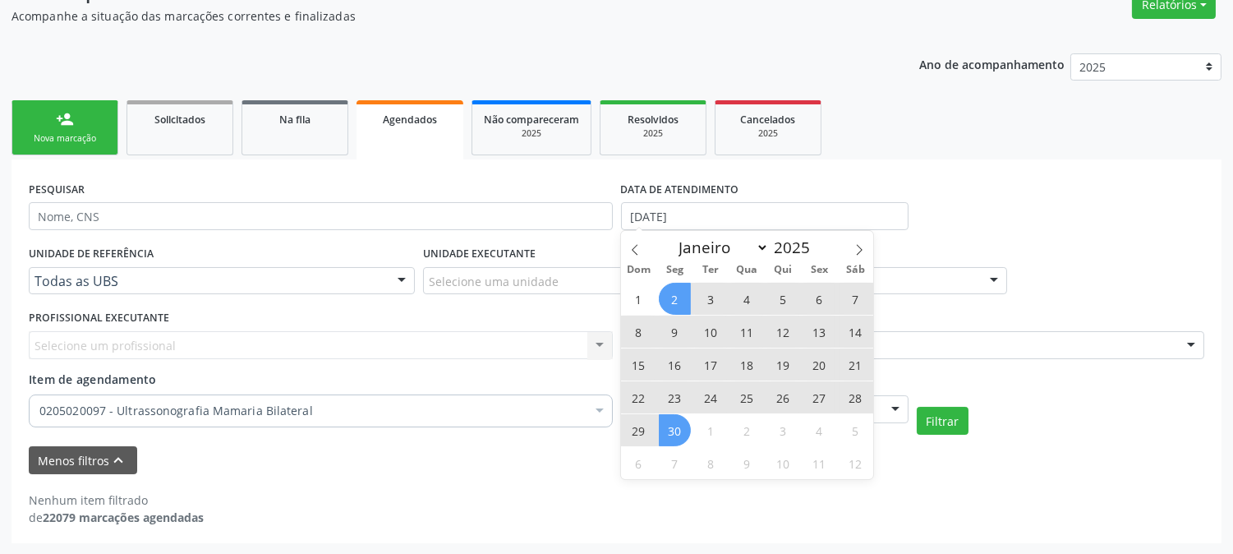
click at [669, 419] on span "30" at bounding box center [675, 430] width 32 height 32
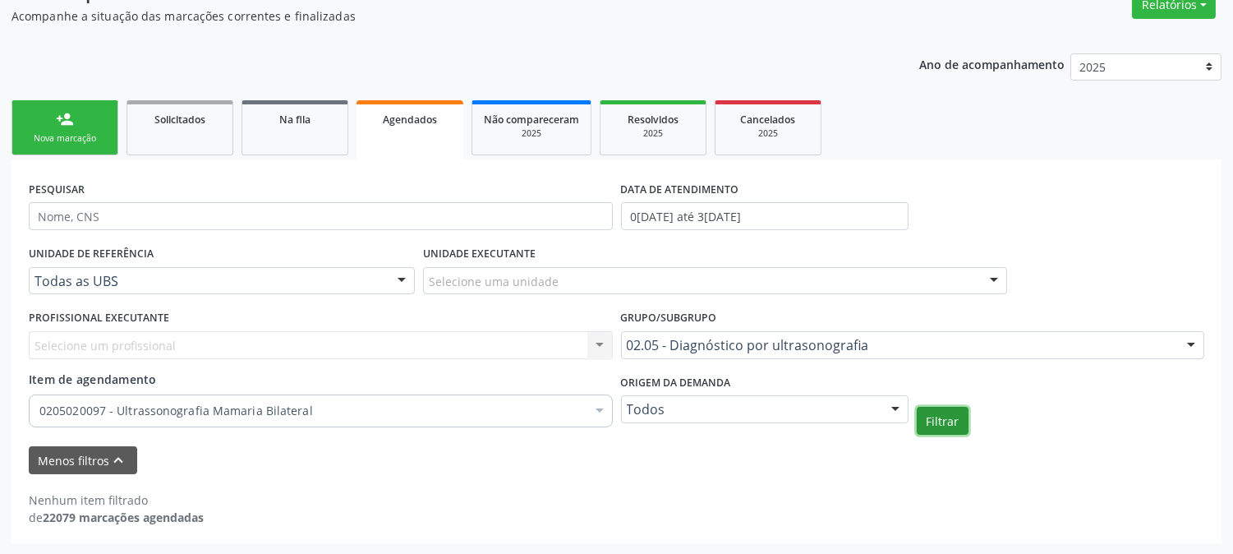
click at [947, 424] on button "Filtrar" at bounding box center [943, 421] width 52 height 28
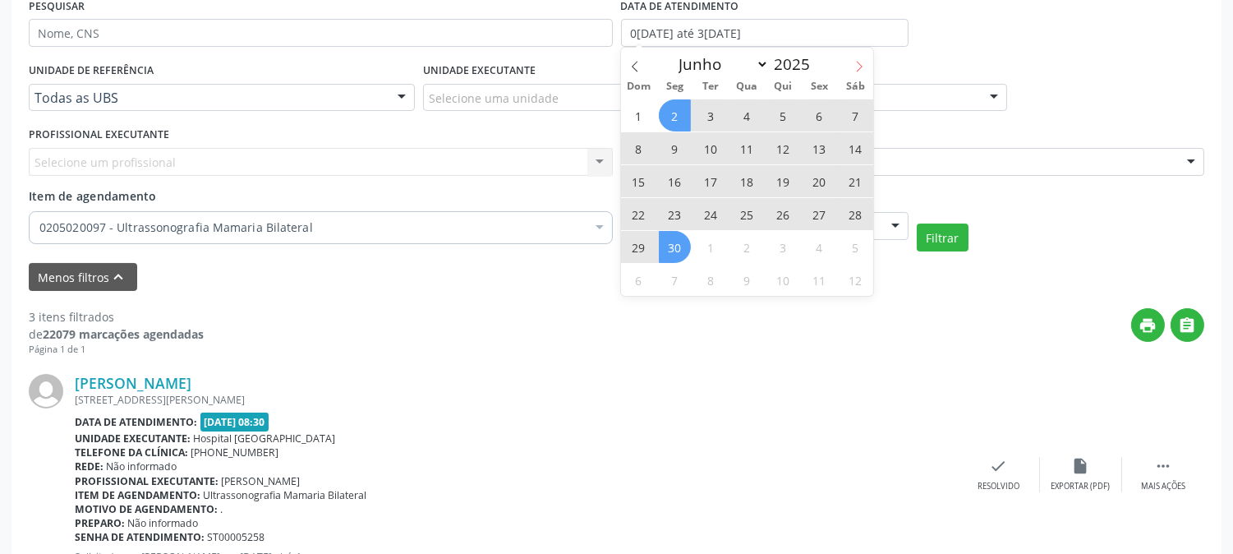
click at [864, 67] on icon at bounding box center [859, 67] width 12 height 12
select select "6"
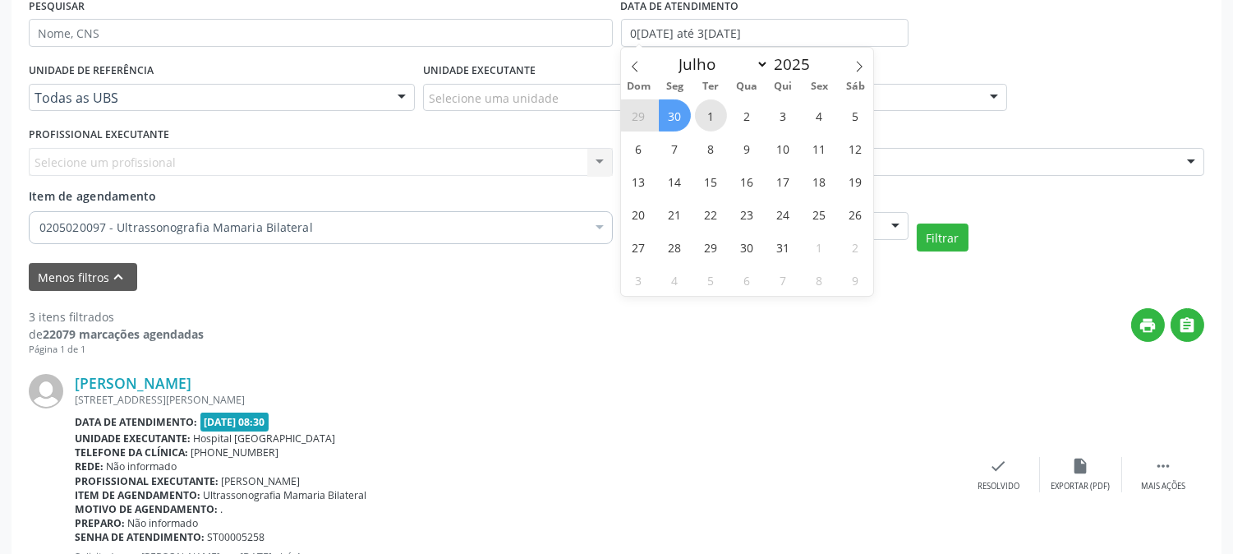
click at [715, 120] on span "1" at bounding box center [711, 115] width 32 height 32
type input "[DATE]"
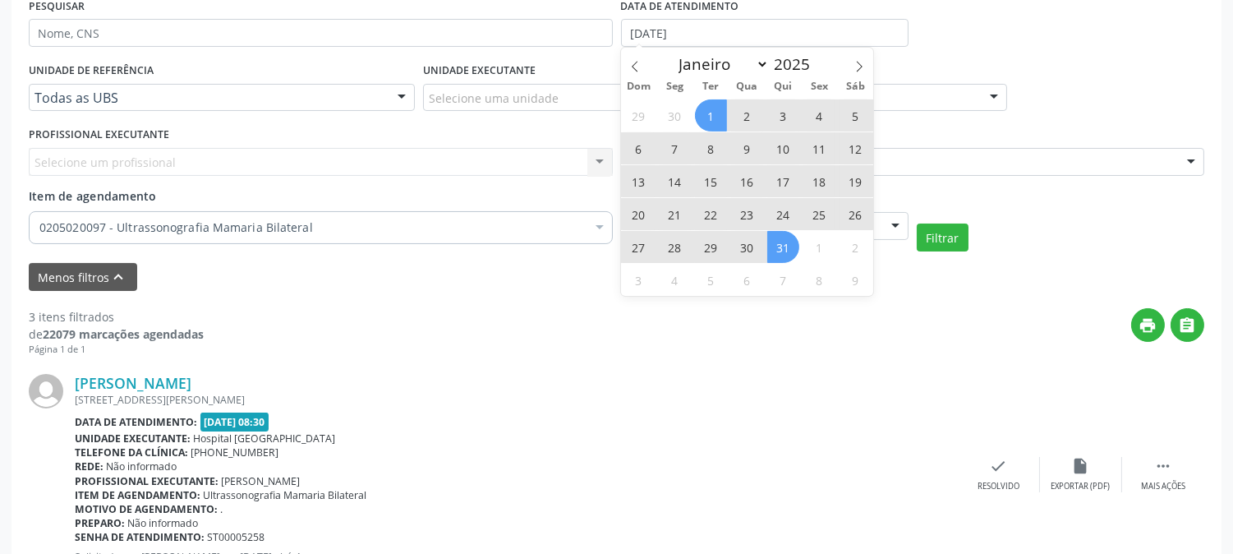
click at [775, 251] on span "31" at bounding box center [783, 247] width 32 height 32
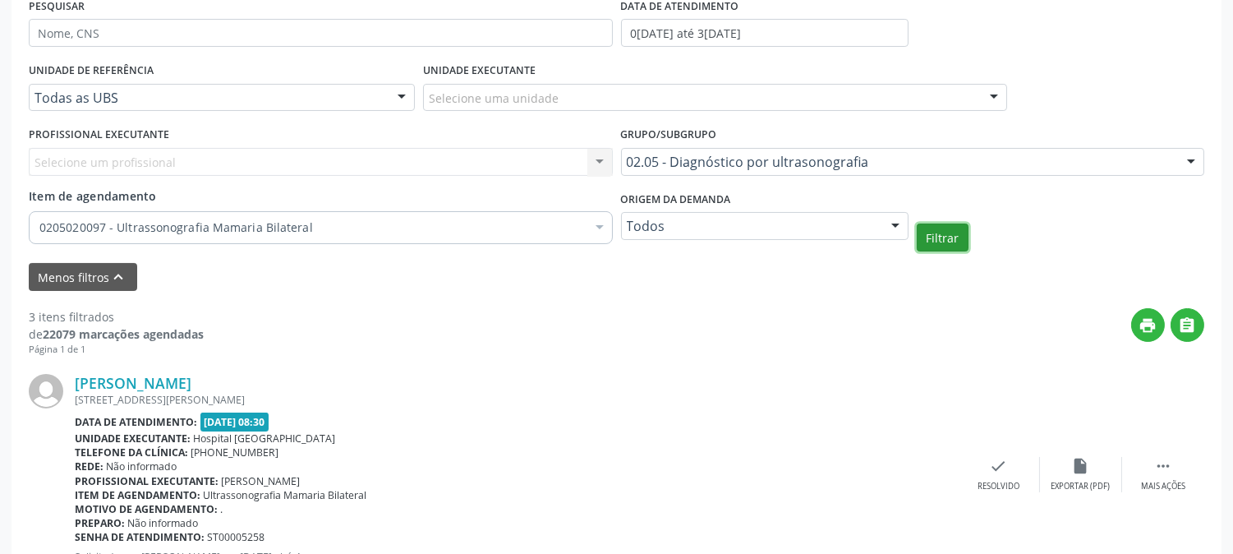
click at [930, 243] on button "Filtrar" at bounding box center [943, 237] width 52 height 28
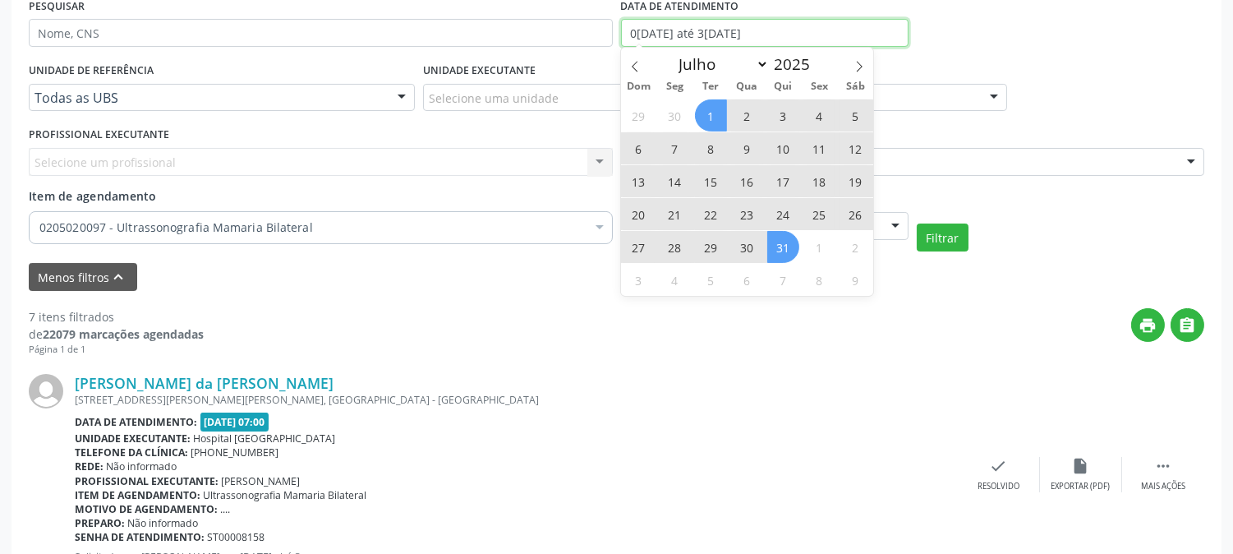
click at [820, 30] on input "0[DATE] até 3[DATE]" at bounding box center [765, 33] width 288 height 28
click at [854, 67] on icon at bounding box center [859, 67] width 12 height 12
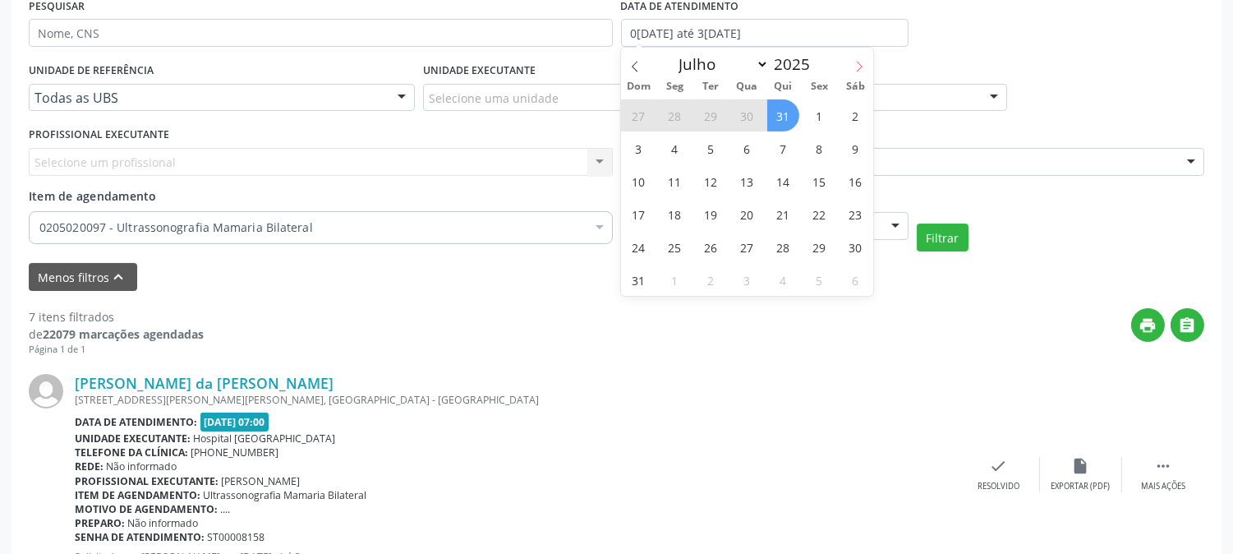
select select "7"
click at [812, 111] on span "1" at bounding box center [819, 115] width 32 height 32
type input "[DATE]"
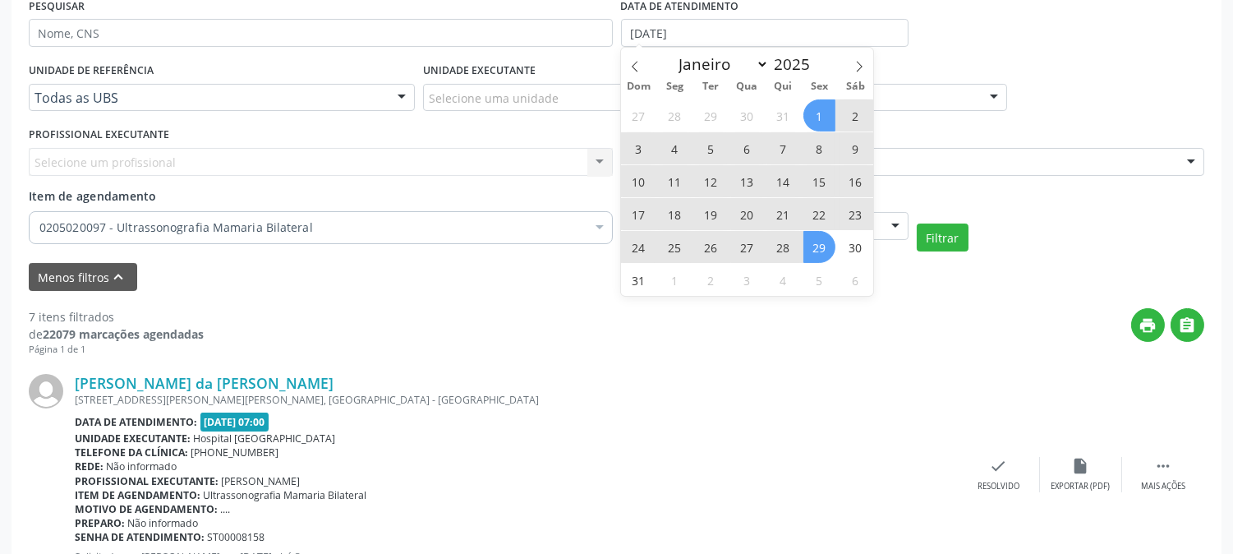
click at [820, 237] on span "29" at bounding box center [819, 247] width 32 height 32
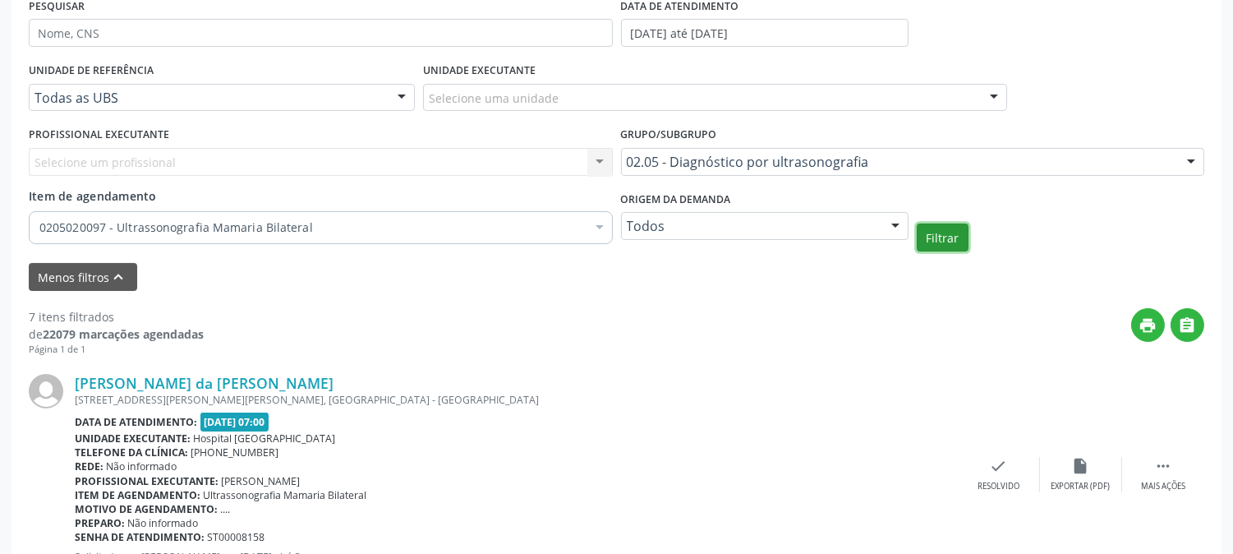
click at [956, 235] on button "Filtrar" at bounding box center [943, 237] width 52 height 28
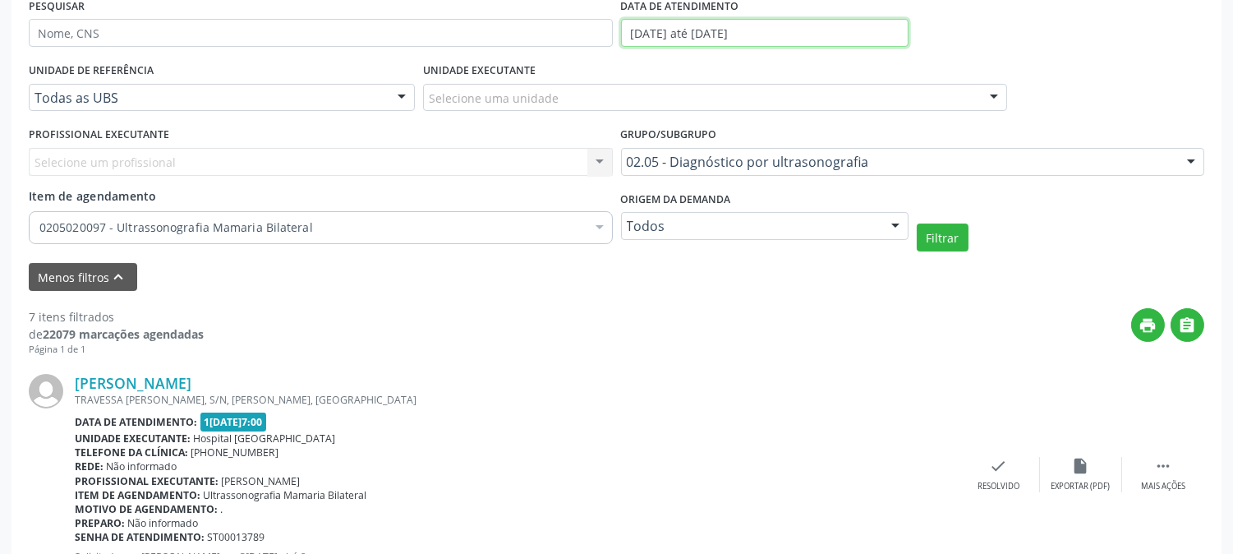
click at [844, 25] on input "[DATE] até [DATE]" at bounding box center [765, 33] width 288 height 28
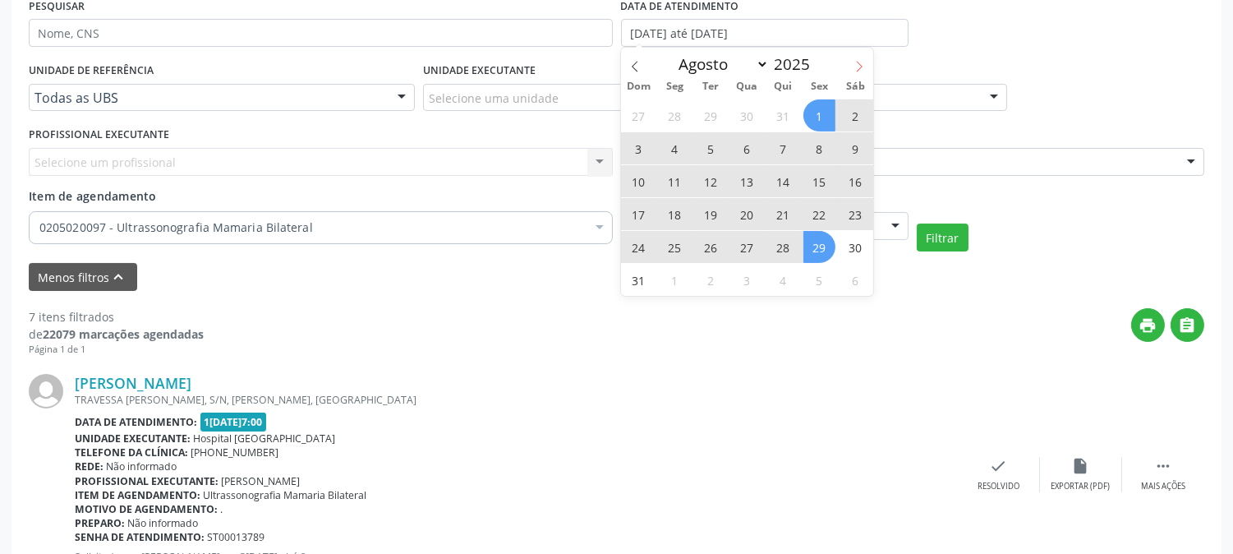
click at [865, 58] on span at bounding box center [859, 62] width 28 height 28
select select "8"
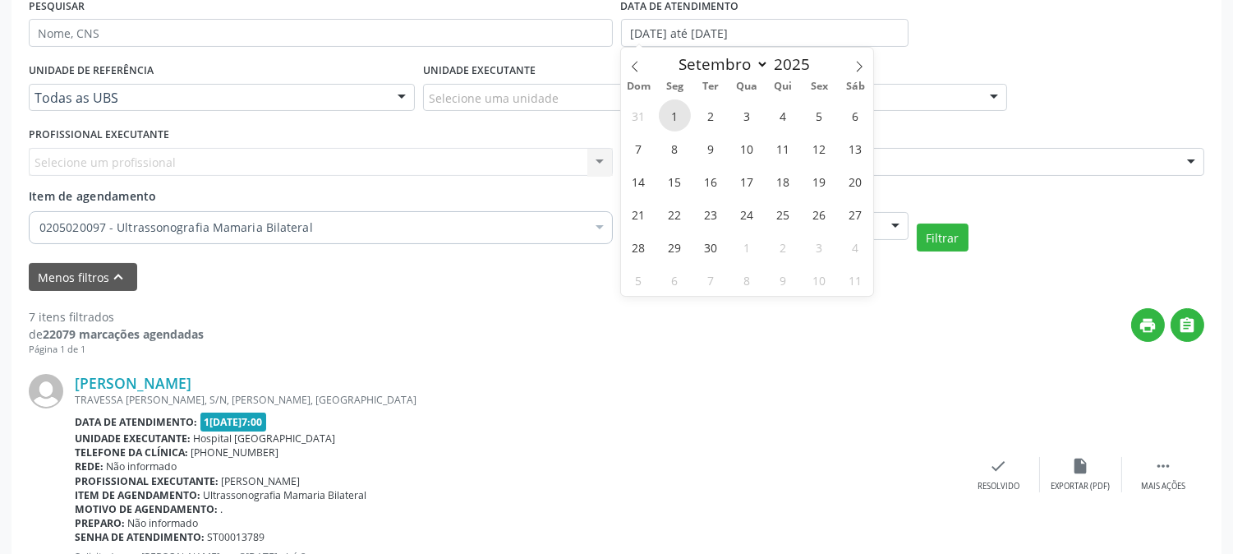
click at [672, 115] on span "1" at bounding box center [675, 115] width 32 height 32
type input "[DATE]"
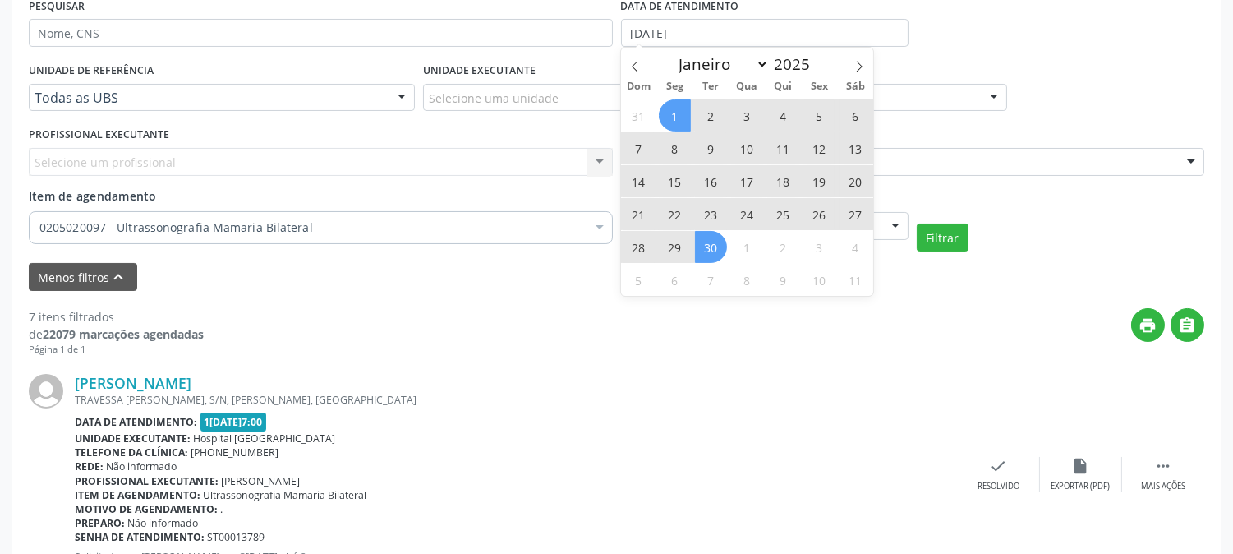
click at [711, 244] on span "30" at bounding box center [711, 247] width 32 height 32
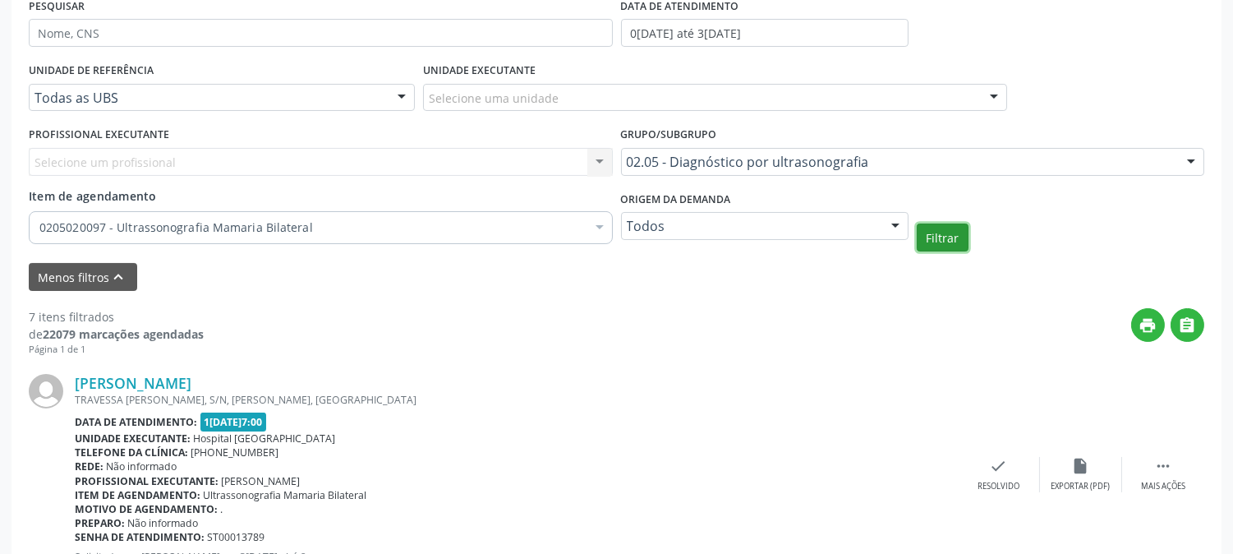
click at [932, 246] on button "Filtrar" at bounding box center [943, 237] width 52 height 28
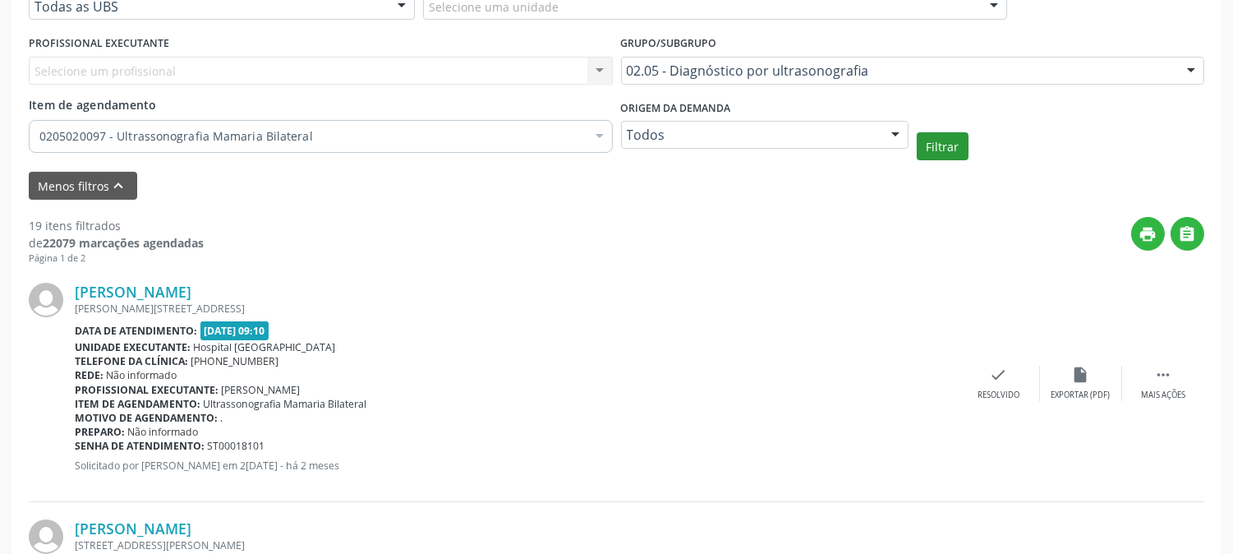
scroll to position [237, 0]
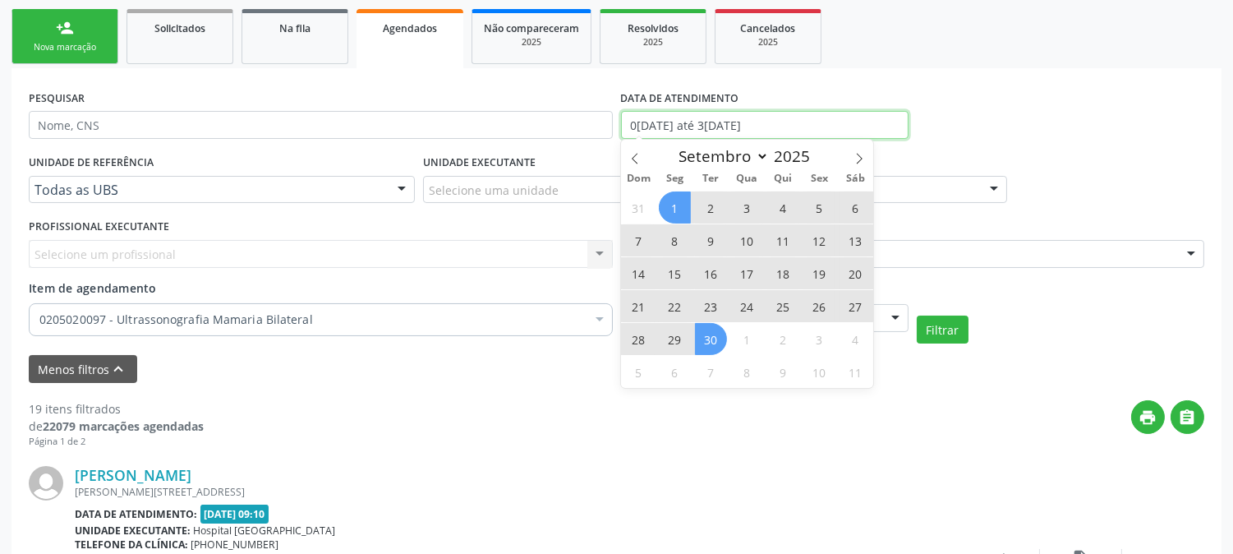
click at [793, 130] on input "0[DATE] até 3[DATE]" at bounding box center [765, 125] width 288 height 28
click at [852, 148] on span at bounding box center [859, 154] width 28 height 28
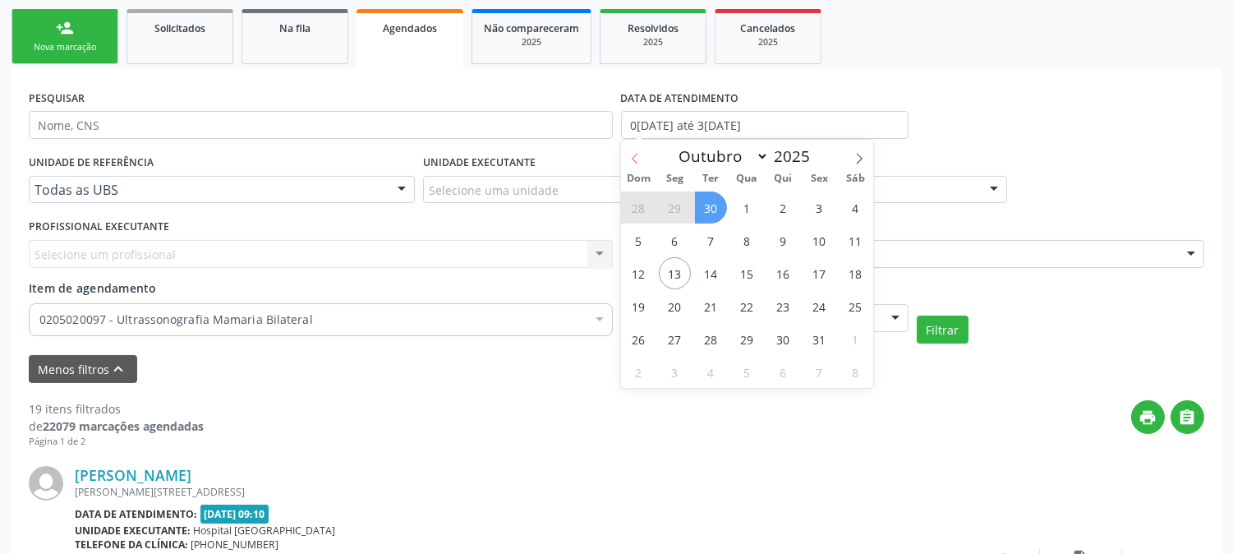
click at [635, 164] on span at bounding box center [635, 154] width 28 height 28
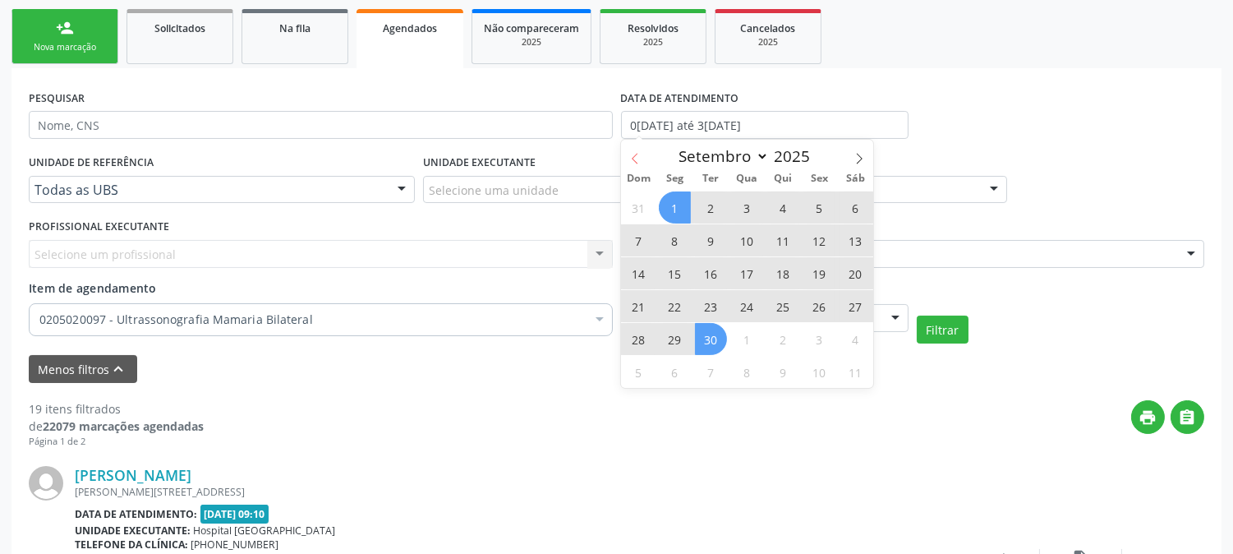
click at [635, 164] on span at bounding box center [635, 154] width 28 height 28
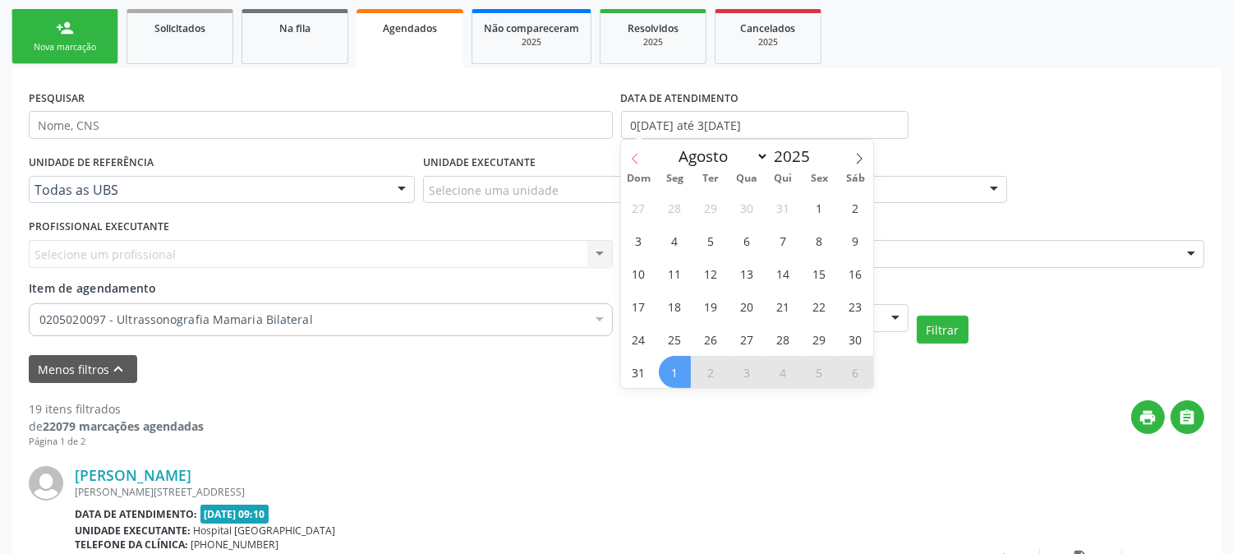
click at [635, 164] on span at bounding box center [635, 154] width 28 height 28
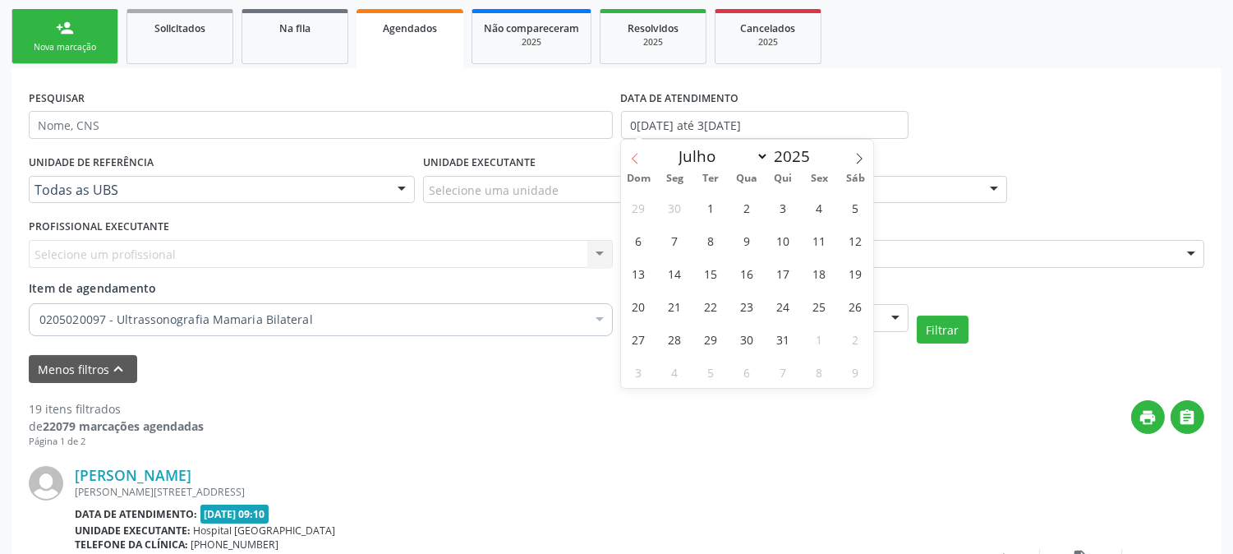
click at [635, 164] on span at bounding box center [635, 154] width 28 height 28
select select "5"
click at [671, 218] on span "2" at bounding box center [675, 207] width 32 height 32
type input "[DATE]"
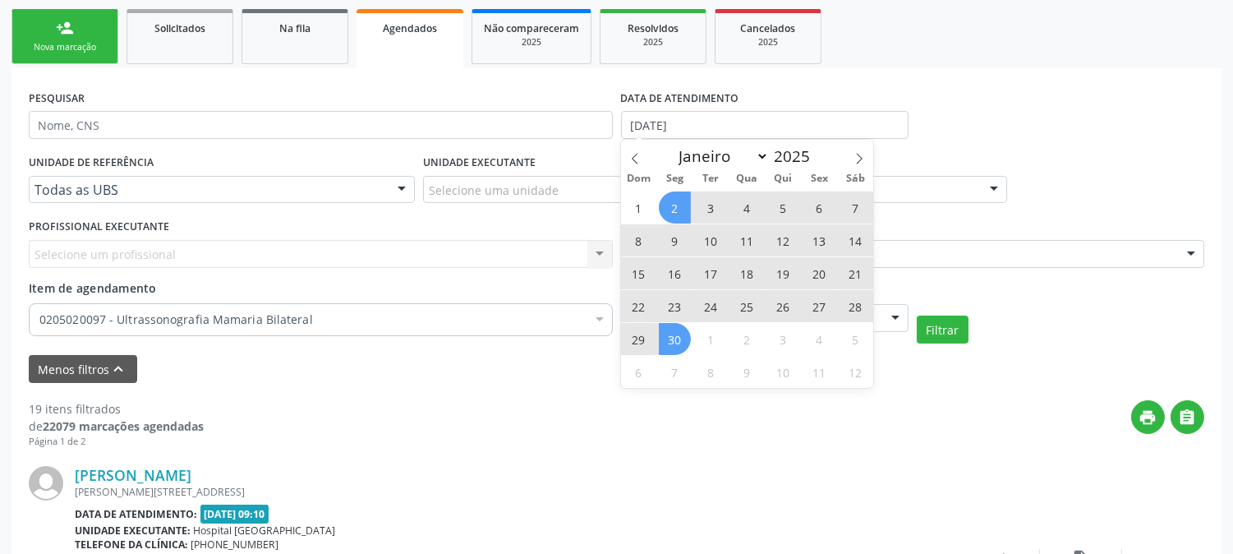
click at [677, 334] on span "30" at bounding box center [675, 339] width 32 height 32
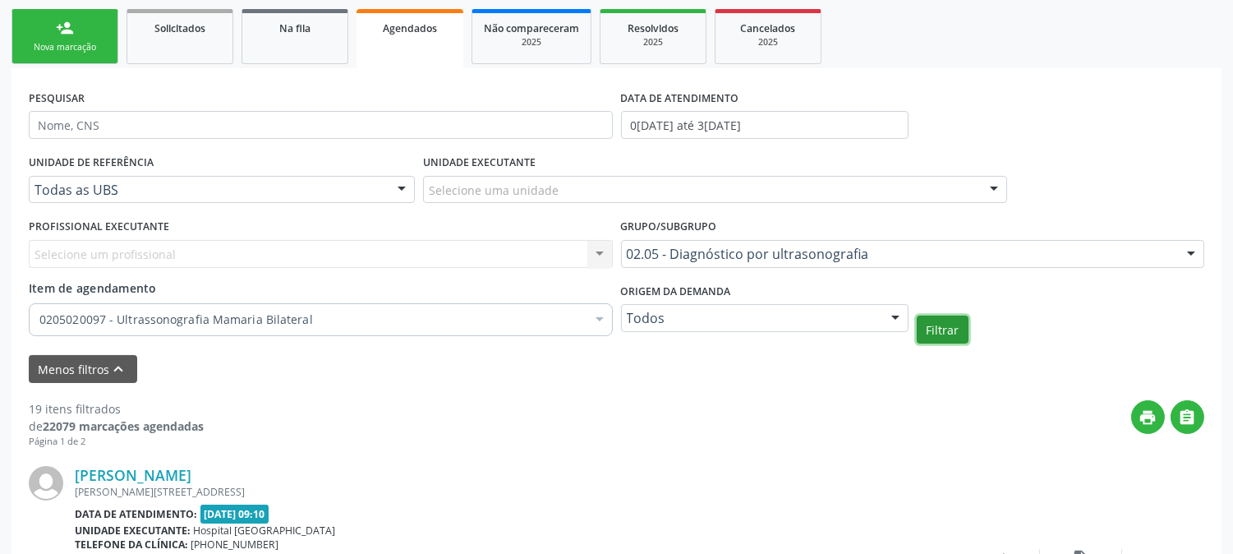
click at [933, 329] on button "Filtrar" at bounding box center [943, 329] width 52 height 28
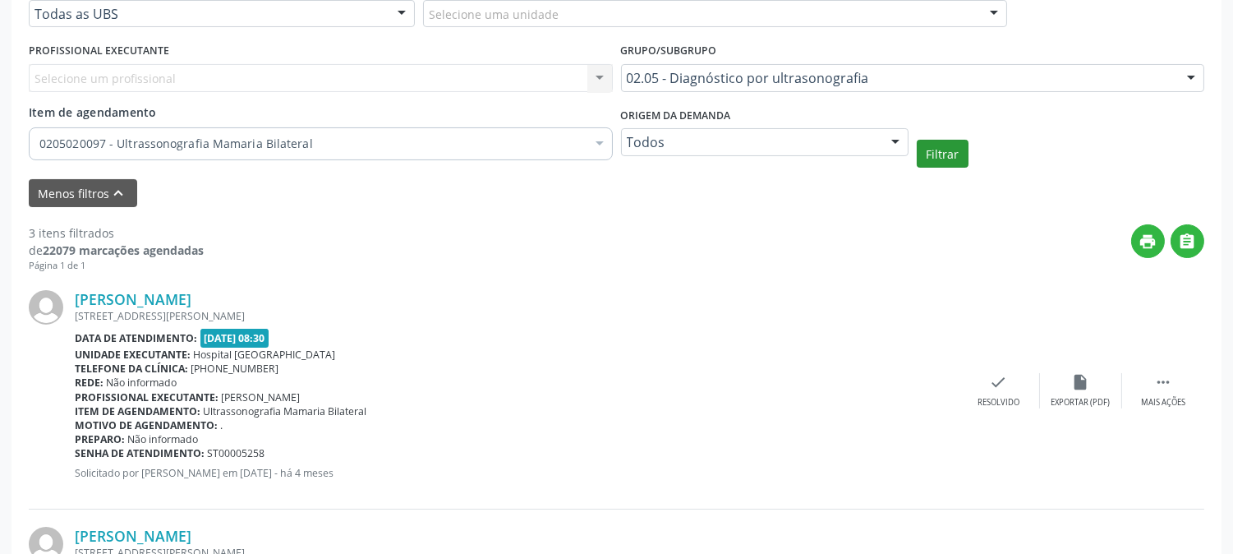
scroll to position [321, 0]
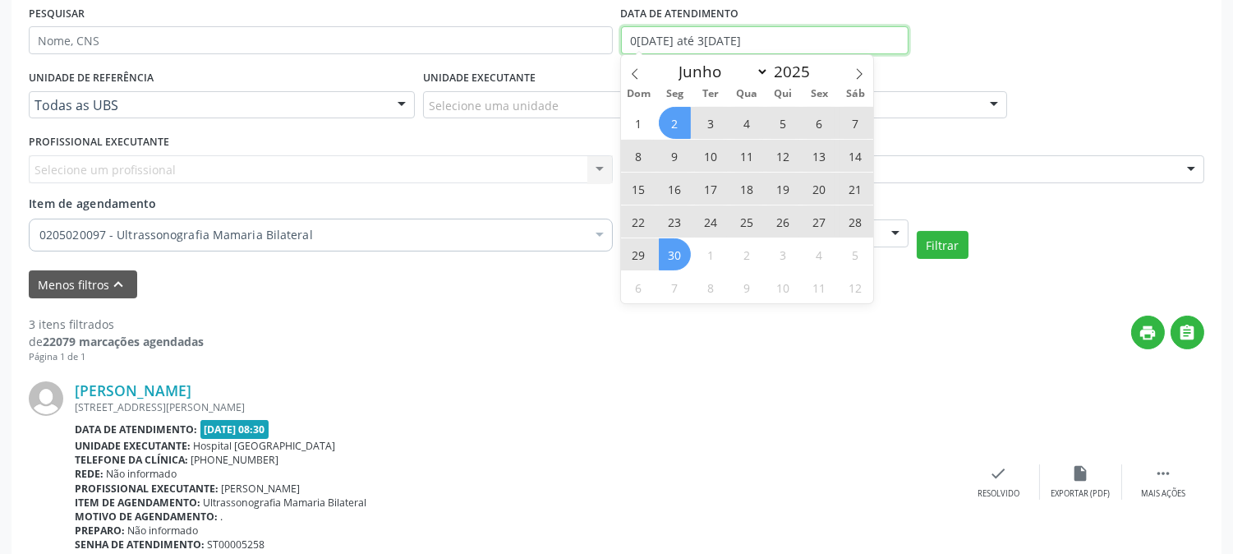
click at [780, 47] on input "0[DATE] até 3[DATE]" at bounding box center [765, 40] width 288 height 28
click at [856, 76] on icon at bounding box center [859, 74] width 12 height 12
select select "6"
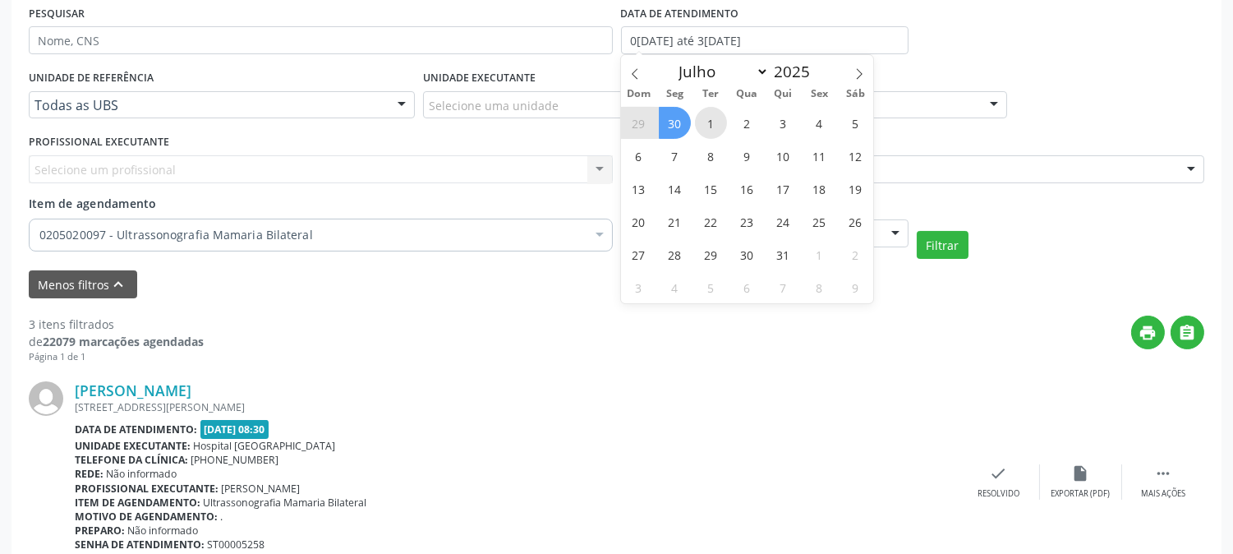
click at [715, 127] on span "1" at bounding box center [711, 123] width 32 height 32
type input "[DATE]"
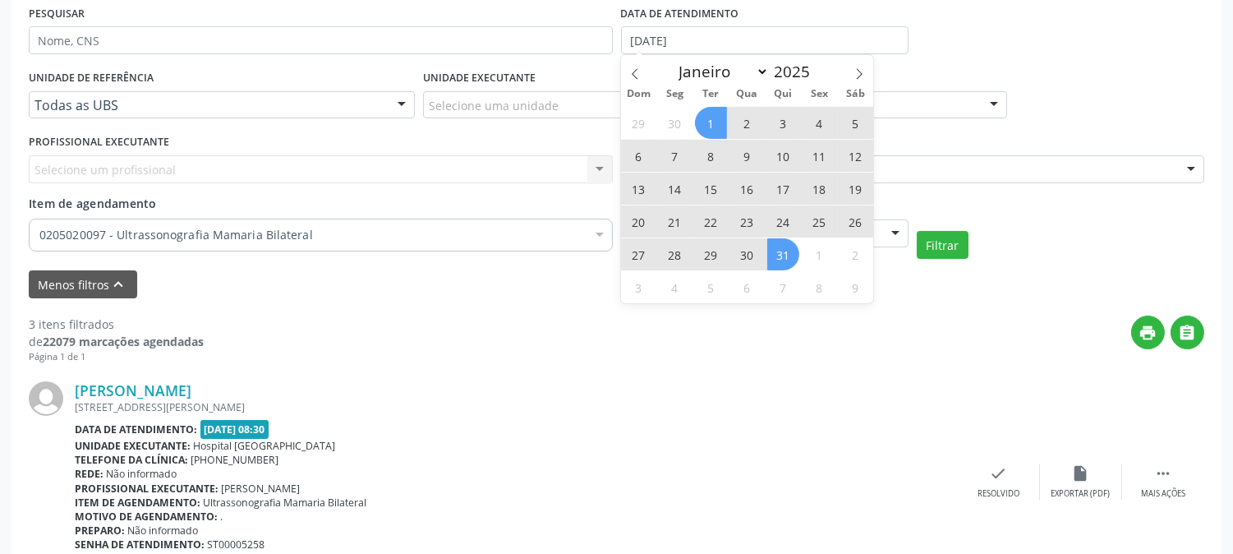
click at [798, 264] on div "29 30 1 2 3 4 5 6 7 8 9 10 11 12 13 14 15 16 17 18 19 20 21 22 23 24 25 26 27 2…" at bounding box center [747, 204] width 253 height 197
click at [782, 258] on span "31" at bounding box center [783, 254] width 32 height 32
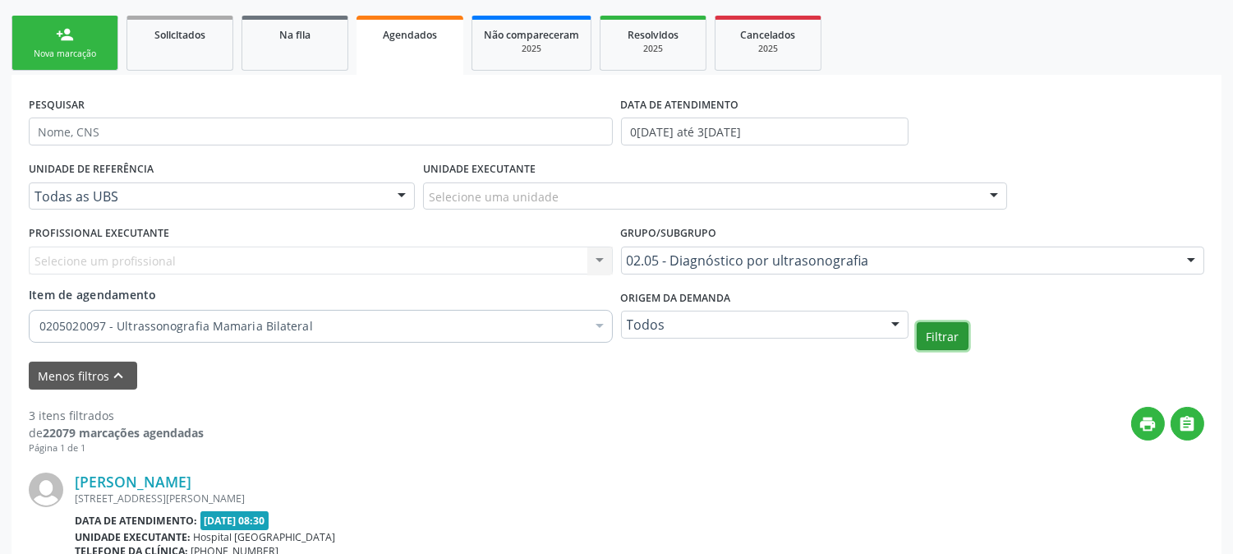
click at [931, 322] on button "Filtrar" at bounding box center [943, 336] width 52 height 28
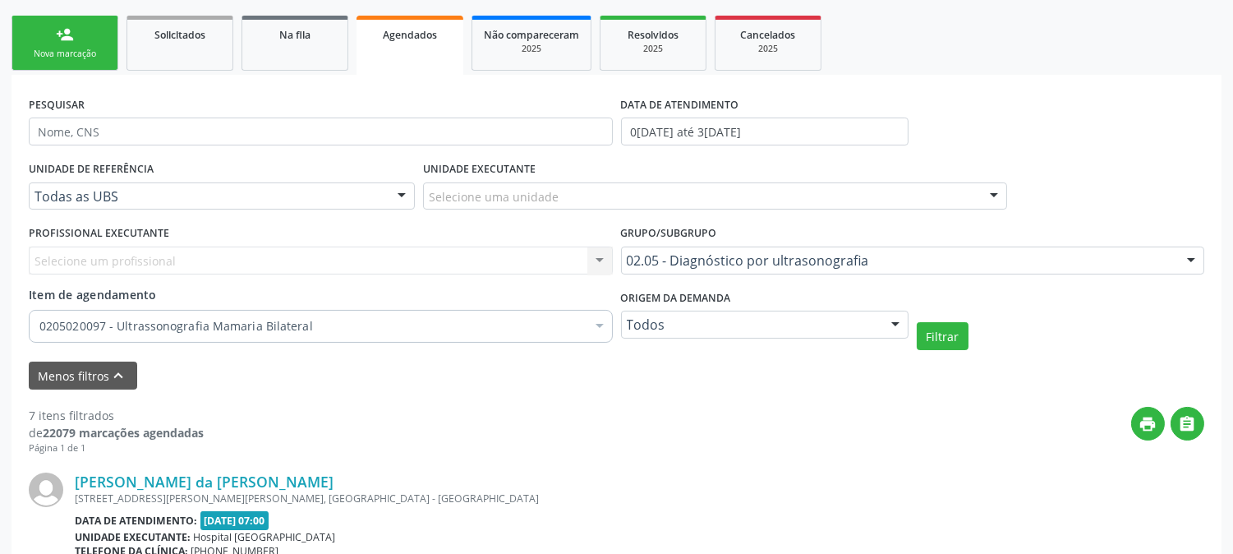
scroll to position [138, 0]
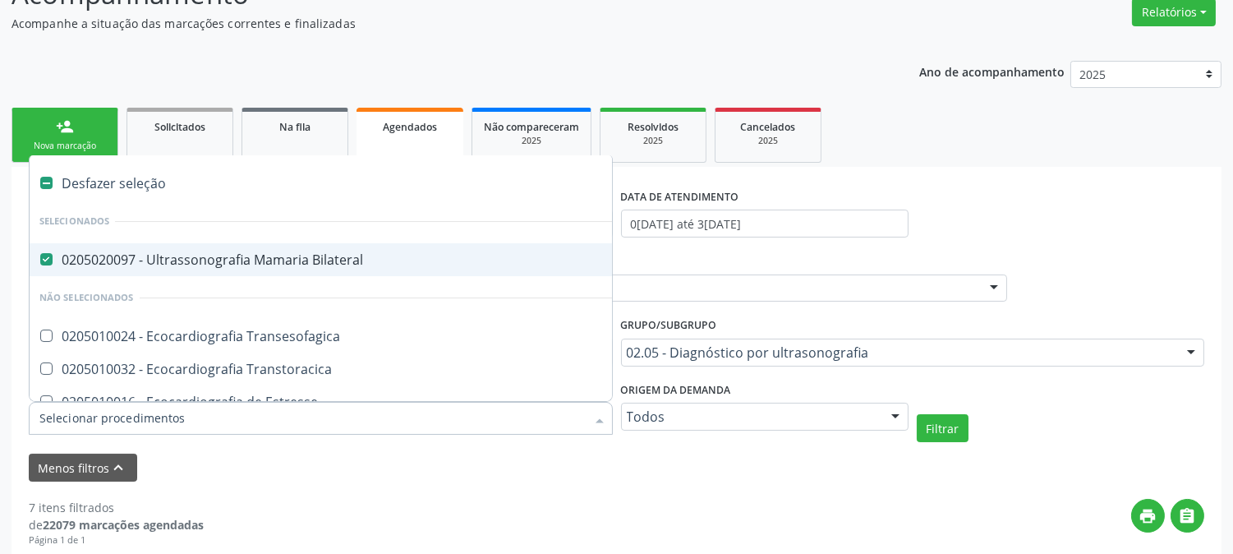
click at [219, 257] on div "0205020097 - Ultrassonografia Mamaria Bilateral" at bounding box center [379, 259] width 680 height 13
checkbox Bilateral "false"
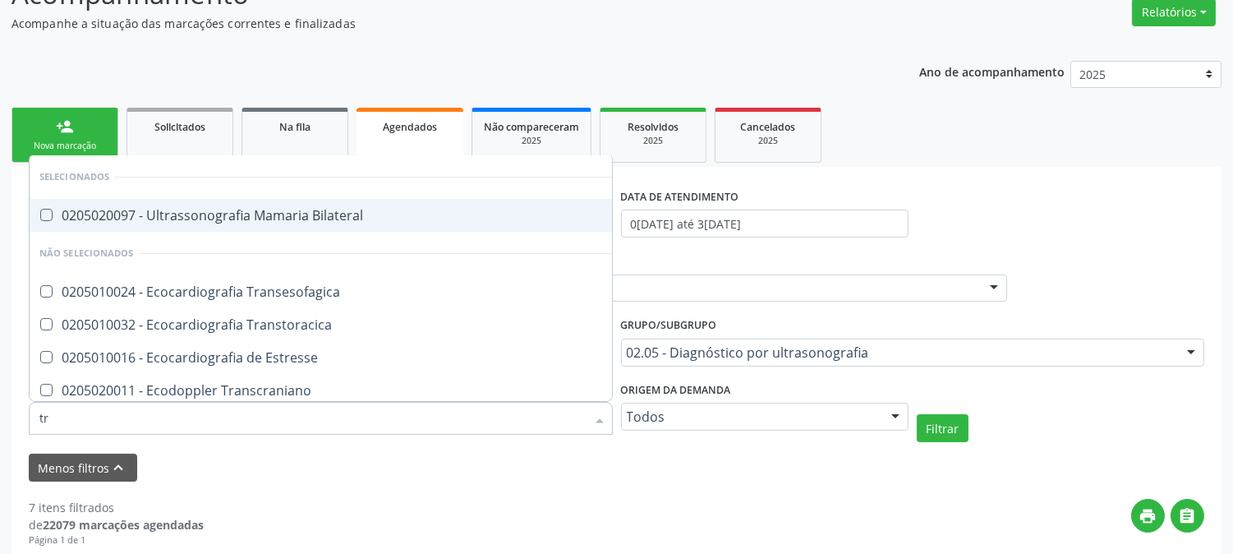
type input "tra"
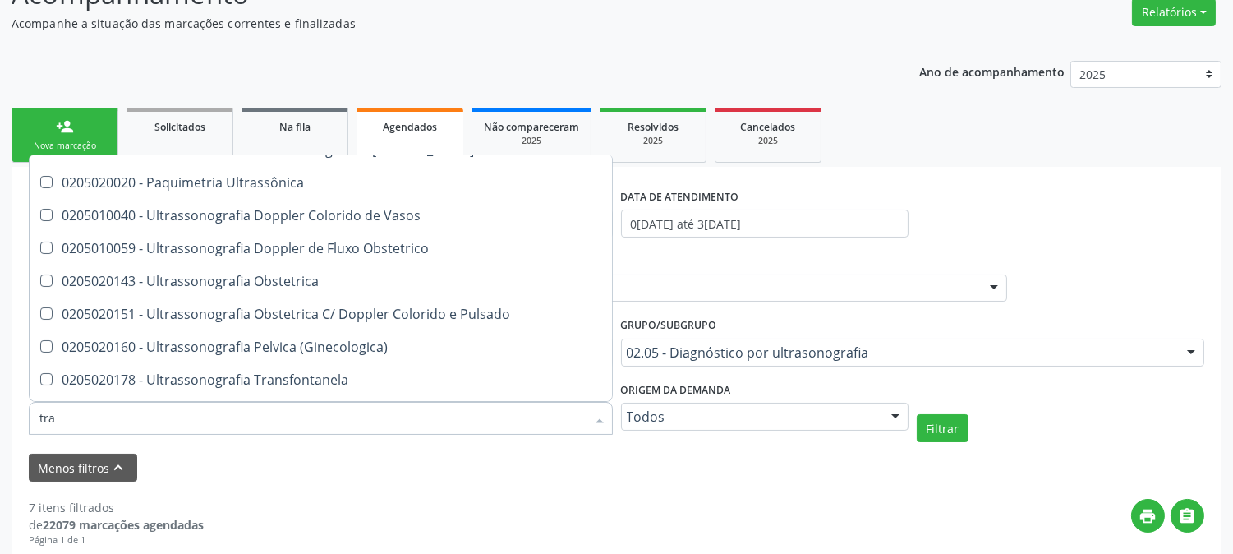
scroll to position [365, 0]
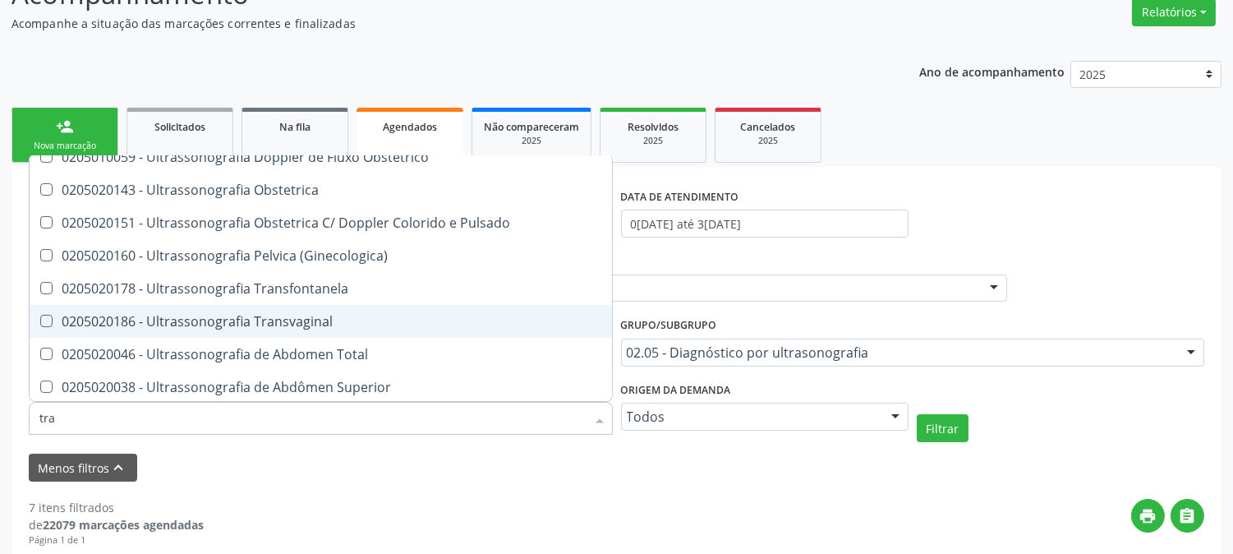
click at [329, 329] on span "0205020186 - Ultrassonografia Transvaginal" at bounding box center [380, 321] width 700 height 33
checkbox Transvaginal "true"
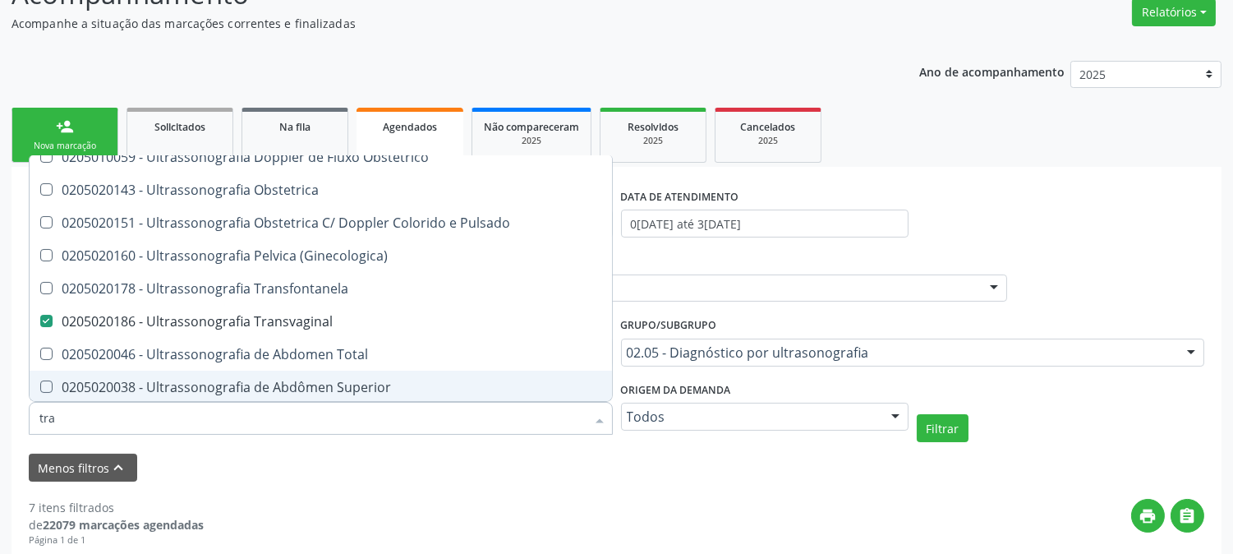
checkbox Bilateral "true"
checkbox Transvaginal "false"
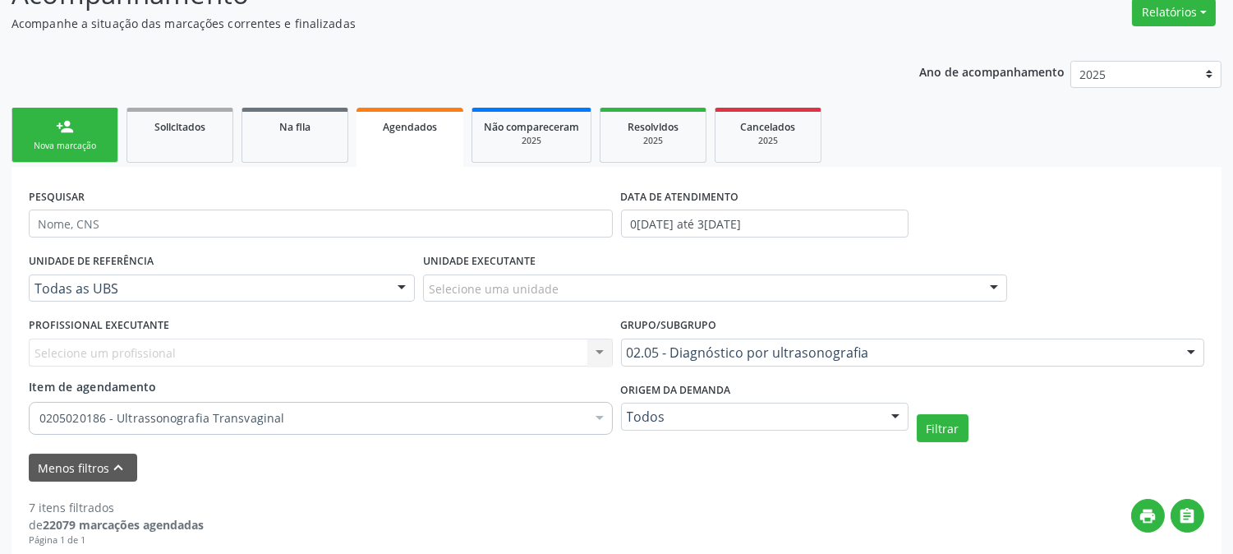
scroll to position [0, 0]
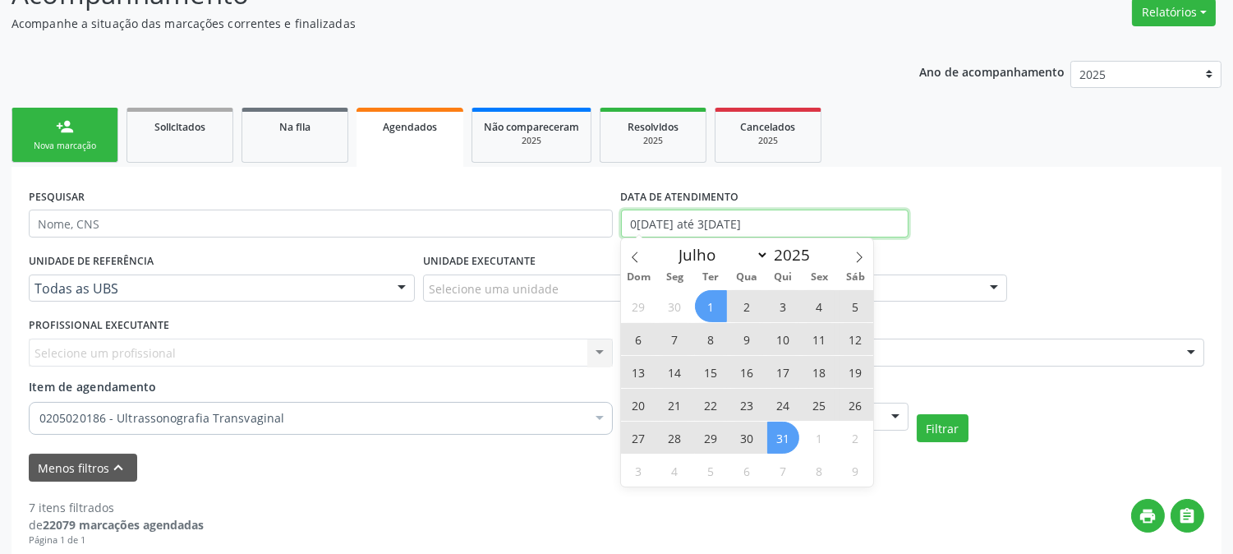
click at [748, 223] on input "0[DATE] até 3[DATE]" at bounding box center [765, 223] width 288 height 28
click at [633, 255] on icon at bounding box center [635, 256] width 6 height 11
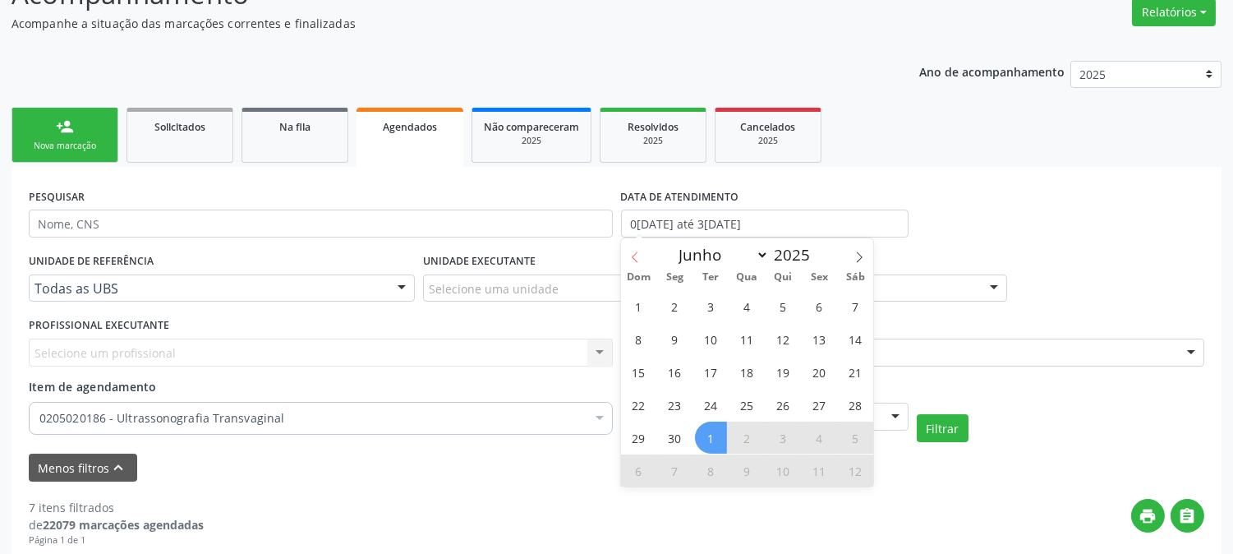
click at [633, 255] on icon at bounding box center [635, 256] width 6 height 11
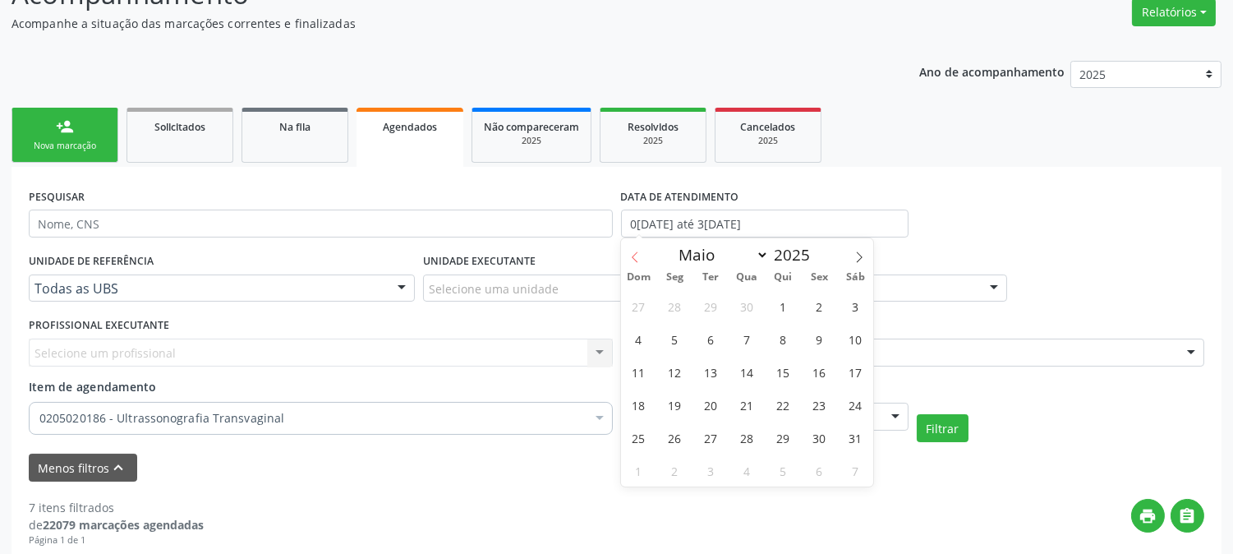
click at [633, 255] on icon at bounding box center [635, 256] width 6 height 11
click at [857, 260] on icon at bounding box center [859, 257] width 12 height 12
select select "4"
click at [783, 307] on span "1" at bounding box center [783, 306] width 32 height 32
type input "[DATE]"
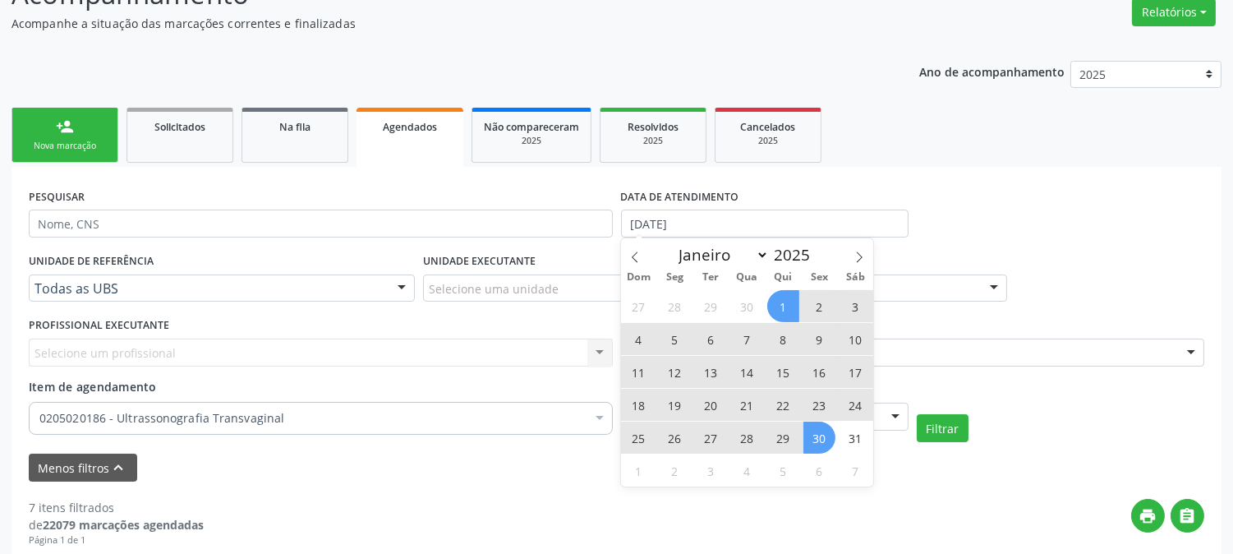
click at [818, 428] on span "30" at bounding box center [819, 437] width 32 height 32
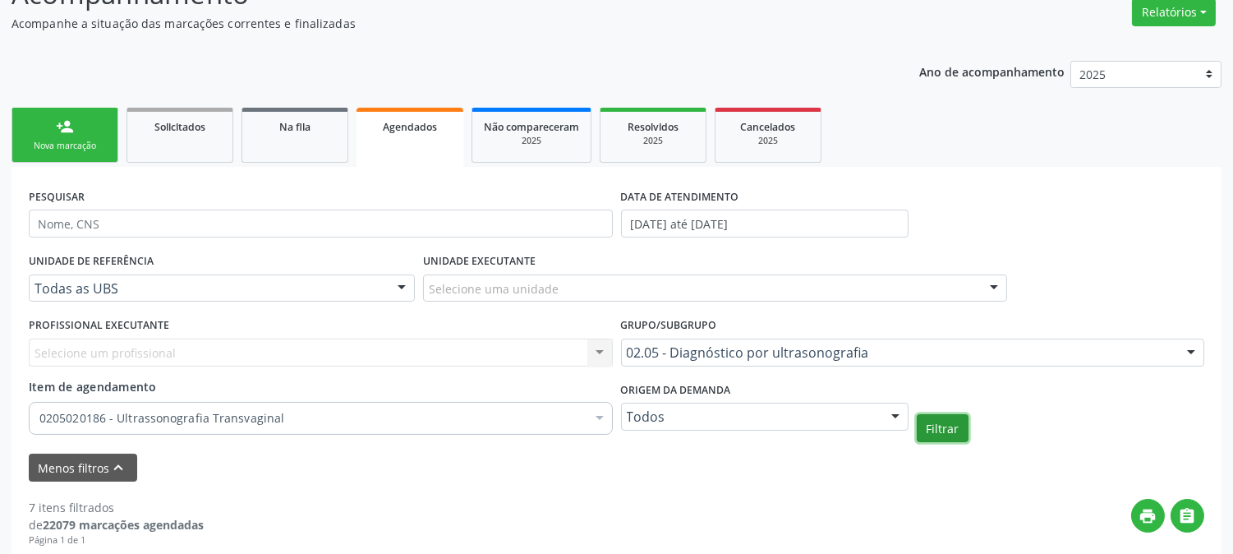
click at [945, 428] on button "Filtrar" at bounding box center [943, 428] width 52 height 28
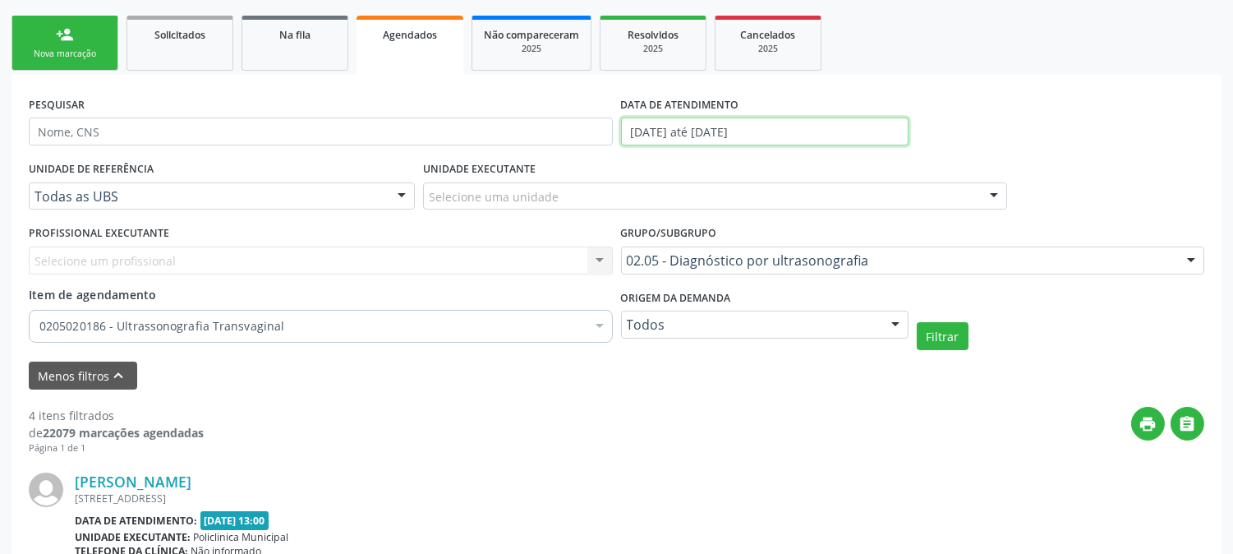
click at [726, 121] on input "[DATE] até [DATE]" at bounding box center [765, 131] width 288 height 28
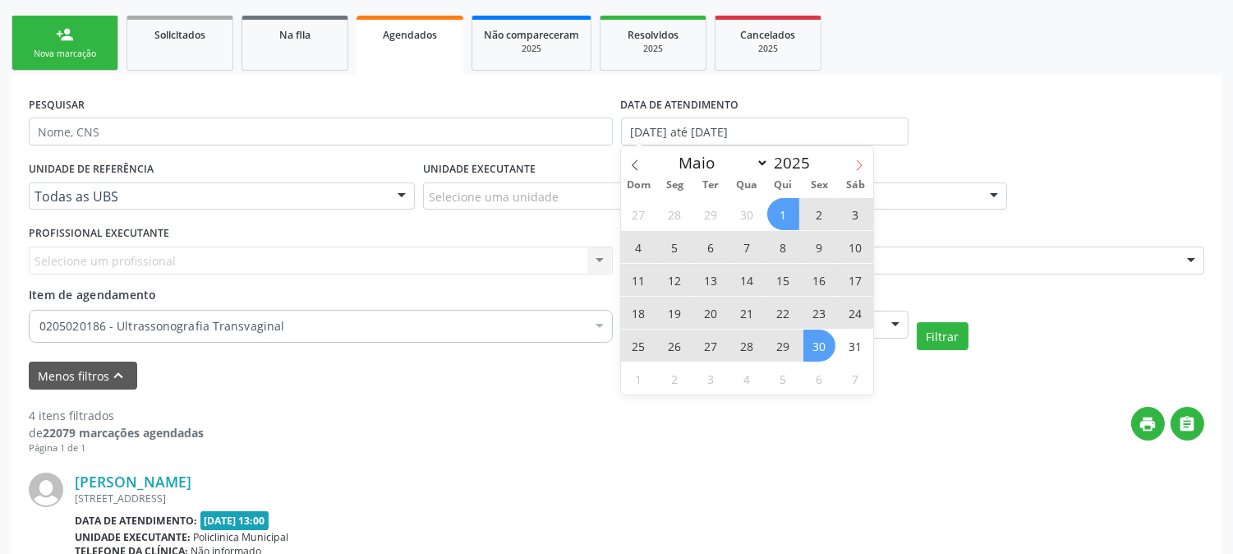
click at [864, 166] on icon at bounding box center [859, 165] width 12 height 12
select select "5"
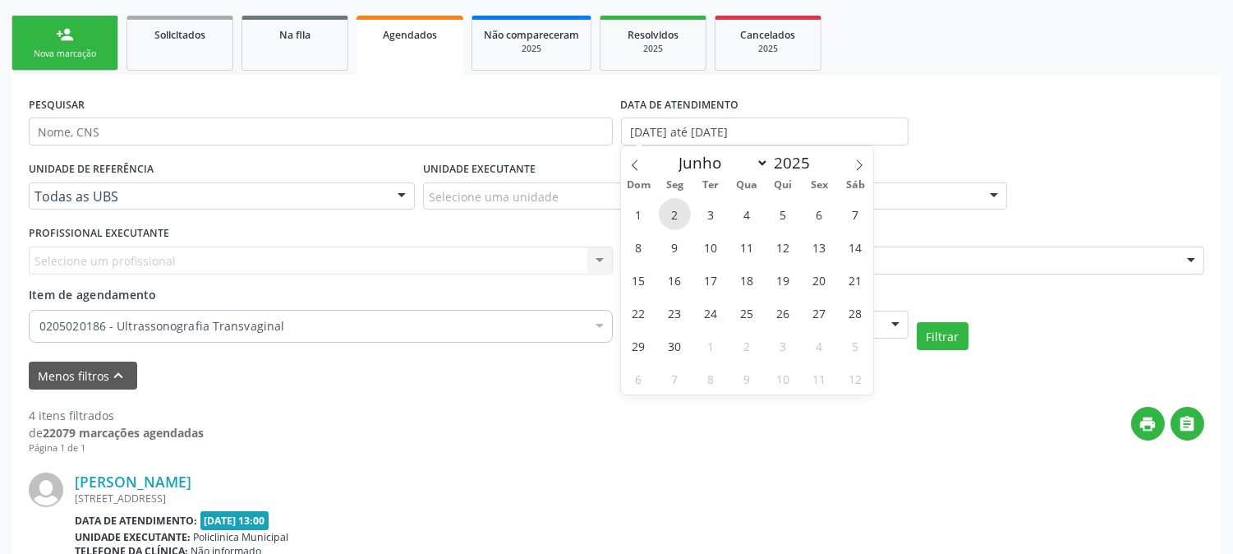
click at [676, 214] on span "2" at bounding box center [675, 214] width 32 height 32
type input "[DATE]"
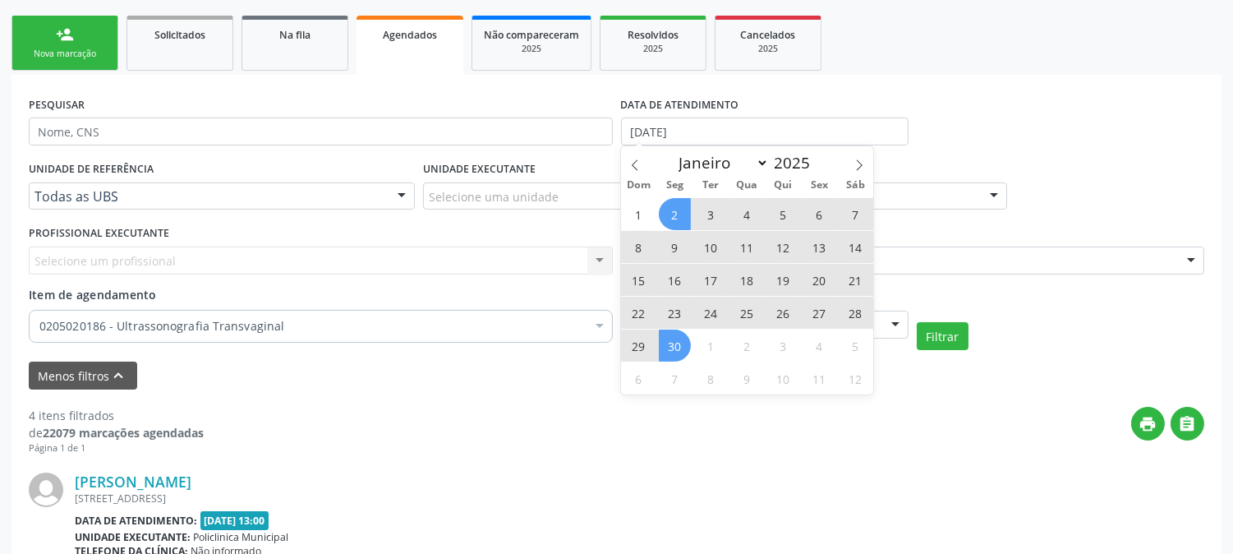
click at [687, 338] on span "30" at bounding box center [675, 345] width 32 height 32
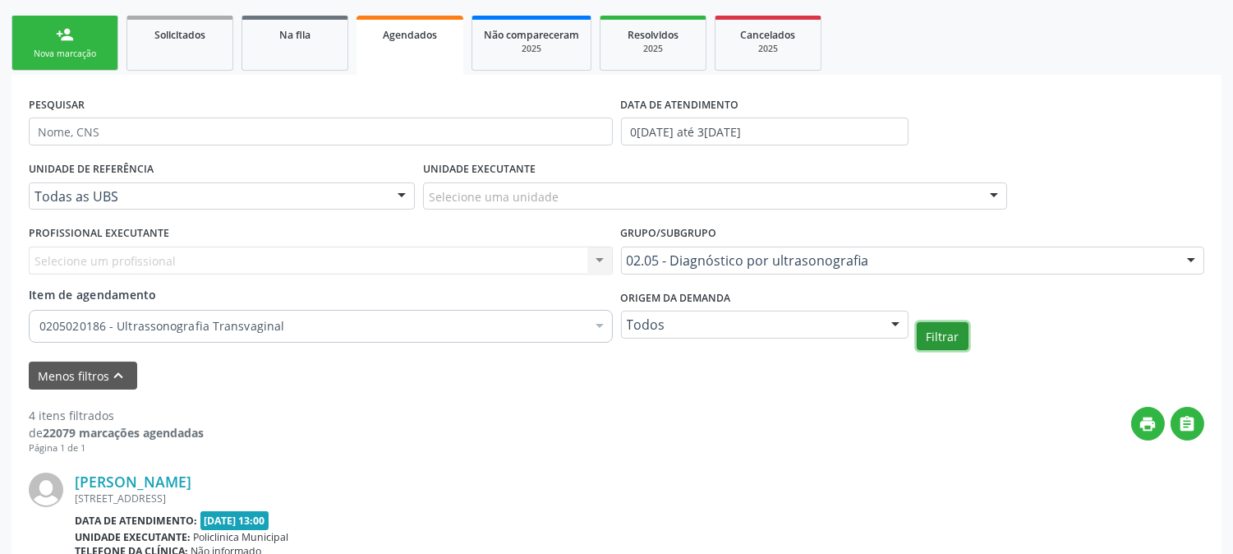
click at [920, 329] on button "Filtrar" at bounding box center [943, 336] width 52 height 28
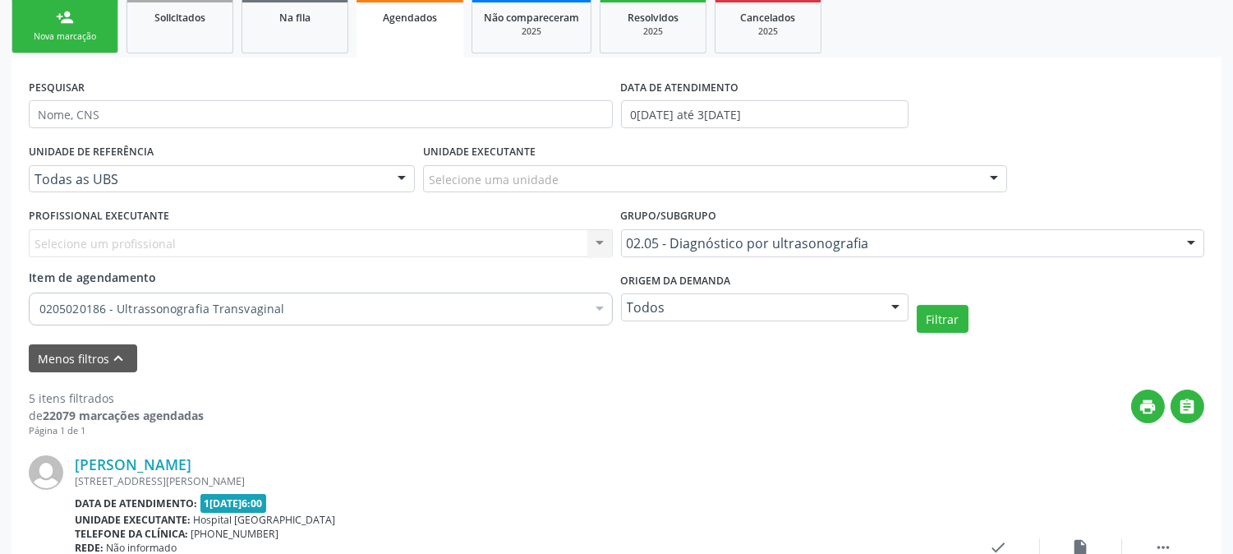
scroll to position [156, 0]
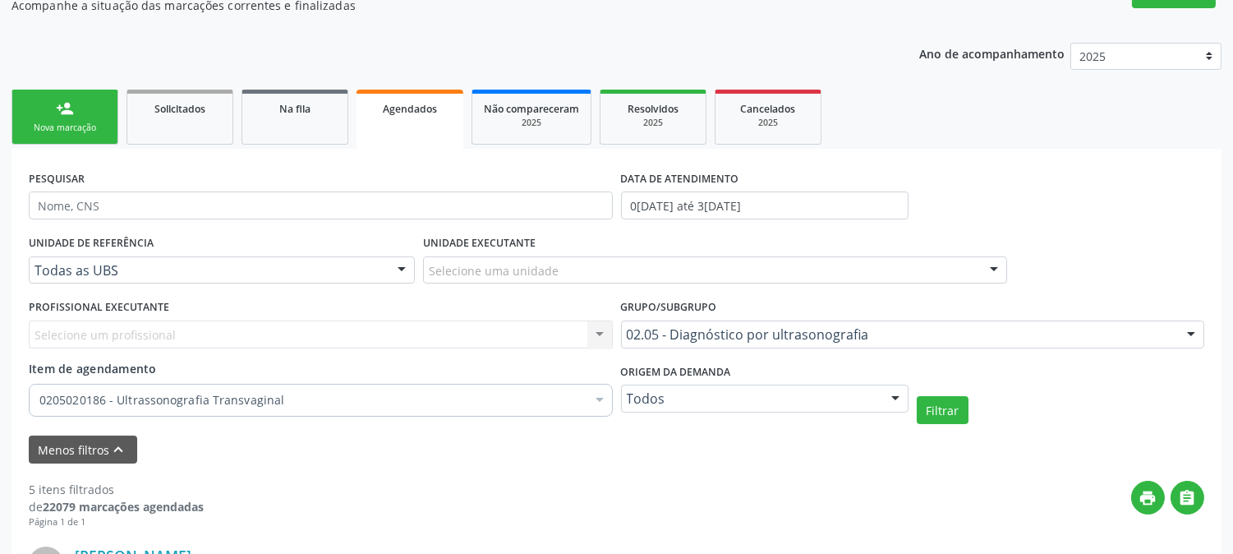
click at [387, 274] on div "Todas as UBS" at bounding box center [222, 270] width 386 height 28
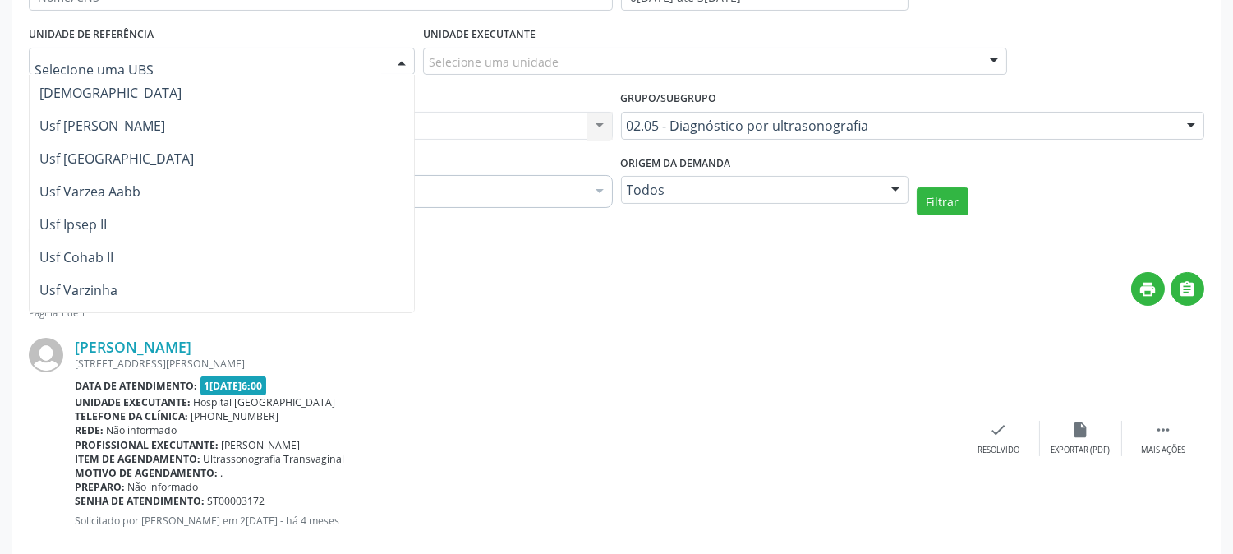
scroll to position [0, 0]
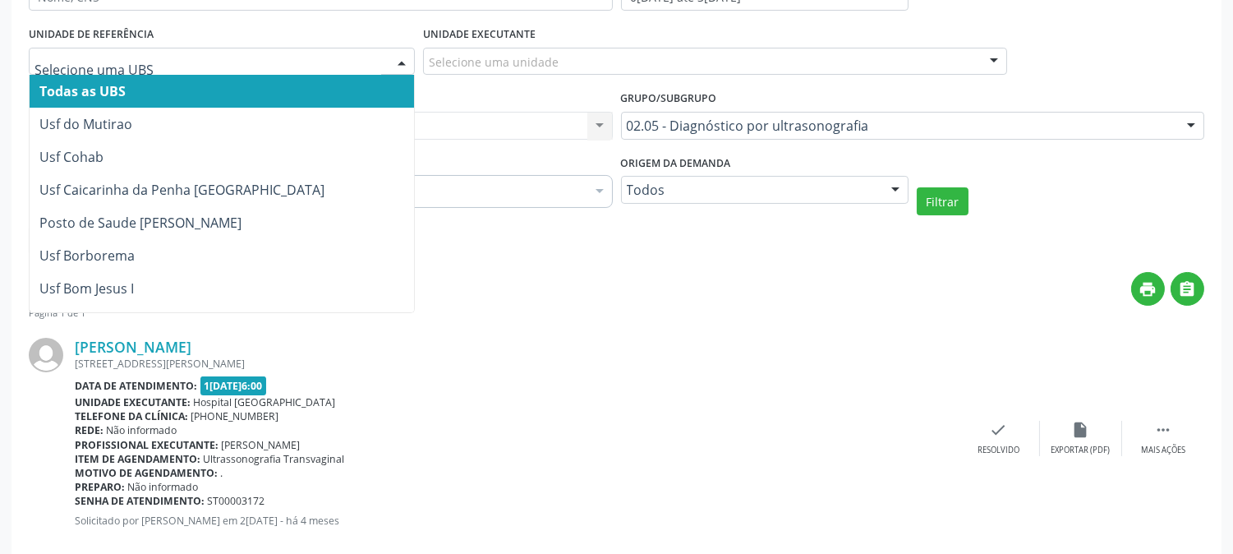
click at [109, 99] on span "Todas as UBS" at bounding box center [254, 91] width 448 height 33
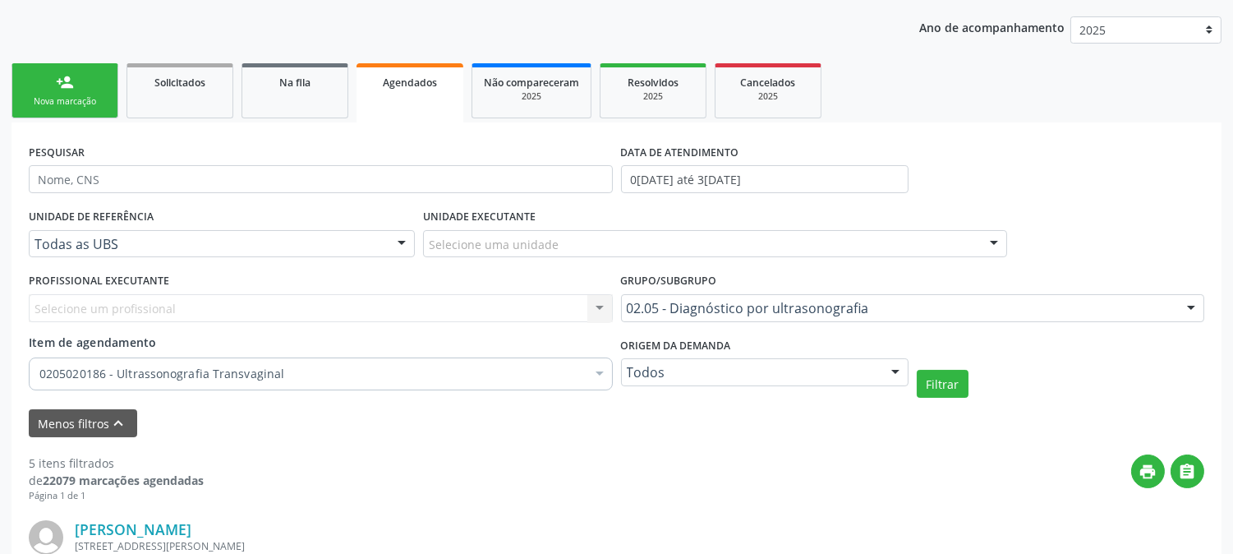
scroll to position [274, 0]
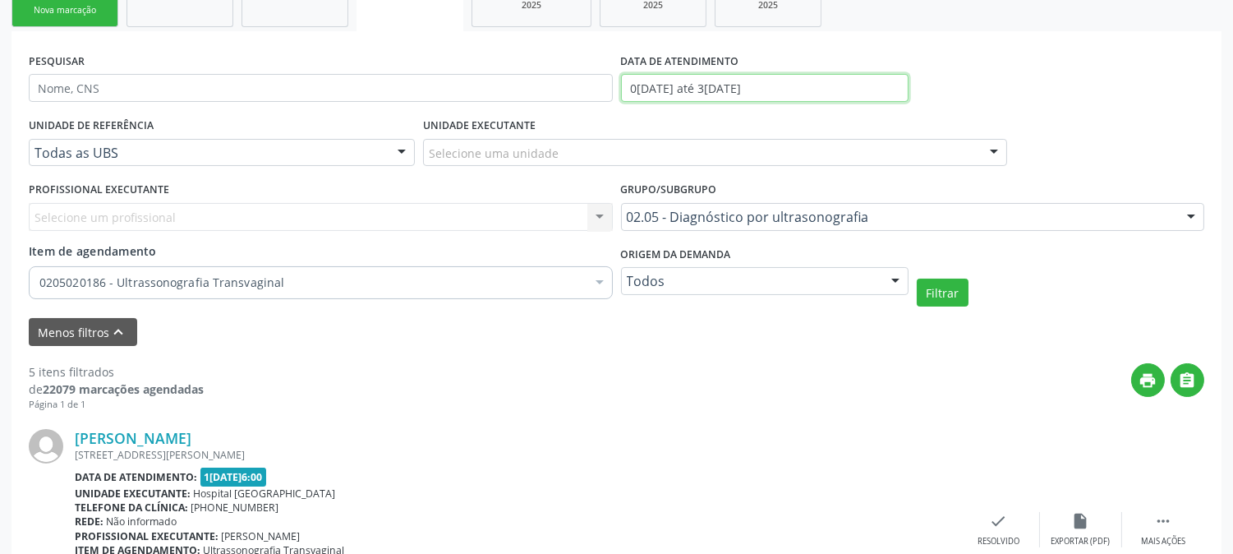
click at [766, 90] on input "0[DATE] até 3[DATE]" at bounding box center [765, 88] width 288 height 28
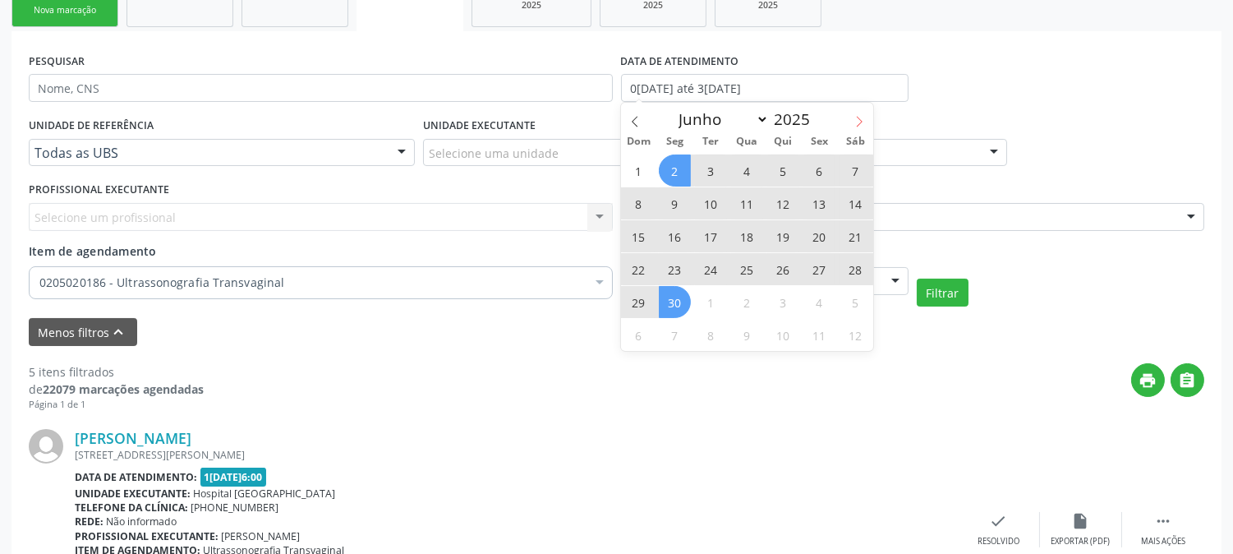
click at [863, 127] on span at bounding box center [859, 117] width 28 height 28
select select "6"
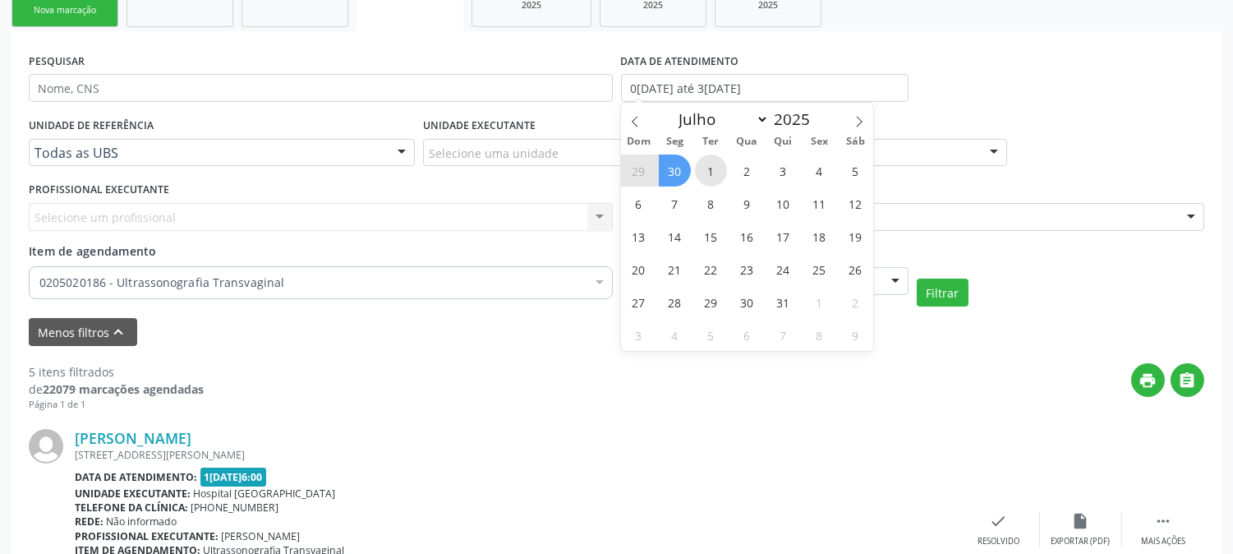
click at [712, 169] on span "1" at bounding box center [711, 170] width 32 height 32
type input "[DATE]"
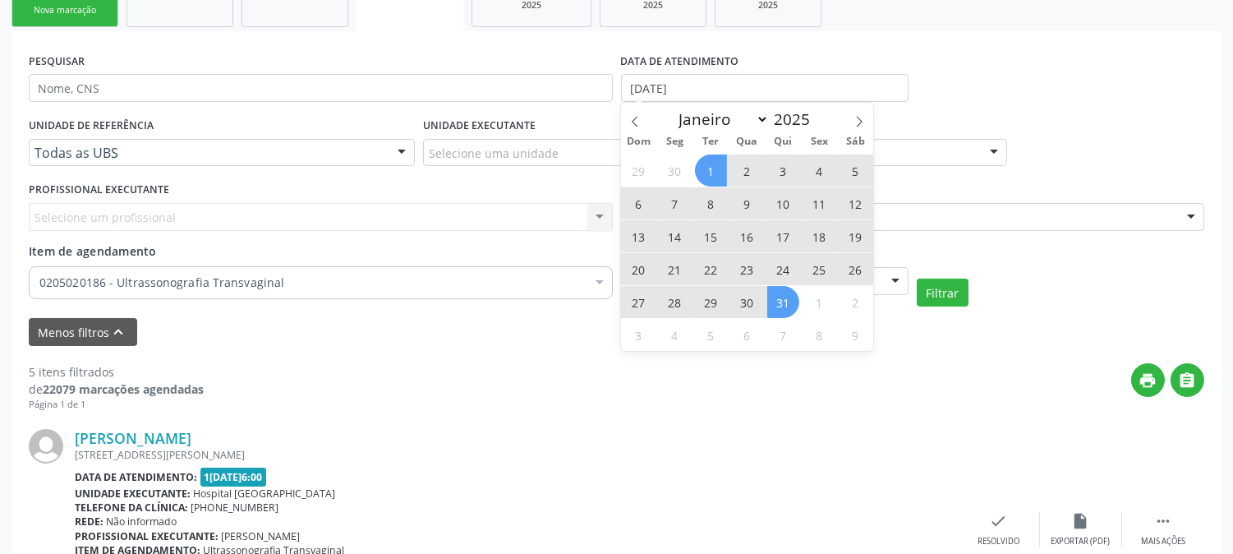
click at [775, 302] on span "31" at bounding box center [783, 302] width 32 height 32
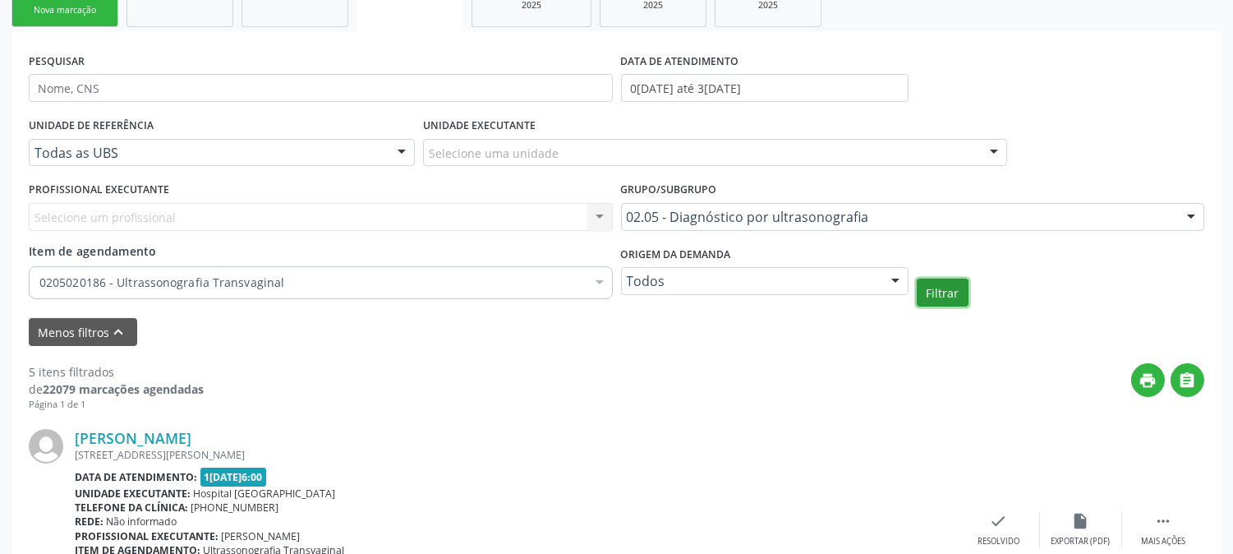
click at [936, 299] on button "Filtrar" at bounding box center [943, 292] width 52 height 28
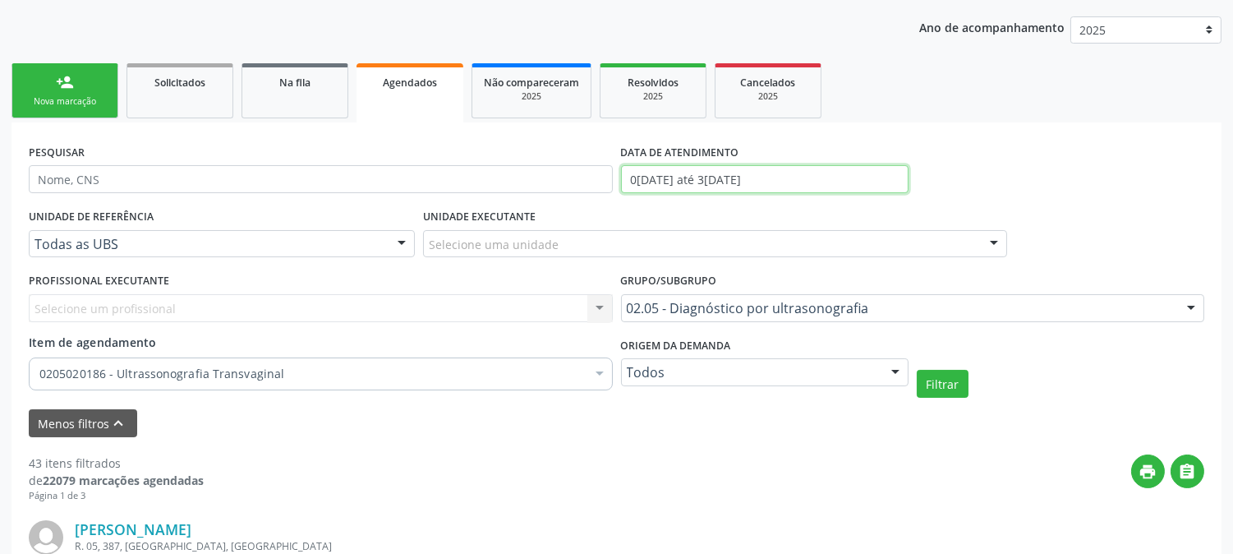
click at [785, 171] on input "0[DATE] até 3[DATE]" at bounding box center [765, 179] width 288 height 28
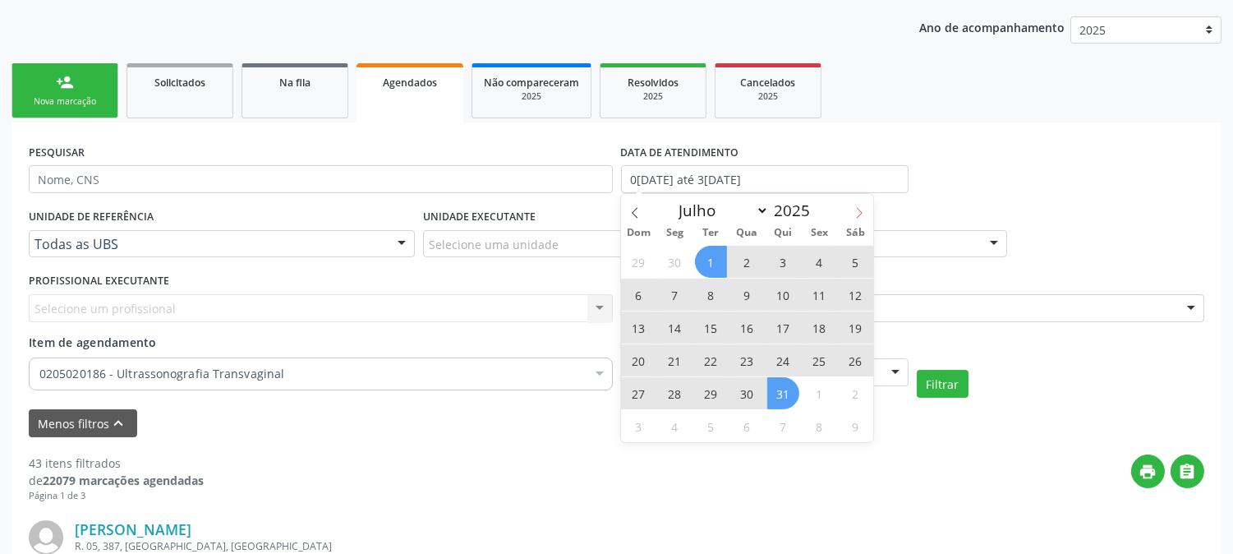
click at [857, 203] on span at bounding box center [859, 208] width 28 height 28
select select "7"
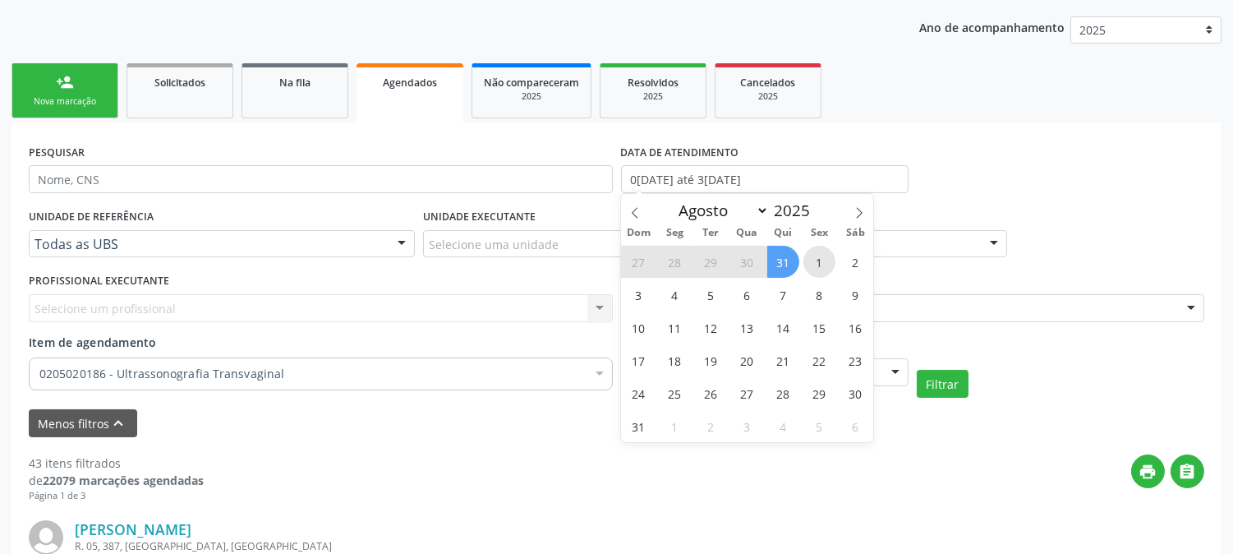
click at [809, 257] on span "1" at bounding box center [819, 262] width 32 height 32
type input "[DATE]"
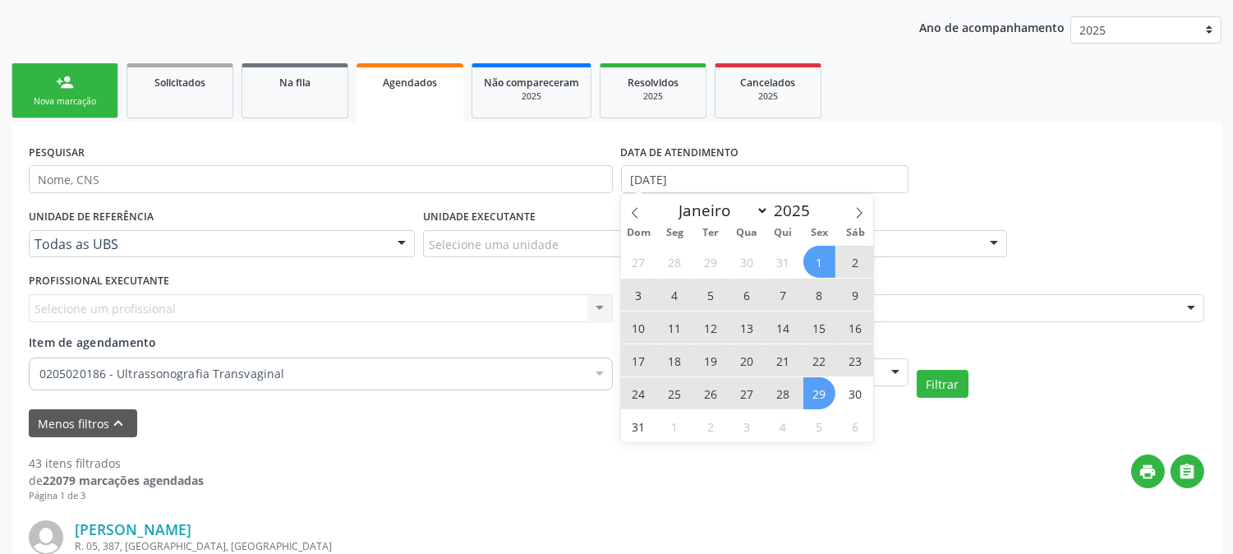
click at [814, 399] on span "29" at bounding box center [819, 393] width 32 height 32
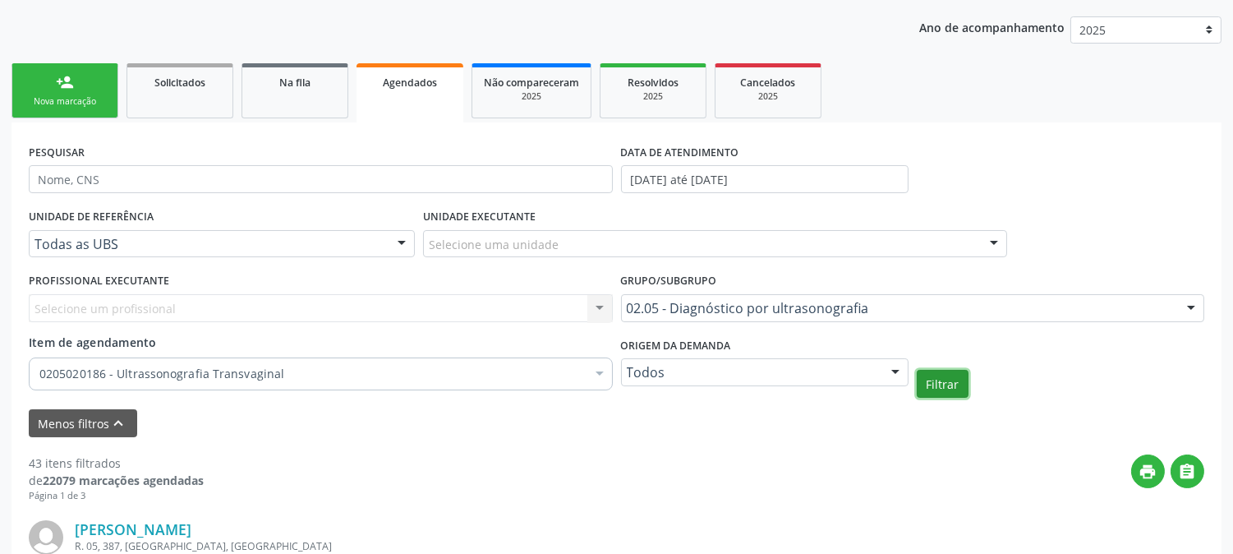
click at [931, 389] on button "Filtrar" at bounding box center [943, 384] width 52 height 28
click at [799, 181] on input "[DATE] até [DATE]" at bounding box center [765, 179] width 288 height 28
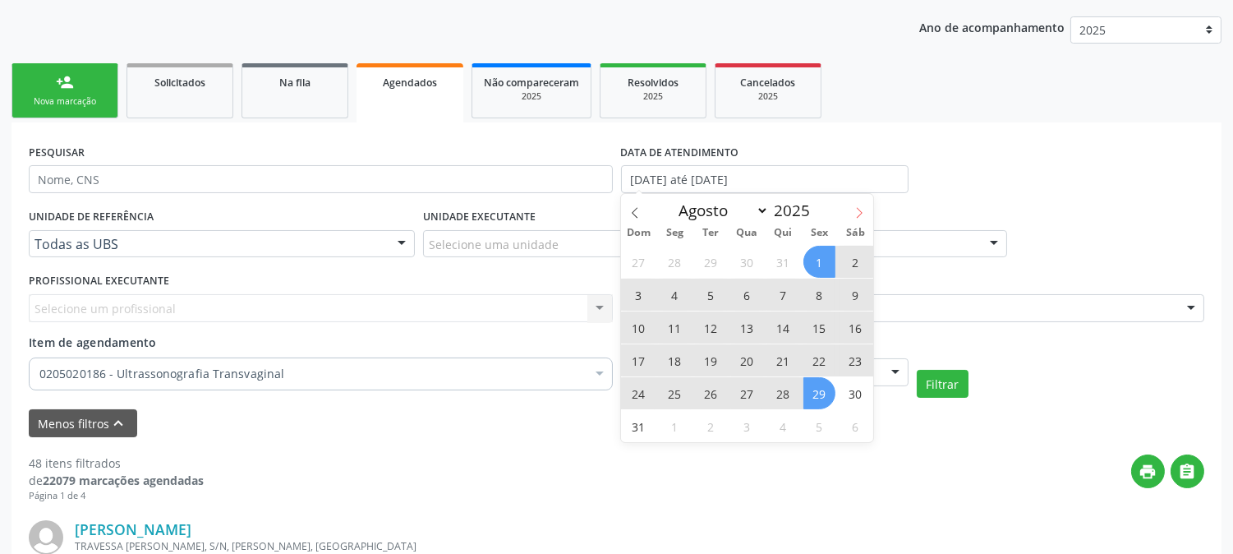
click at [860, 208] on icon at bounding box center [859, 213] width 12 height 12
select select "8"
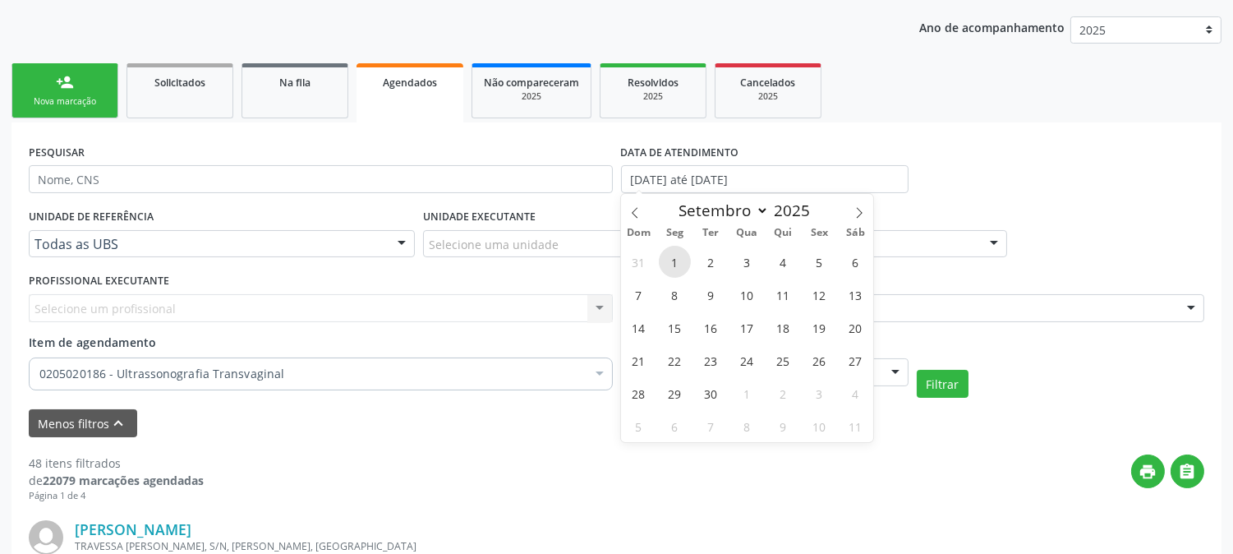
click at [674, 263] on span "1" at bounding box center [675, 262] width 32 height 32
type input "[DATE]"
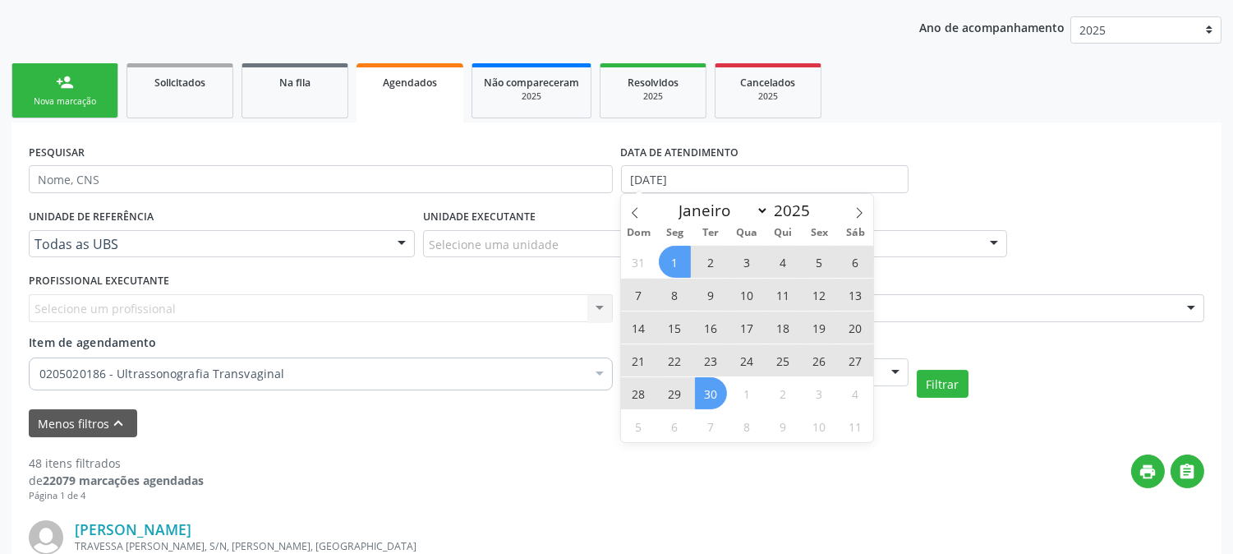
click at [718, 387] on span "30" at bounding box center [711, 393] width 32 height 32
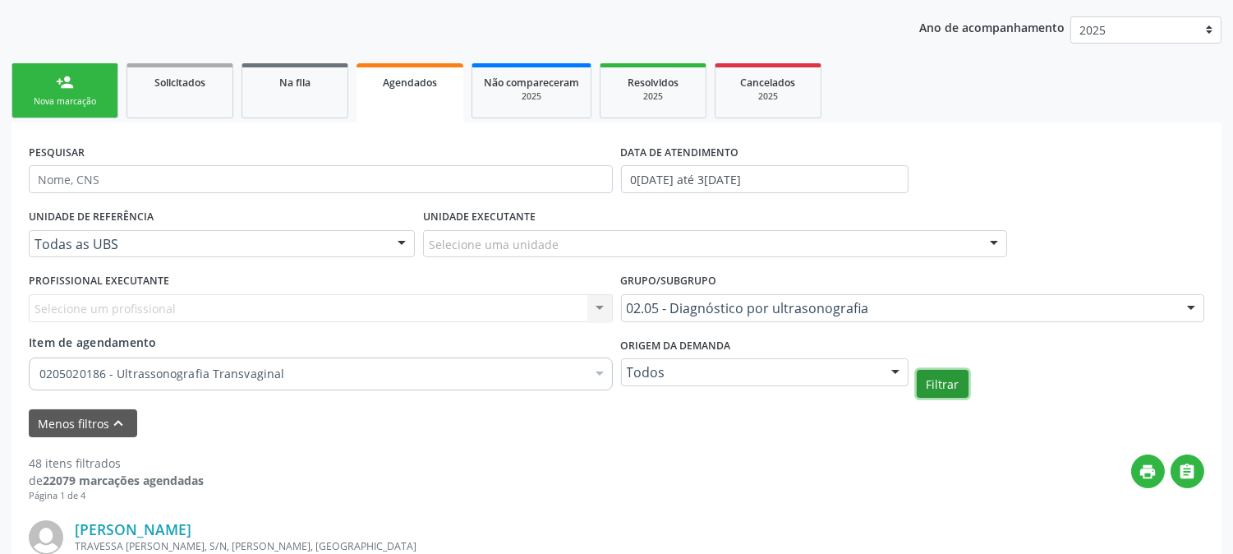
click at [935, 383] on button "Filtrar" at bounding box center [943, 384] width 52 height 28
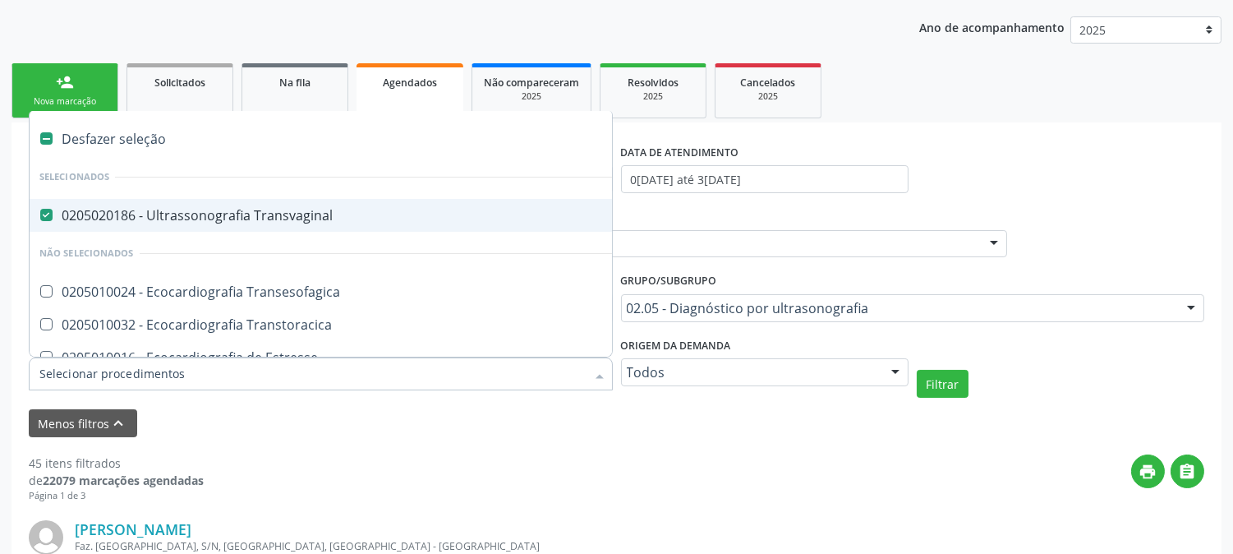
click at [368, 209] on div "0205020186 - Ultrassonografia Transvaginal" at bounding box center [379, 215] width 680 height 13
checkbox Transvaginal "false"
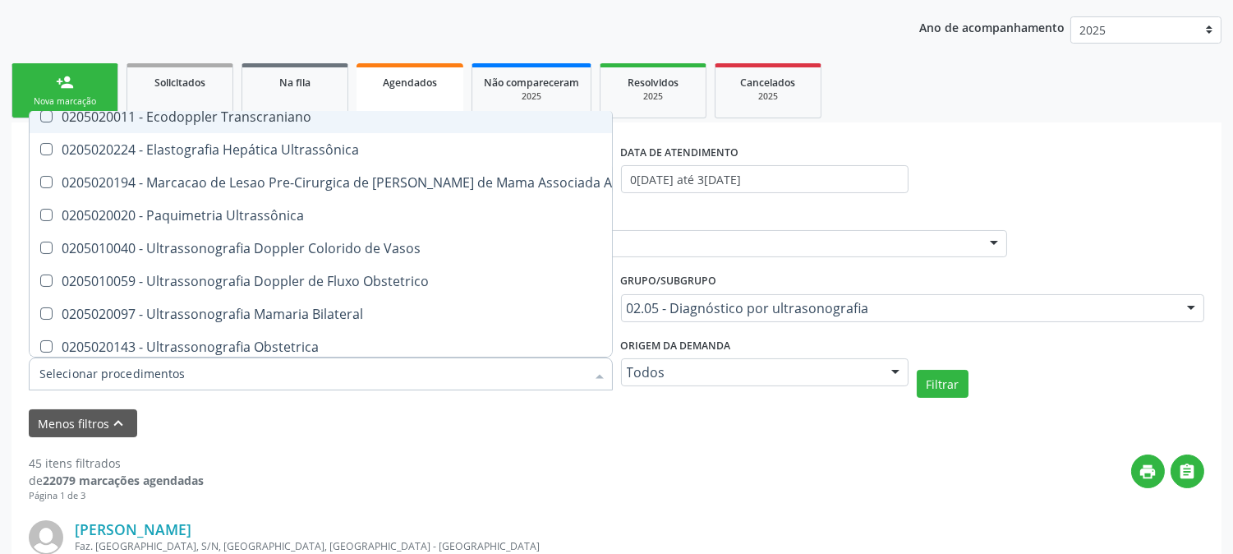
scroll to position [365, 0]
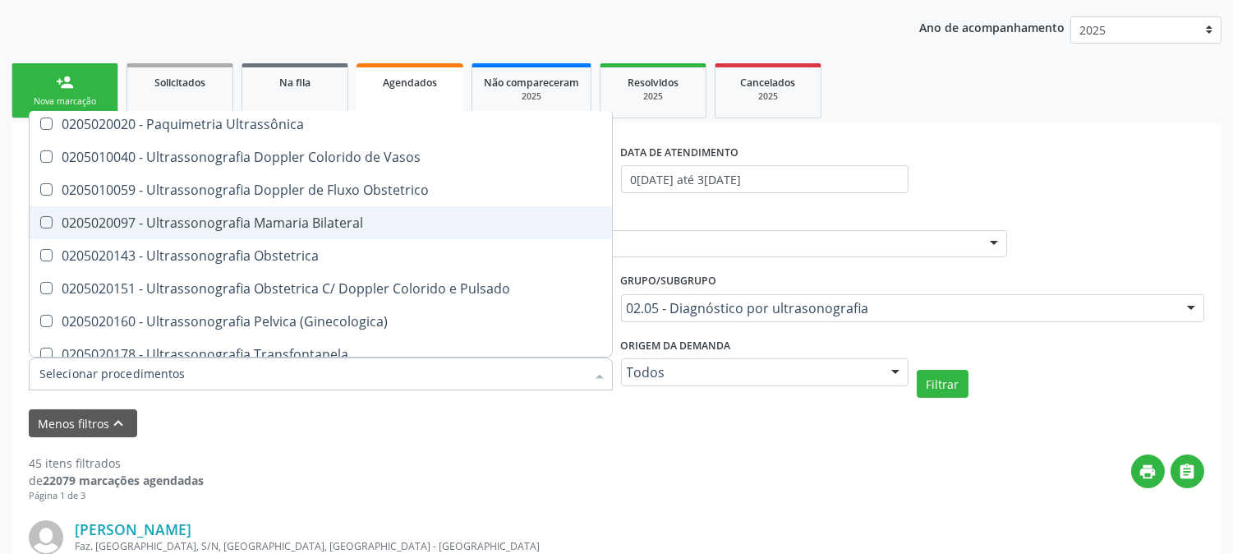
click at [368, 216] on div "0205020097 - Ultrassonografia Mamaria Bilateral" at bounding box center [379, 222] width 680 height 13
checkbox Bilateral "true"
checkbox Transvaginal "true"
checkbox Bilateral "false"
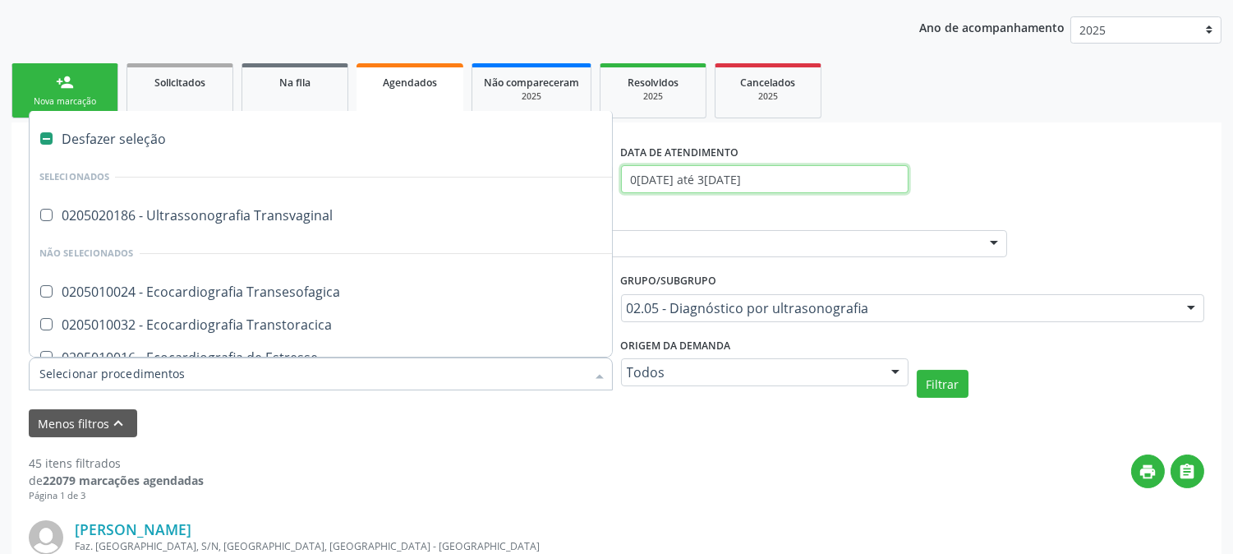
click at [716, 177] on input "0[DATE] até 3[DATE]" at bounding box center [765, 179] width 288 height 28
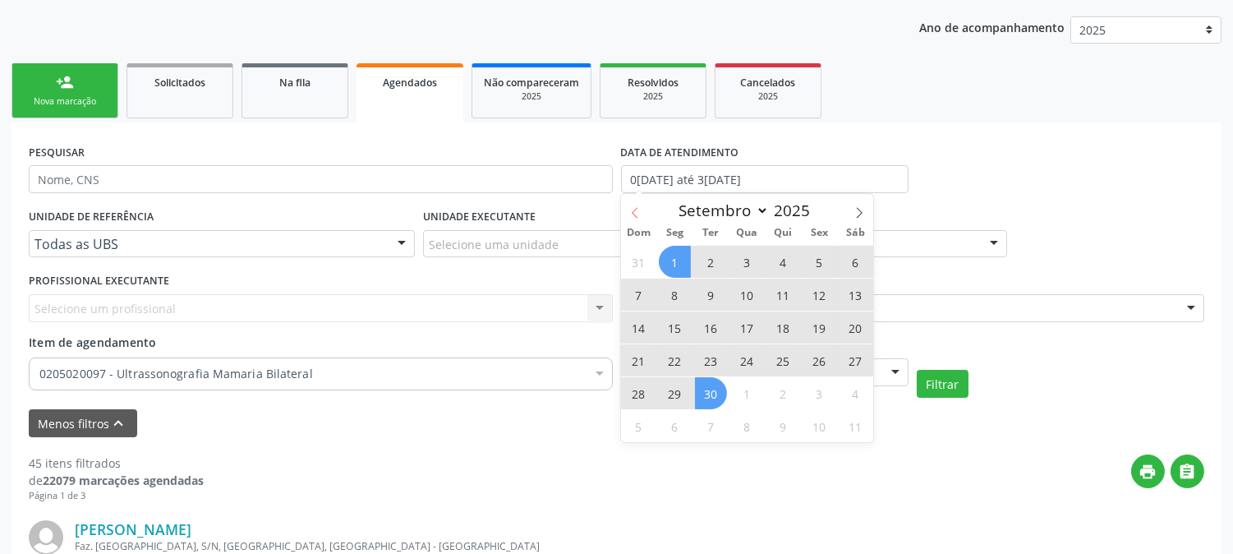
click at [638, 215] on icon at bounding box center [635, 213] width 12 height 12
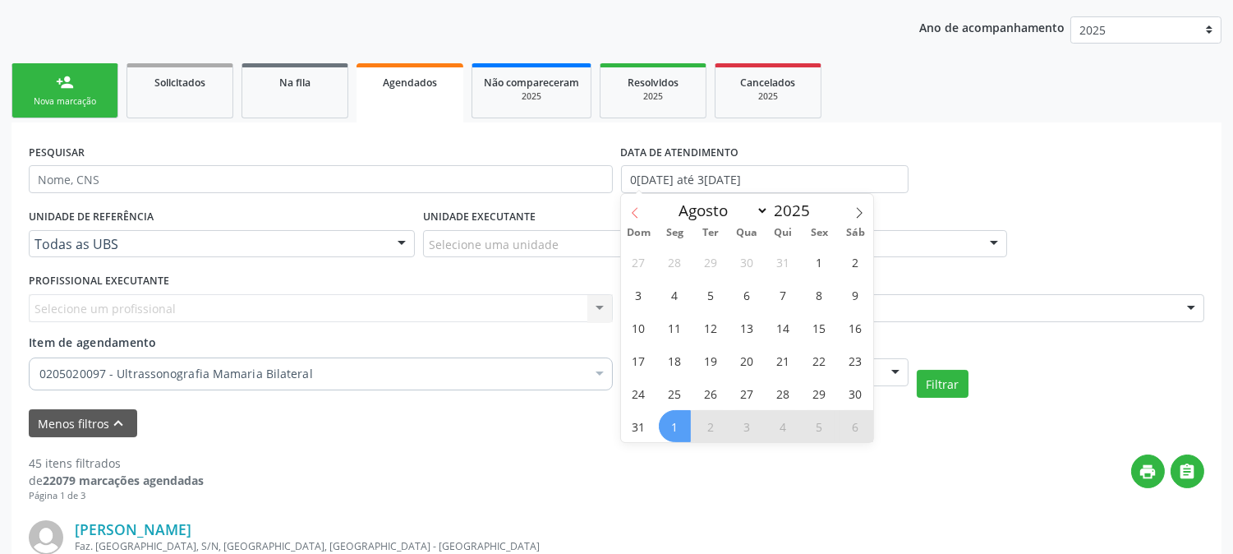
click at [638, 215] on icon at bounding box center [635, 213] width 12 height 12
select select "6"
click at [717, 260] on span "1" at bounding box center [711, 262] width 32 height 32
type input "[DATE]"
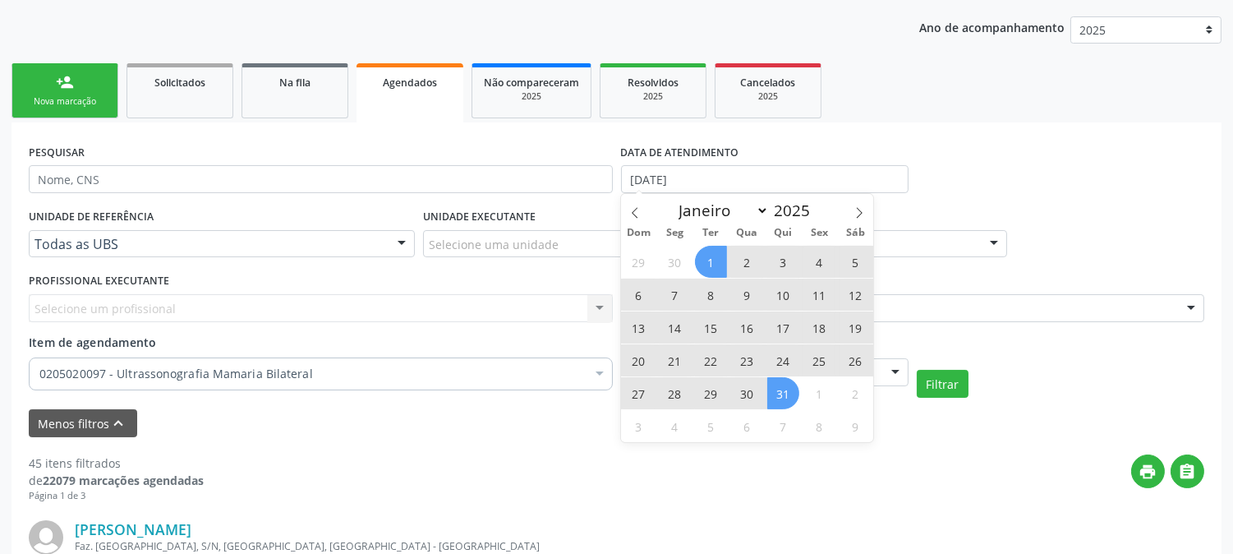
click at [772, 401] on span "31" at bounding box center [783, 393] width 32 height 32
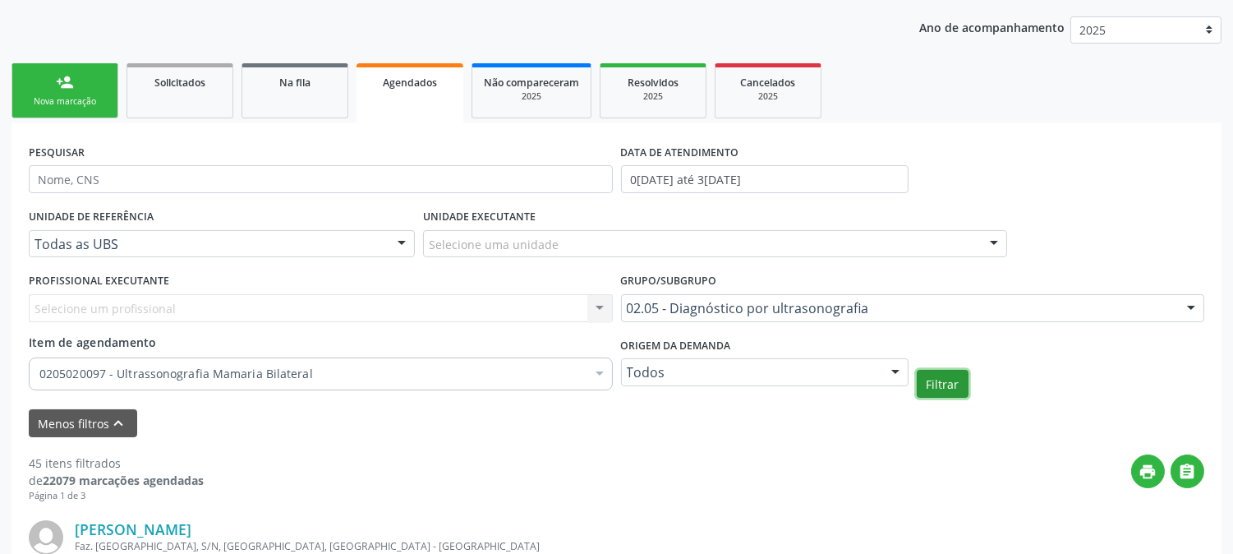
click at [950, 383] on button "Filtrar" at bounding box center [943, 384] width 52 height 28
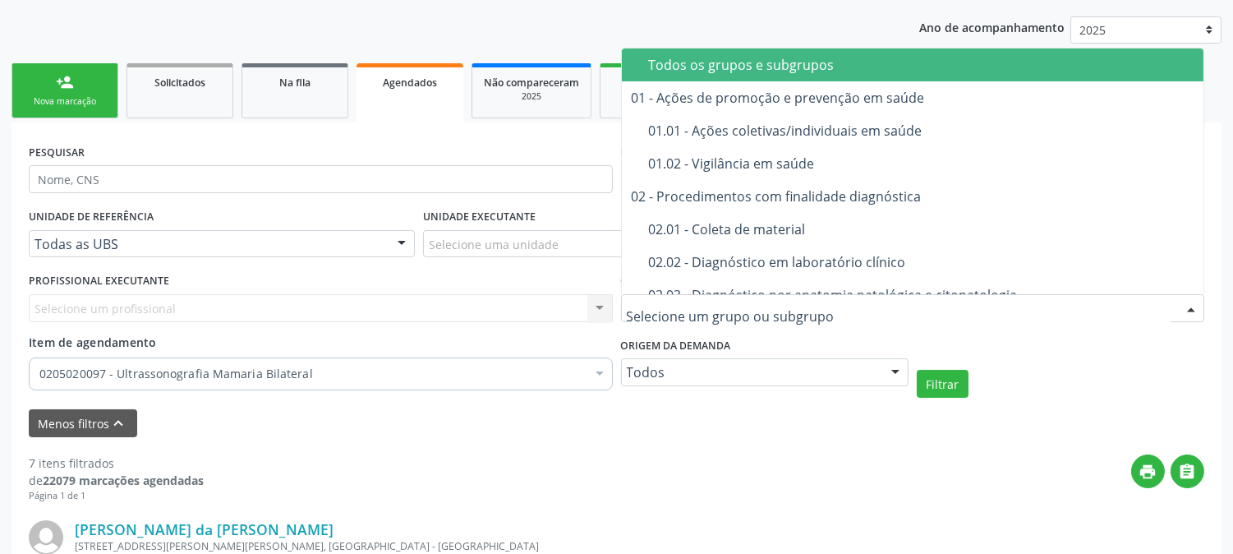
click at [729, 58] on div "Todos os grupos e subgrupos" at bounding box center [926, 64] width 555 height 13
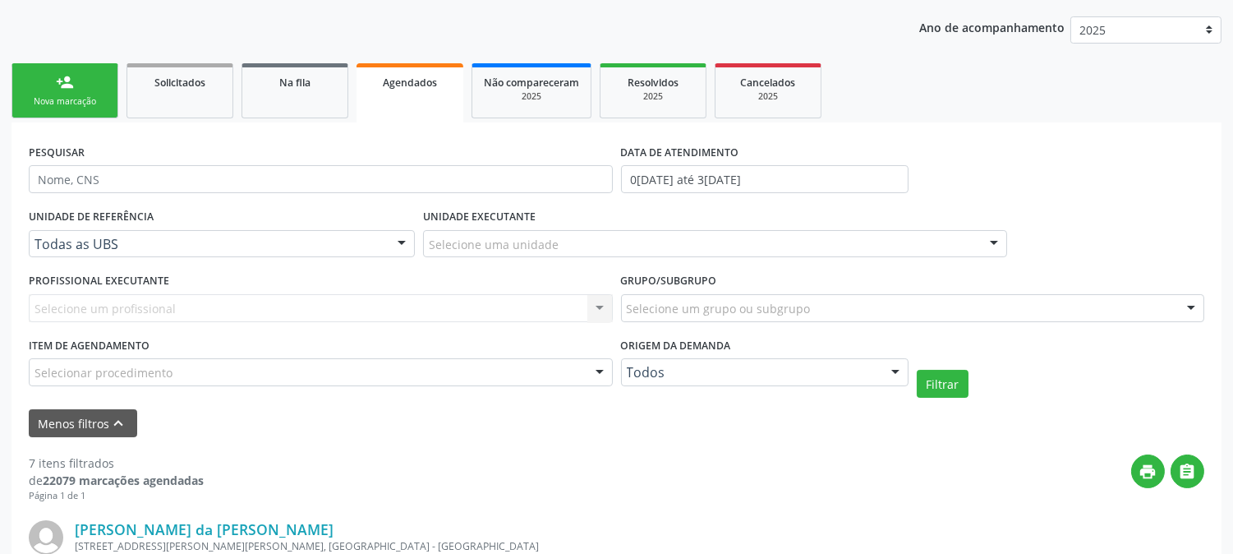
click at [302, 376] on div "Selecionar procedimento" at bounding box center [321, 372] width 584 height 28
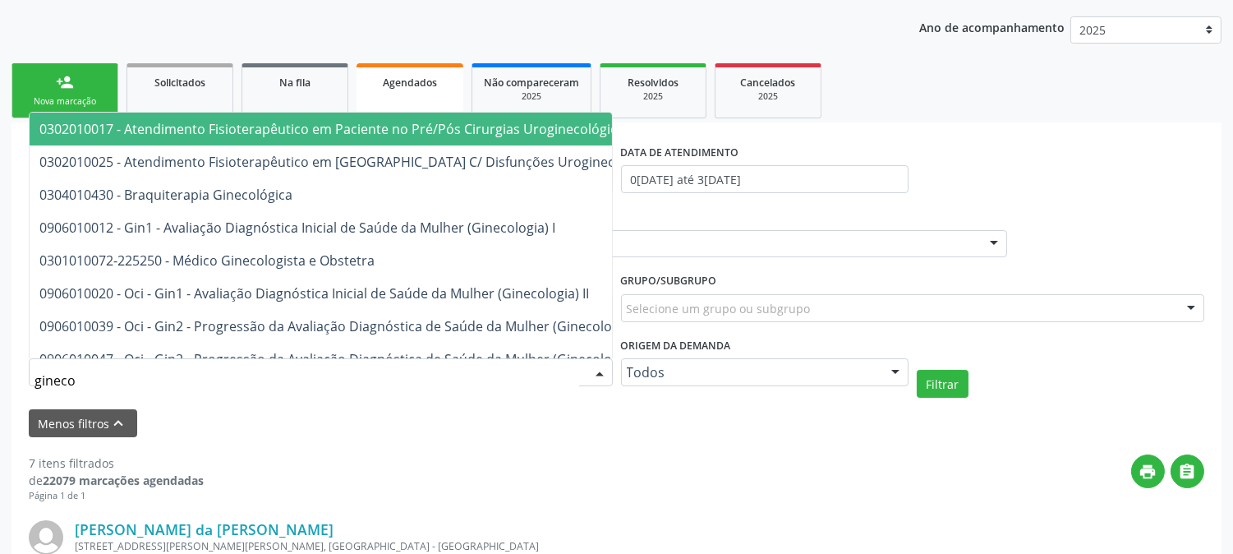
type input "ginecol"
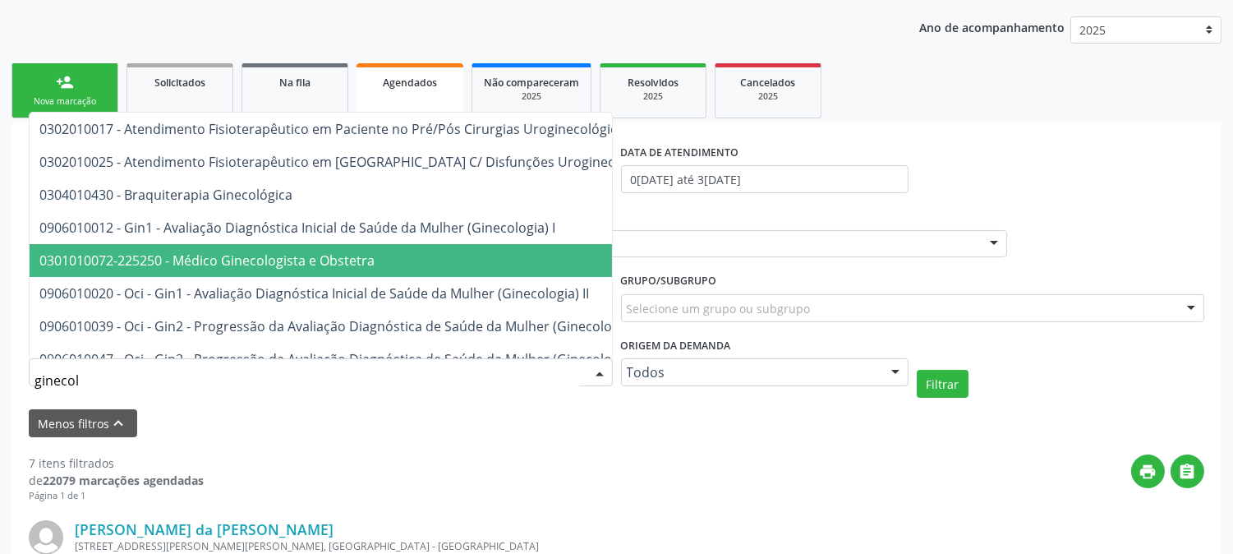
click at [307, 269] on span "0301010072-225250 - Médico Ginecologista e Obstetra" at bounding box center [553, 260] width 1046 height 33
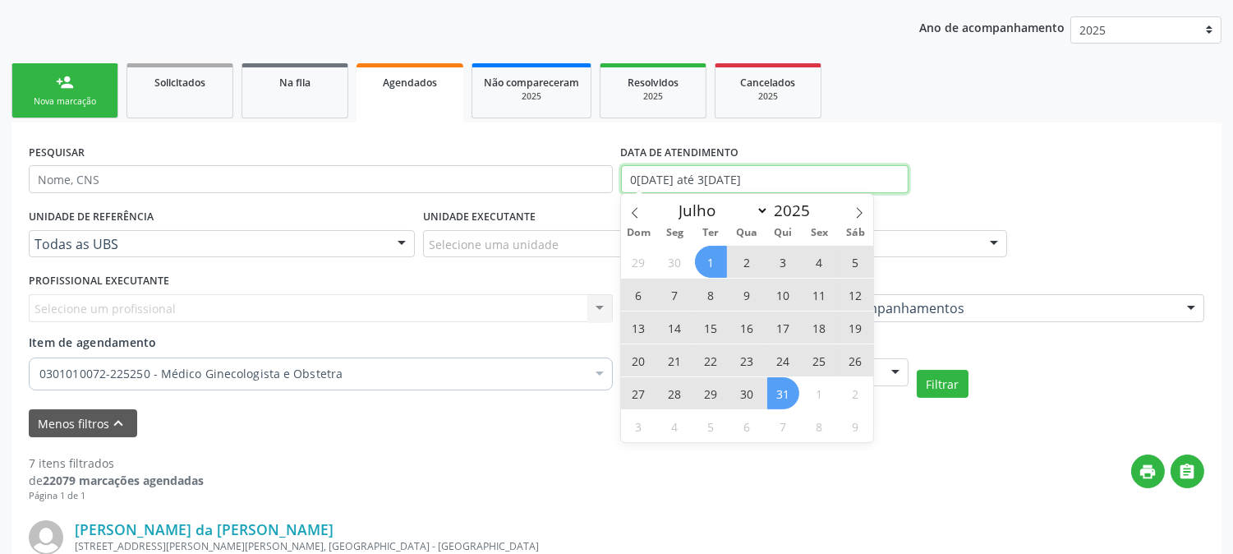
click at [657, 182] on input "0[DATE] até 3[DATE]" at bounding box center [765, 179] width 288 height 28
click at [636, 211] on icon at bounding box center [635, 213] width 12 height 12
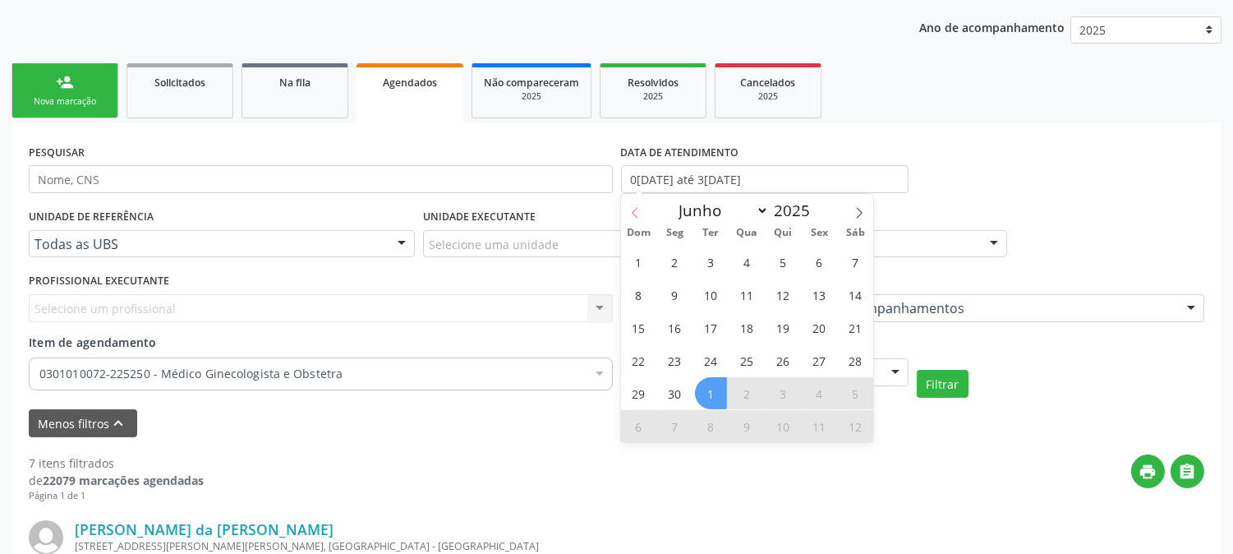
click at [636, 211] on icon at bounding box center [635, 213] width 12 height 12
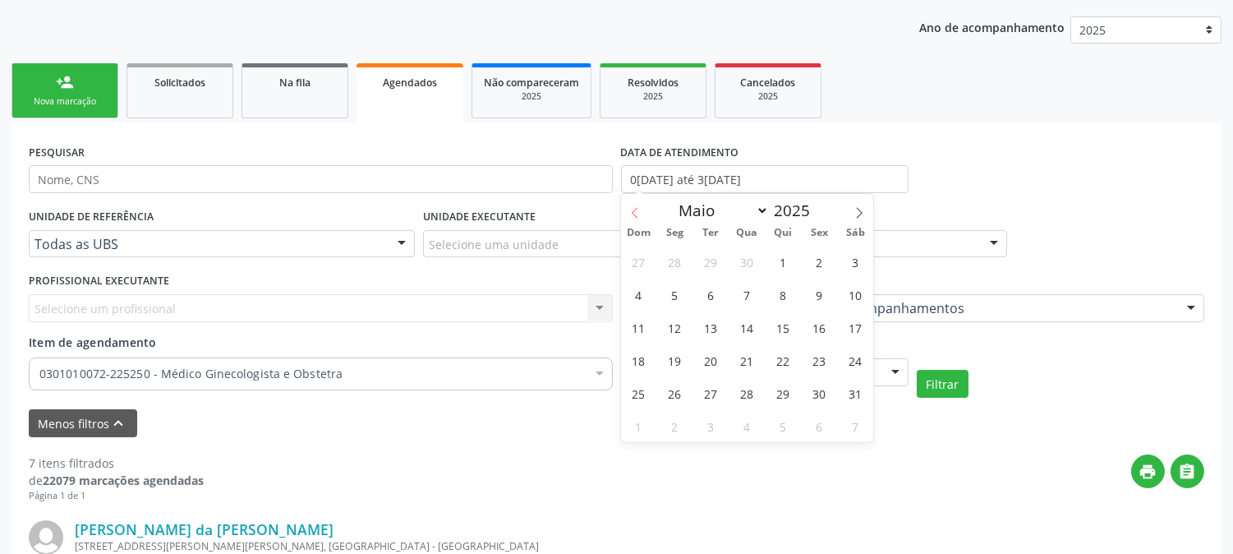
click at [636, 211] on icon at bounding box center [635, 213] width 12 height 12
click at [856, 212] on icon at bounding box center [859, 213] width 12 height 12
select select "4"
click at [768, 258] on span "1" at bounding box center [783, 262] width 32 height 32
type input "[DATE]"
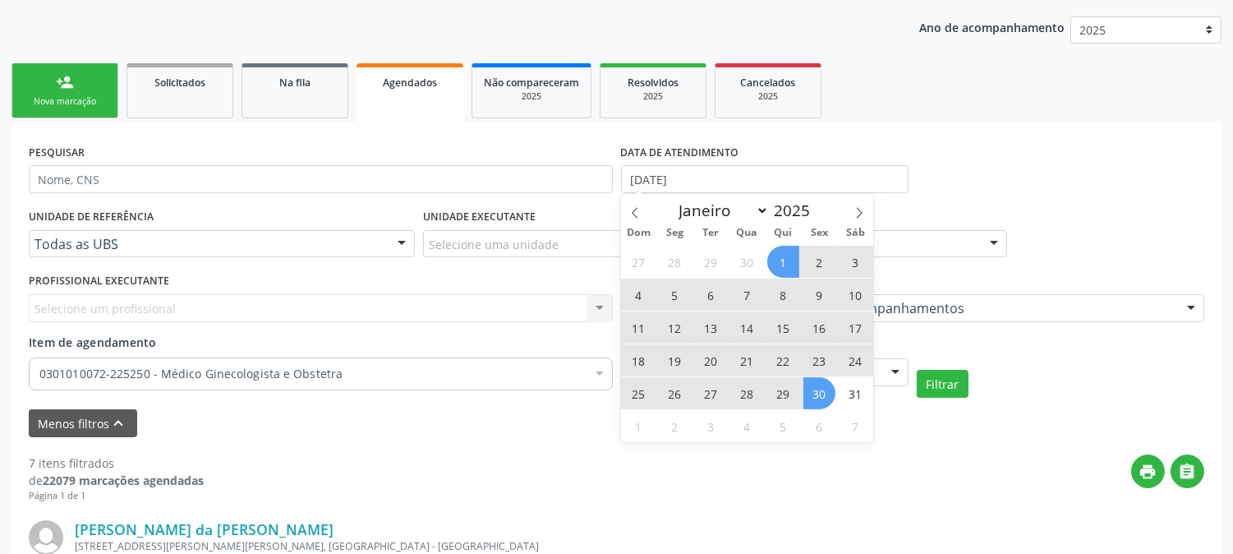
click at [810, 399] on span "30" at bounding box center [819, 393] width 32 height 32
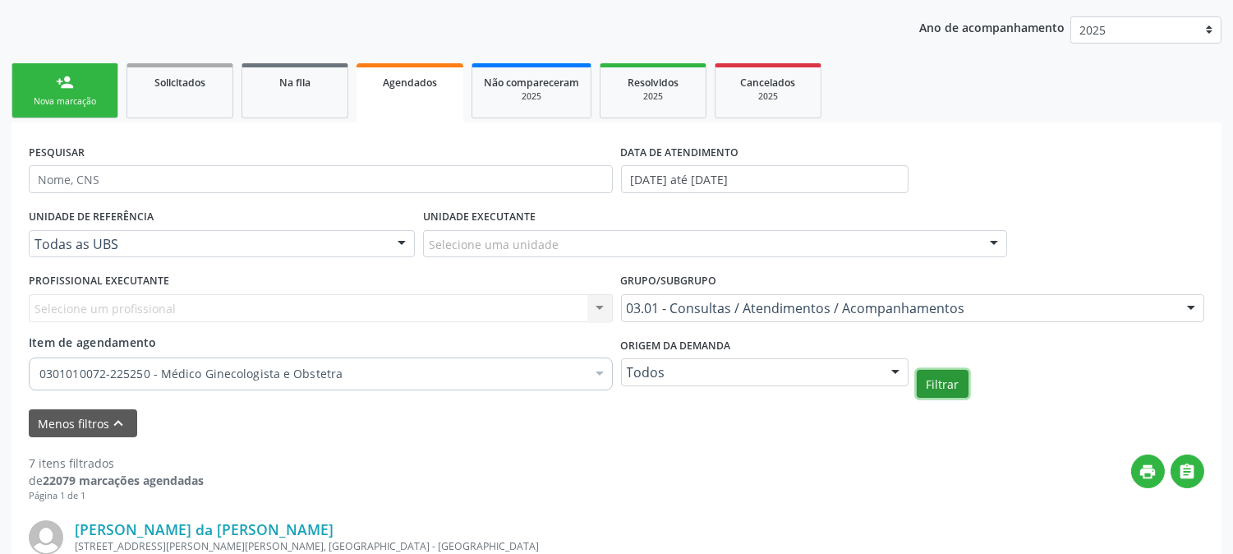
click at [949, 384] on button "Filtrar" at bounding box center [943, 384] width 52 height 28
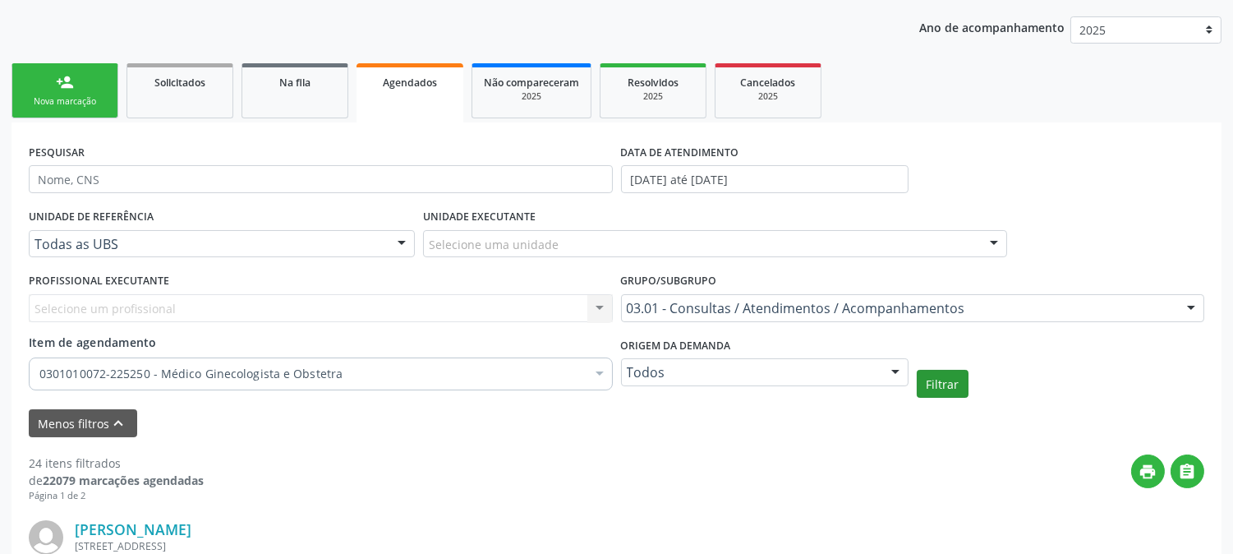
scroll to position [274, 0]
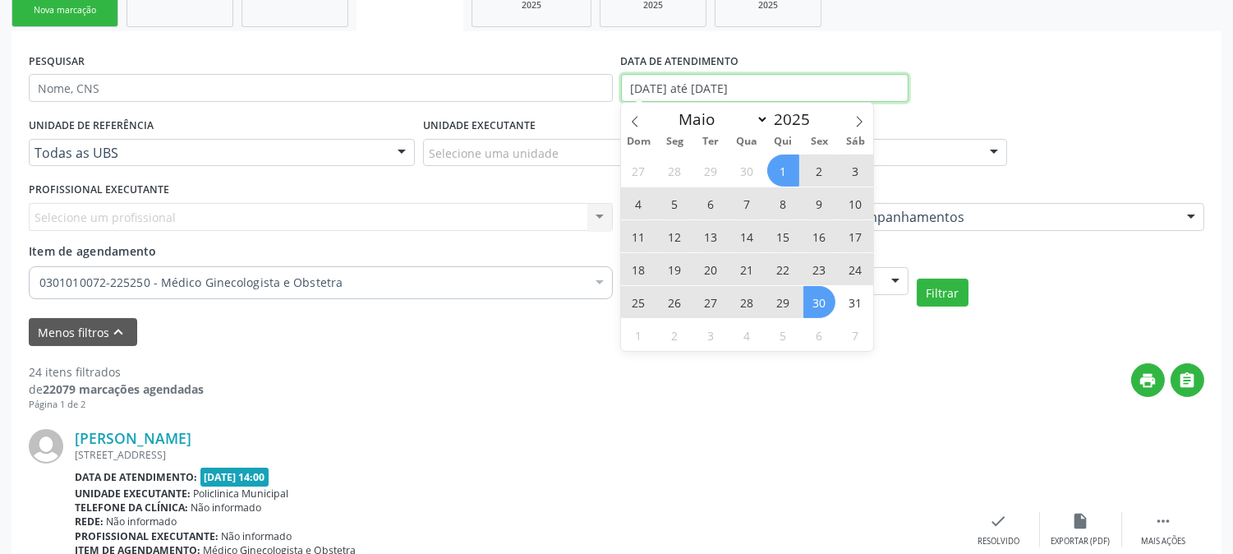
click at [821, 82] on input "[DATE] até [DATE]" at bounding box center [765, 88] width 288 height 28
click at [860, 108] on span at bounding box center [859, 117] width 28 height 28
select select "5"
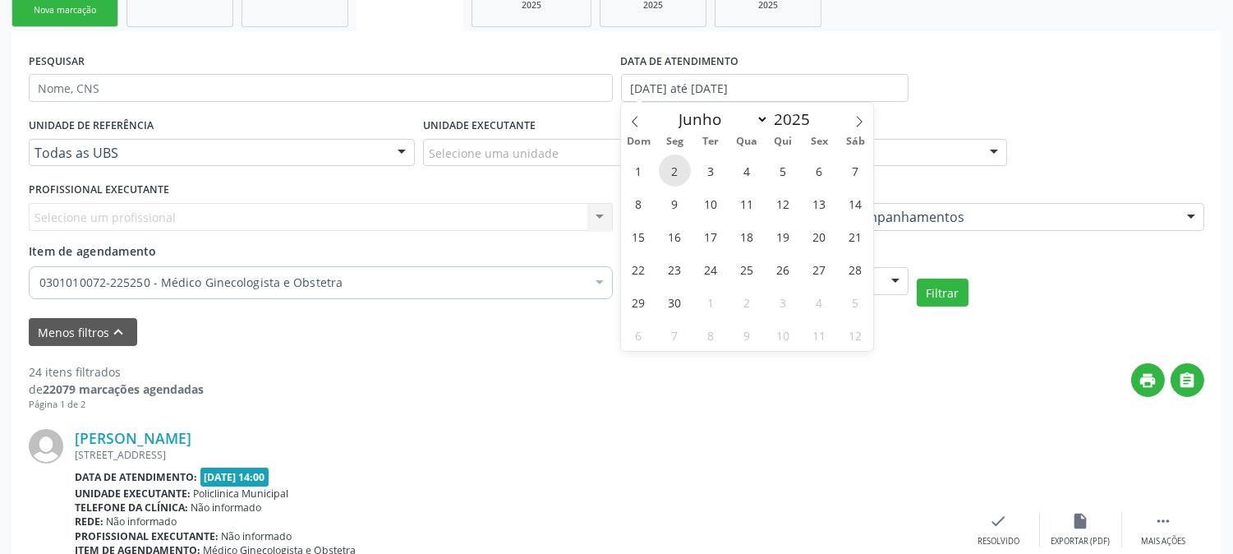
click at [675, 168] on span "2" at bounding box center [675, 170] width 32 height 32
type input "[DATE]"
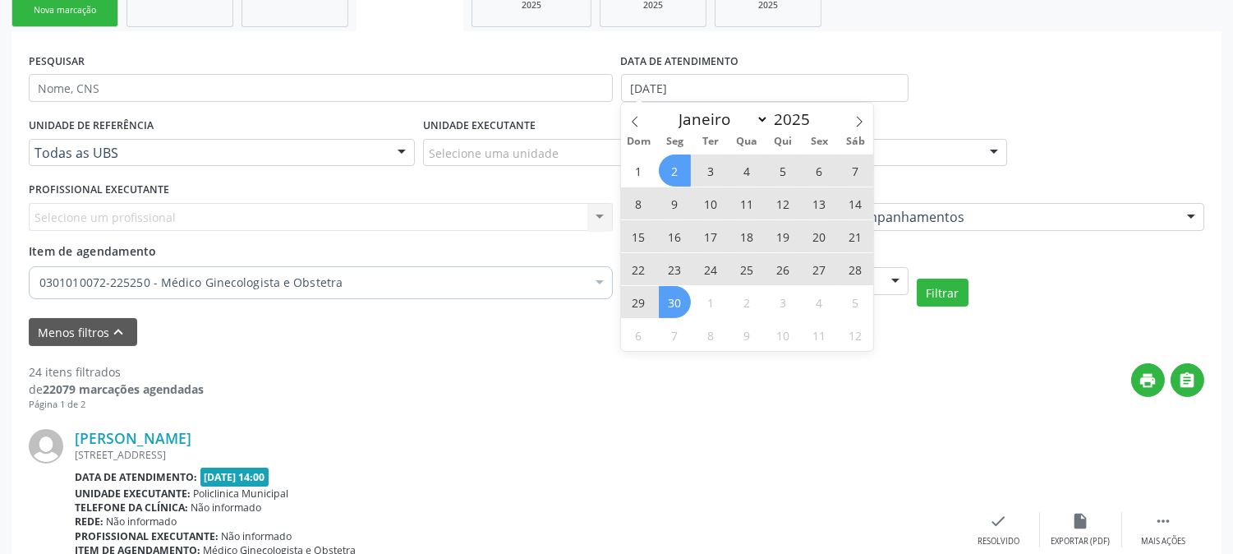
click at [662, 310] on span "30" at bounding box center [675, 302] width 32 height 32
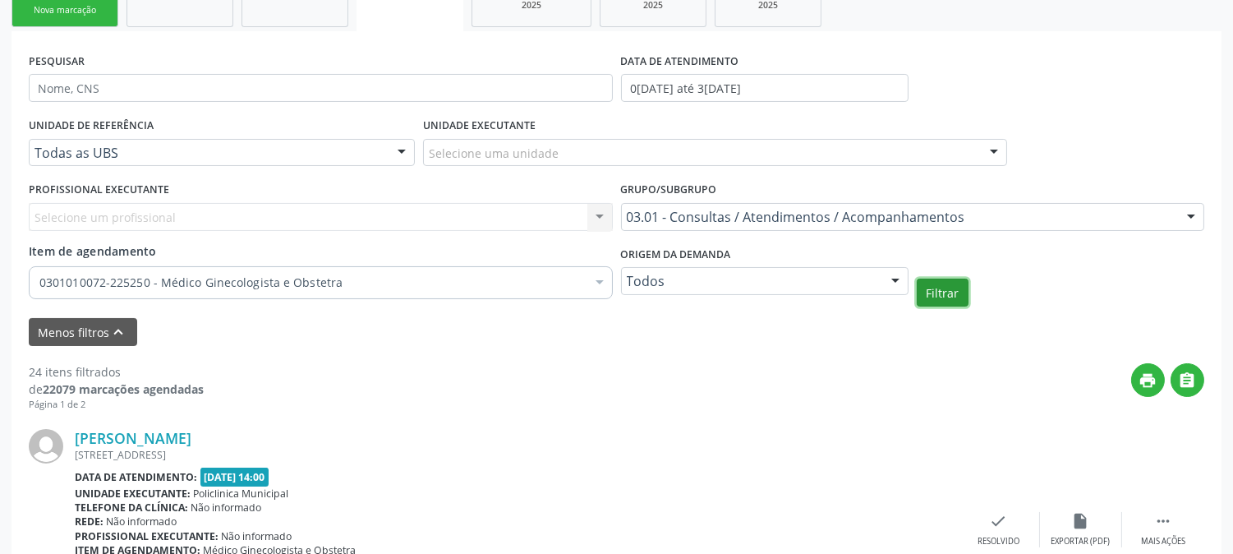
click at [930, 291] on button "Filtrar" at bounding box center [943, 292] width 52 height 28
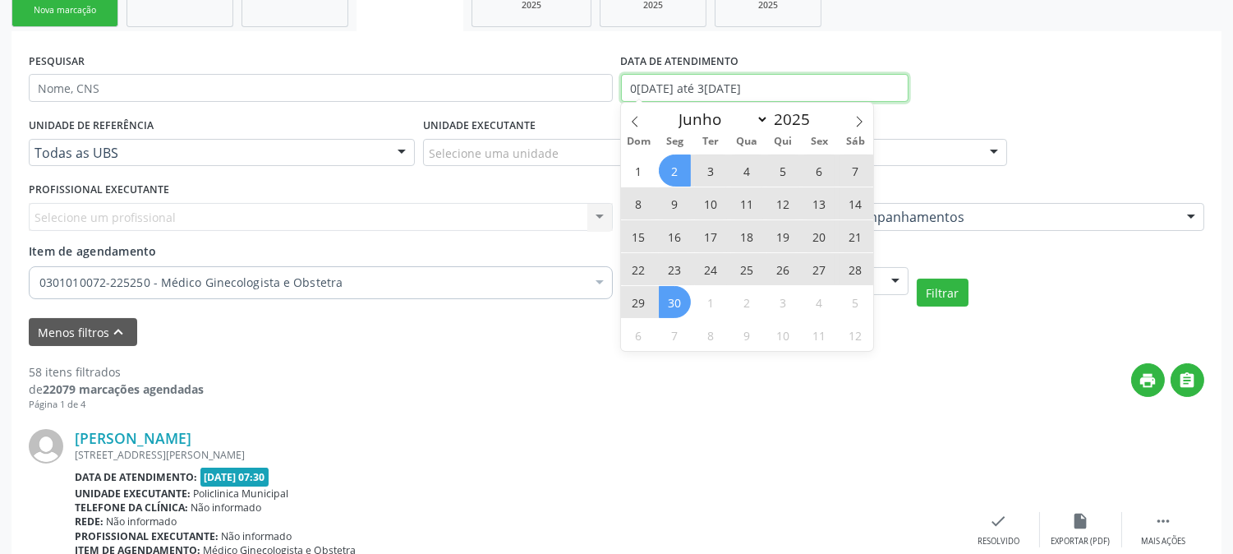
click at [729, 77] on input "0[DATE] até 3[DATE]" at bounding box center [765, 88] width 288 height 28
click at [854, 122] on icon at bounding box center [859, 122] width 12 height 12
select select "6"
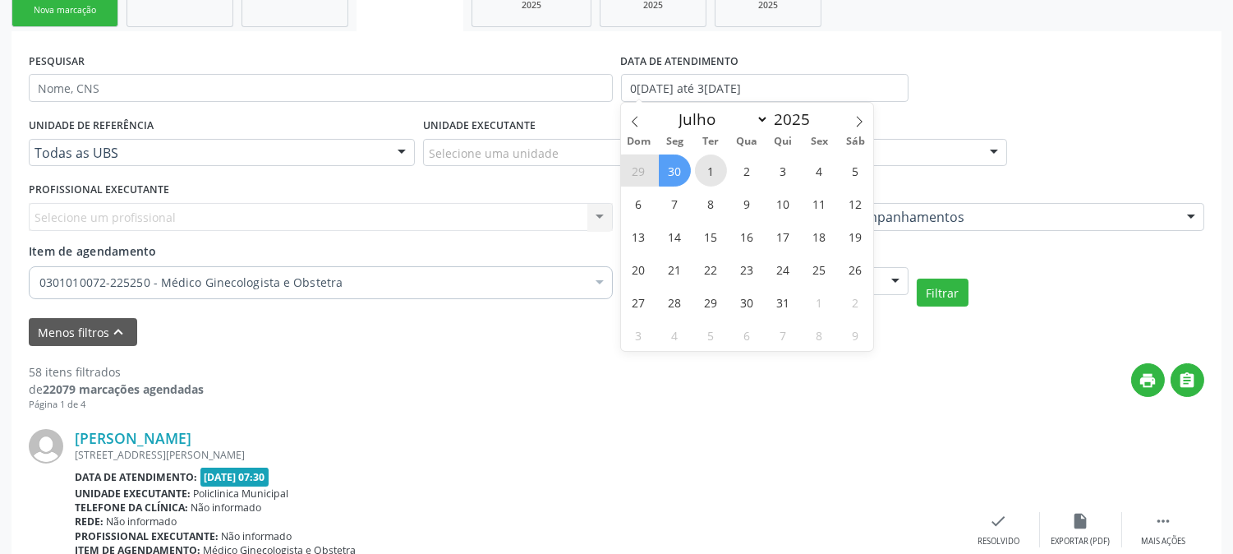
click at [709, 169] on span "1" at bounding box center [711, 170] width 32 height 32
type input "[DATE]"
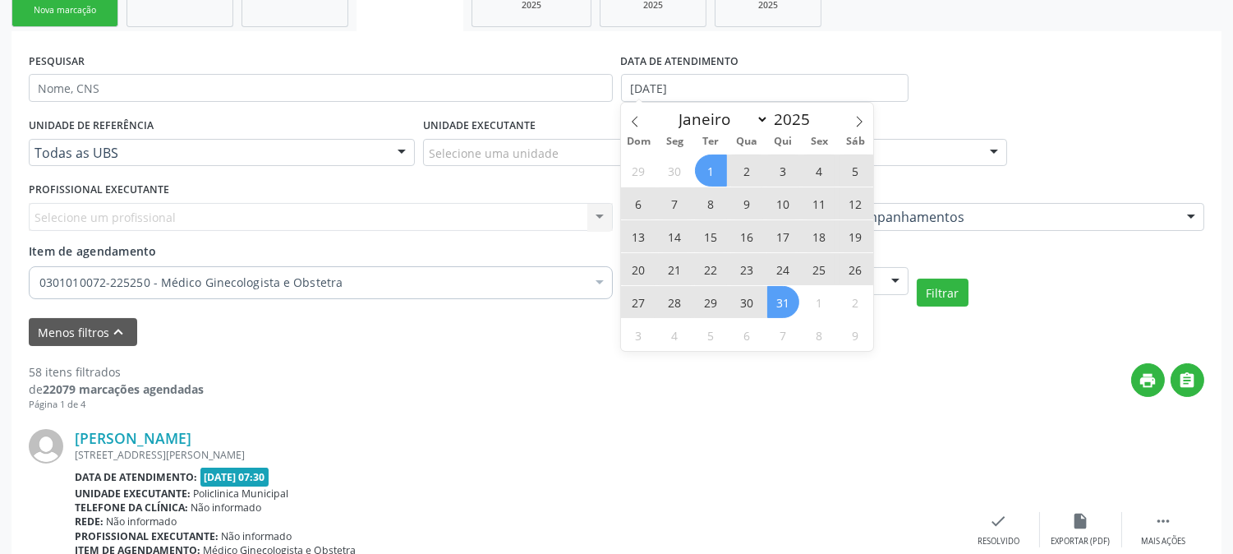
click at [781, 299] on span "31" at bounding box center [783, 302] width 32 height 32
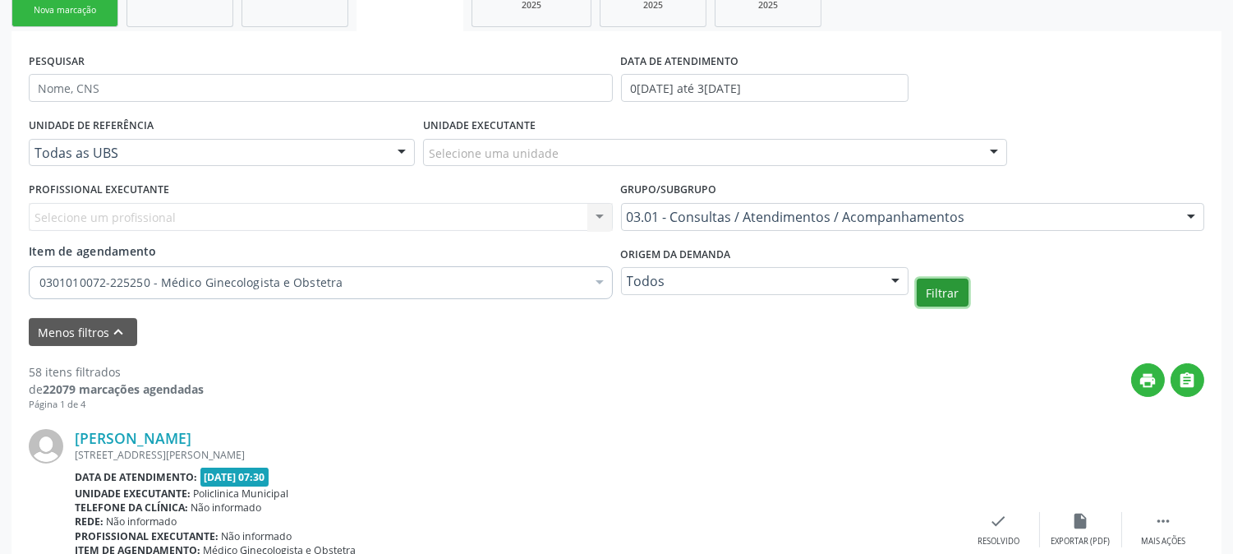
click at [947, 297] on button "Filtrar" at bounding box center [943, 292] width 52 height 28
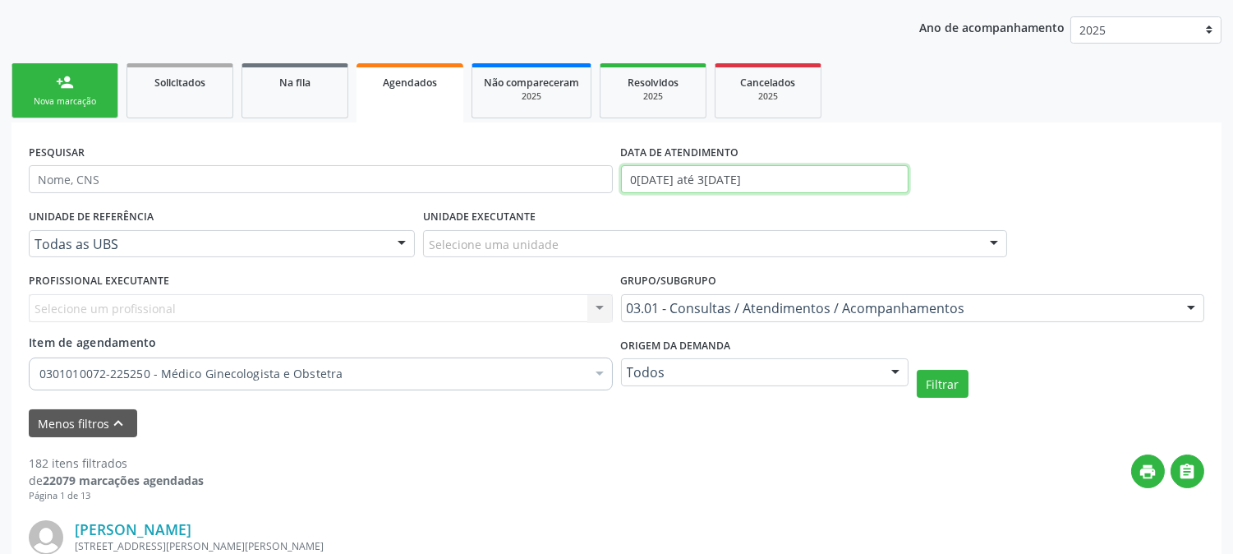
click at [775, 177] on input "0[DATE] até 3[DATE]" at bounding box center [765, 179] width 288 height 28
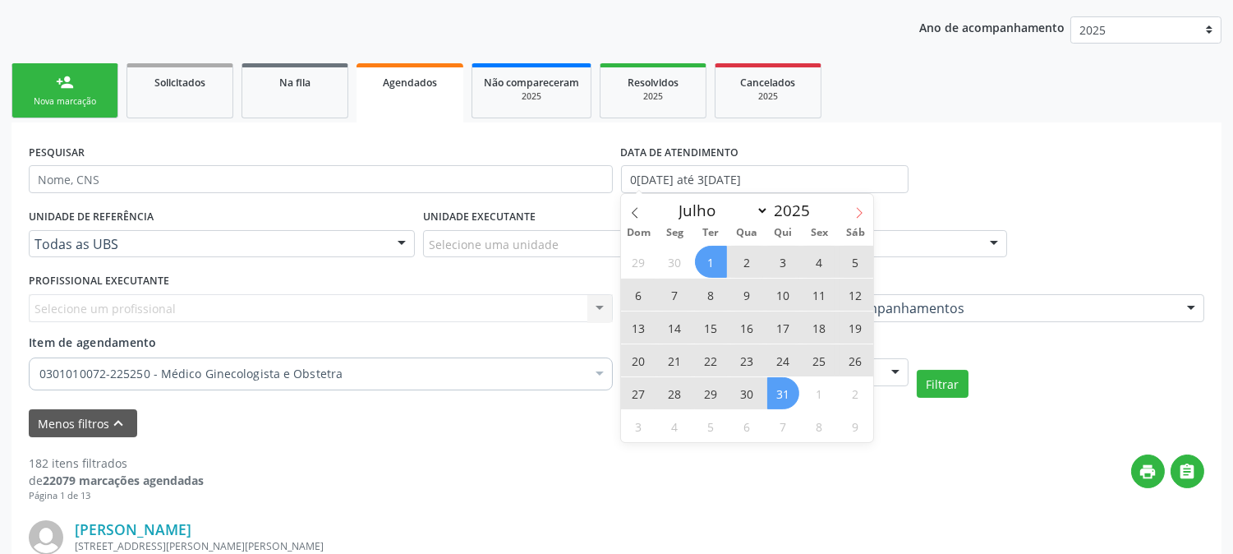
click at [858, 214] on icon at bounding box center [859, 213] width 12 height 12
select select "7"
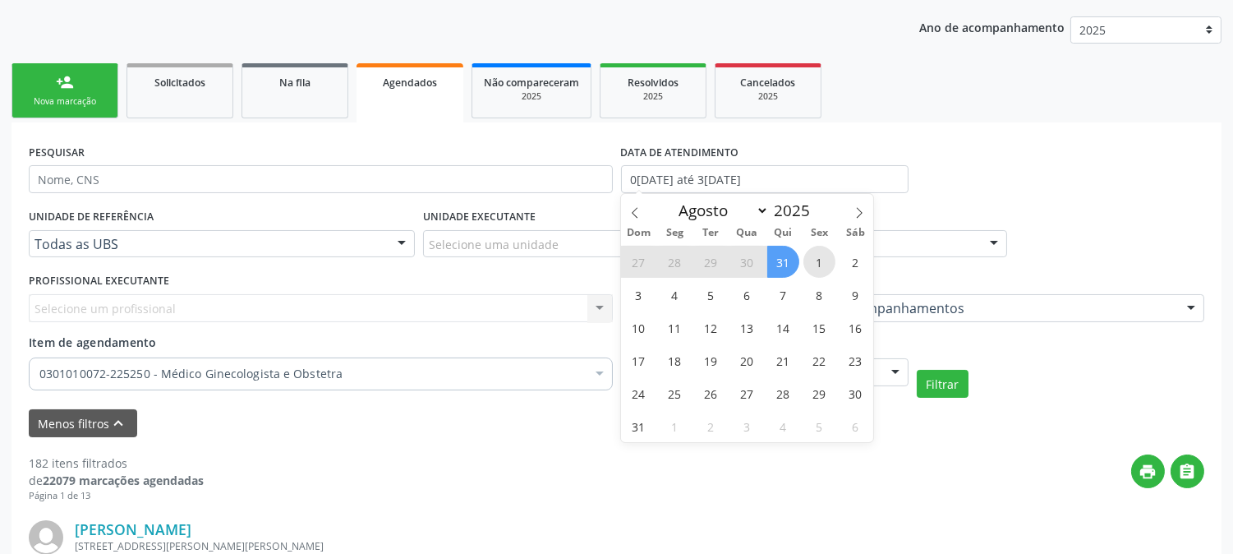
click at [811, 267] on span "1" at bounding box center [819, 262] width 32 height 32
type input "[DATE]"
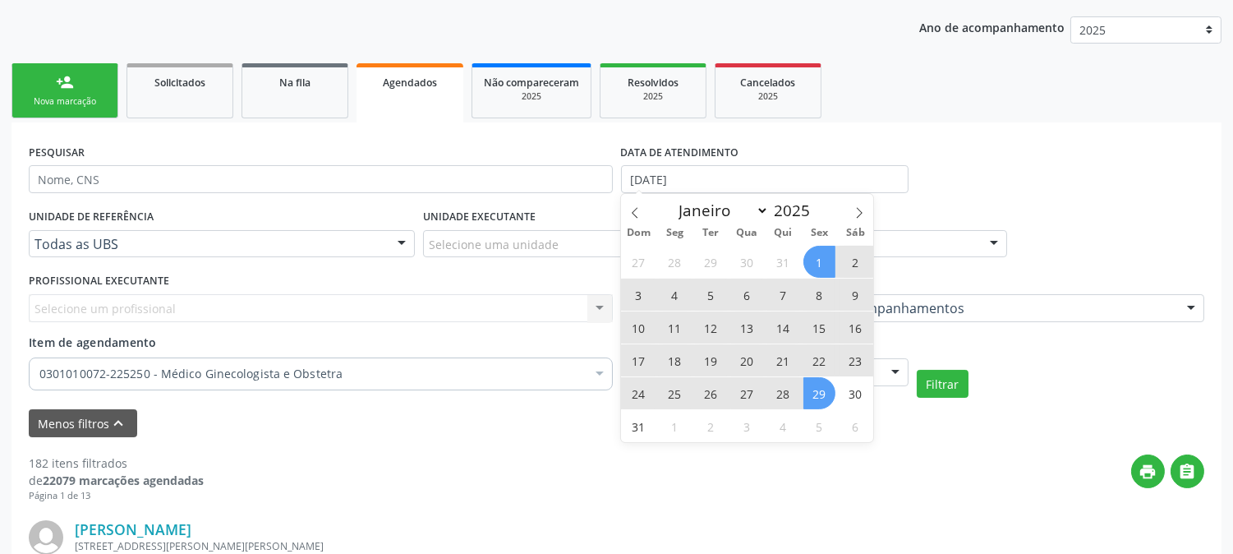
click at [822, 388] on span "29" at bounding box center [819, 393] width 32 height 32
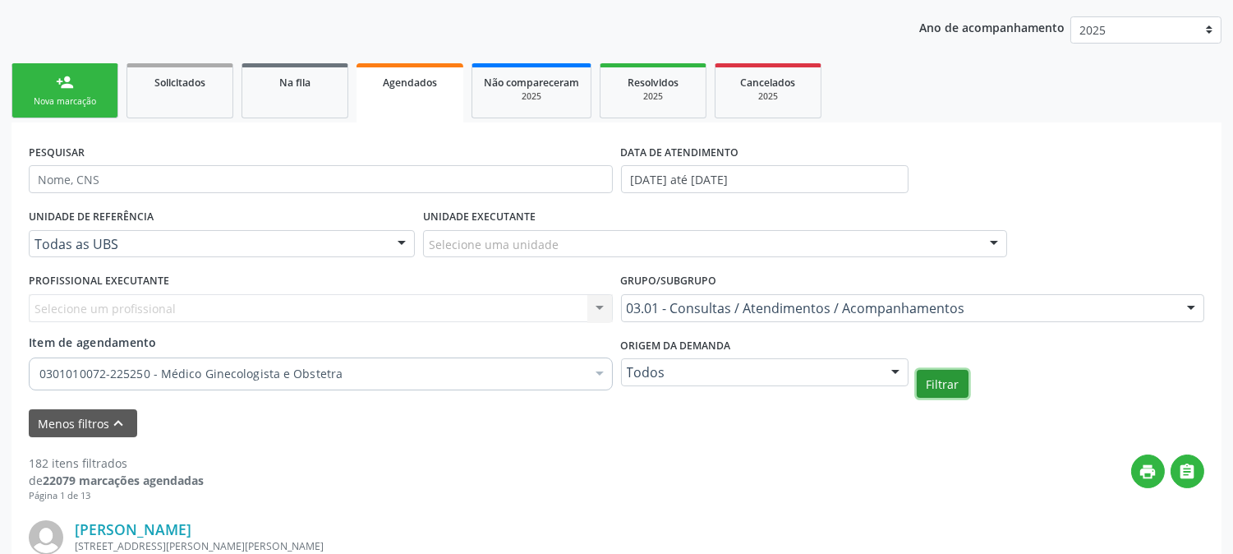
click at [938, 384] on button "Filtrar" at bounding box center [943, 384] width 52 height 28
click at [736, 182] on input "[DATE] até [DATE]" at bounding box center [765, 179] width 288 height 28
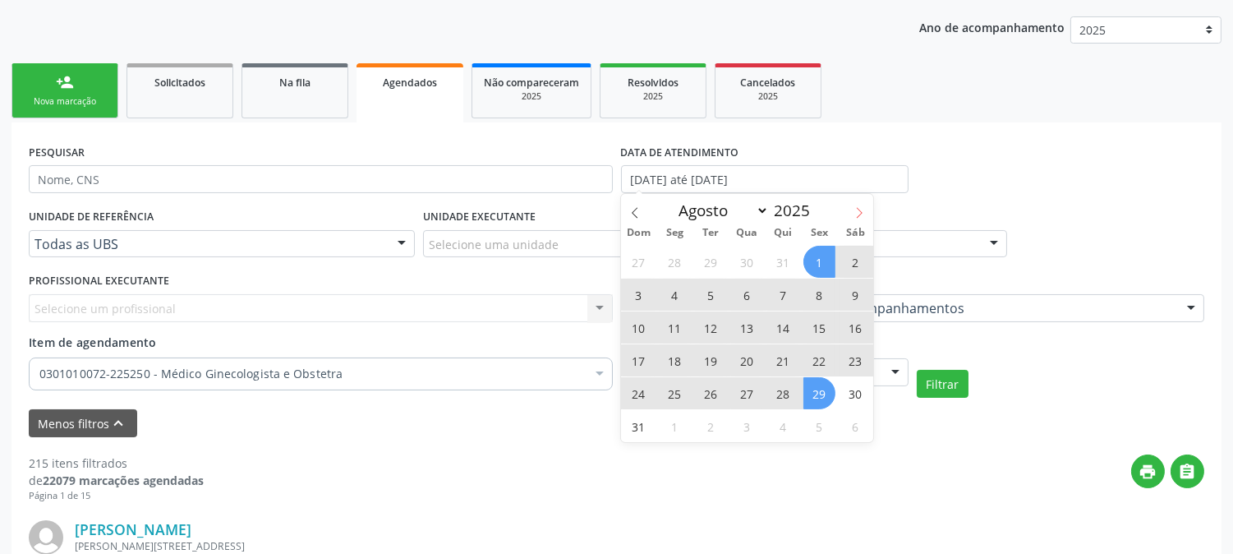
click at [864, 217] on icon at bounding box center [859, 213] width 12 height 12
select select "8"
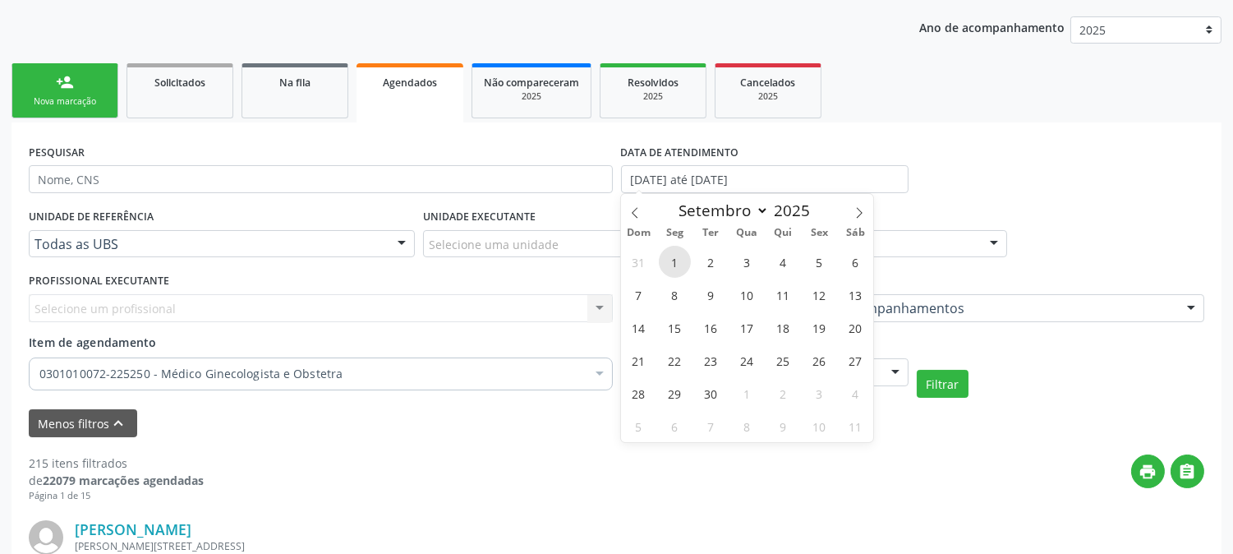
click at [677, 264] on span "1" at bounding box center [675, 262] width 32 height 32
type input "[DATE]"
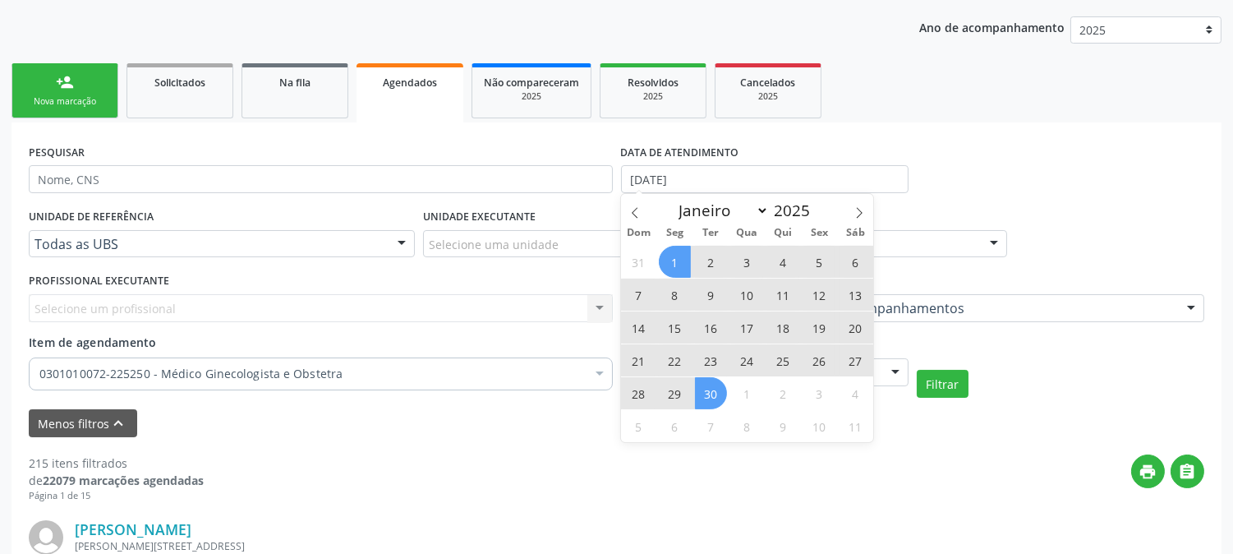
click at [711, 389] on span "30" at bounding box center [711, 393] width 32 height 32
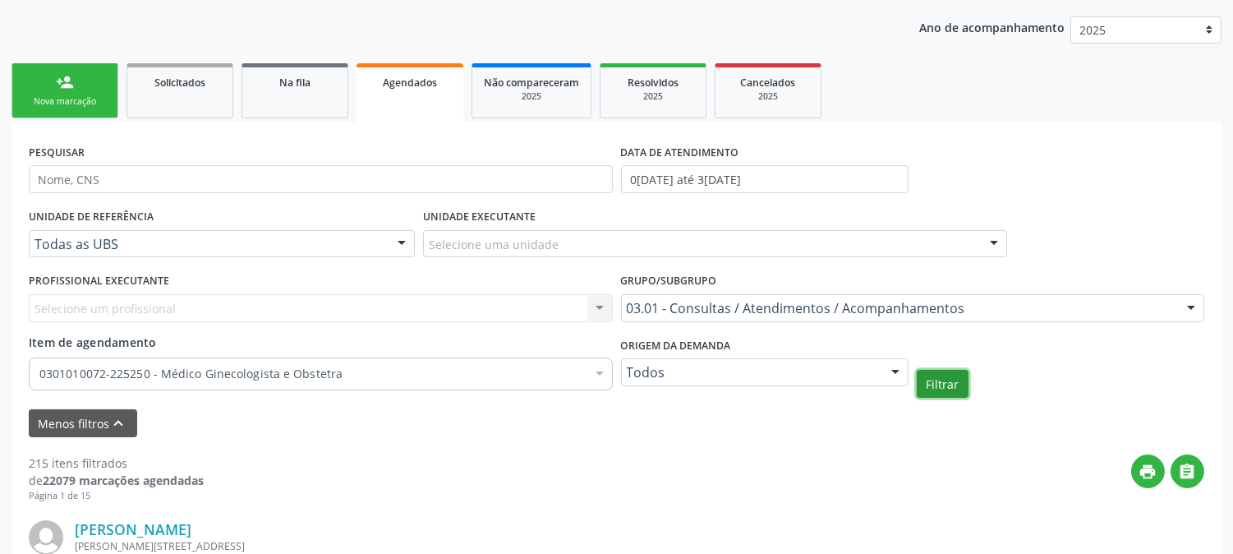
click at [924, 389] on button "Filtrar" at bounding box center [943, 384] width 52 height 28
